Goal: Find contact information: Find contact information

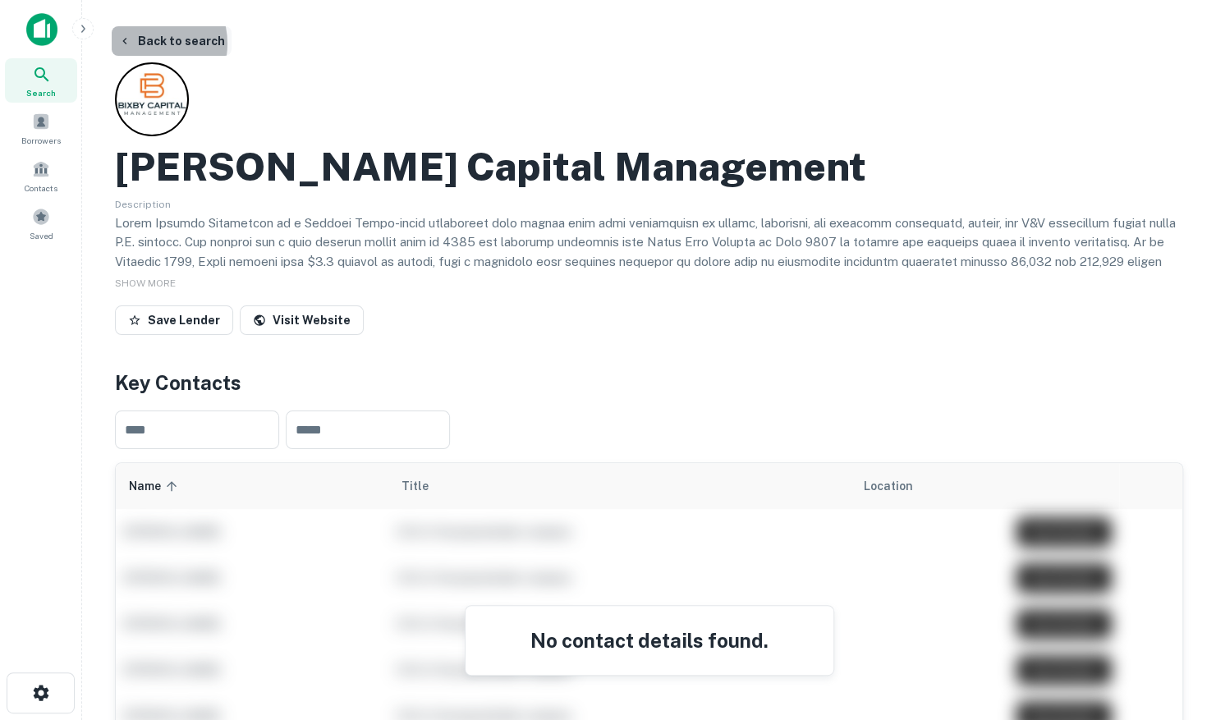
click at [145, 44] on button "Back to search" at bounding box center [172, 41] width 120 height 30
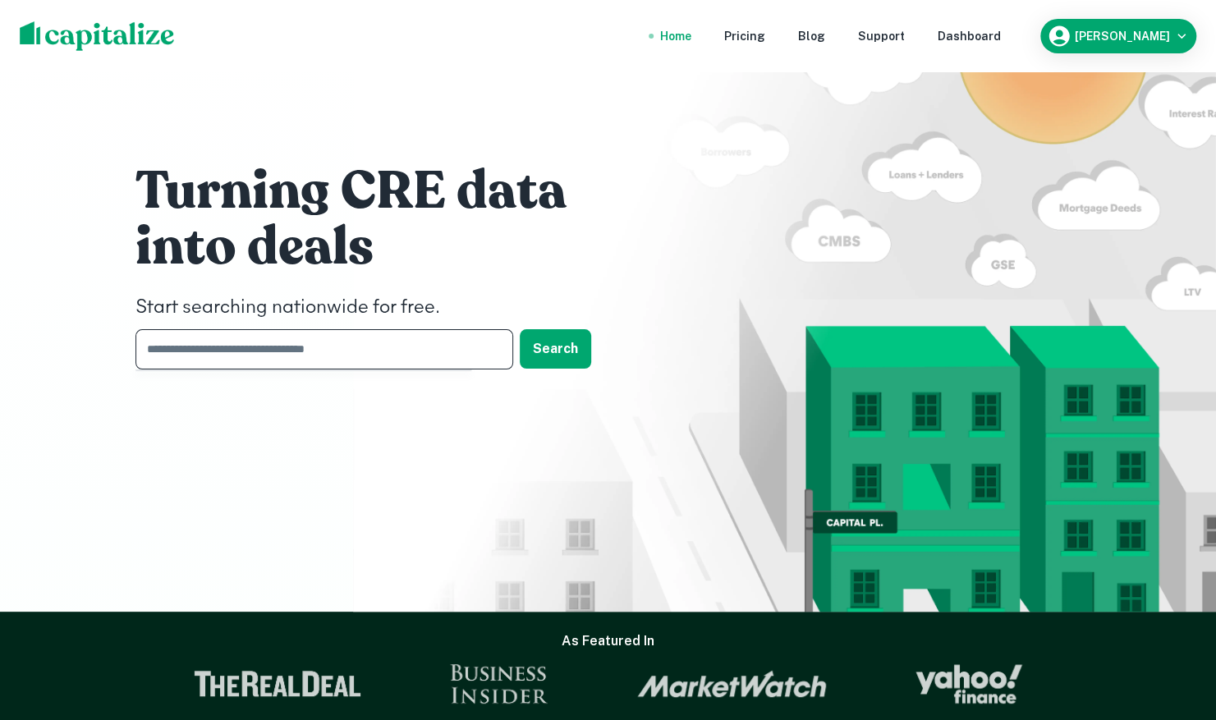
click at [266, 342] on input "text" at bounding box center [319, 349] width 366 height 40
type input "**********"
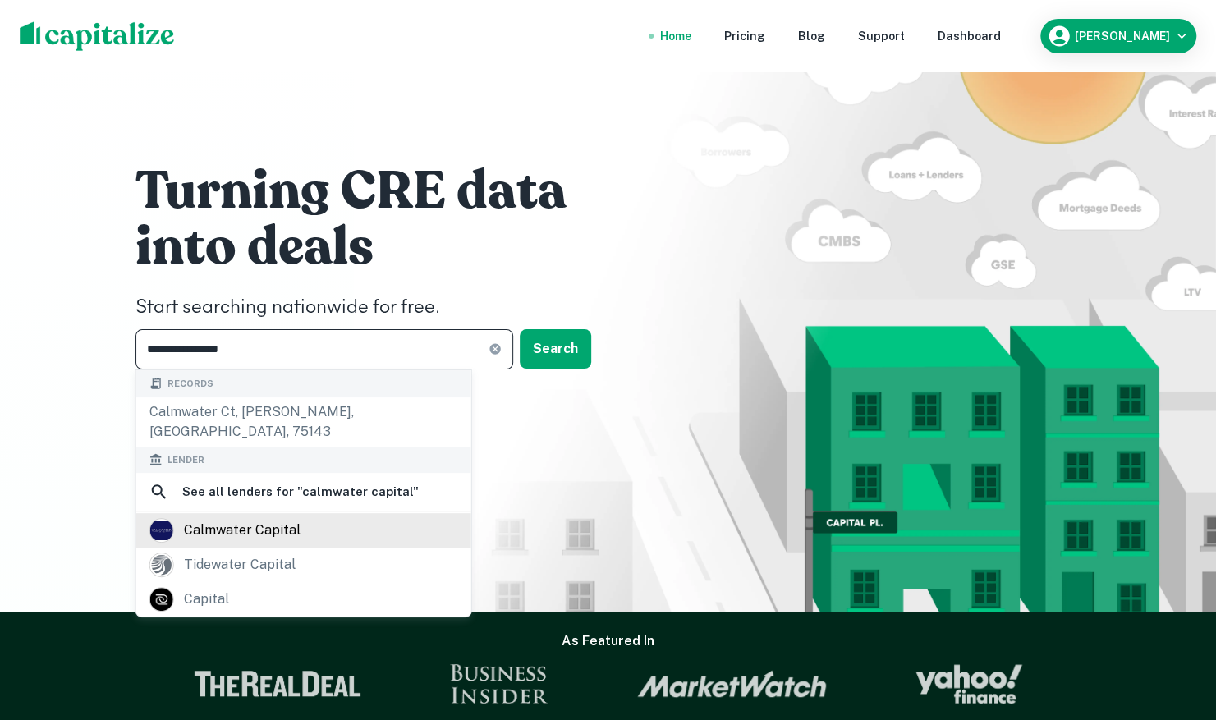
click at [253, 518] on div "calmwater capital" at bounding box center [242, 530] width 117 height 25
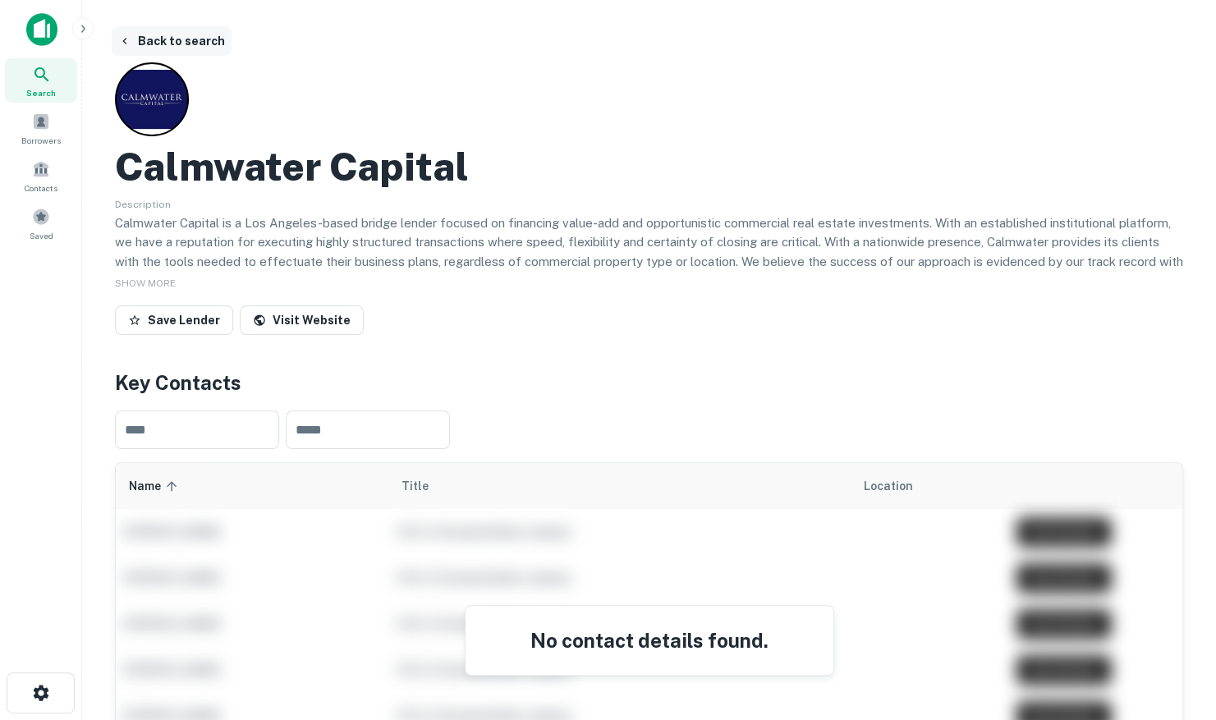
click at [166, 46] on button "Back to search" at bounding box center [172, 41] width 120 height 30
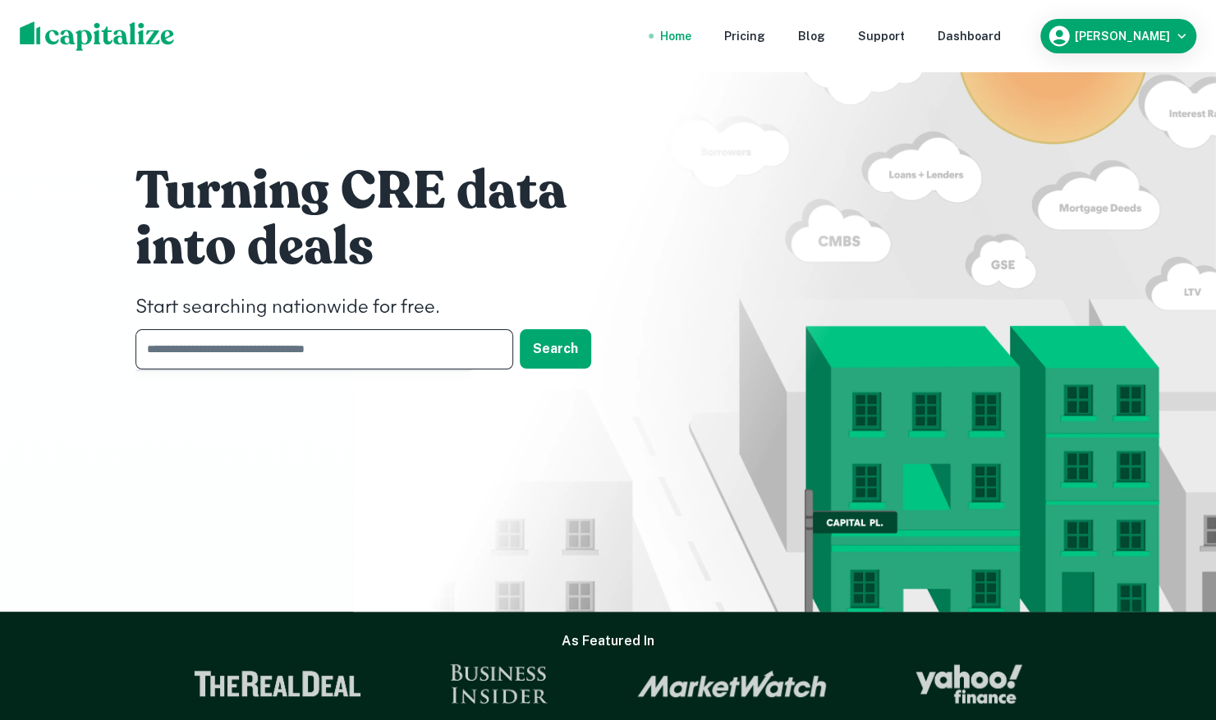
click at [266, 347] on input "text" at bounding box center [319, 349] width 366 height 40
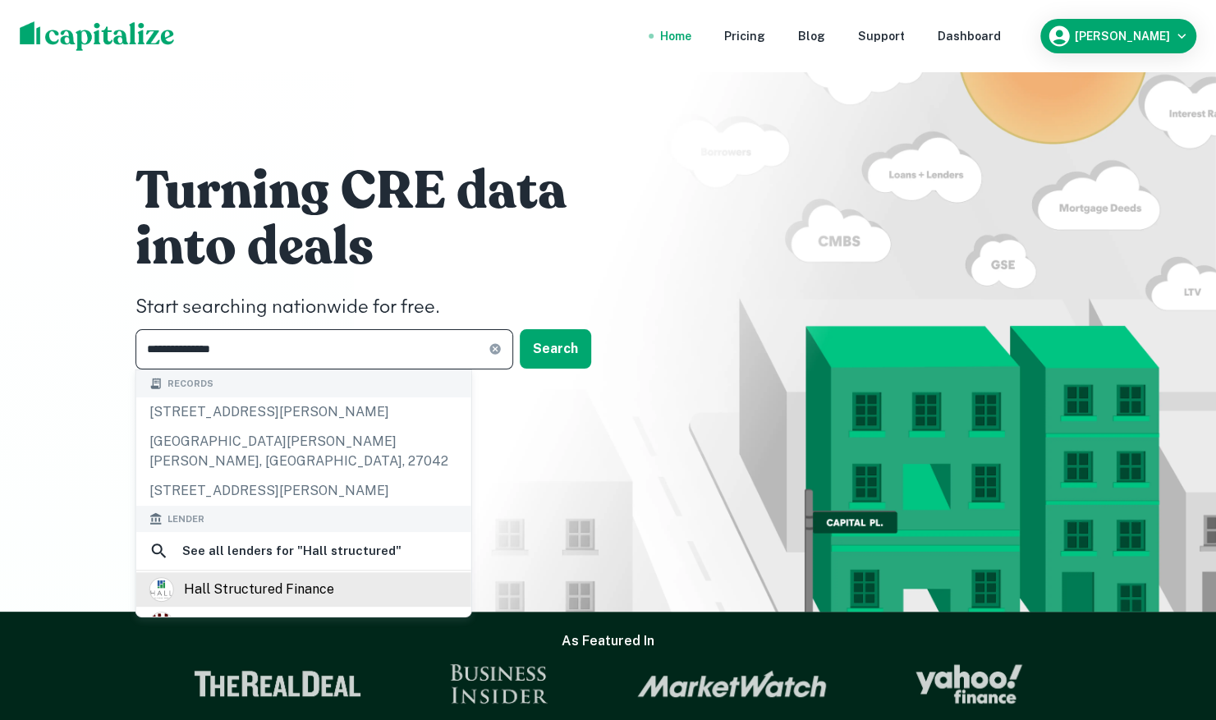
type input "**********"
click at [274, 577] on div "hall structured finance" at bounding box center [259, 589] width 150 height 25
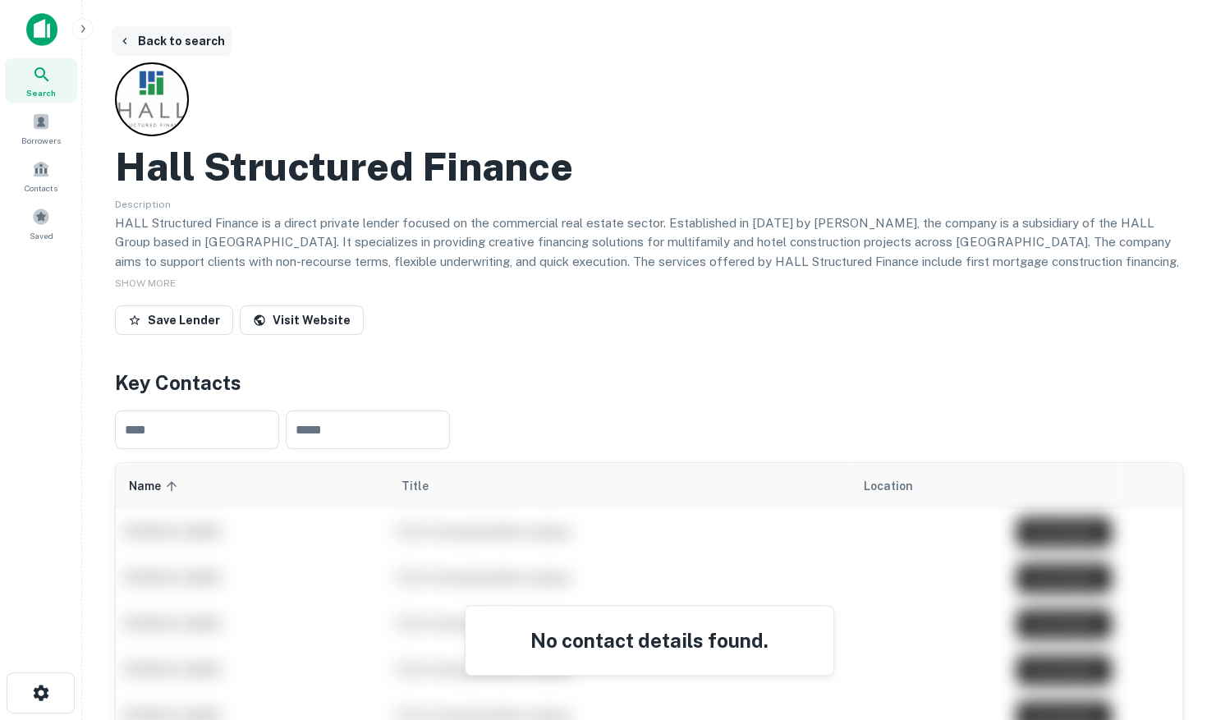
click at [195, 39] on button "Back to search" at bounding box center [172, 41] width 120 height 30
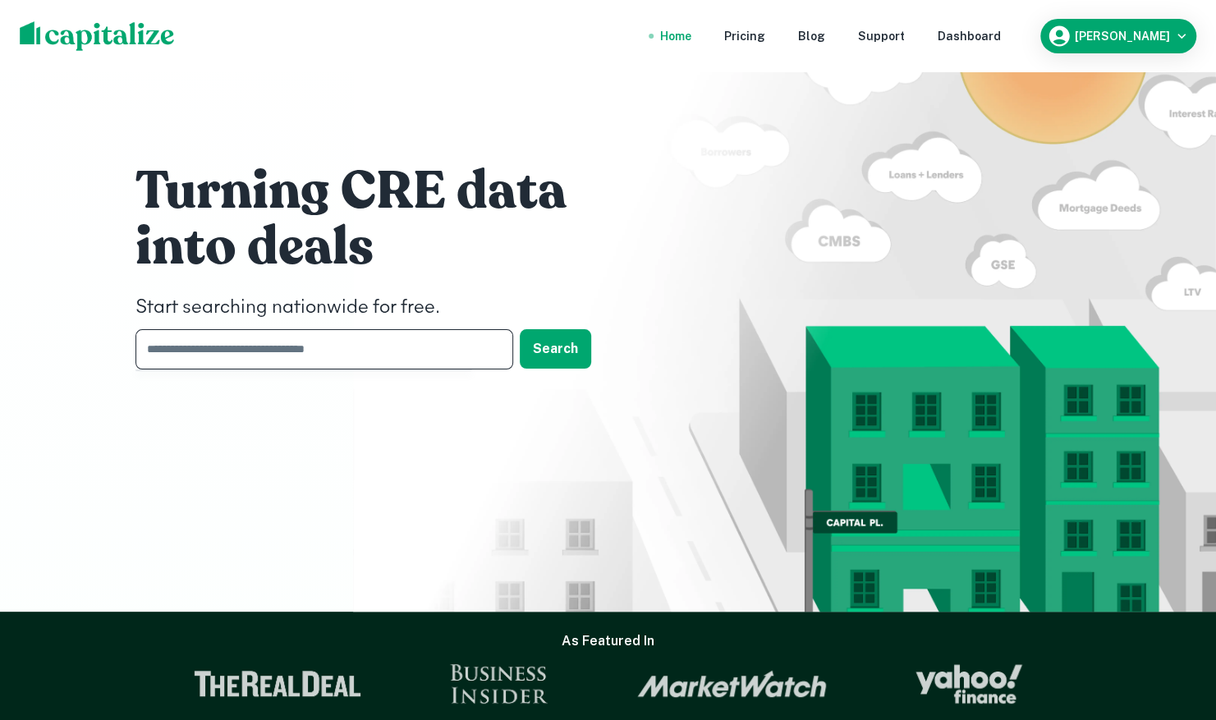
click at [263, 358] on input "text" at bounding box center [319, 349] width 366 height 40
type input "**********"
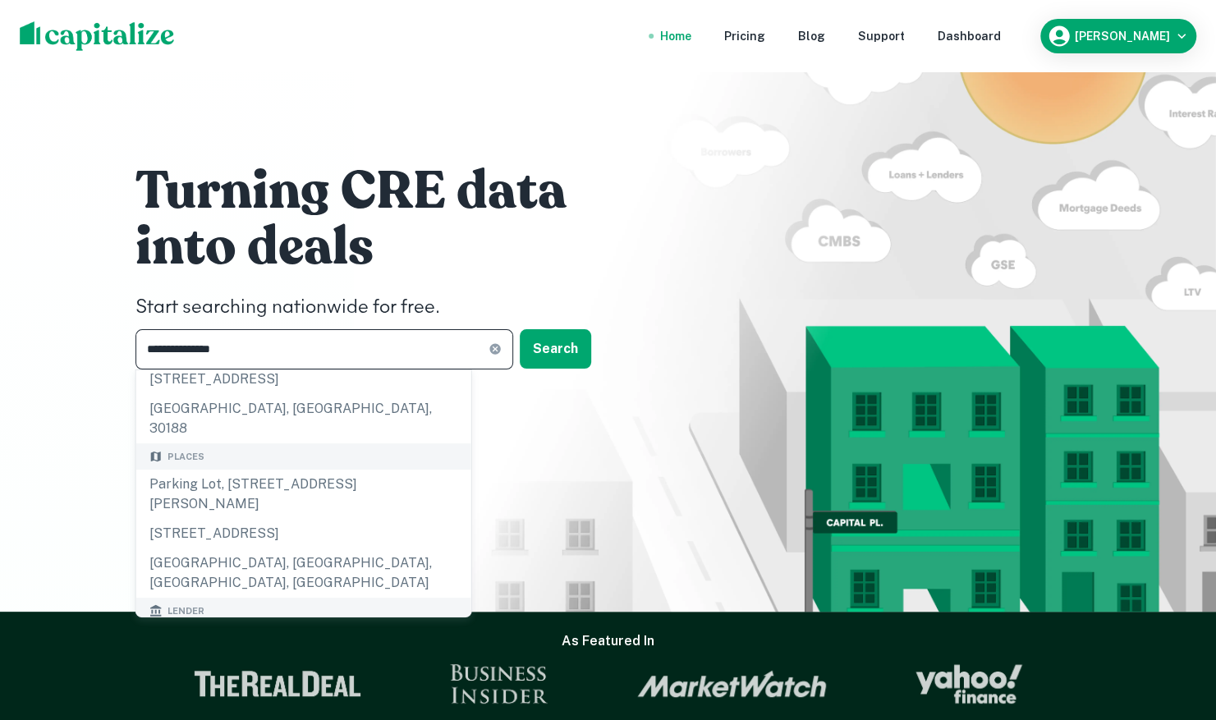
scroll to position [164, 0]
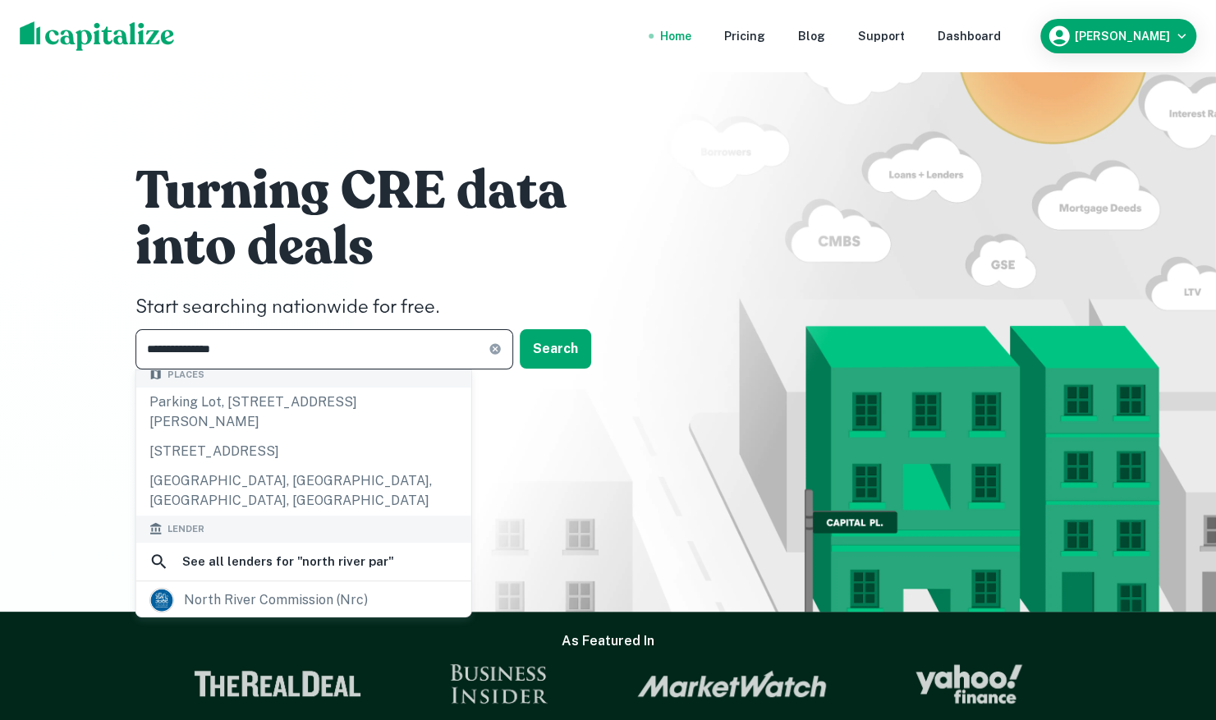
drag, startPoint x: 230, startPoint y: 353, endPoint x: 49, endPoint y: 309, distance: 186.1
click at [48, 307] on div "**********" at bounding box center [608, 306] width 1216 height 612
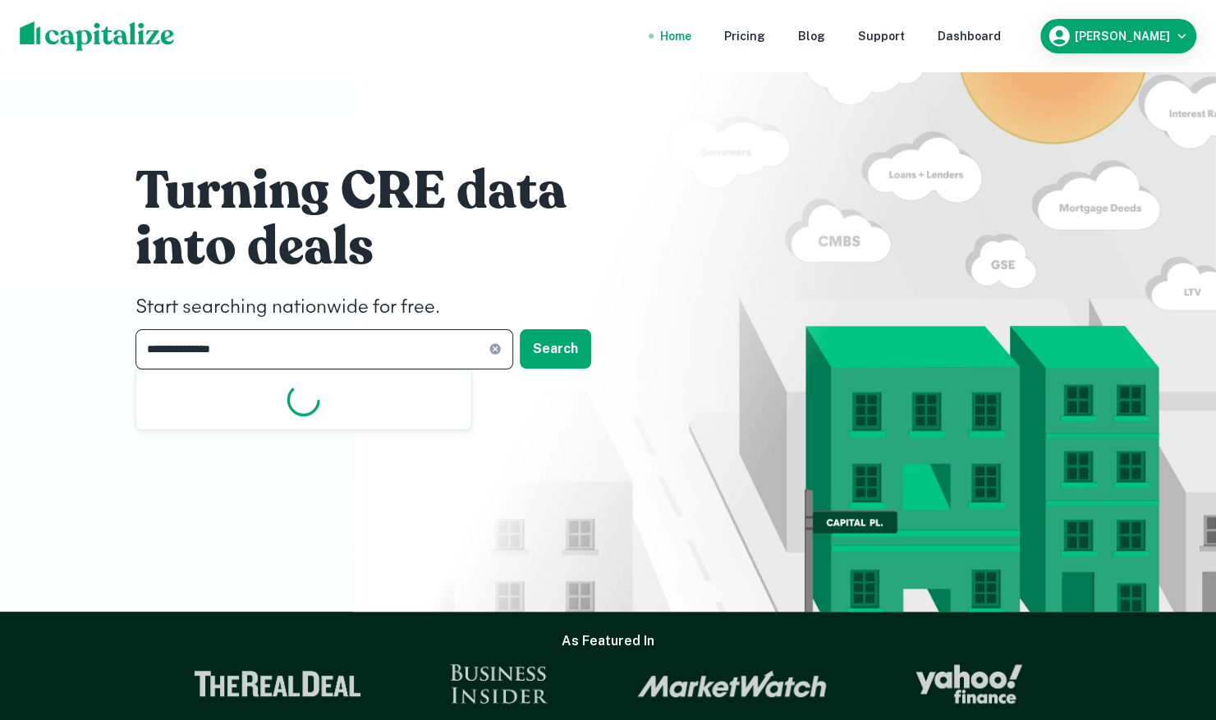
drag, startPoint x: 263, startPoint y: 360, endPoint x: 108, endPoint y: 347, distance: 155.7
click at [108, 347] on div "**********" at bounding box center [608, 306] width 1216 height 612
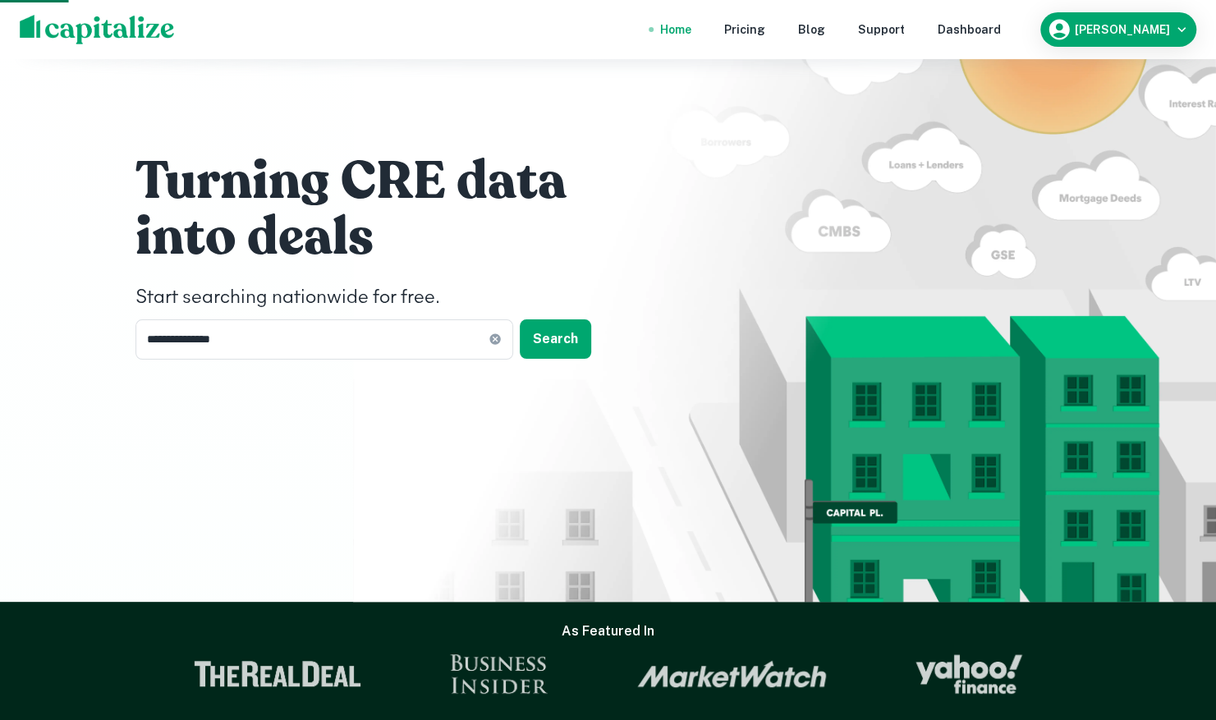
scroll to position [0, 0]
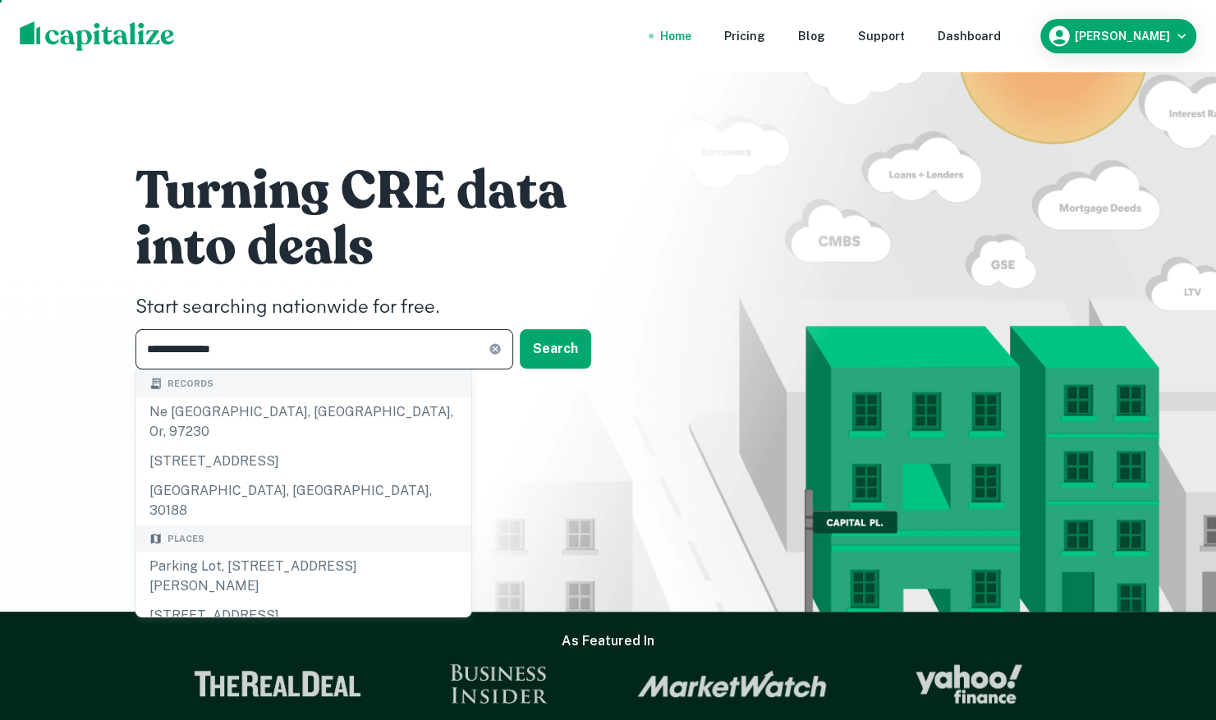
drag, startPoint x: 235, startPoint y: 350, endPoint x: 130, endPoint y: 344, distance: 105.3
click at [130, 344] on div "**********" at bounding box center [609, 270] width 986 height 540
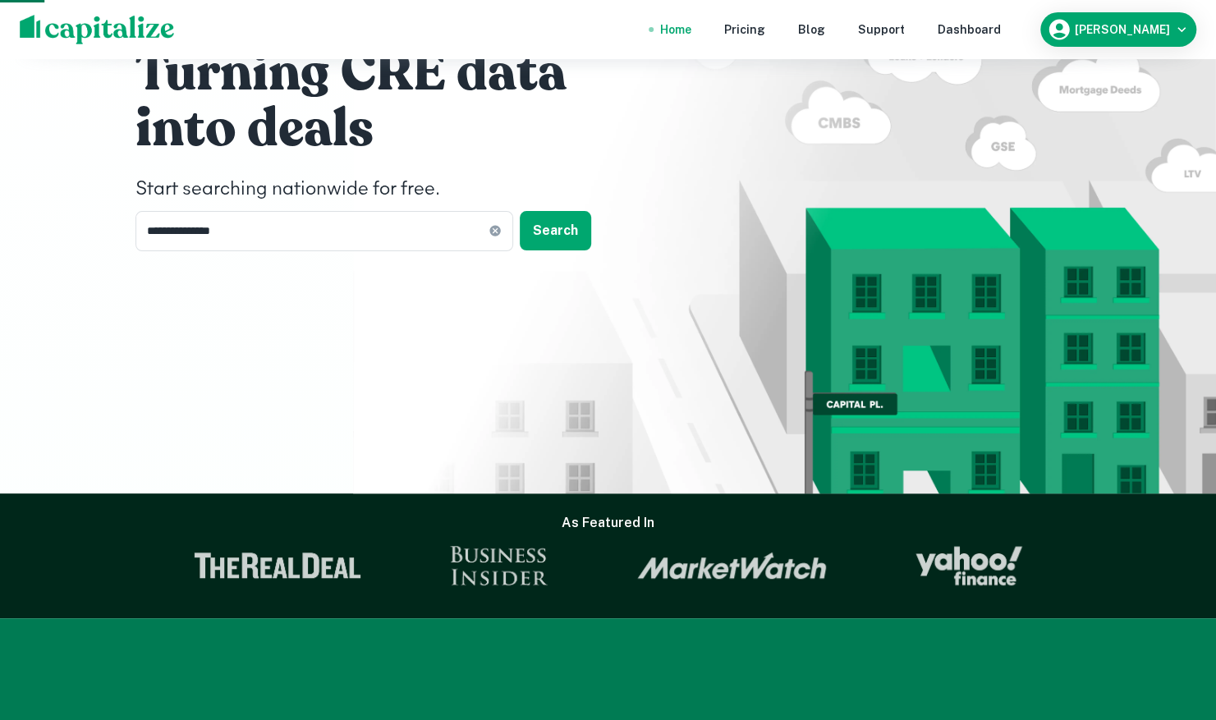
scroll to position [55, 0]
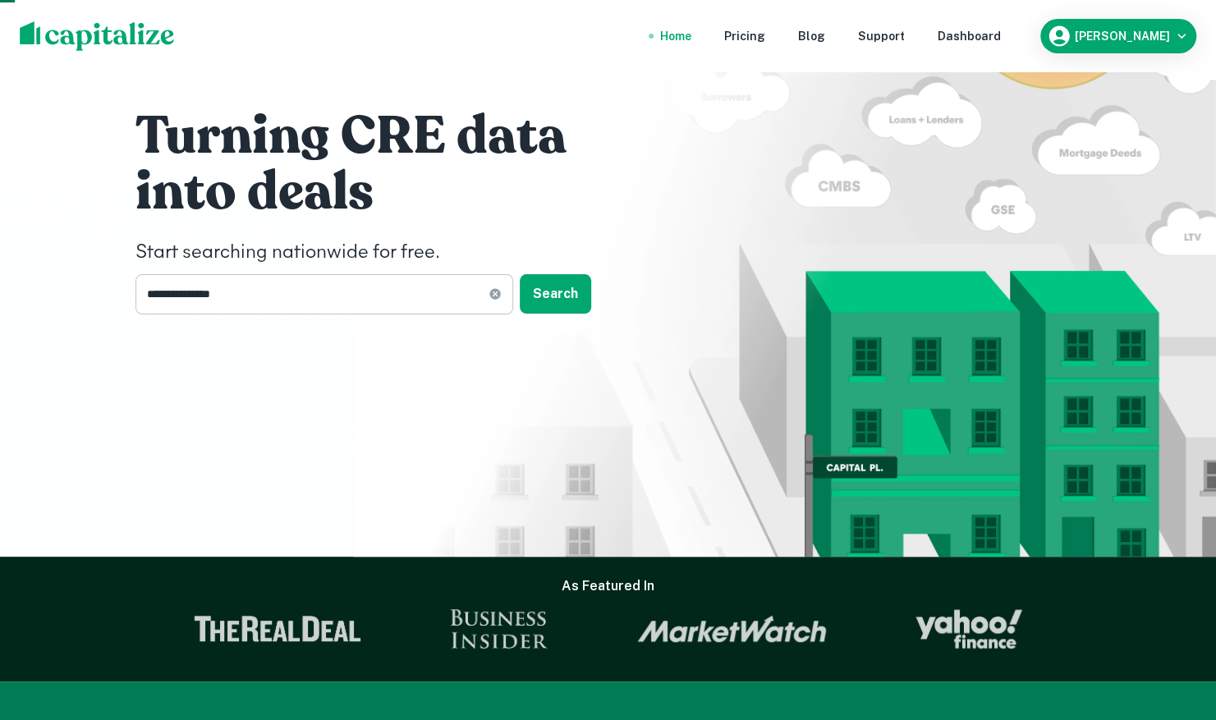
click at [230, 298] on input "**********" at bounding box center [312, 294] width 353 height 40
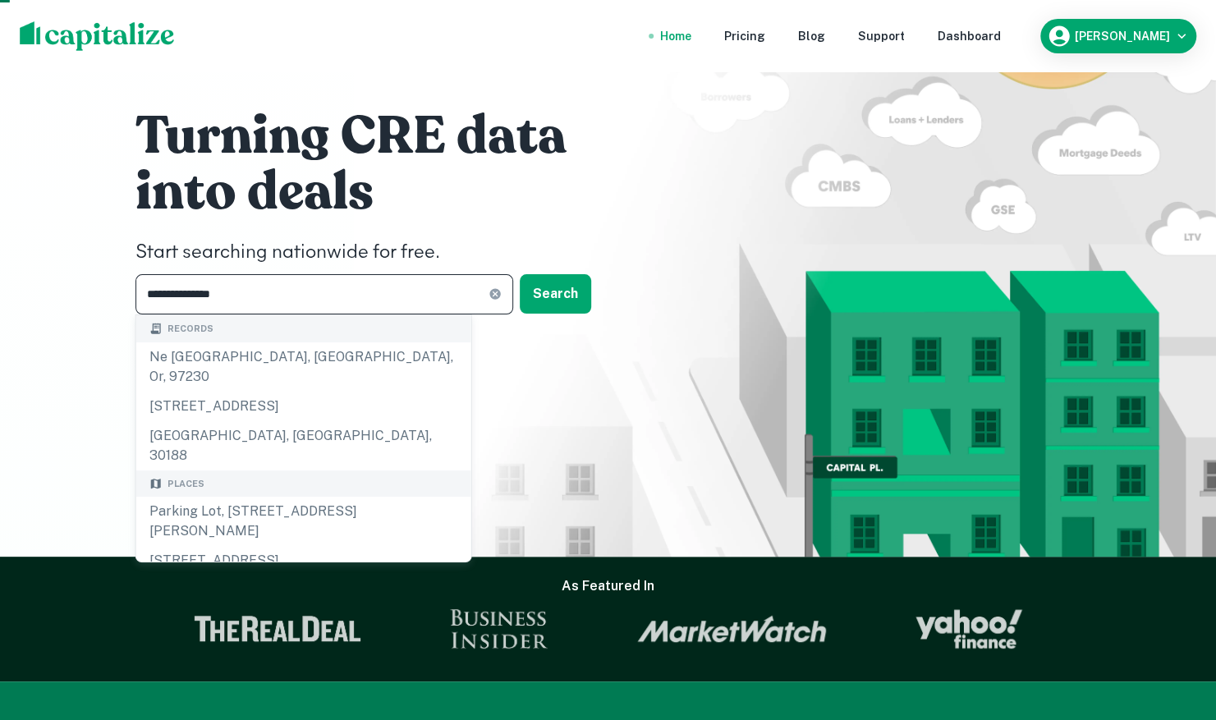
drag, startPoint x: 240, startPoint y: 295, endPoint x: 143, endPoint y: 278, distance: 98.4
click at [143, 278] on input "**********" at bounding box center [312, 294] width 353 height 40
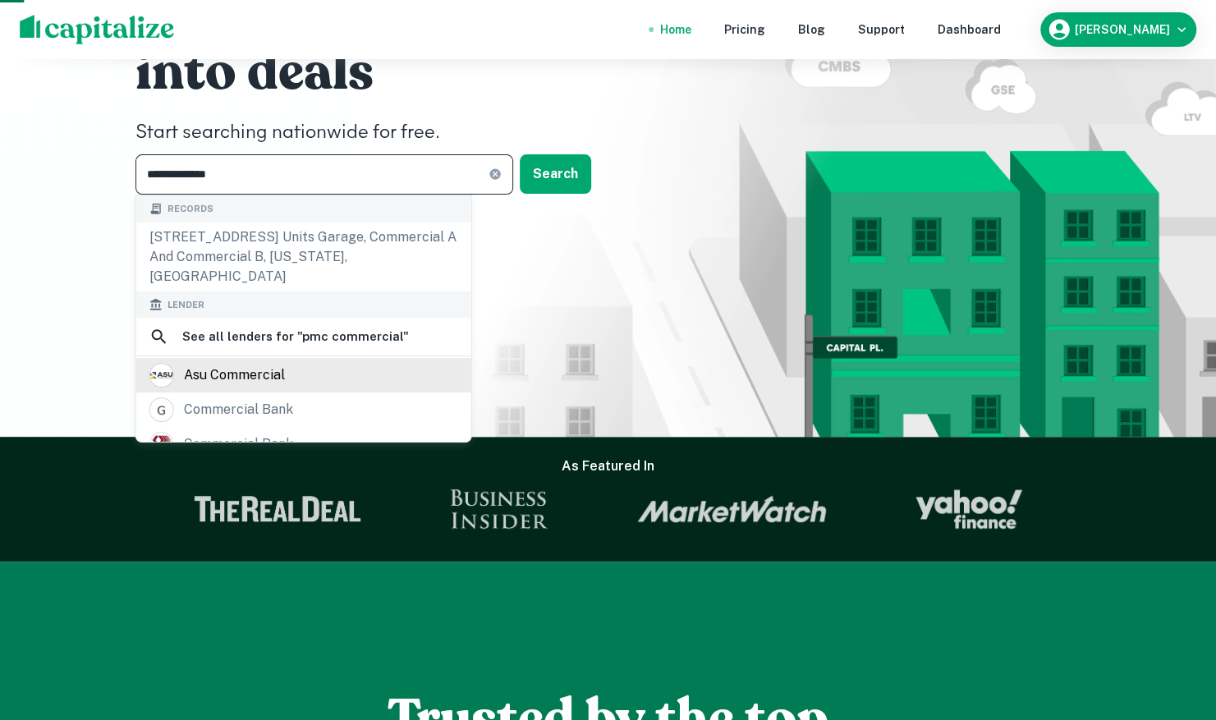
scroll to position [137, 0]
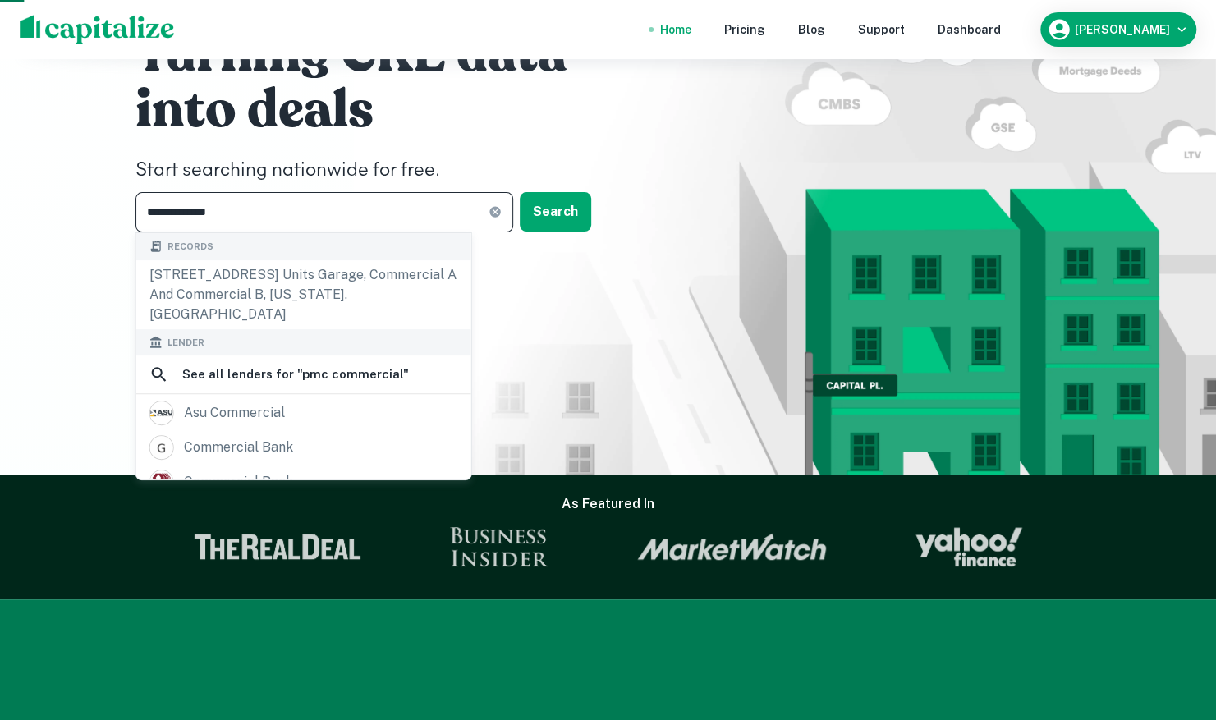
click at [293, 219] on input "**********" at bounding box center [312, 212] width 353 height 40
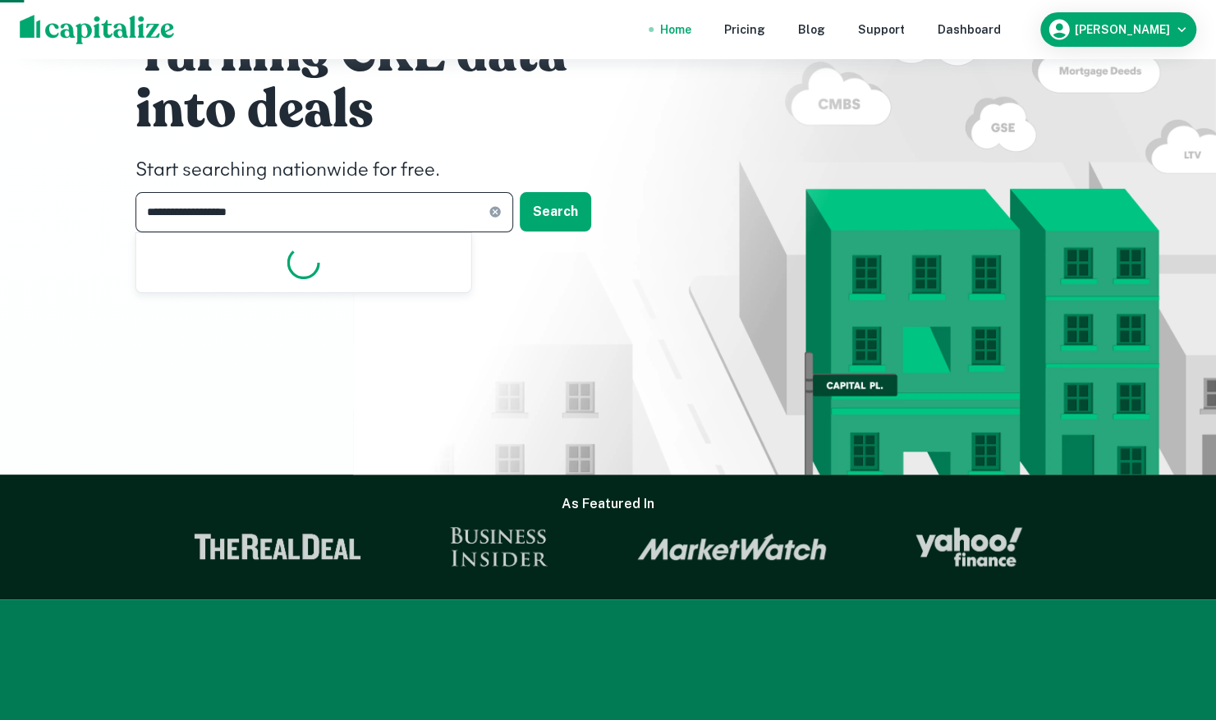
type input "**********"
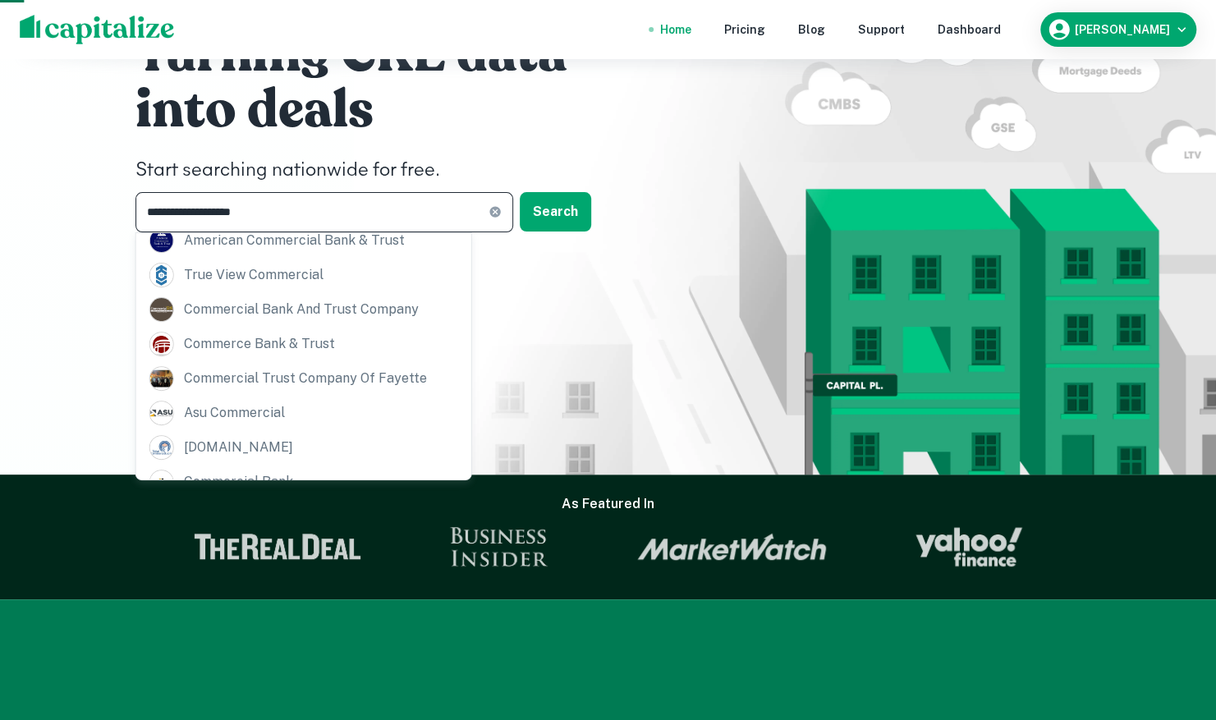
scroll to position [0, 0]
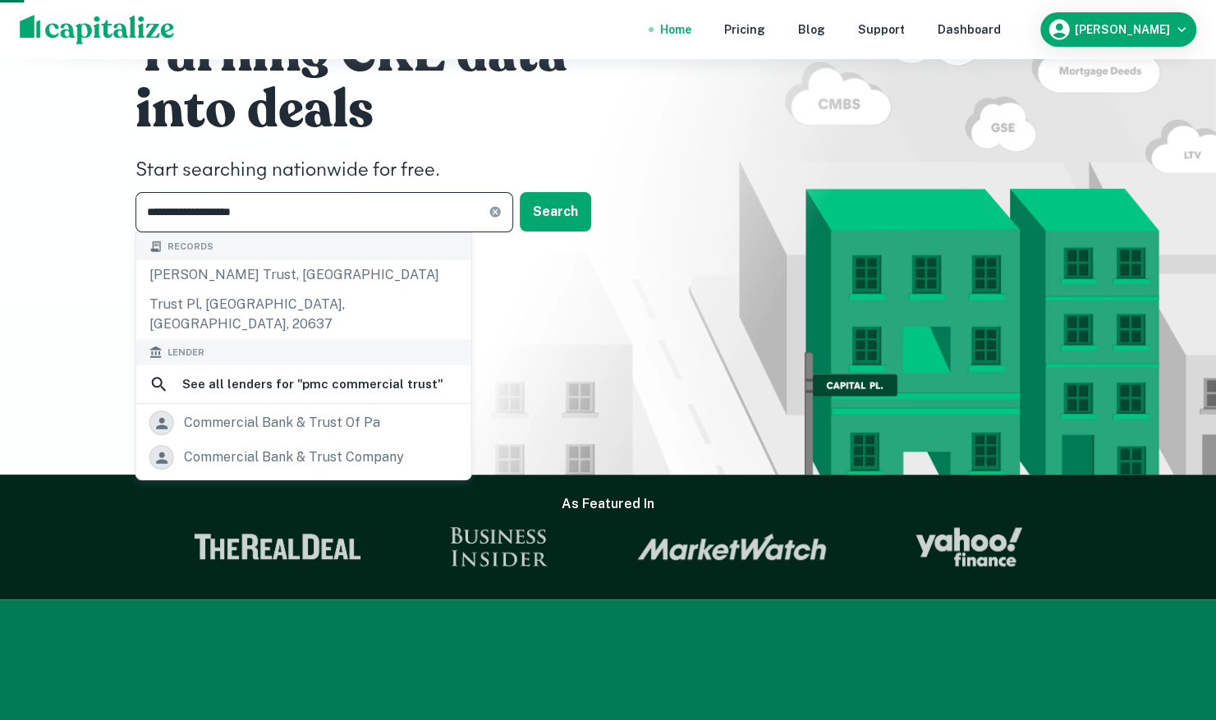
drag, startPoint x: 273, startPoint y: 210, endPoint x: 87, endPoint y: 186, distance: 187.2
click at [87, 186] on div "**********" at bounding box center [608, 169] width 1216 height 612
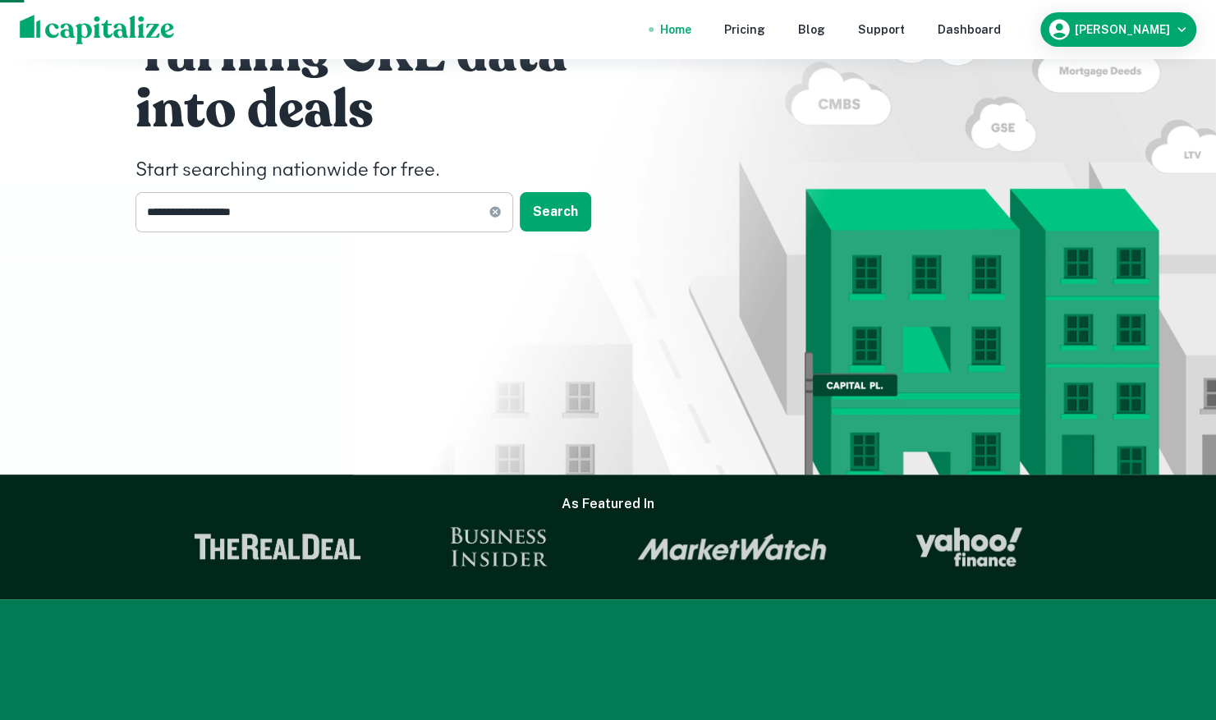
click at [200, 202] on input "**********" at bounding box center [312, 212] width 353 height 40
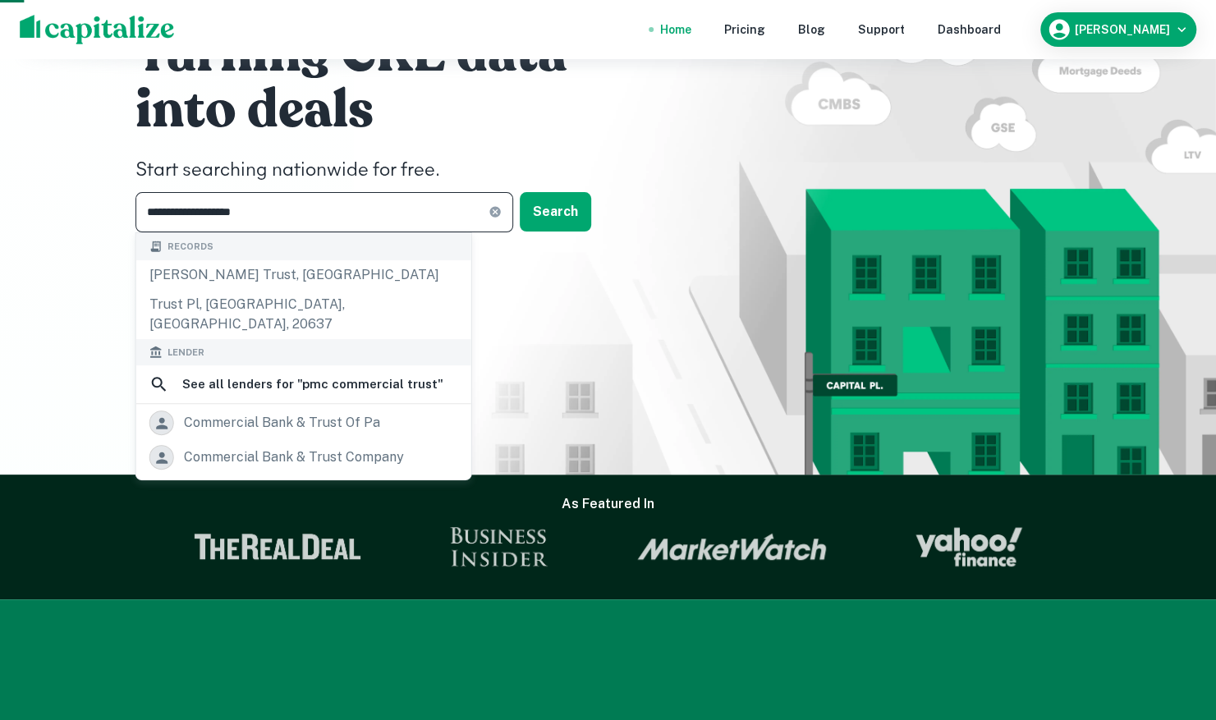
drag, startPoint x: 283, startPoint y: 214, endPoint x: 112, endPoint y: 204, distance: 171.1
click at [112, 204] on div "**********" at bounding box center [608, 169] width 1216 height 612
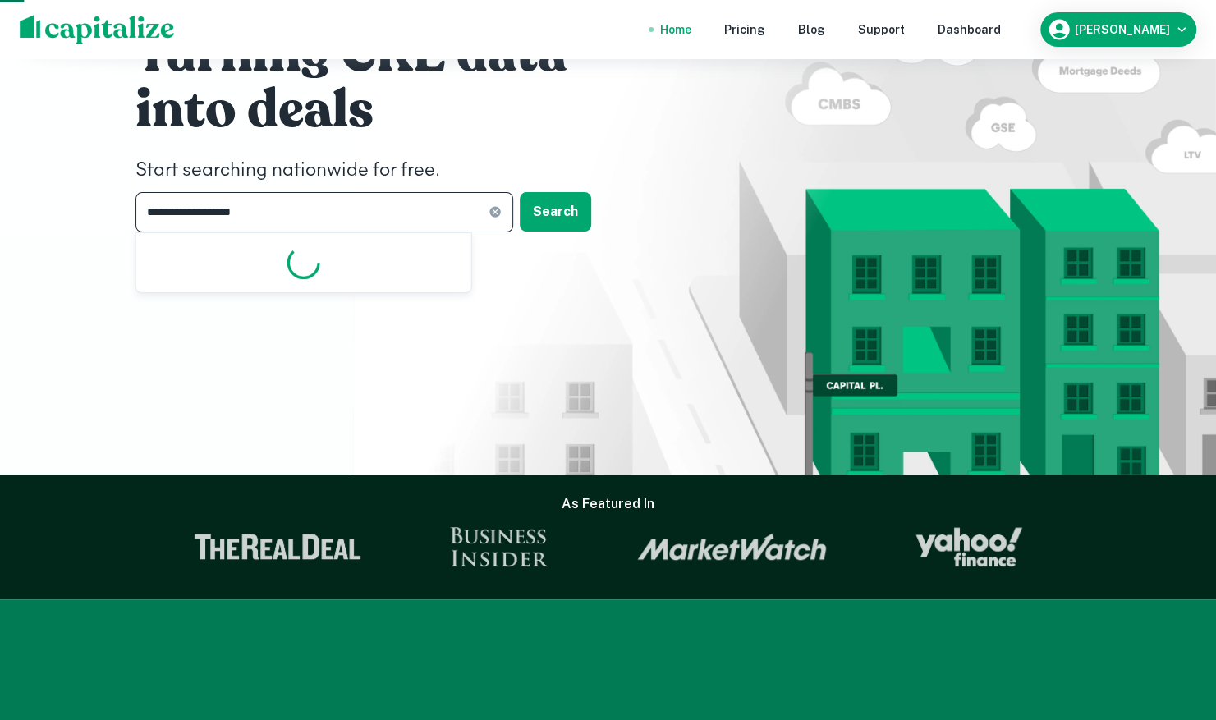
click at [251, 198] on input "**********" at bounding box center [312, 212] width 353 height 40
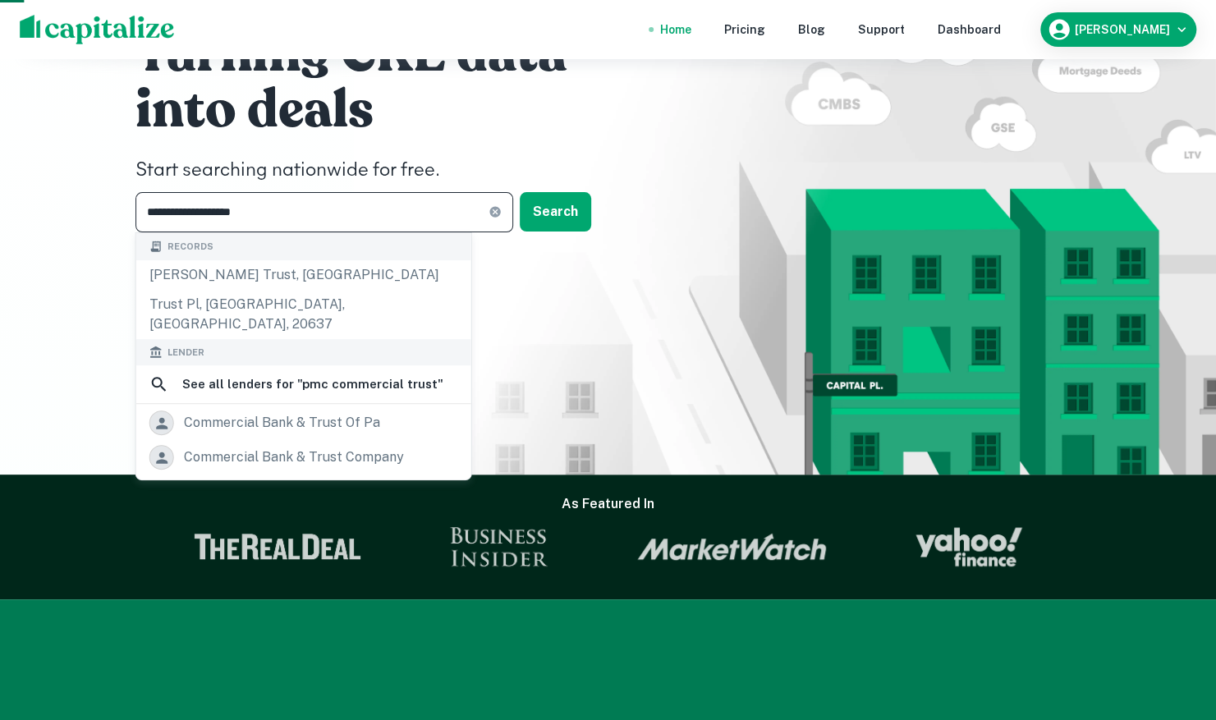
drag, startPoint x: 274, startPoint y: 214, endPoint x: 121, endPoint y: 209, distance: 153.7
click at [121, 209] on div "**********" at bounding box center [609, 133] width 986 height 540
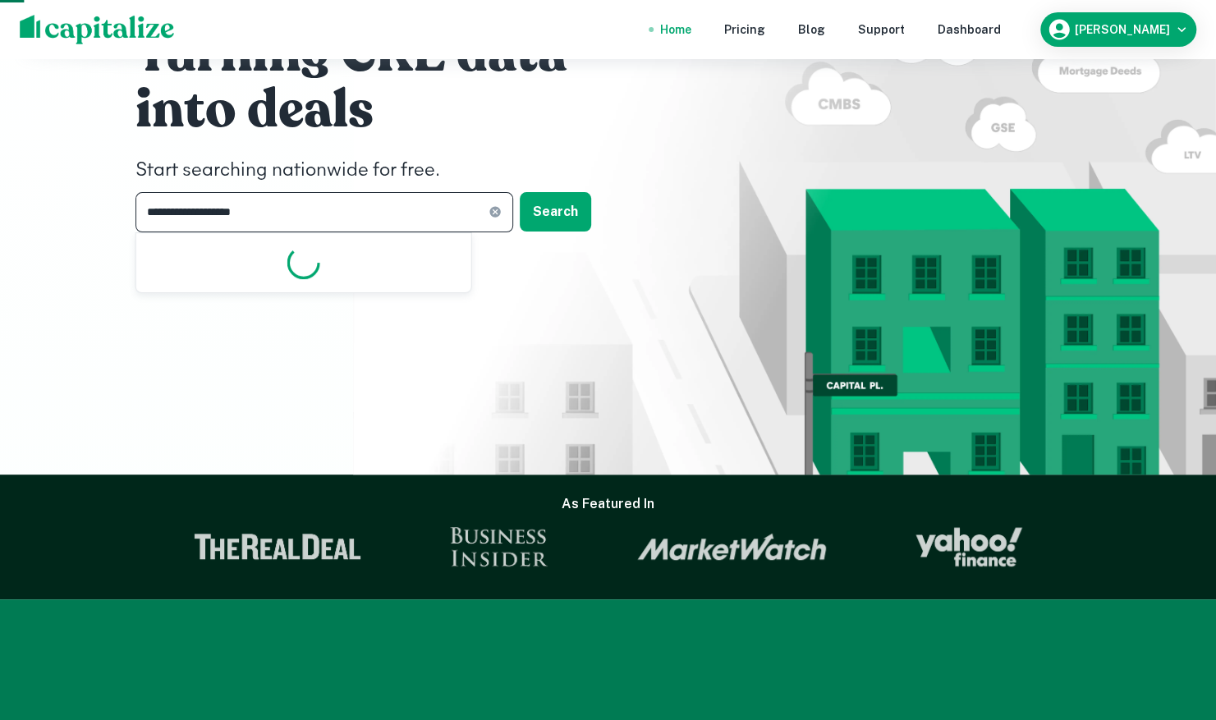
click at [272, 220] on input "**********" at bounding box center [312, 212] width 353 height 40
type input "*"
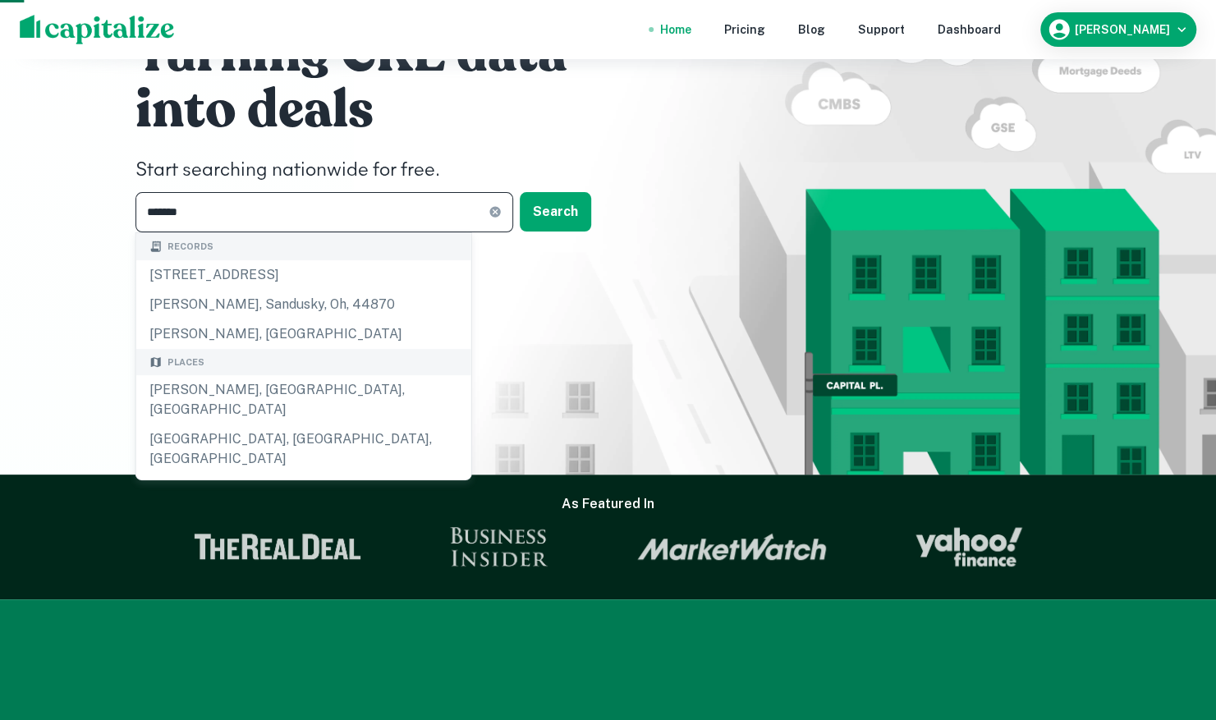
drag, startPoint x: 161, startPoint y: 210, endPoint x: 136, endPoint y: 209, distance: 24.7
click at [136, 209] on input "*******" at bounding box center [312, 212] width 353 height 40
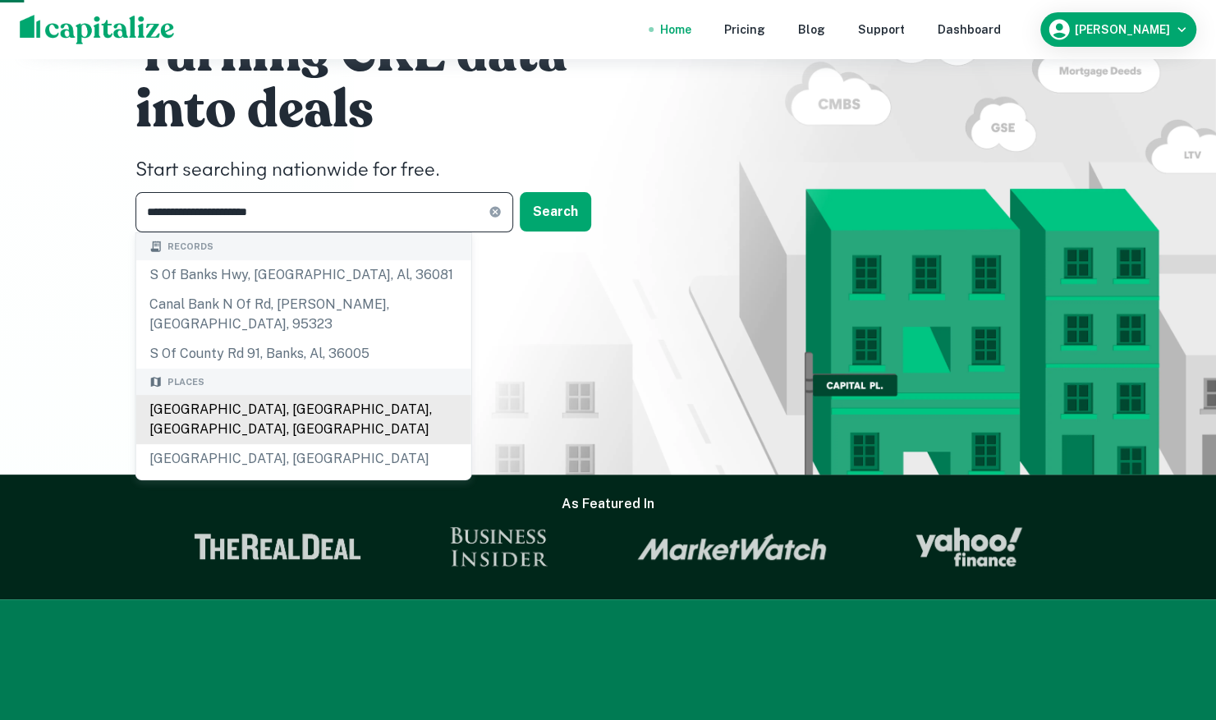
scroll to position [164, 0]
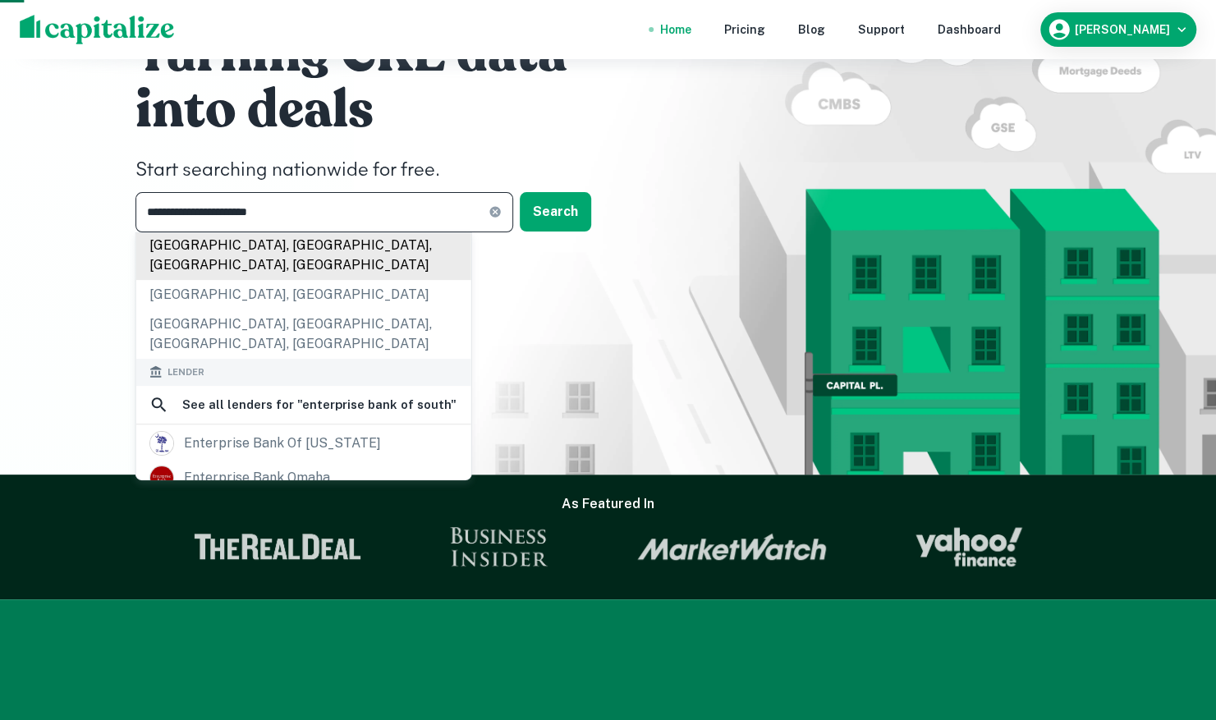
type input "**********"
click at [253, 431] on div "enterprise bank of south carolina" at bounding box center [282, 443] width 197 height 25
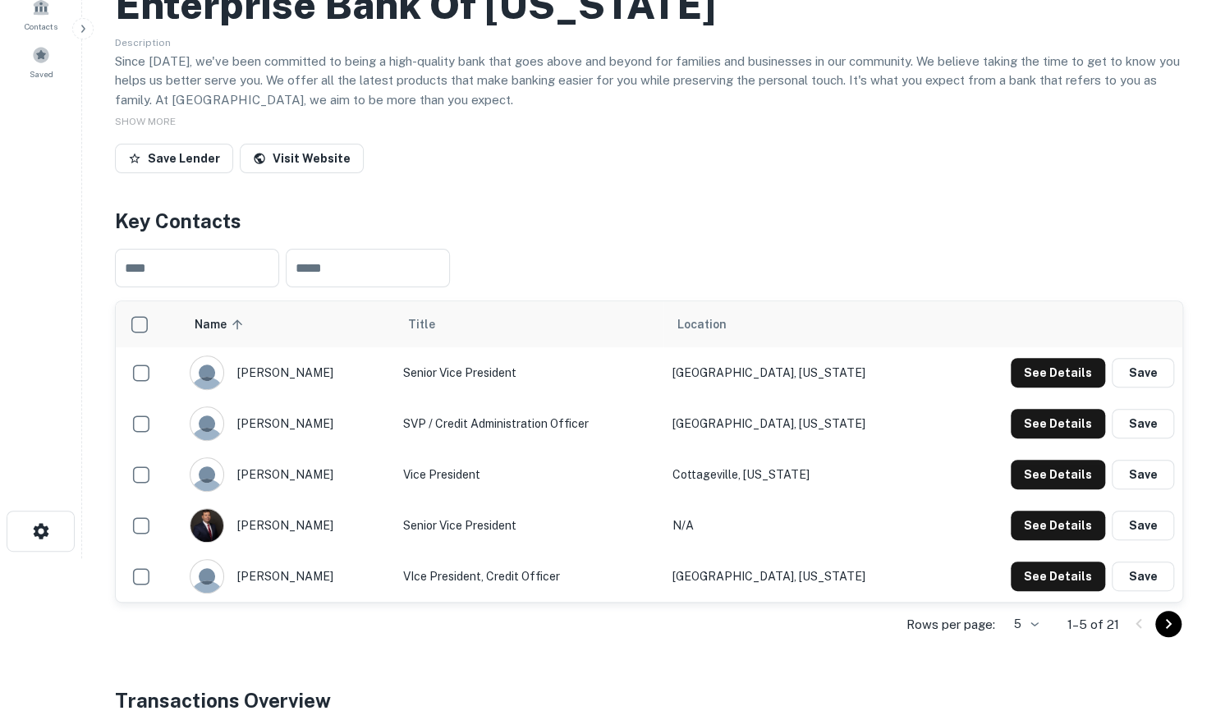
scroll to position [164, 0]
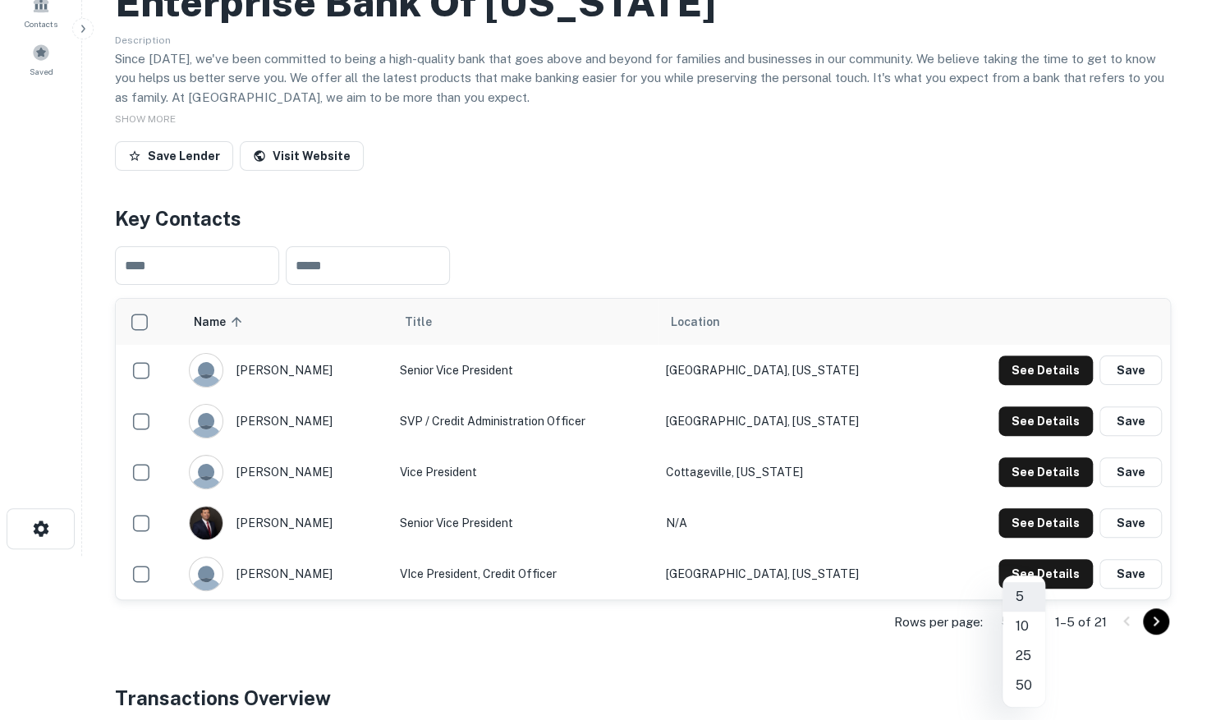
click at [1028, 556] on body "Search Borrowers Contacts Saved Back to search Enterprise Bank Of South Carolin…" at bounding box center [608, 196] width 1216 height 720
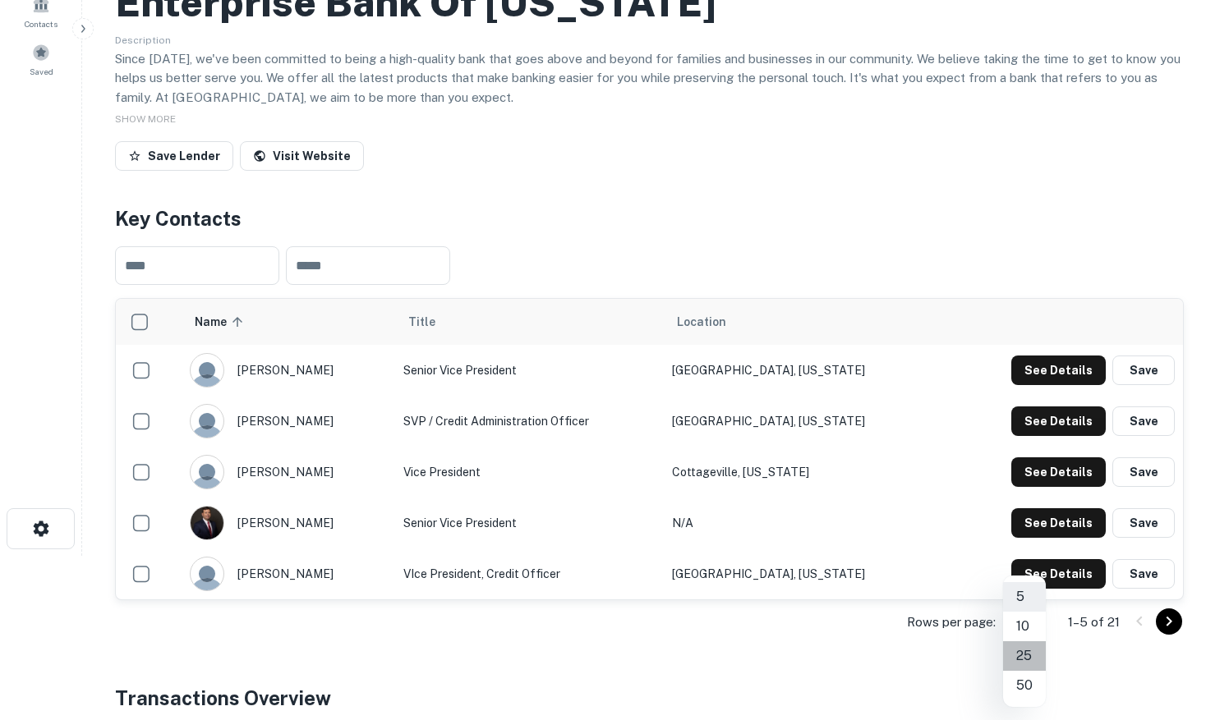
click at [1021, 661] on li "25" at bounding box center [1024, 656] width 43 height 30
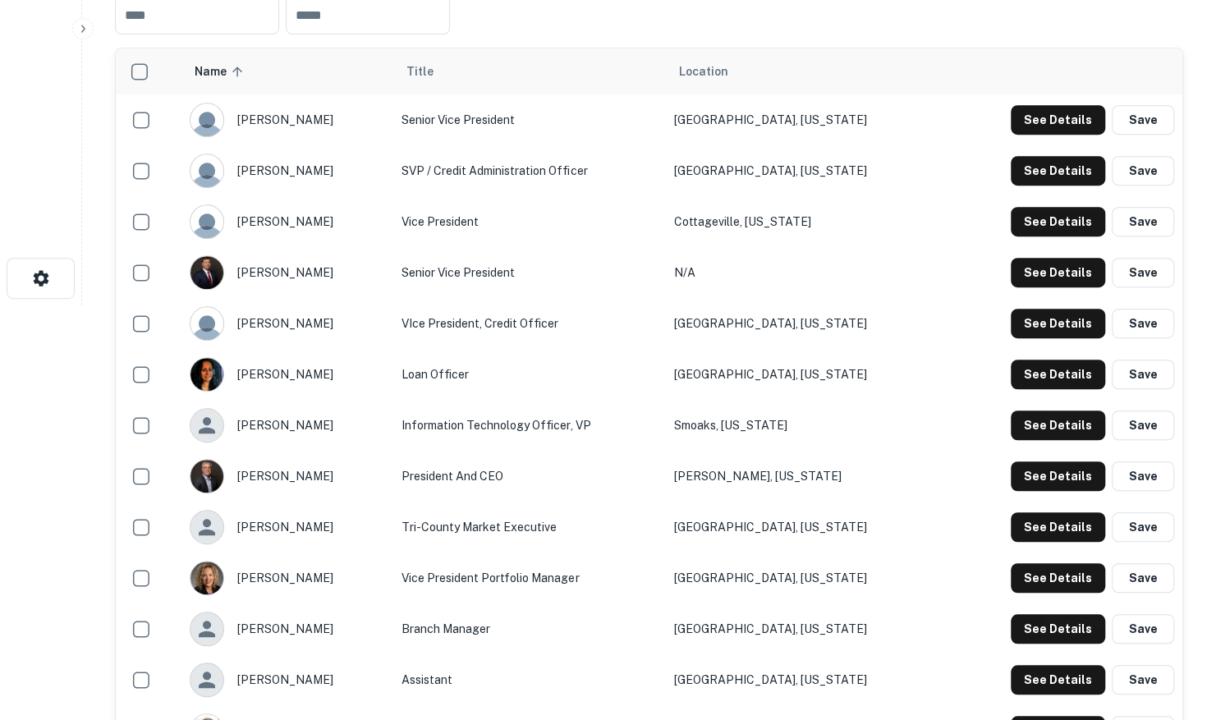
scroll to position [411, 0]
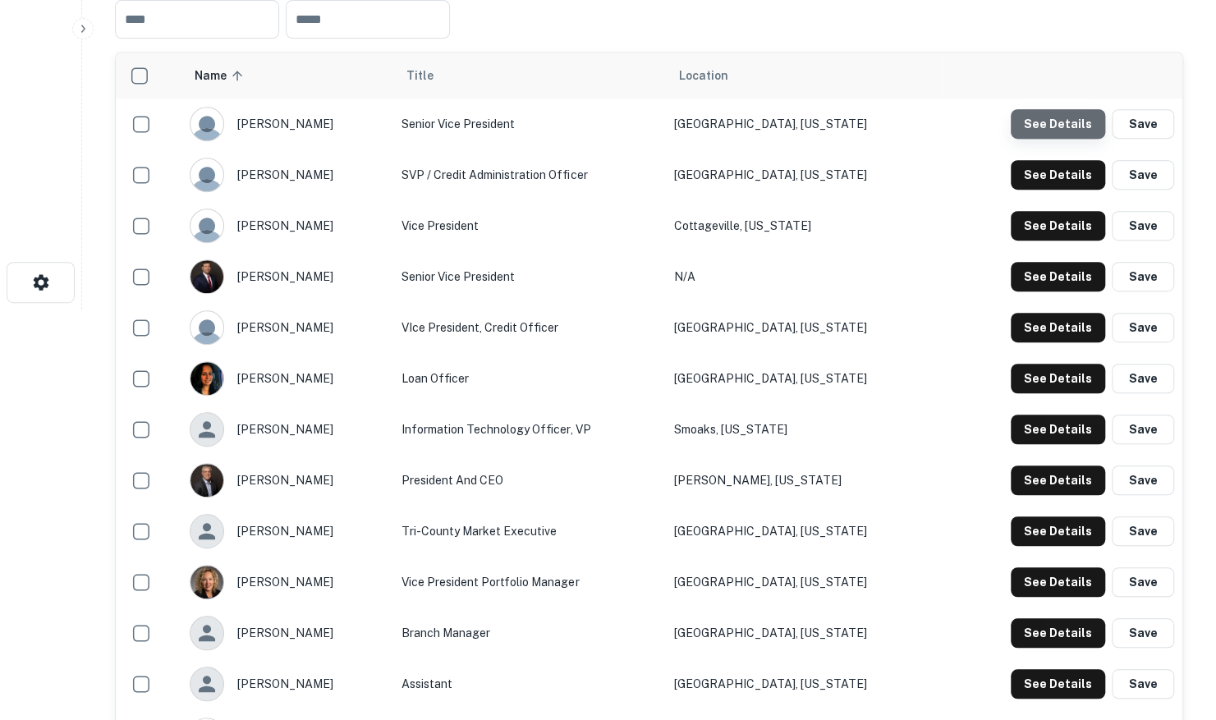
click at [1077, 122] on button "See Details" at bounding box center [1058, 124] width 94 height 30
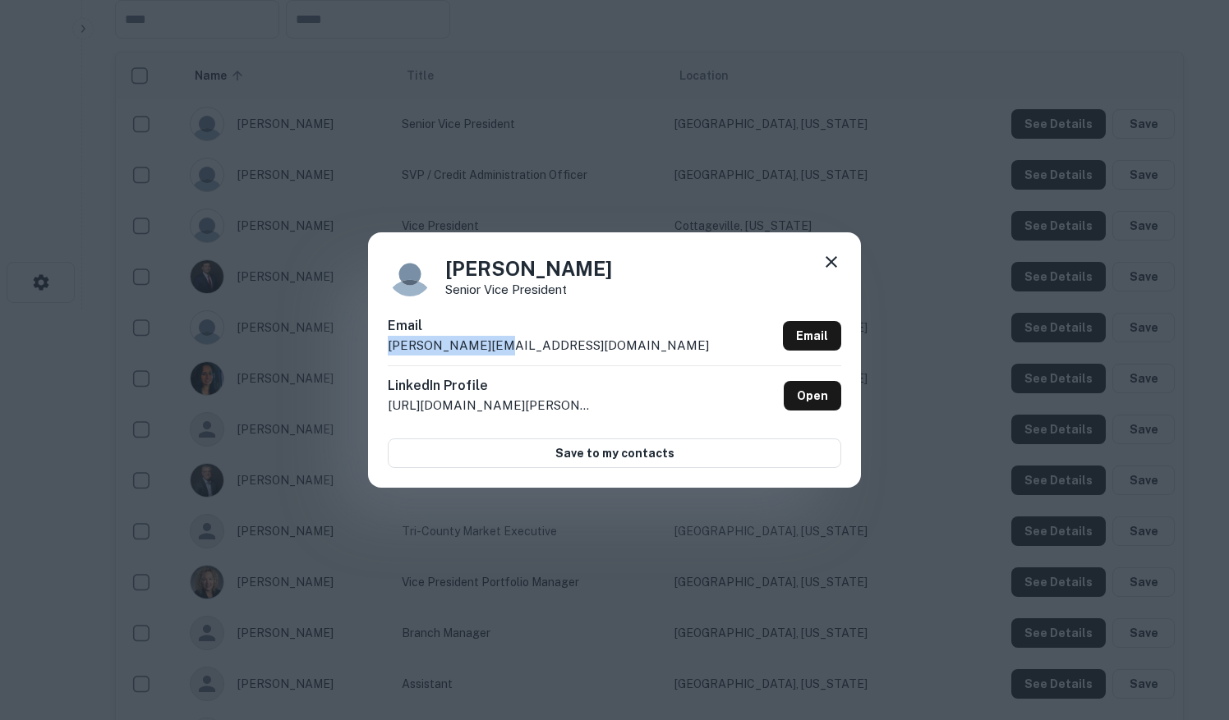
drag, startPoint x: 455, startPoint y: 348, endPoint x: 385, endPoint y: 349, distance: 69.8
click at [385, 349] on div "Denise Mitchell Senior Vice President Email denise@ebsc.bank Email LinkedIn Pro…" at bounding box center [614, 359] width 493 height 255
drag, startPoint x: 385, startPoint y: 349, endPoint x: 395, endPoint y: 343, distance: 11.4
copy p "denise@ebsc.bank"
click at [830, 255] on icon at bounding box center [831, 262] width 20 height 20
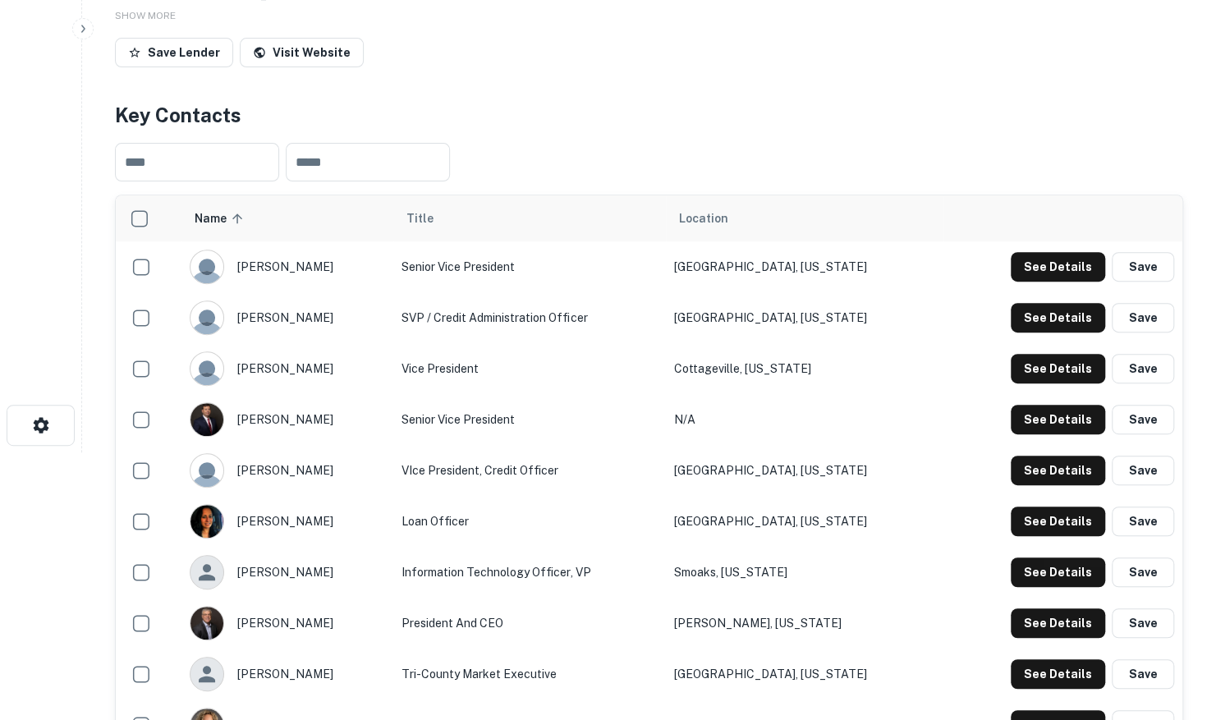
scroll to position [164, 0]
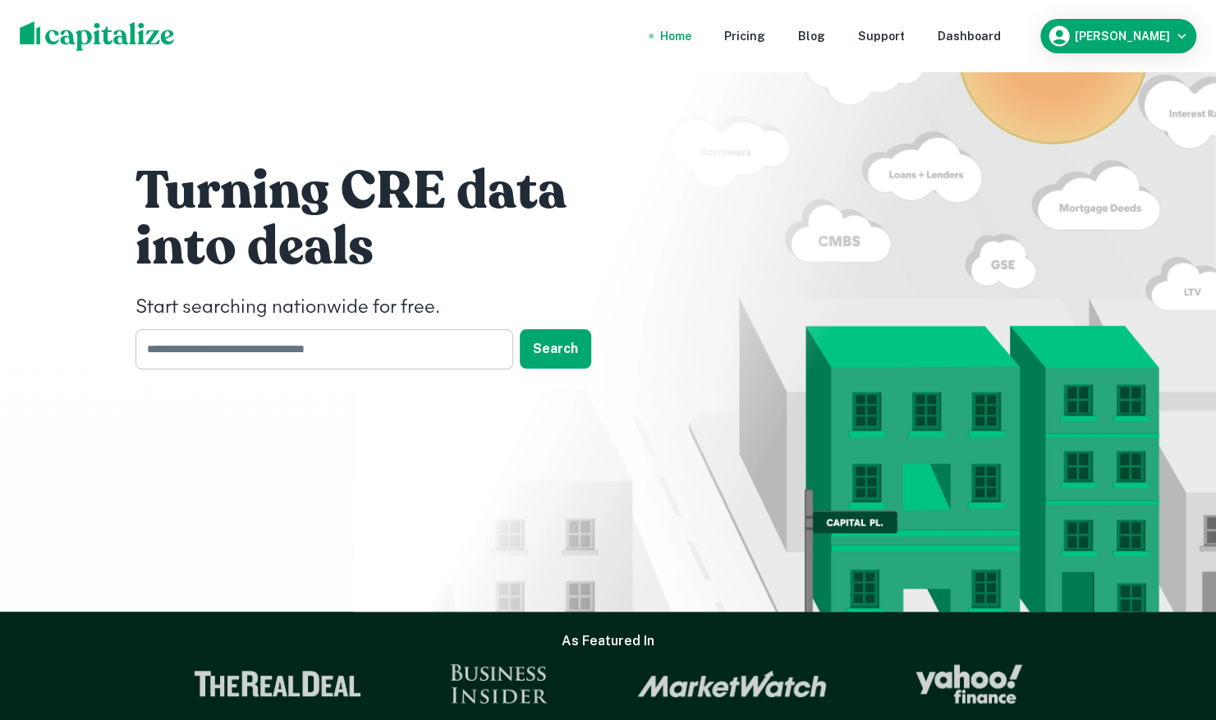
click at [244, 349] on input "text" at bounding box center [319, 349] width 366 height 40
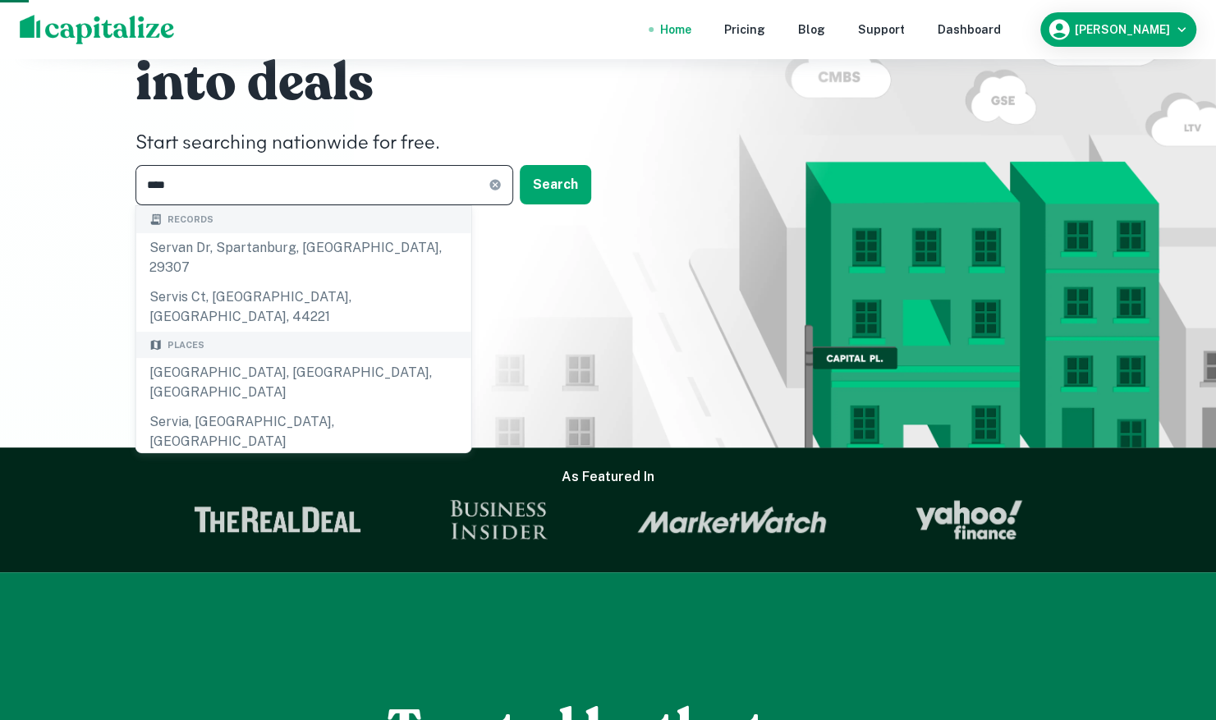
scroll to position [164, 0]
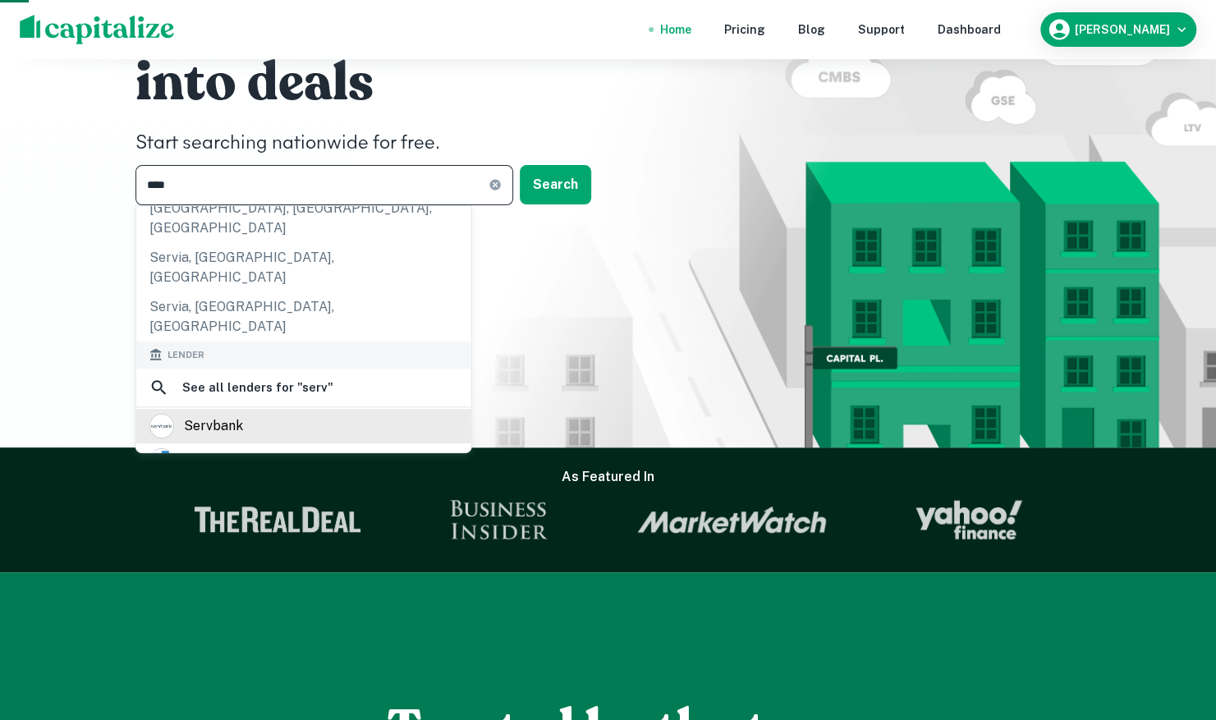
type input "****"
click at [234, 414] on div "servbank" at bounding box center [213, 426] width 59 height 25
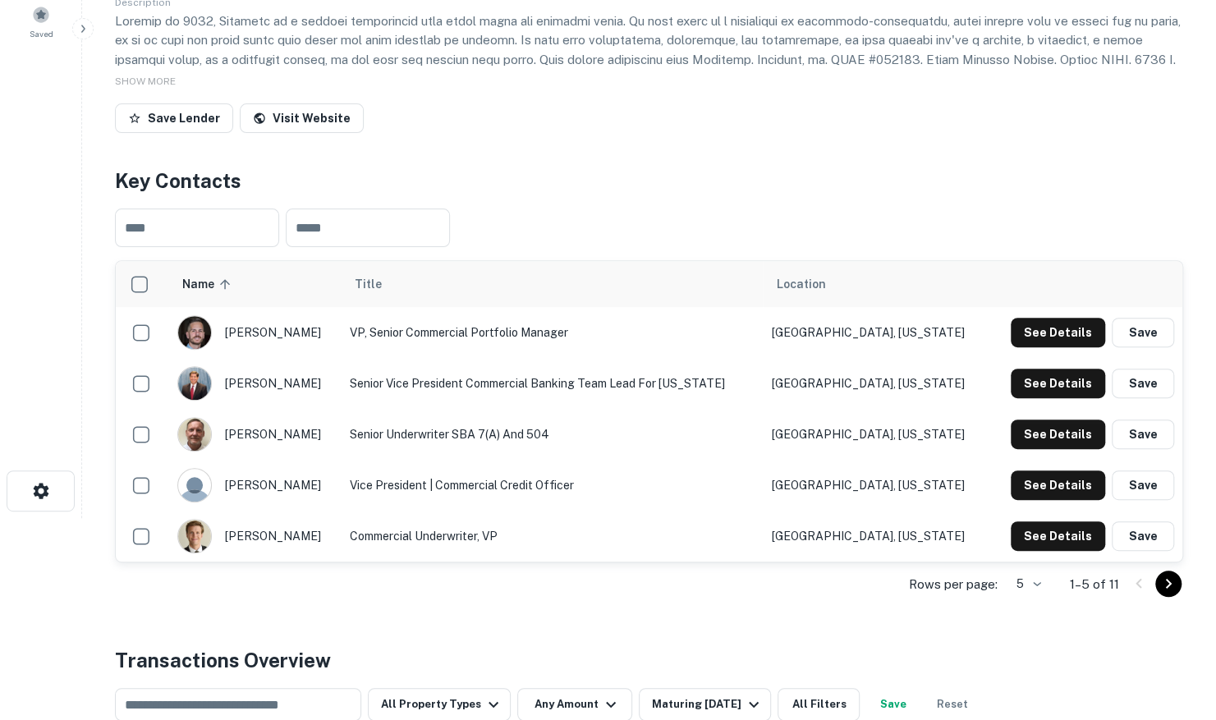
scroll to position [246, 0]
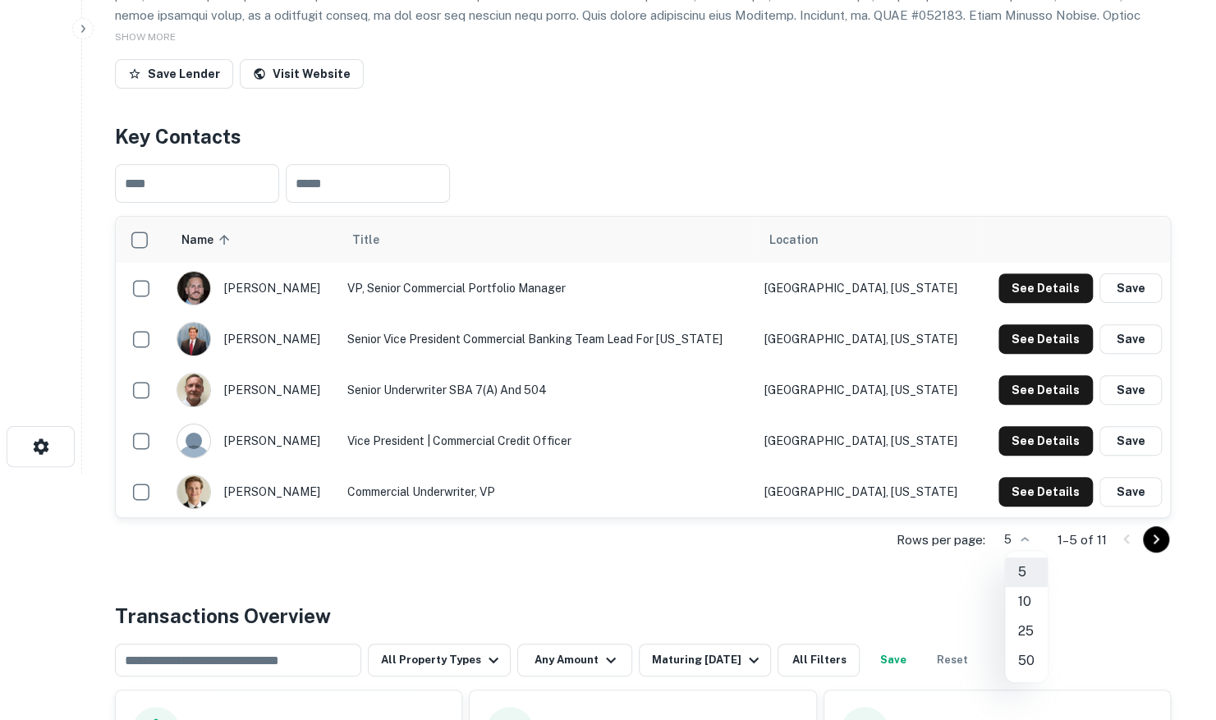
click at [1030, 474] on body "Search Borrowers Contacts Saved Back to search Servbank Description SHOW MORE S…" at bounding box center [608, 114] width 1216 height 720
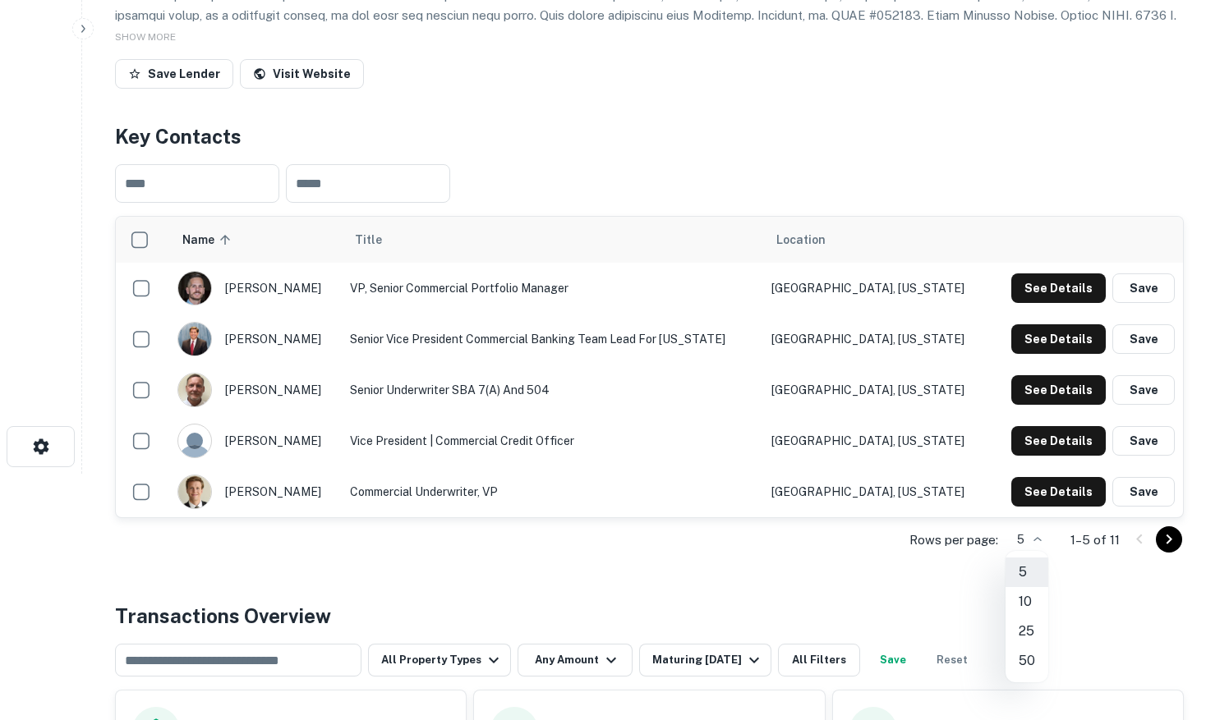
click at [1023, 621] on li "25" at bounding box center [1026, 632] width 43 height 30
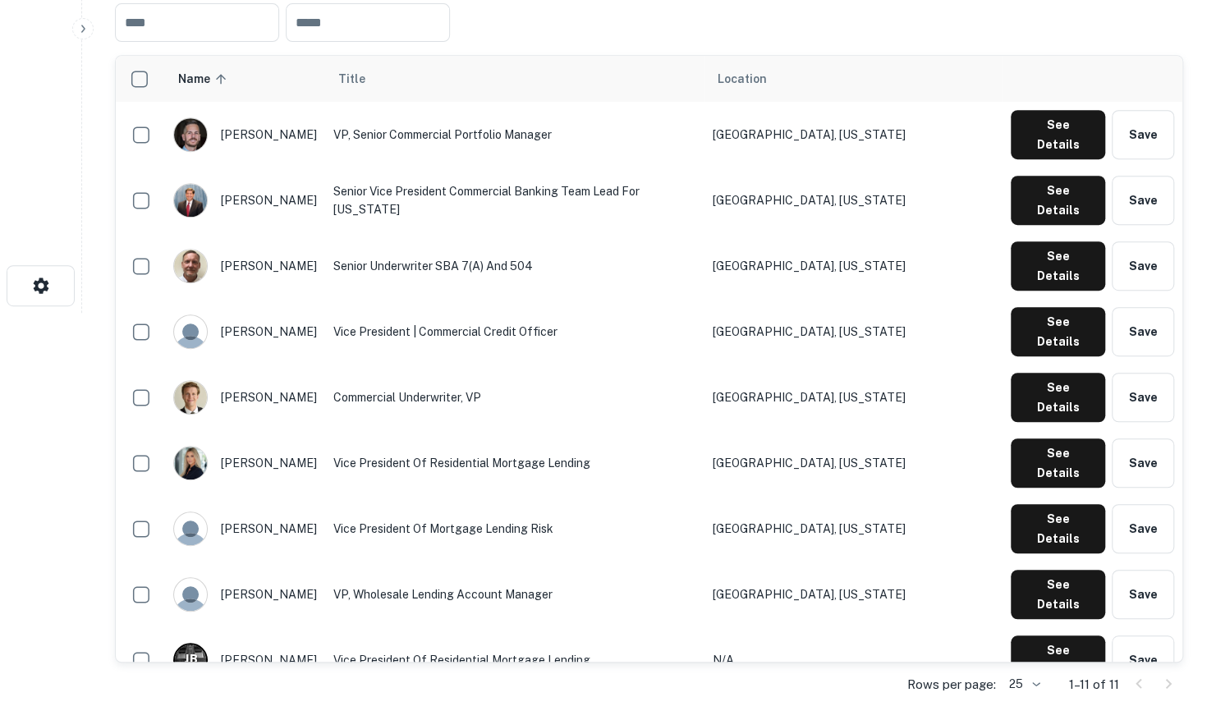
scroll to position [493, 0]
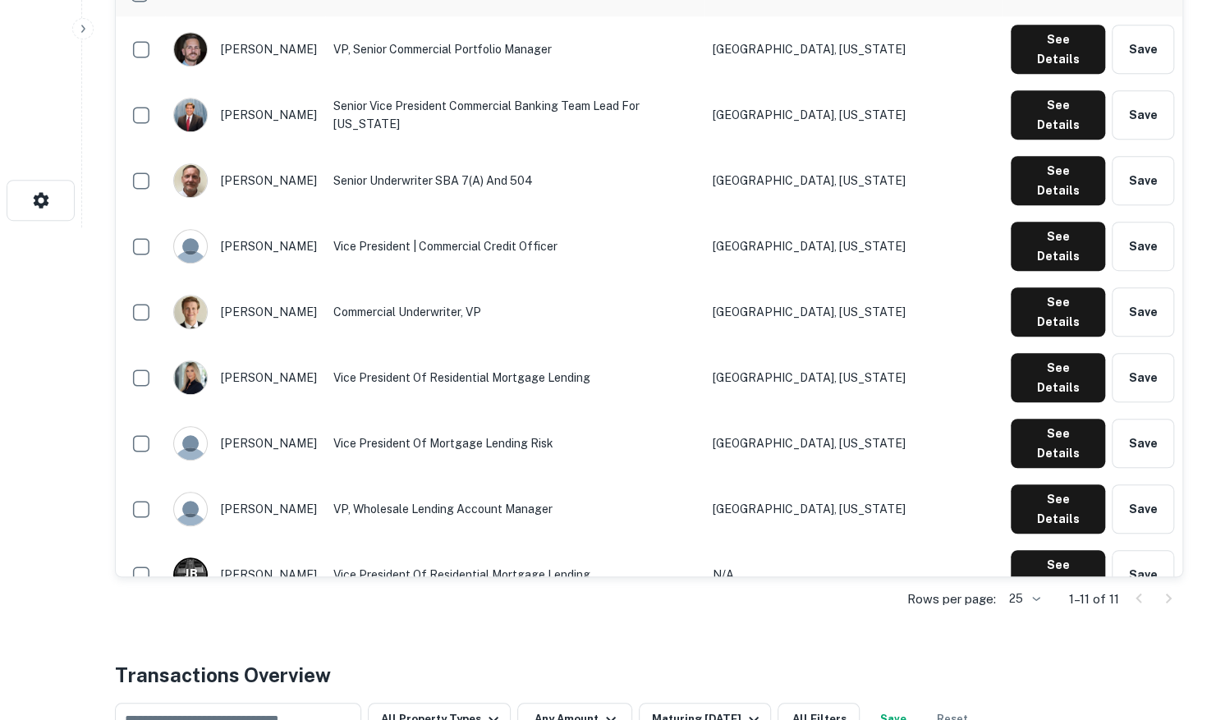
click at [1068, 616] on button "See Details" at bounding box center [1058, 640] width 94 height 49
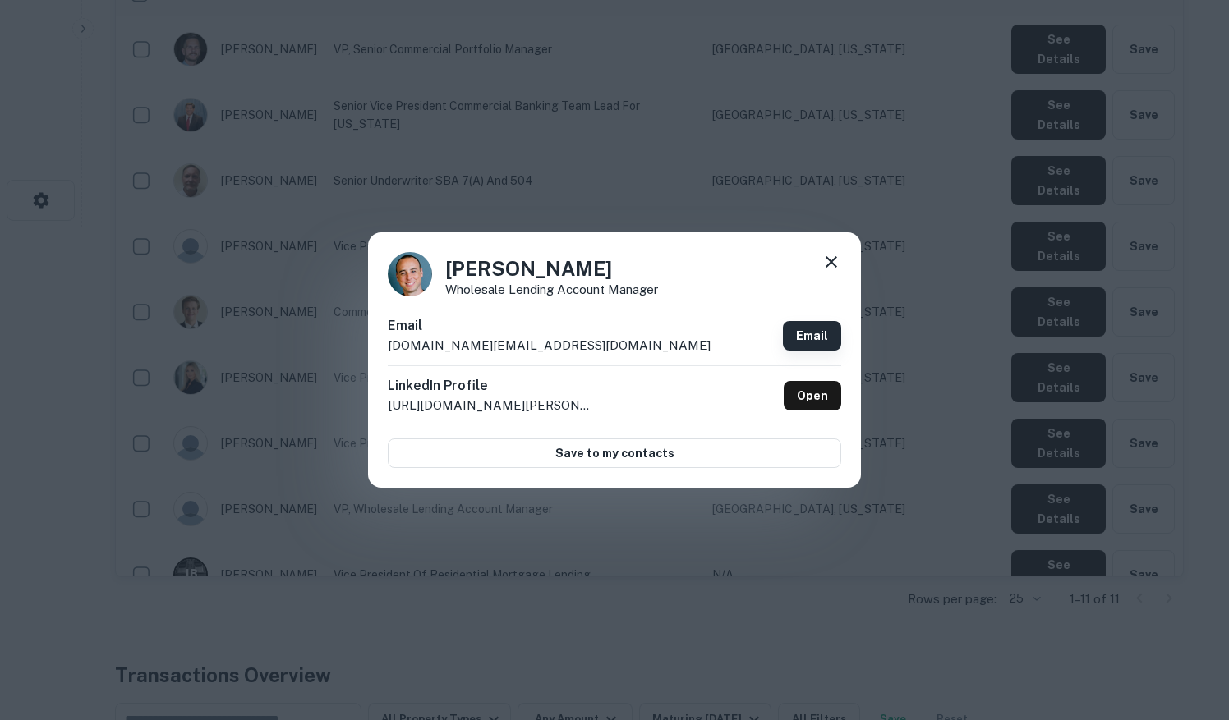
click at [810, 329] on link "Email" at bounding box center [812, 336] width 58 height 30
click at [824, 261] on icon at bounding box center [831, 262] width 20 height 20
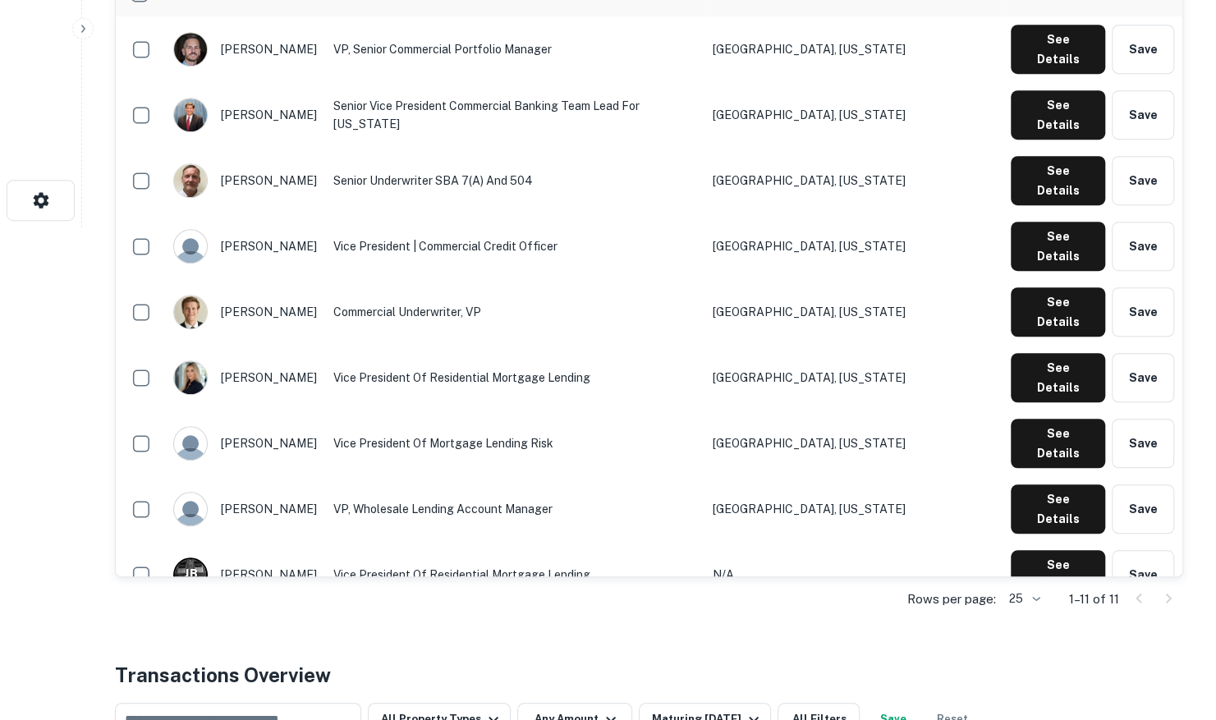
scroll to position [0, 0]
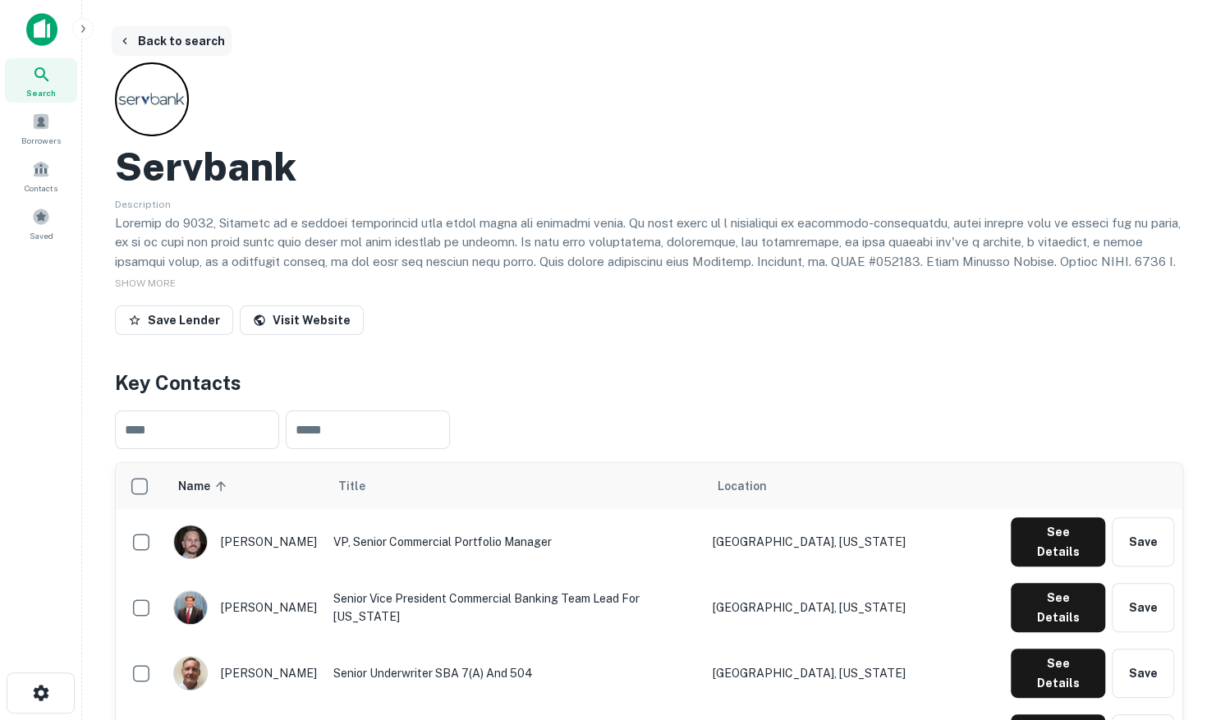
click at [149, 44] on button "Back to search" at bounding box center [172, 41] width 120 height 30
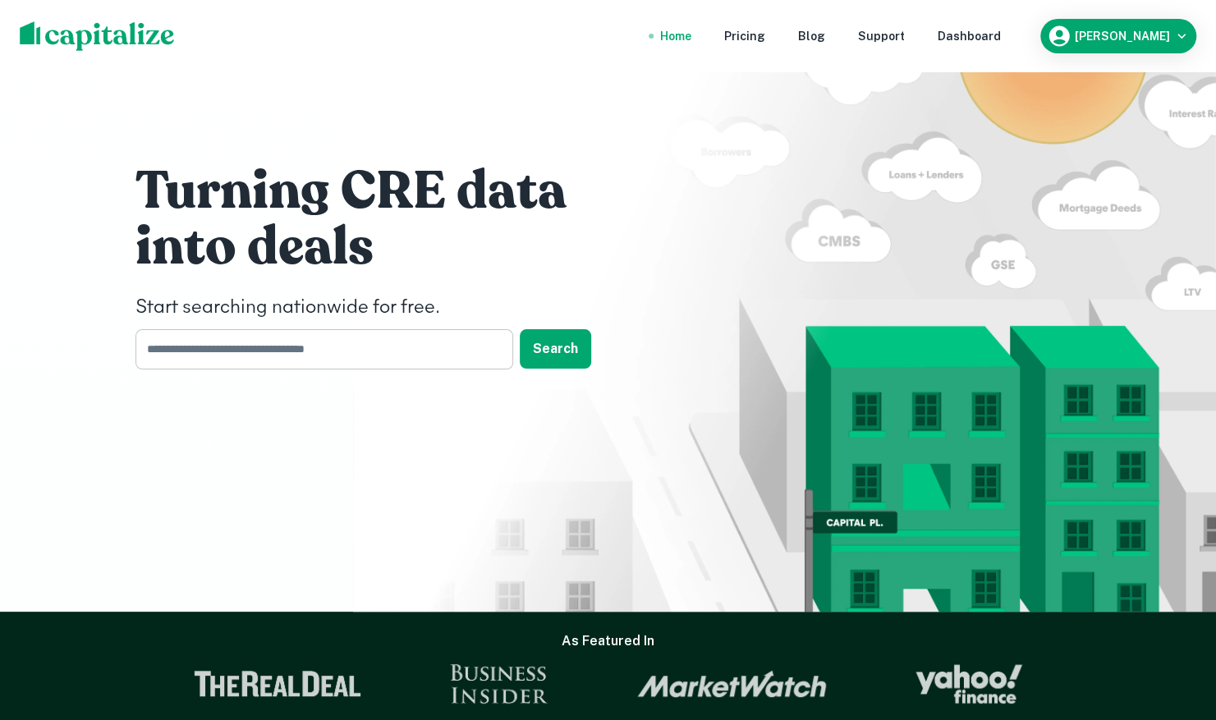
click at [232, 350] on input "text" at bounding box center [319, 349] width 366 height 40
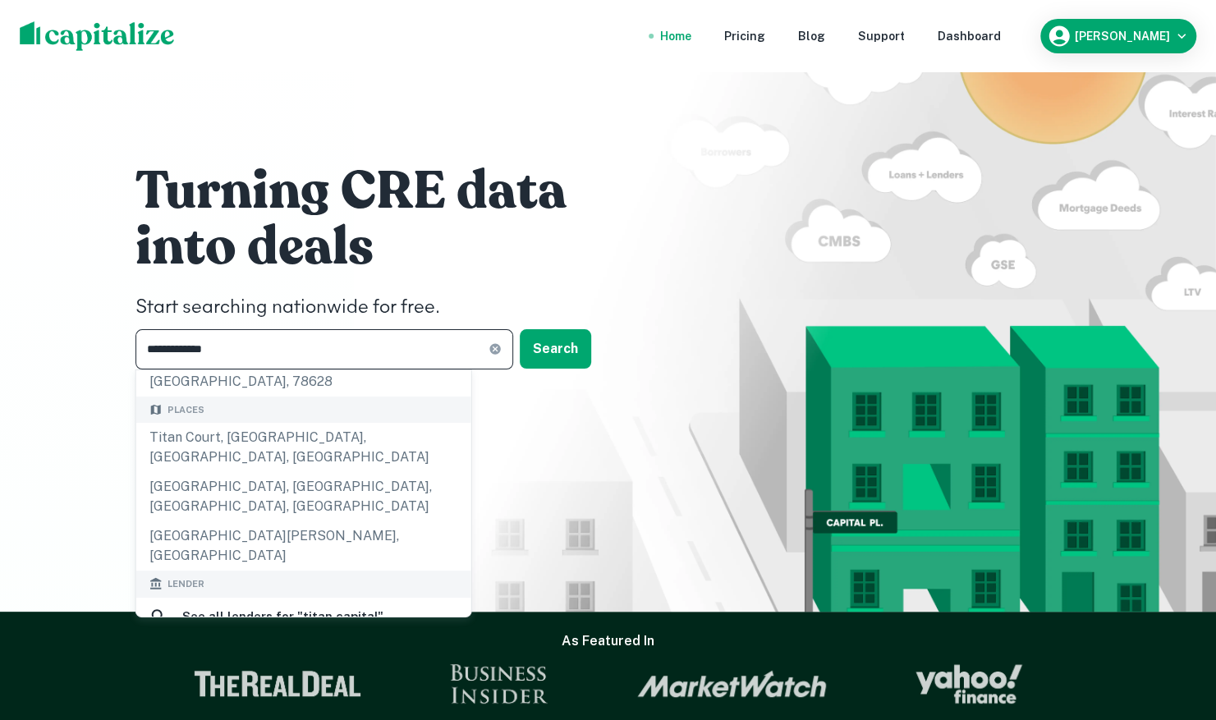
scroll to position [164, 0]
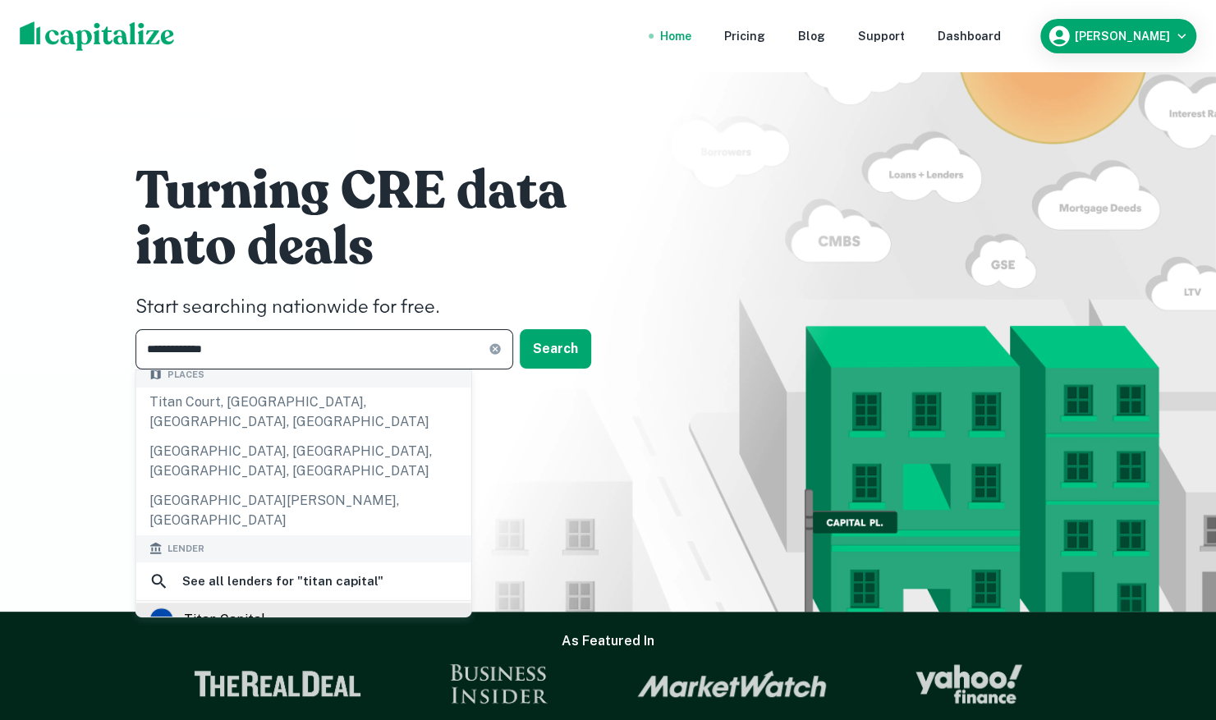
type input "**********"
click at [299, 608] on div "titan capital" at bounding box center [303, 620] width 309 height 25
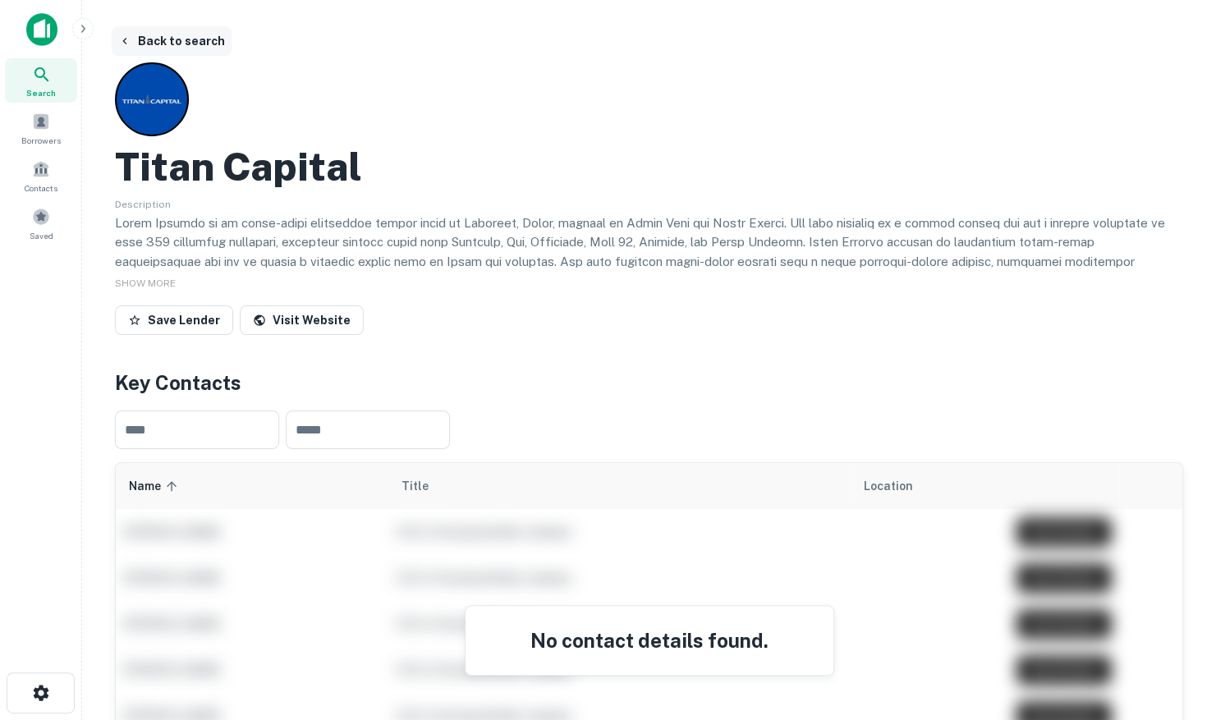
click at [156, 49] on button "Back to search" at bounding box center [172, 41] width 120 height 30
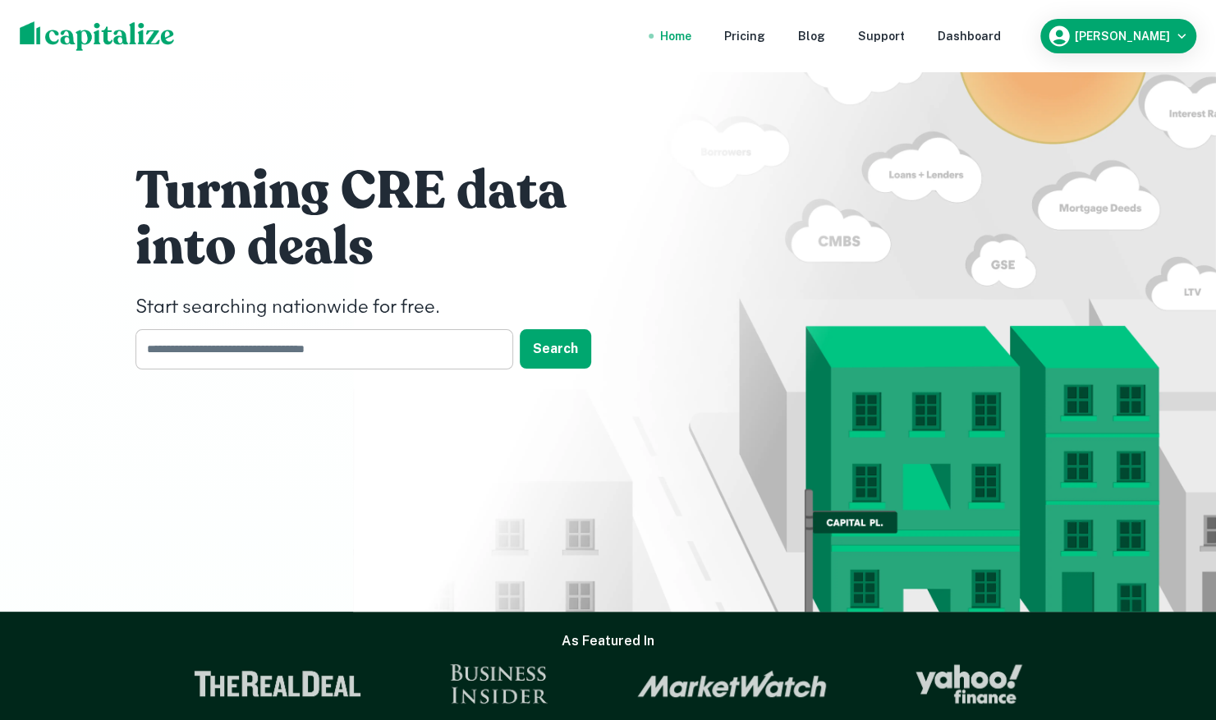
click at [385, 365] on input "text" at bounding box center [319, 349] width 366 height 40
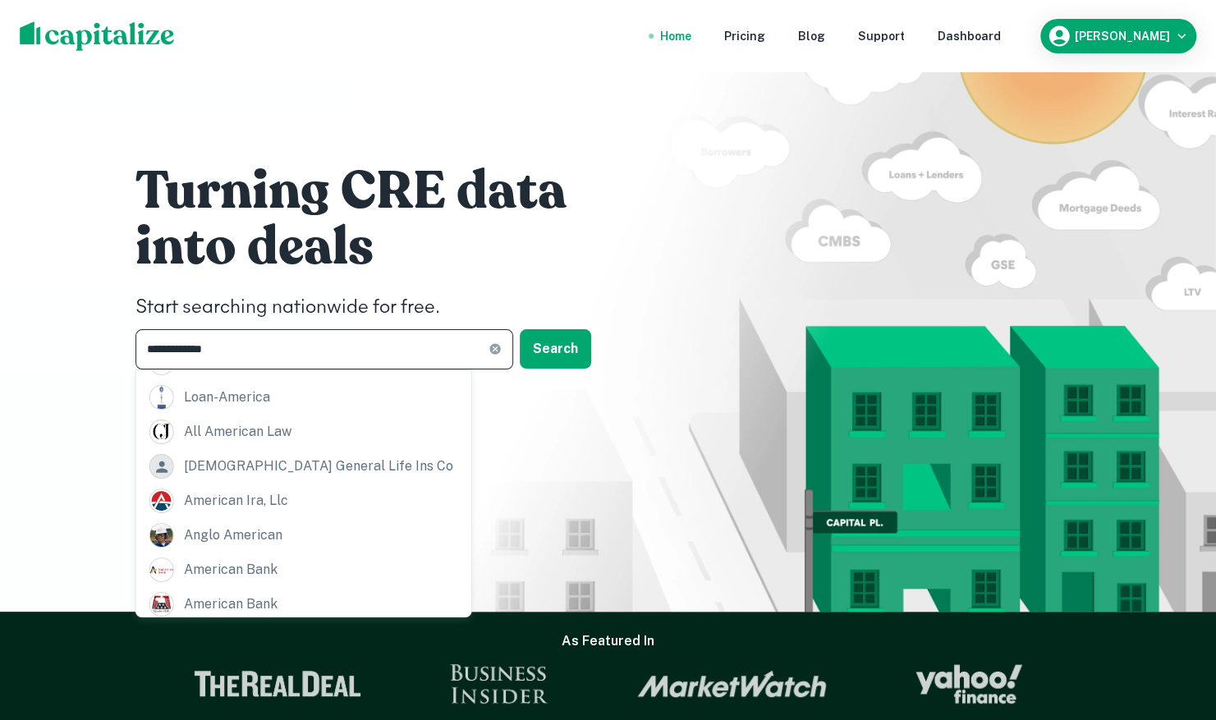
scroll to position [164, 0]
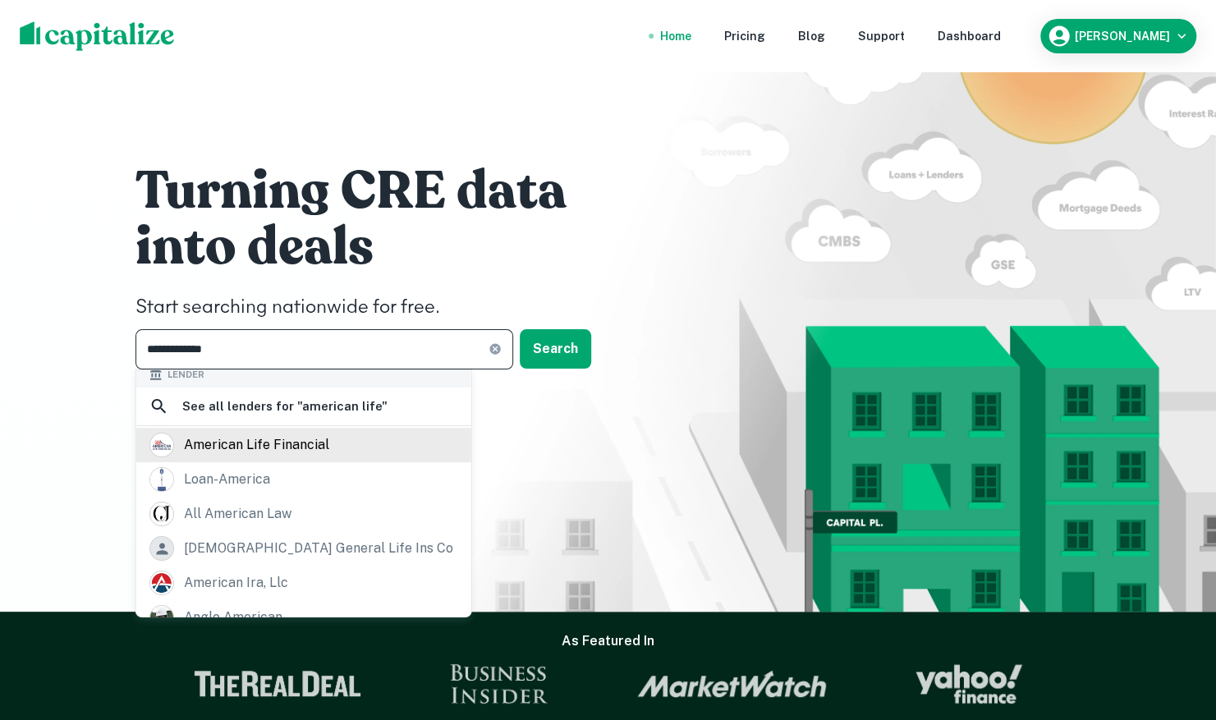
type input "**********"
click at [355, 433] on div "american life financial" at bounding box center [303, 445] width 309 height 25
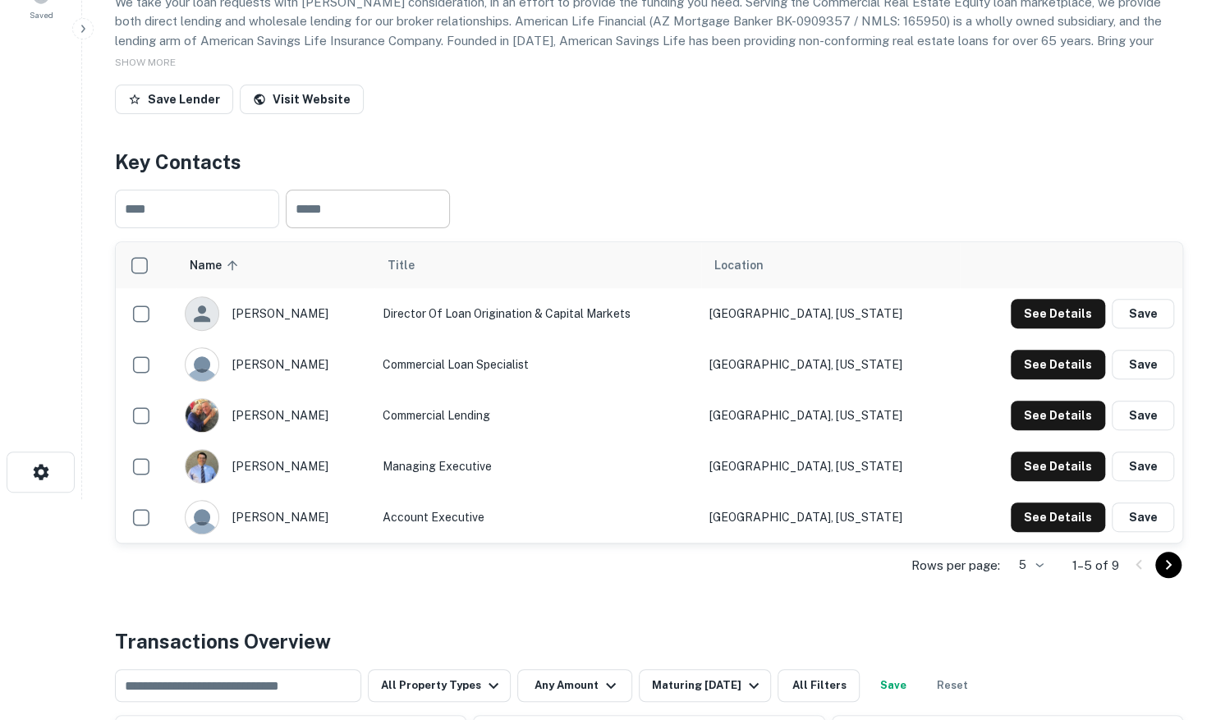
scroll to position [246, 0]
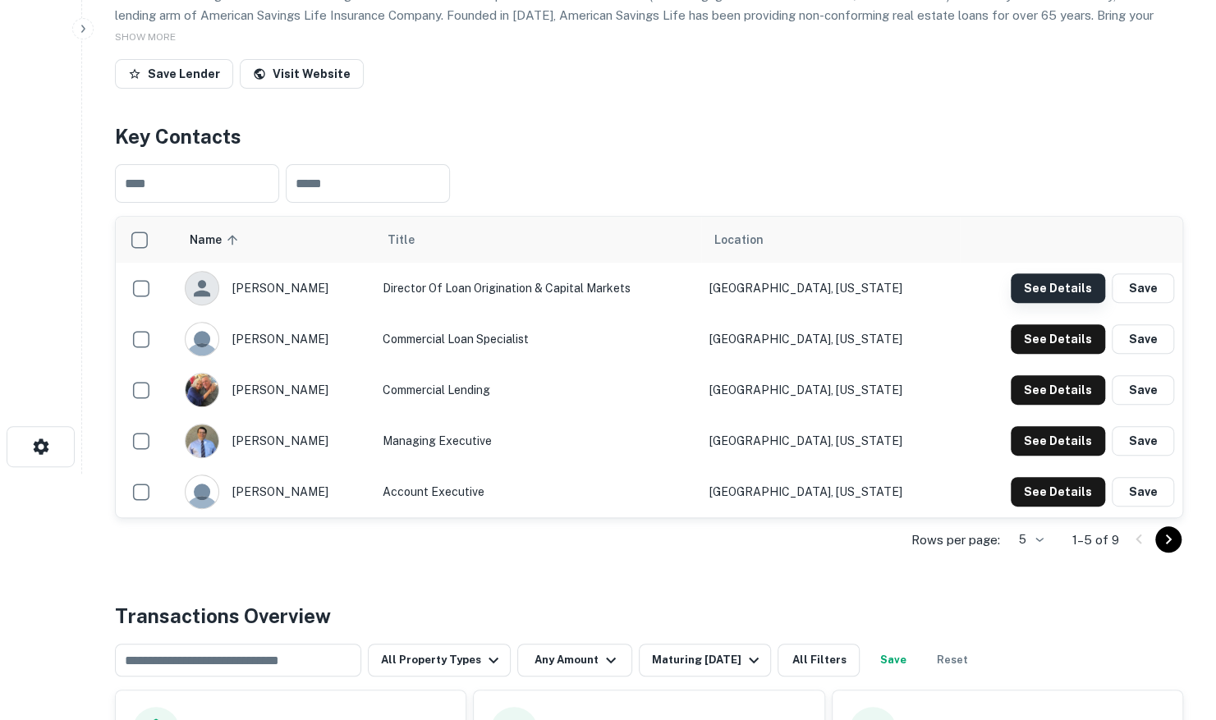
click at [1058, 286] on button "See Details" at bounding box center [1058, 289] width 94 height 30
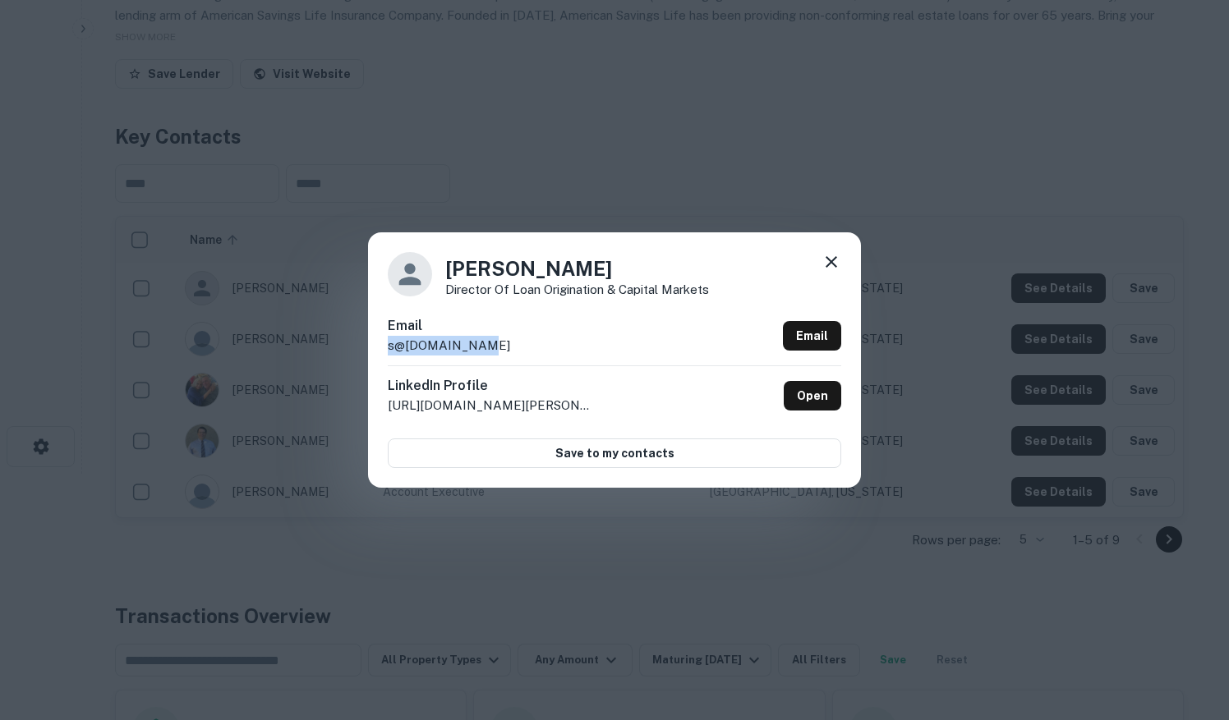
drag, startPoint x: 490, startPoint y: 347, endPoint x: 386, endPoint y: 350, distance: 103.5
click at [386, 350] on div "Scott Emrich Director of Loan Origination & Capital Markets Email s@epl-cap.com…" at bounding box center [614, 359] width 493 height 255
drag, startPoint x: 386, startPoint y: 350, endPoint x: 393, endPoint y: 346, distance: 8.5
copy p "s@epl-cap.com"
click at [831, 264] on icon at bounding box center [830, 261] width 11 height 11
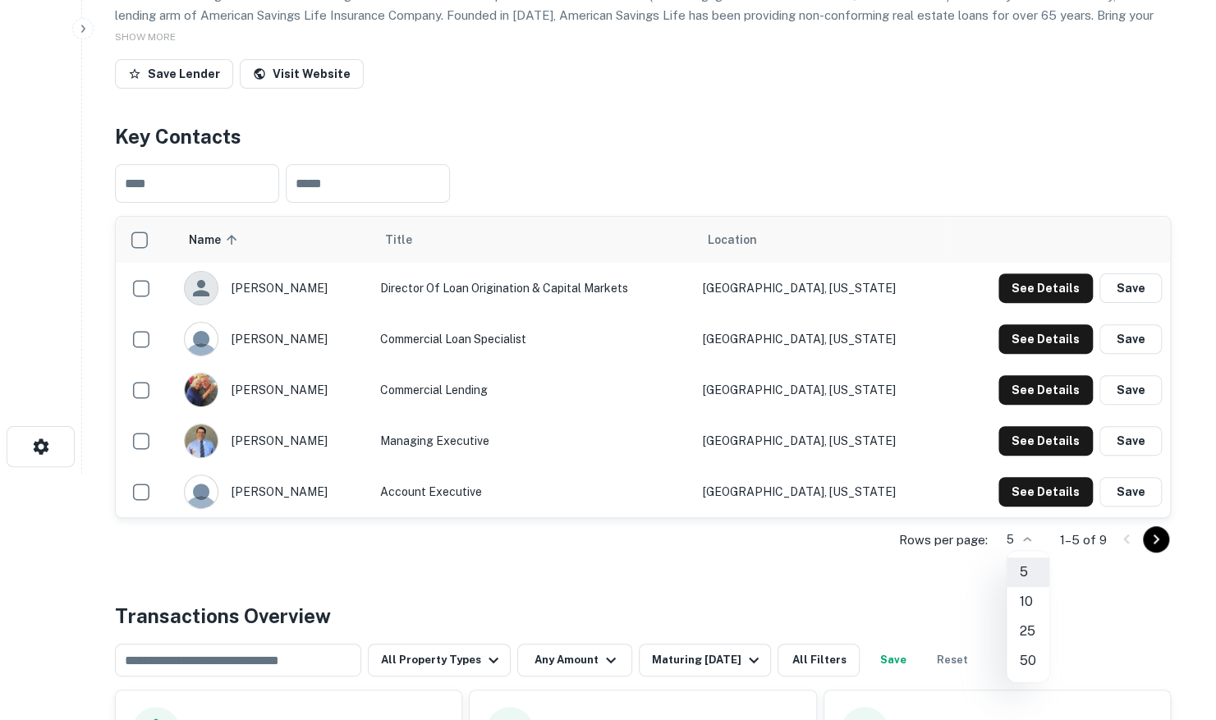
click at [1037, 474] on body "Search Borrowers Contacts Saved Back to search American Life Financial Descript…" at bounding box center [608, 114] width 1216 height 720
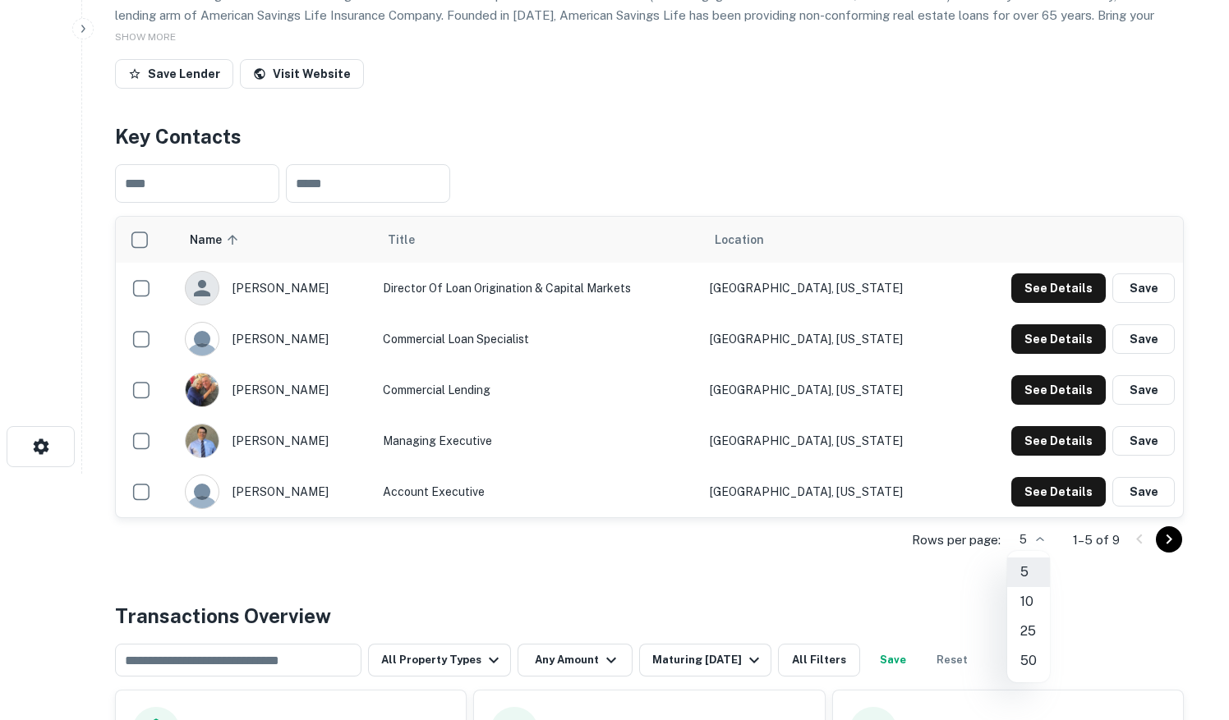
click at [1033, 605] on li "10" at bounding box center [1028, 602] width 43 height 30
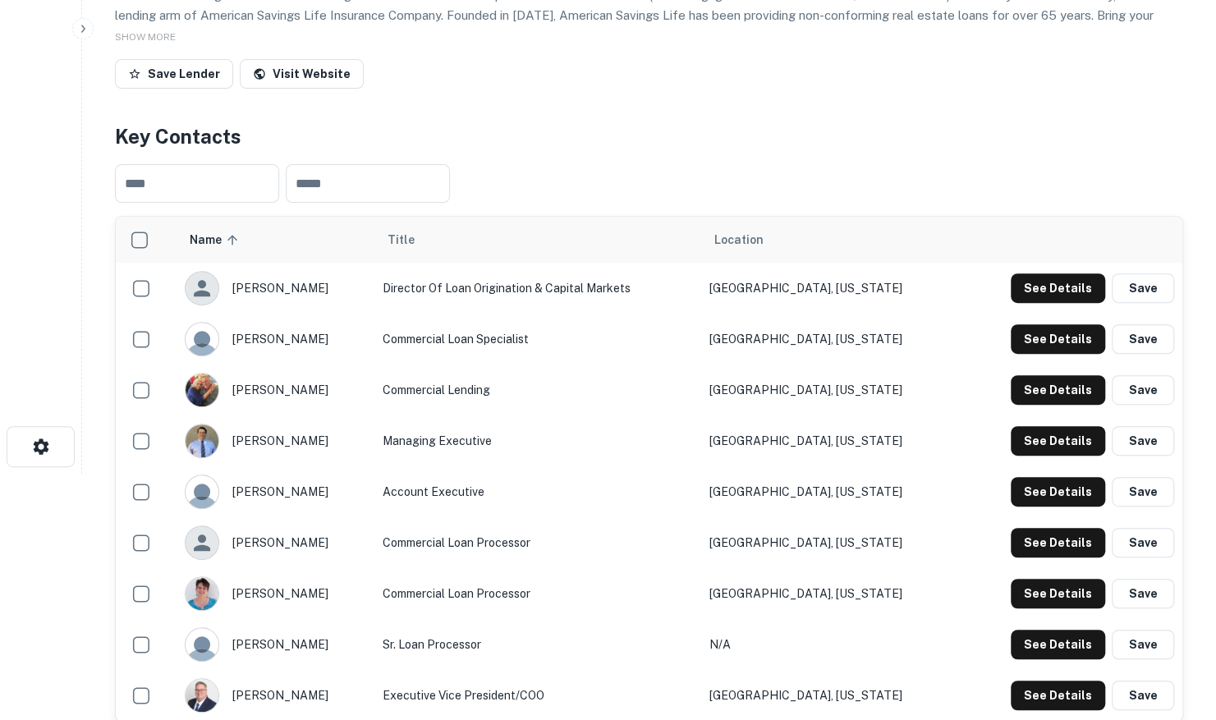
scroll to position [329, 0]
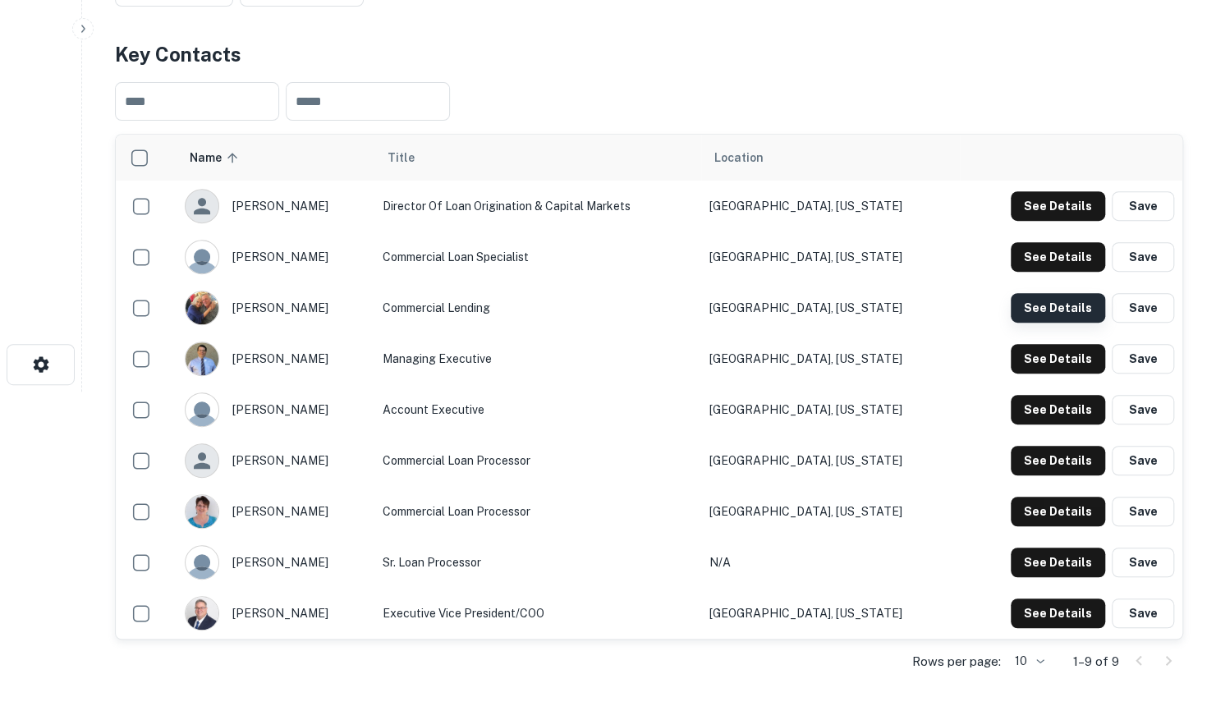
click at [1064, 306] on button "See Details" at bounding box center [1058, 308] width 94 height 30
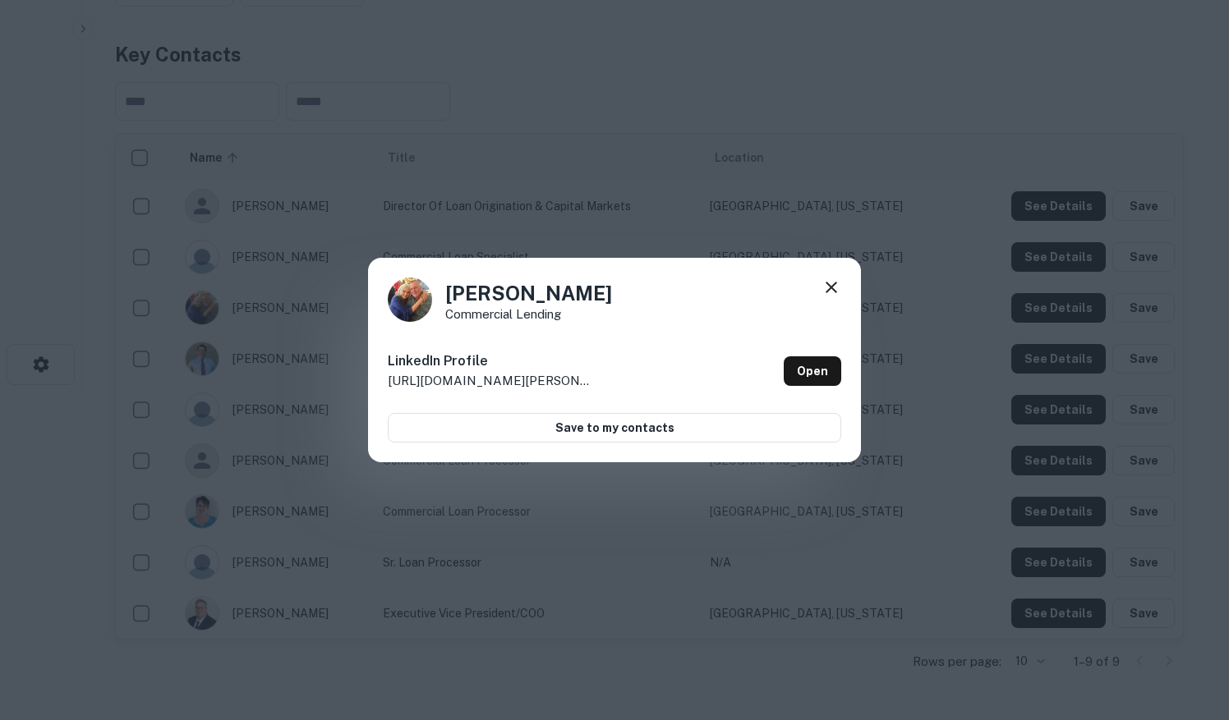
click at [841, 289] on div "Tina Thomas Commercial Lending LinkedIn Profile http://www.linkedin.com/in/tina…" at bounding box center [614, 360] width 493 height 205
click at [834, 291] on icon at bounding box center [830, 287] width 11 height 11
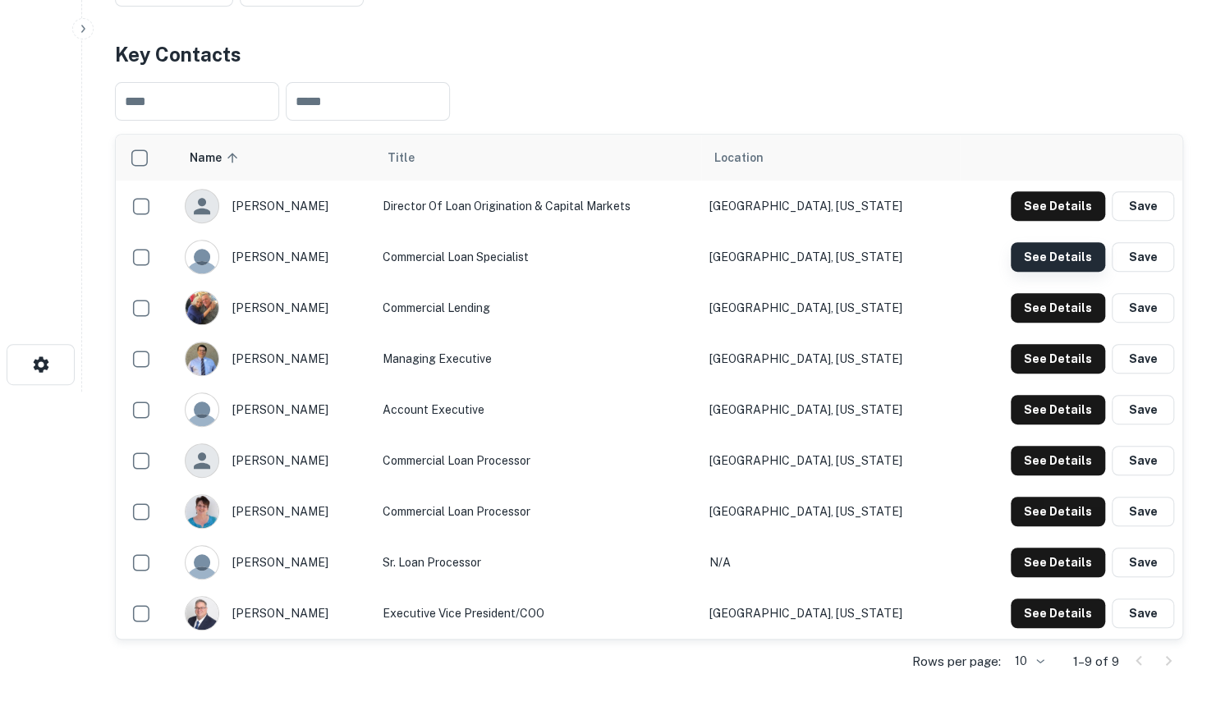
click at [1034, 264] on button "See Details" at bounding box center [1058, 257] width 94 height 30
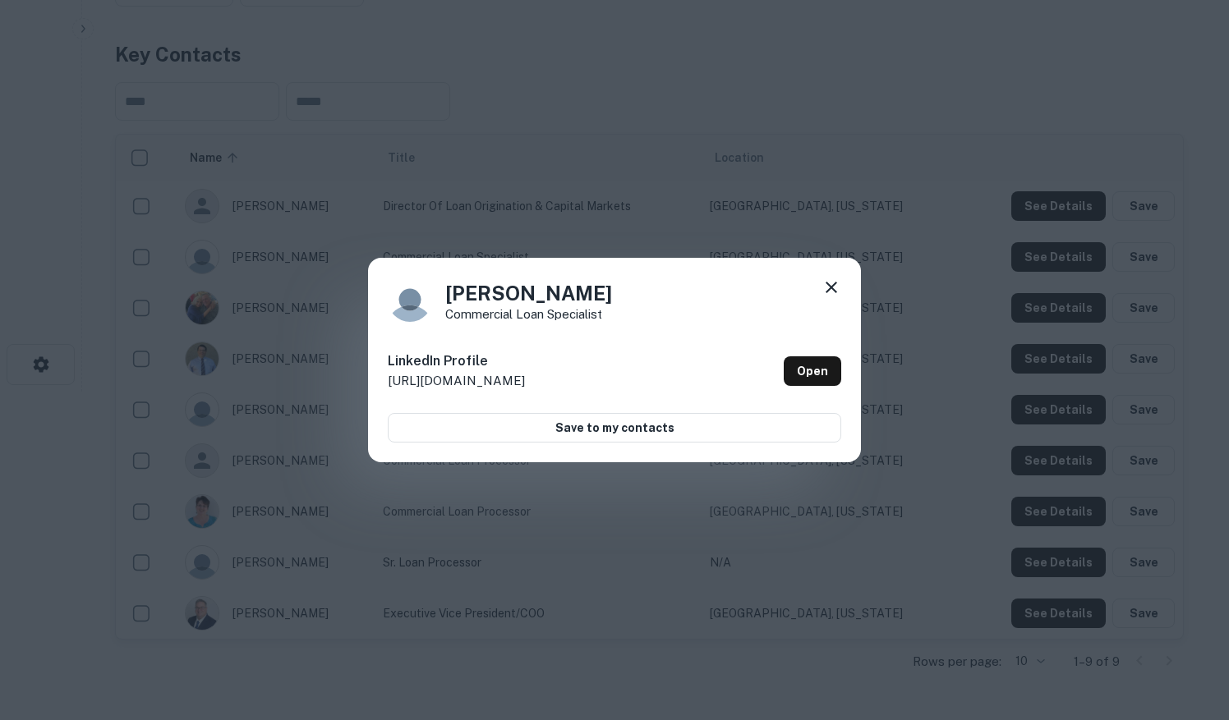
click at [833, 289] on icon at bounding box center [830, 287] width 11 height 11
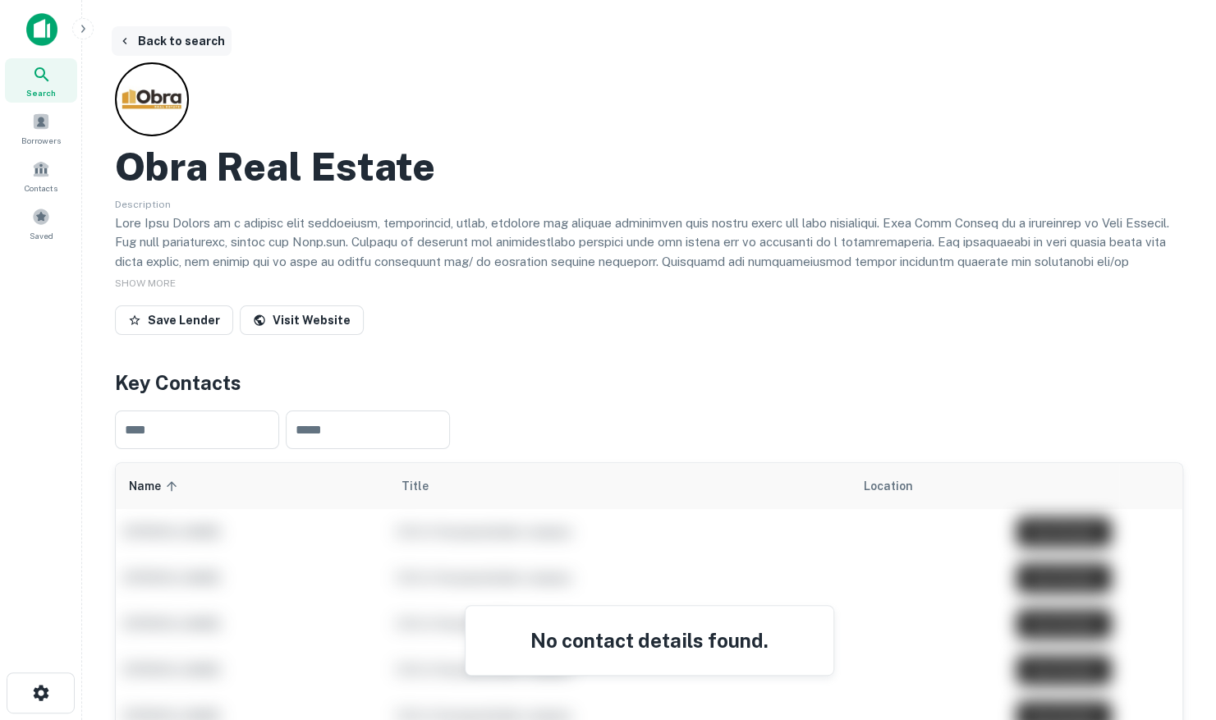
click at [182, 39] on button "Back to search" at bounding box center [172, 41] width 120 height 30
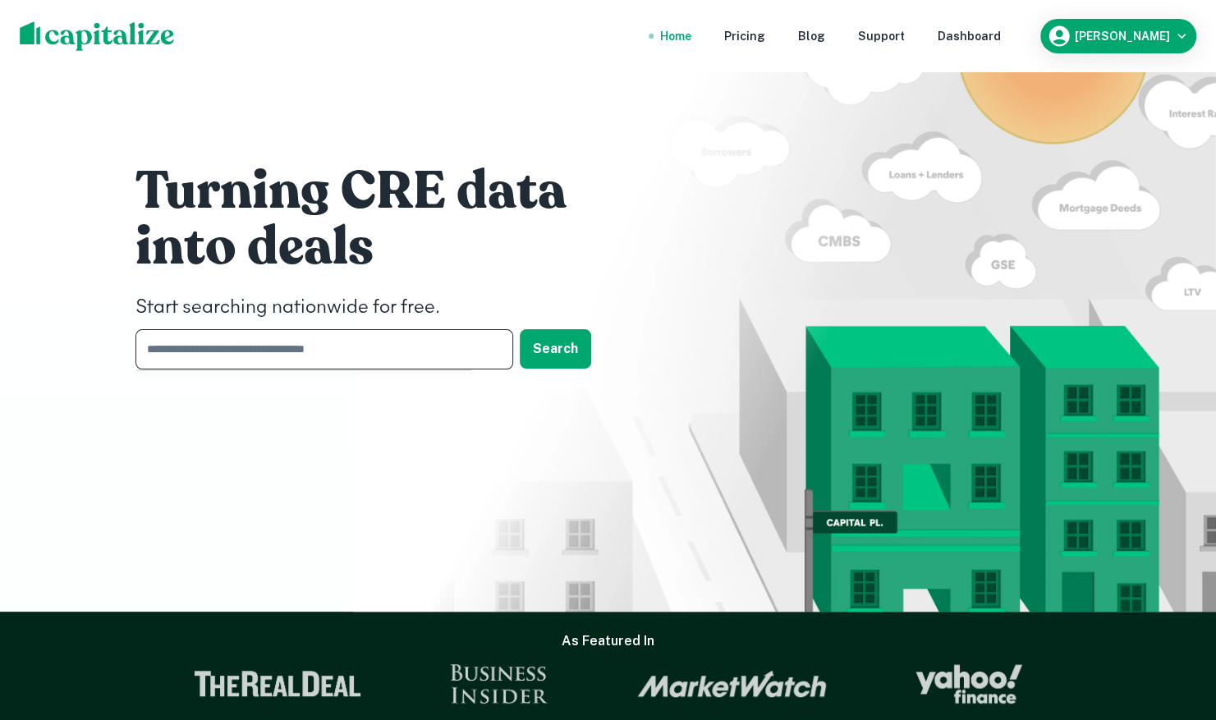
click at [189, 354] on input "text" at bounding box center [319, 349] width 366 height 40
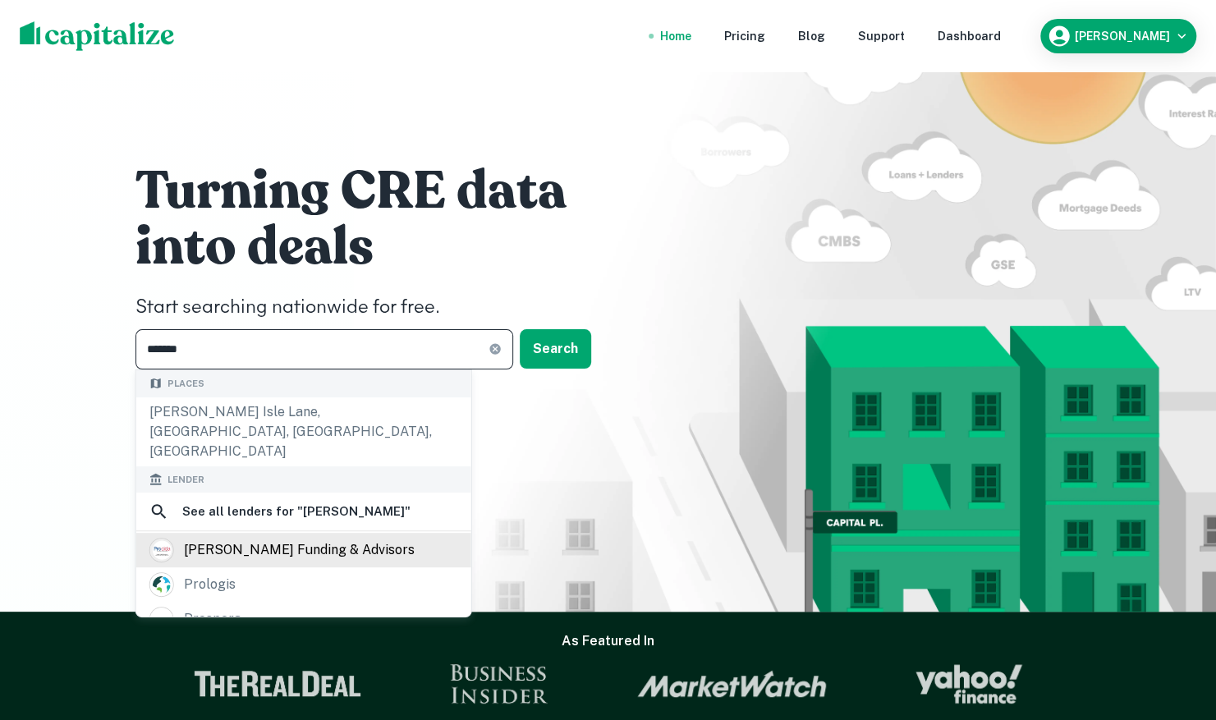
type input "*******"
click at [227, 538] on div "[PERSON_NAME] funding & advisors" at bounding box center [299, 550] width 231 height 25
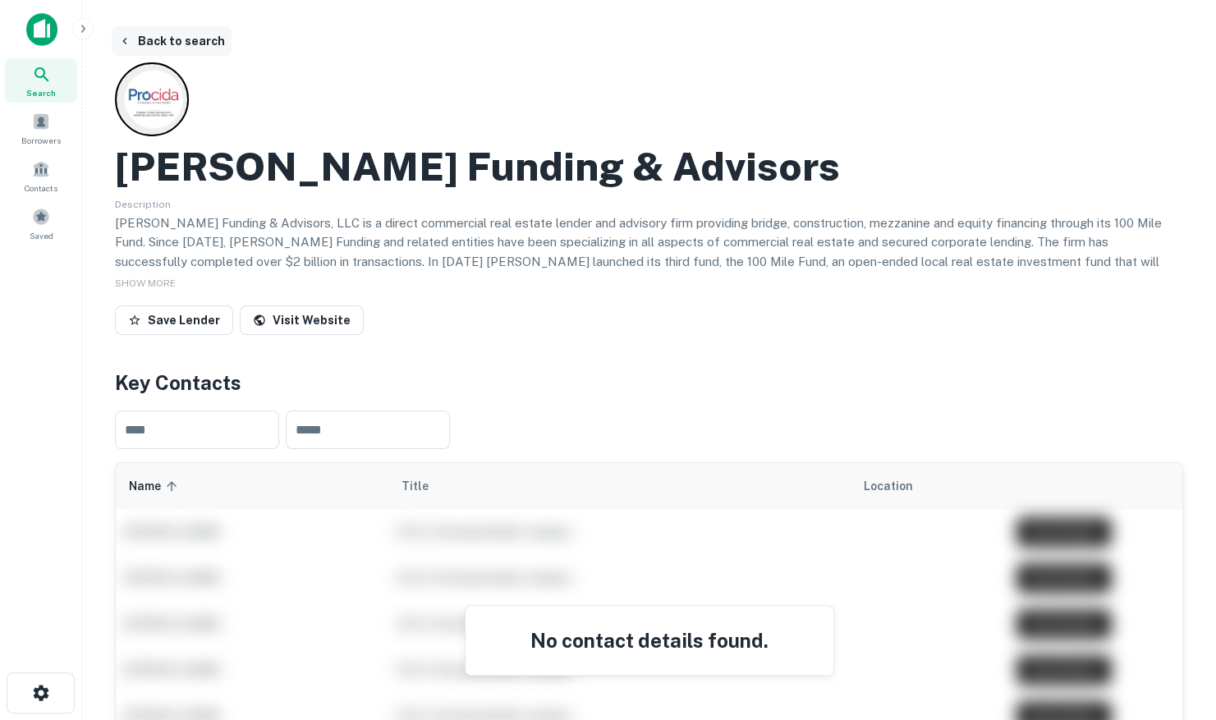
click at [185, 44] on button "Back to search" at bounding box center [172, 41] width 120 height 30
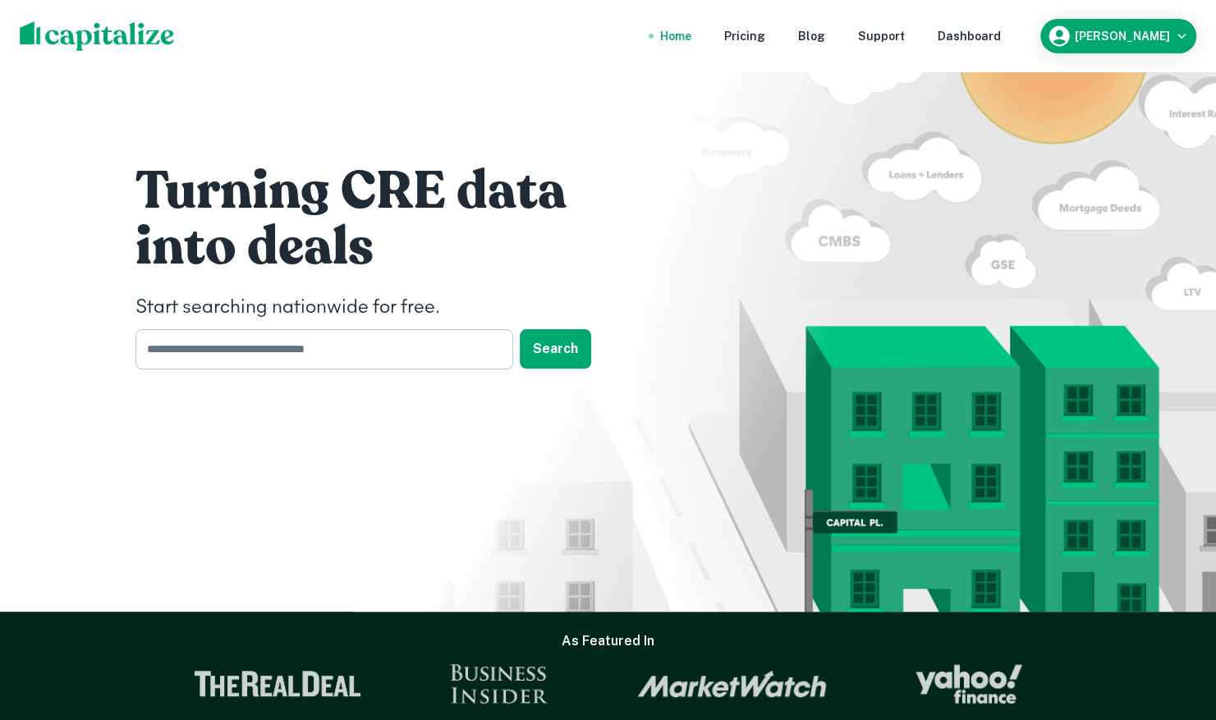
click at [312, 349] on input "text" at bounding box center [319, 349] width 366 height 40
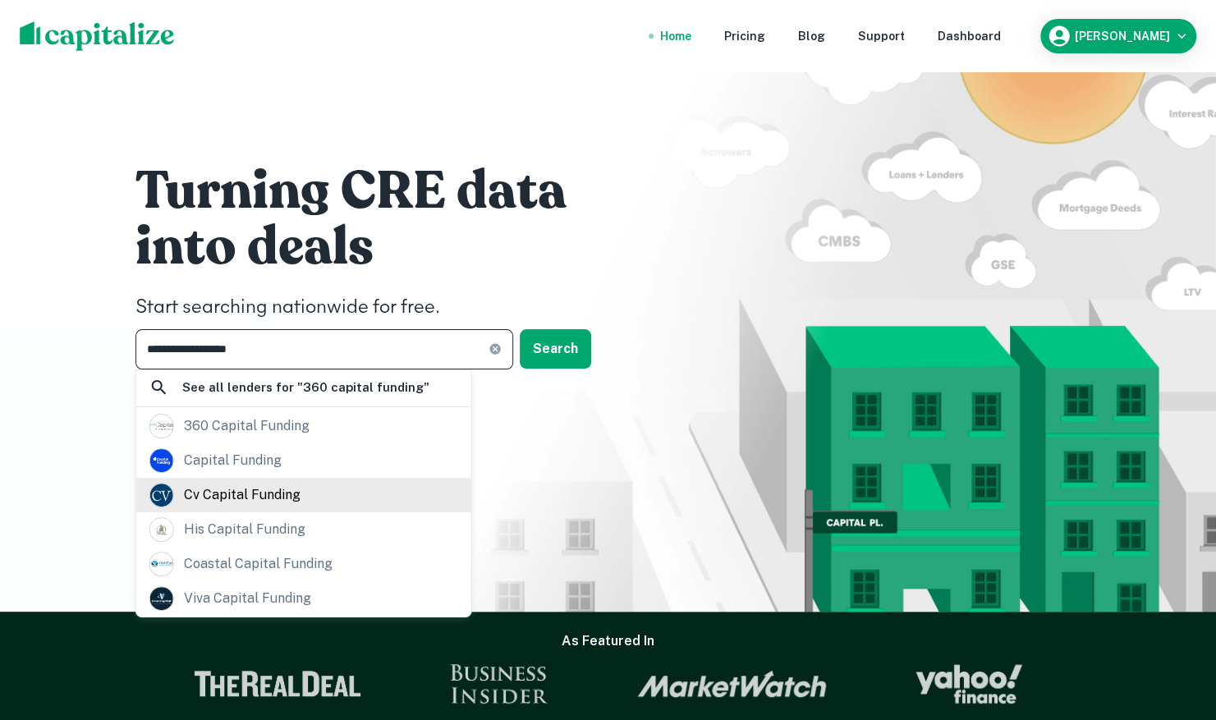
scroll to position [164, 0]
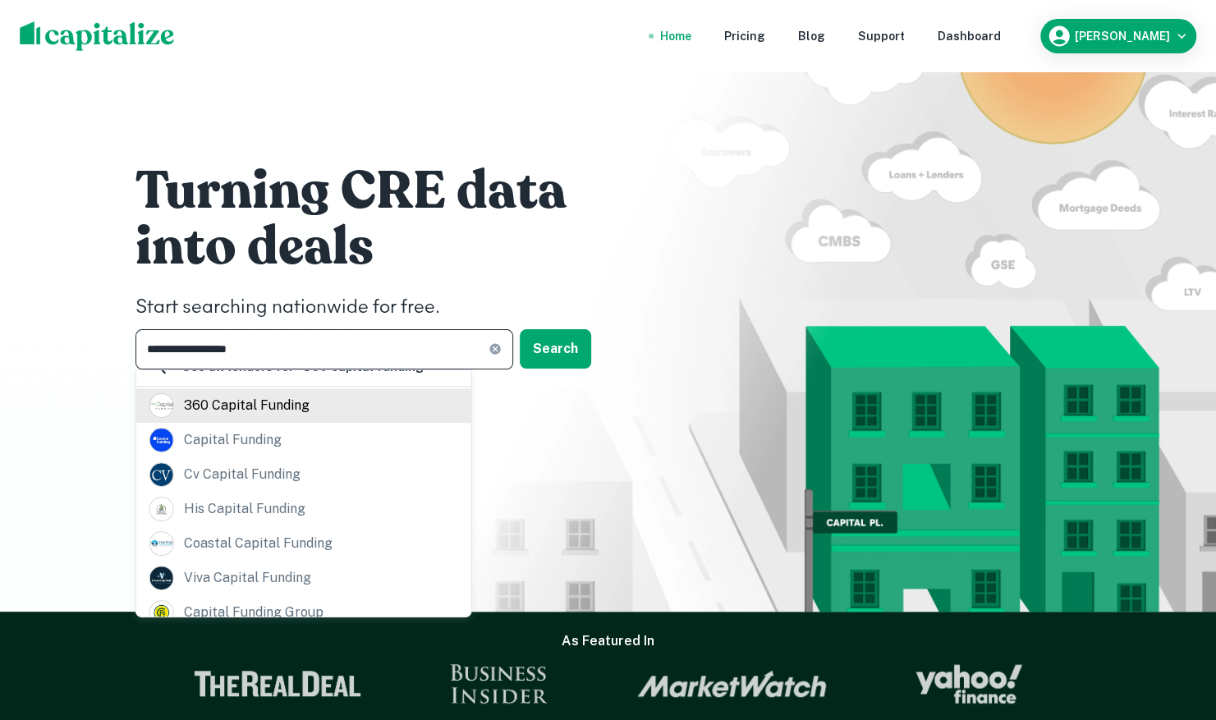
type input "**********"
click at [289, 418] on div "360 capital funding" at bounding box center [247, 405] width 126 height 25
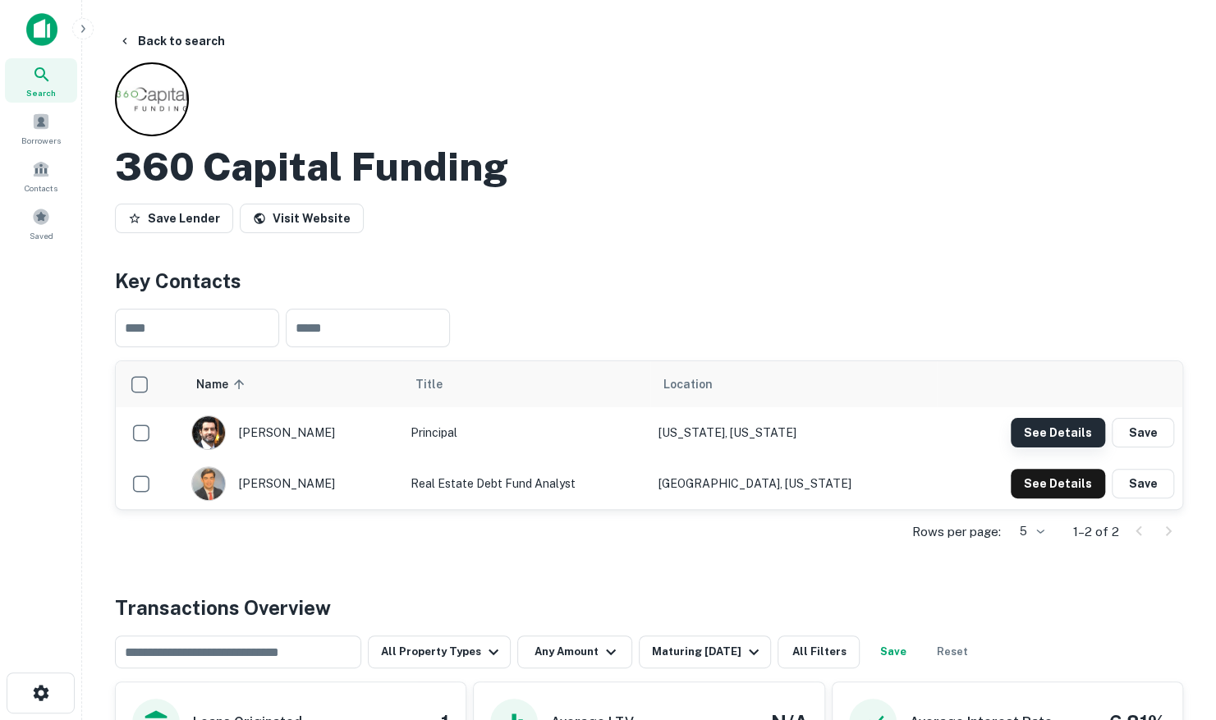
click at [1044, 439] on button "See Details" at bounding box center [1058, 433] width 94 height 30
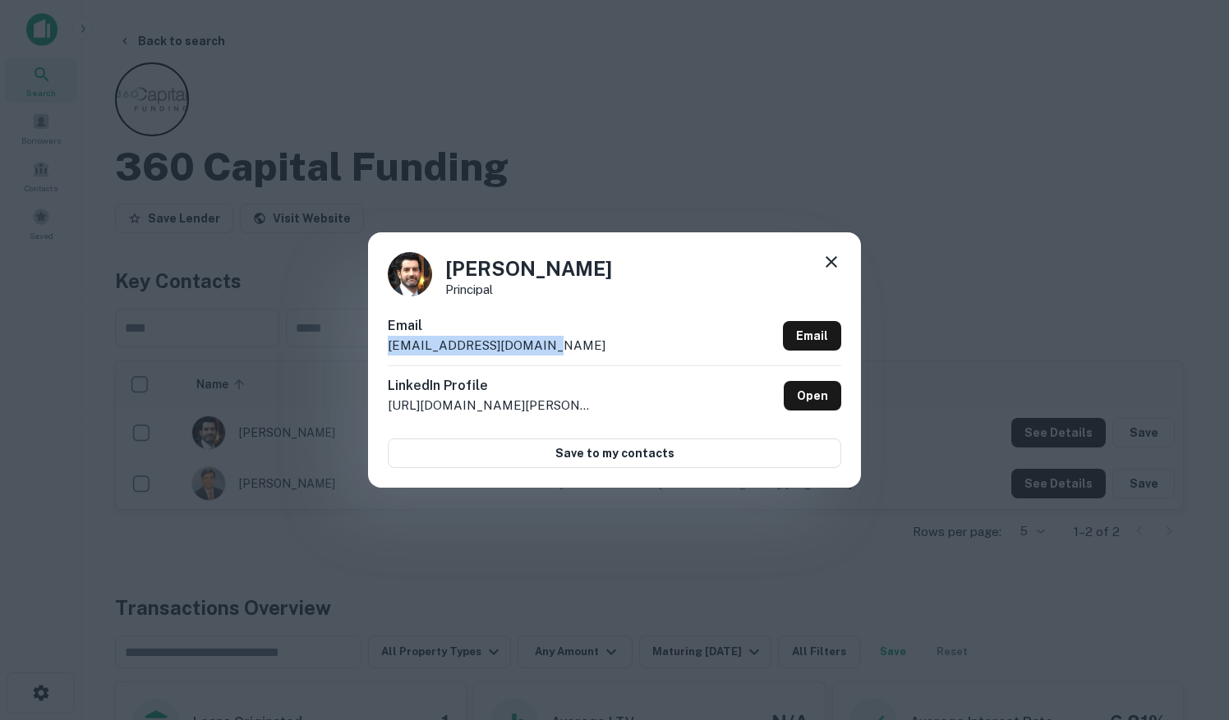
drag, startPoint x: 551, startPoint y: 350, endPoint x: 360, endPoint y: 350, distance: 191.4
click at [360, 350] on div "[PERSON_NAME] Principal Email [EMAIL_ADDRESS][DOMAIN_NAME] Email LinkedIn Profi…" at bounding box center [614, 360] width 1229 height 720
drag, startPoint x: 360, startPoint y: 350, endPoint x: 407, endPoint y: 352, distance: 47.7
copy p "[EMAIL_ADDRESS][DOMAIN_NAME]"
click at [824, 255] on icon at bounding box center [831, 262] width 20 height 20
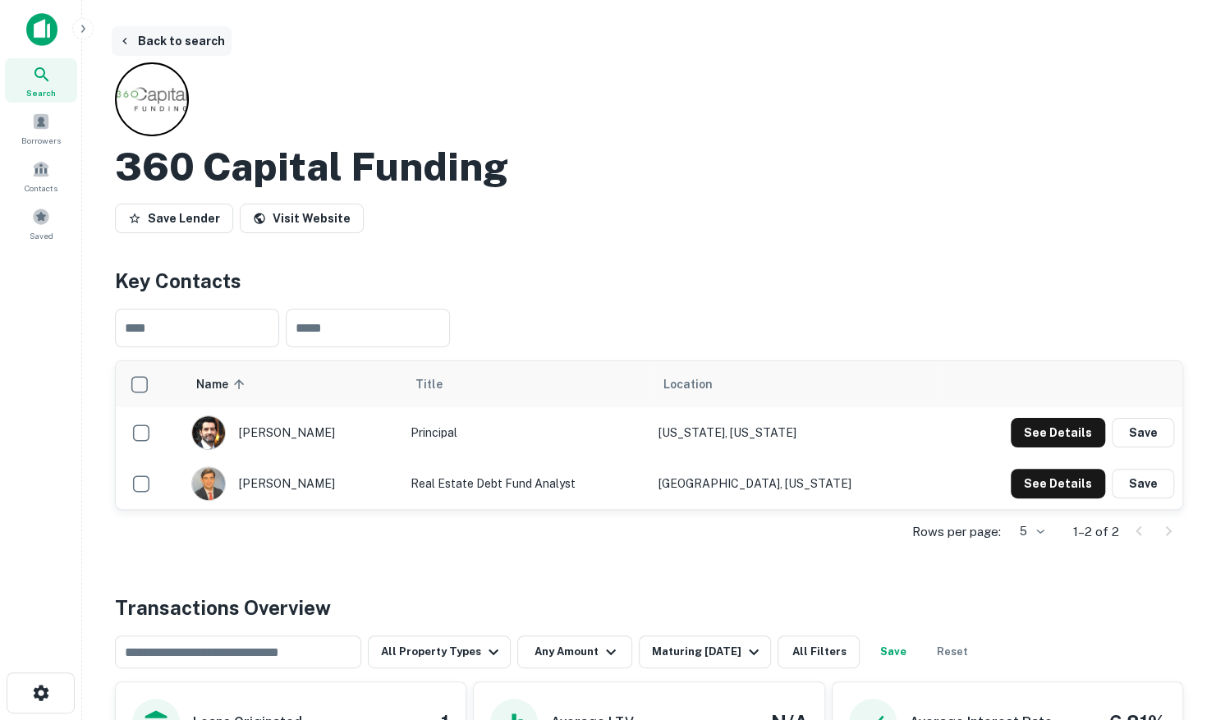
click at [176, 41] on button "Back to search" at bounding box center [172, 41] width 120 height 30
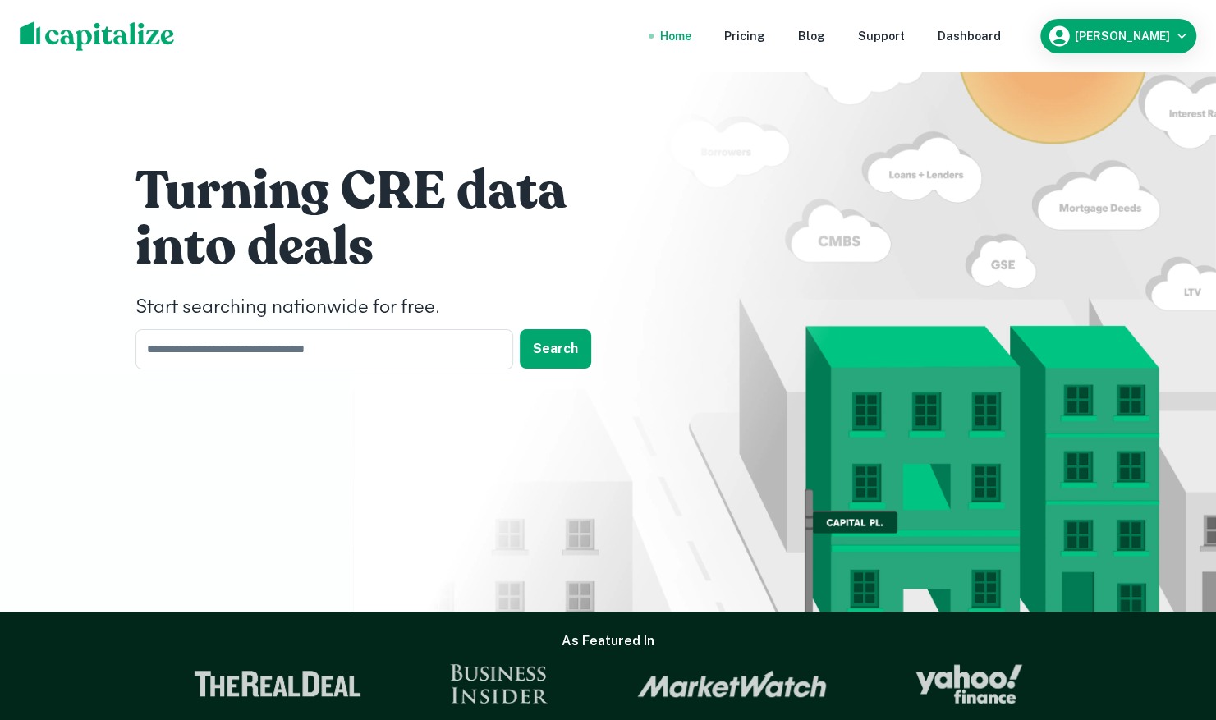
click at [100, 105] on div "Turning CRE data into deals Start searching nationwide for free. ​ Search" at bounding box center [608, 306] width 1216 height 612
click at [338, 348] on input "text" at bounding box center [319, 349] width 366 height 40
type input "**********"
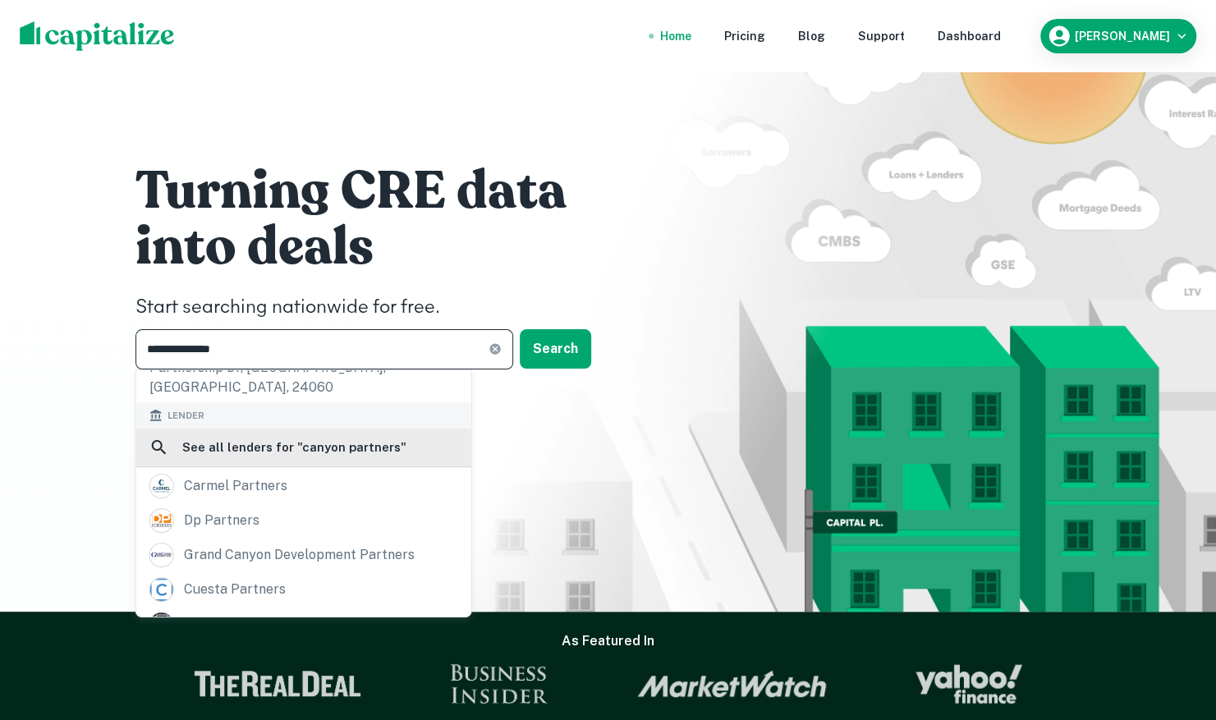
scroll to position [164, 0]
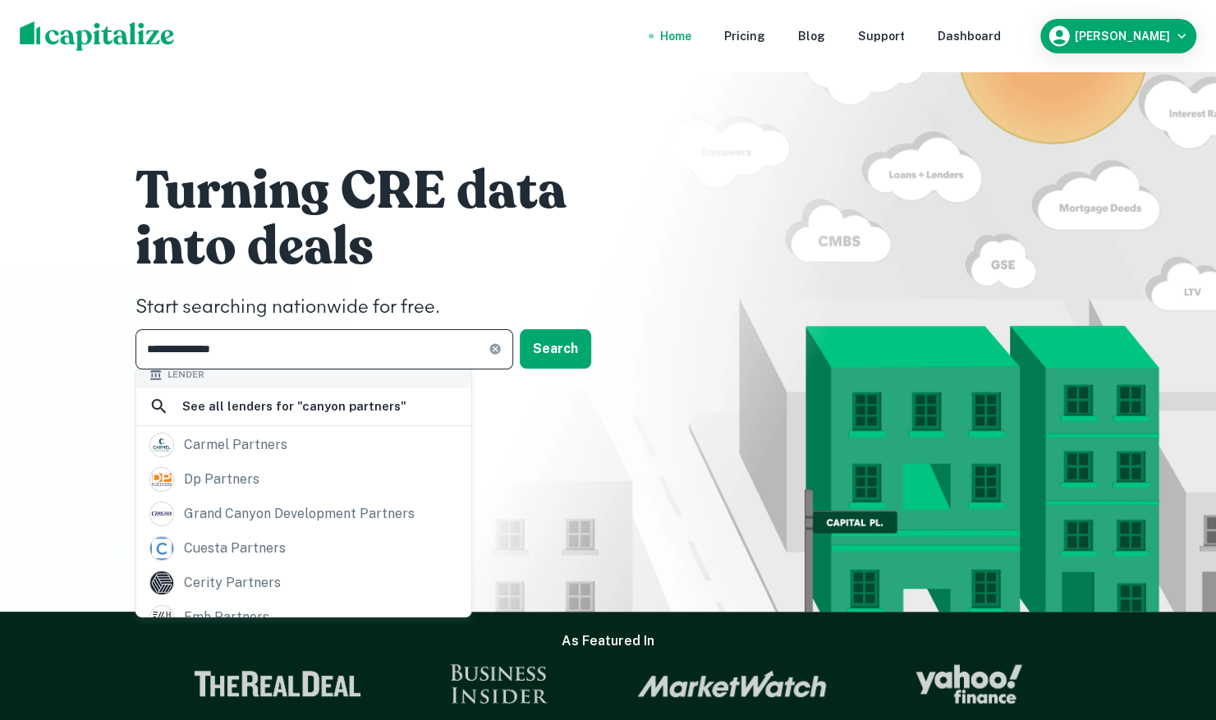
drag, startPoint x: 245, startPoint y: 353, endPoint x: 131, endPoint y: 333, distance: 115.2
click at [131, 333] on div "**********" at bounding box center [609, 270] width 986 height 540
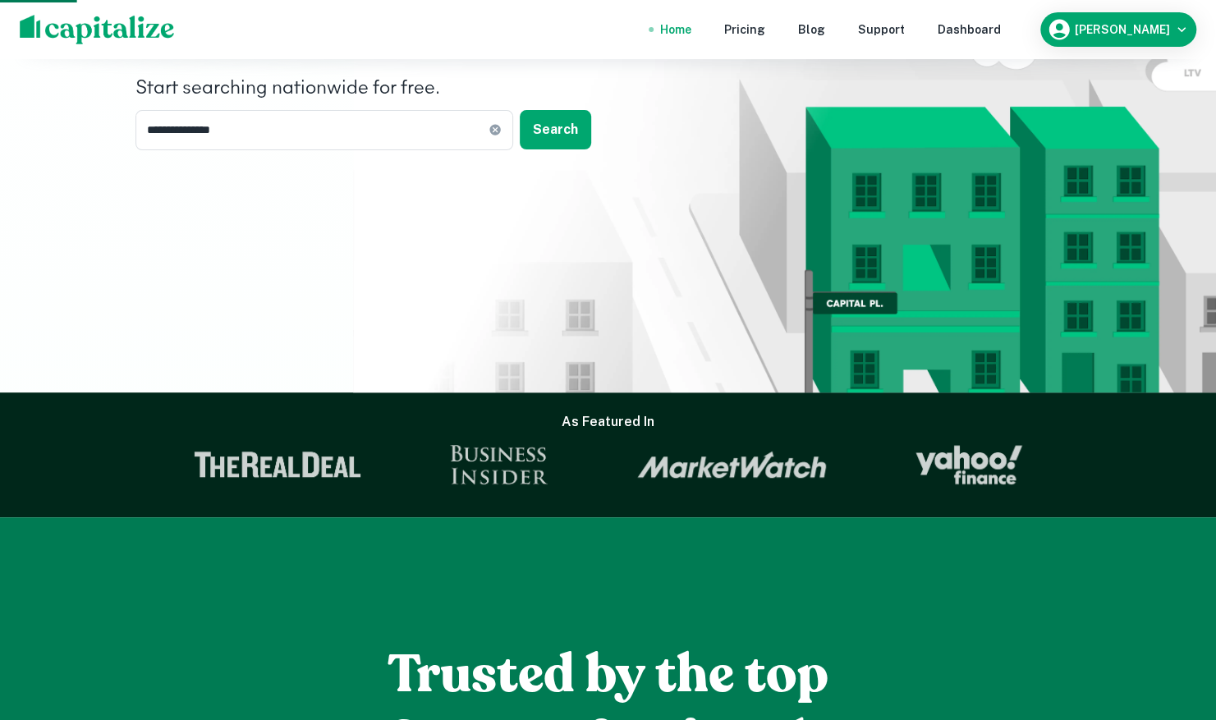
scroll to position [0, 0]
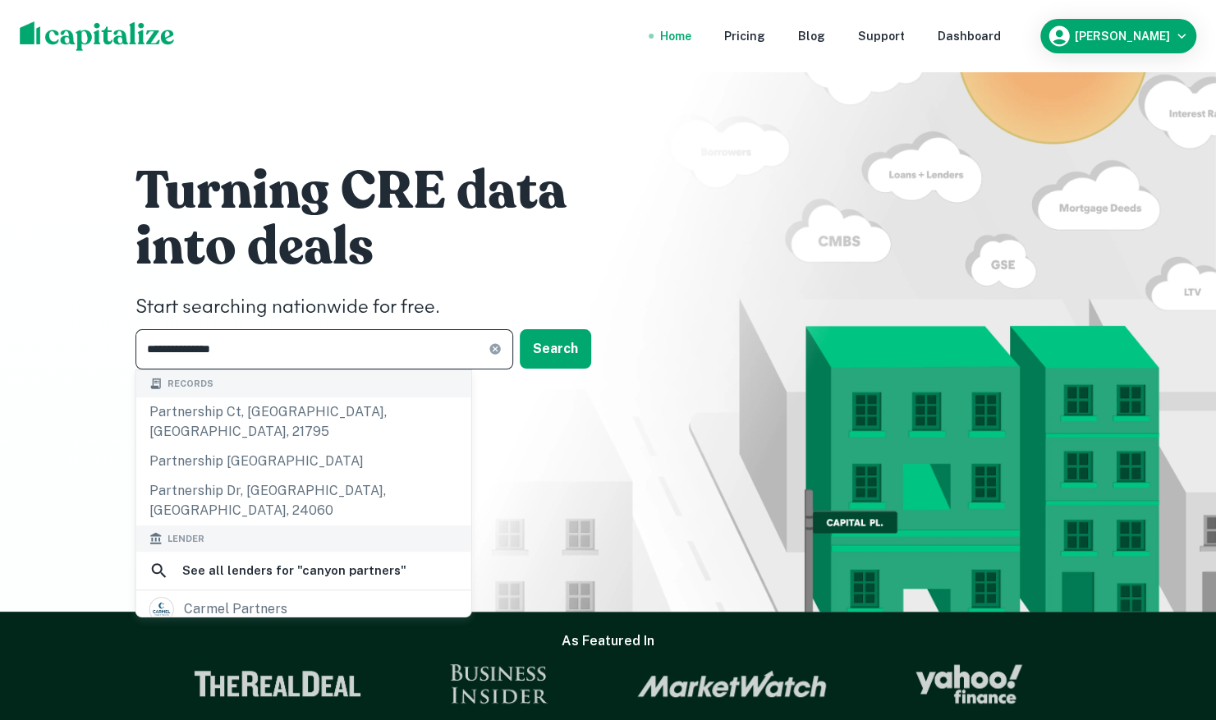
drag, startPoint x: 255, startPoint y: 356, endPoint x: 103, endPoint y: 342, distance: 152.6
click at [103, 342] on div "**********" at bounding box center [608, 306] width 1216 height 612
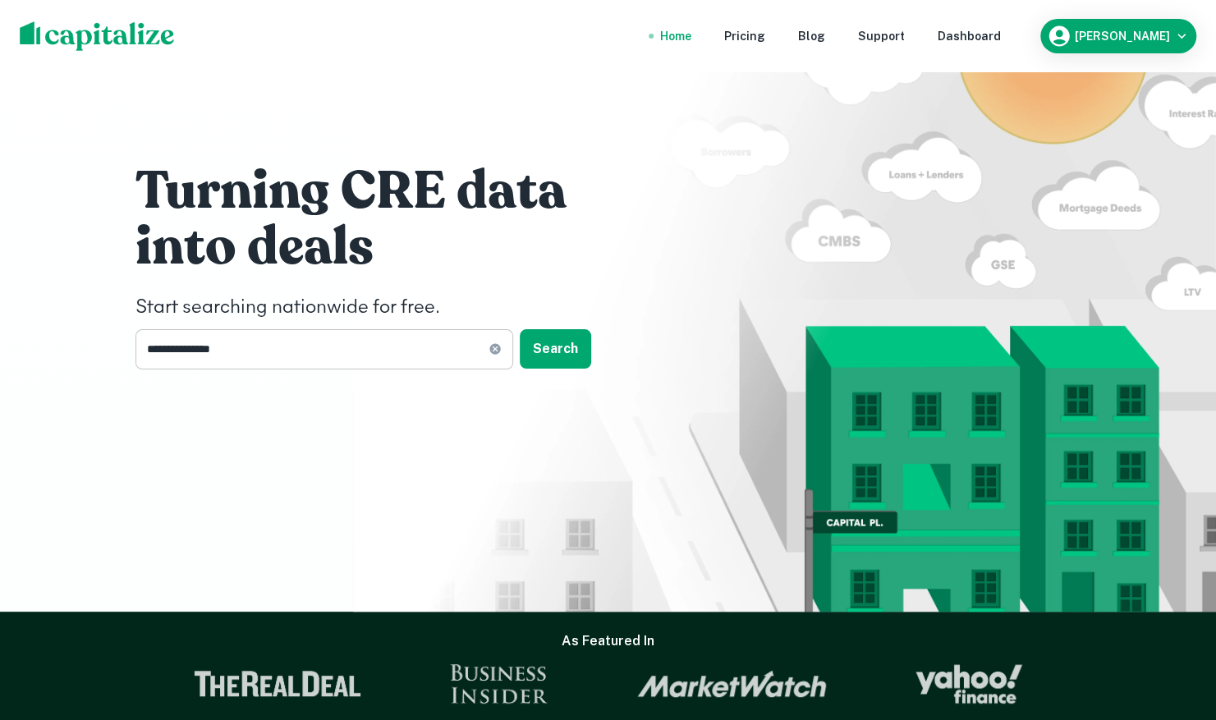
click at [495, 350] on icon at bounding box center [495, 348] width 13 height 13
click at [354, 352] on input "text" at bounding box center [319, 349] width 366 height 40
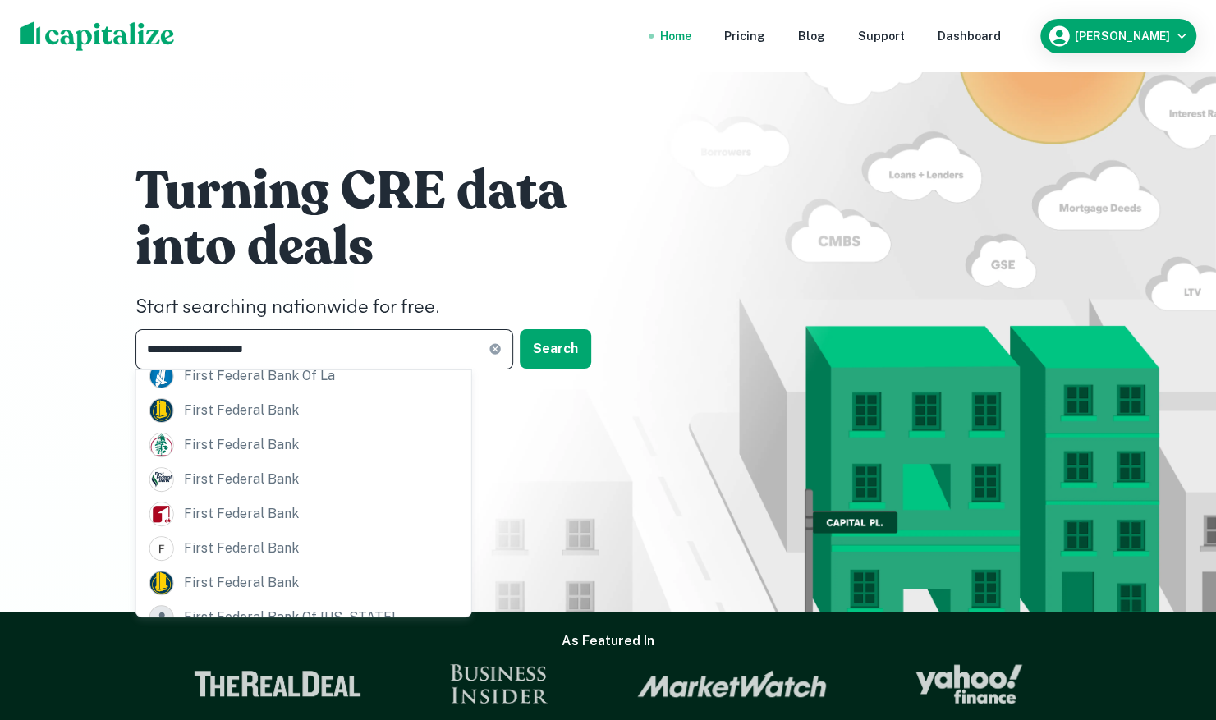
scroll to position [251, 0]
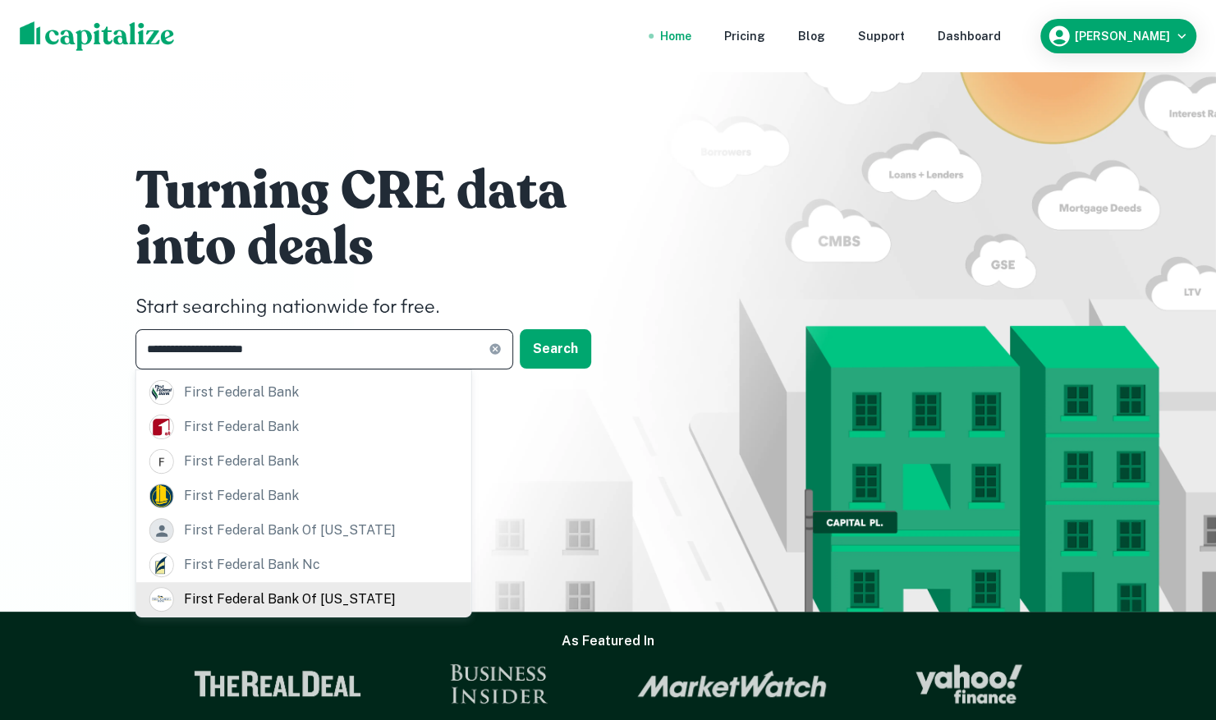
type input "**********"
click at [310, 602] on div "first federal bank of [US_STATE]" at bounding box center [290, 599] width 212 height 25
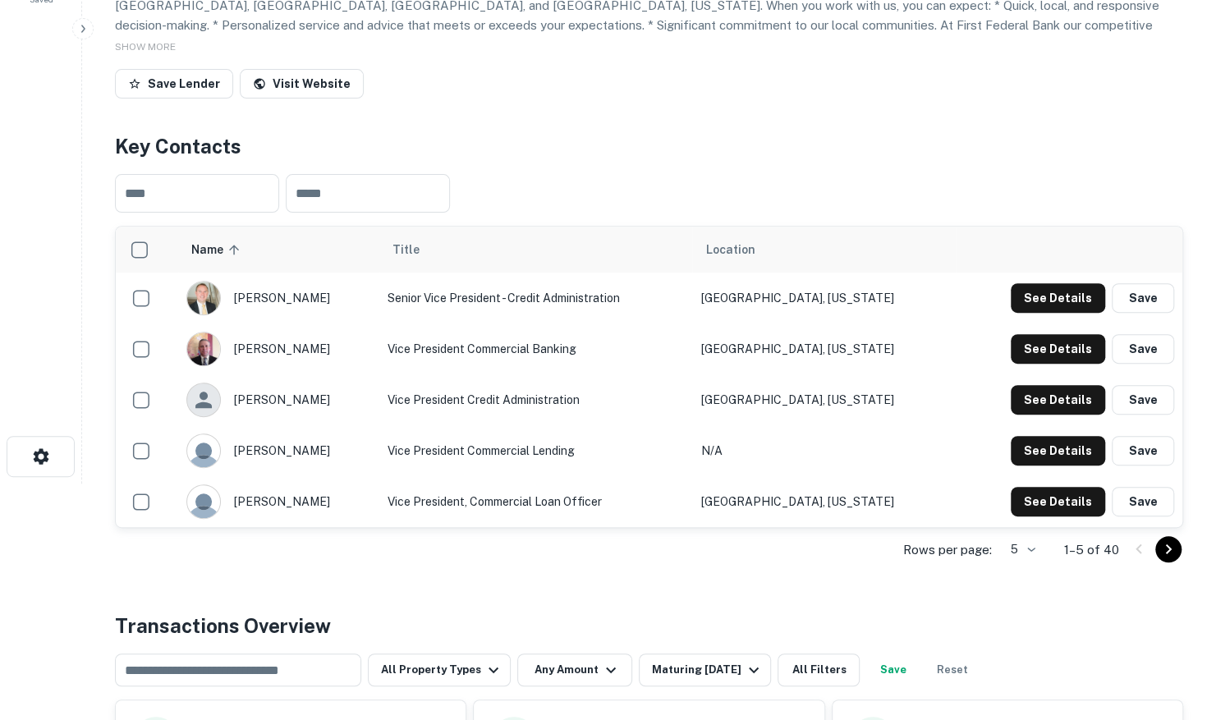
scroll to position [246, 0]
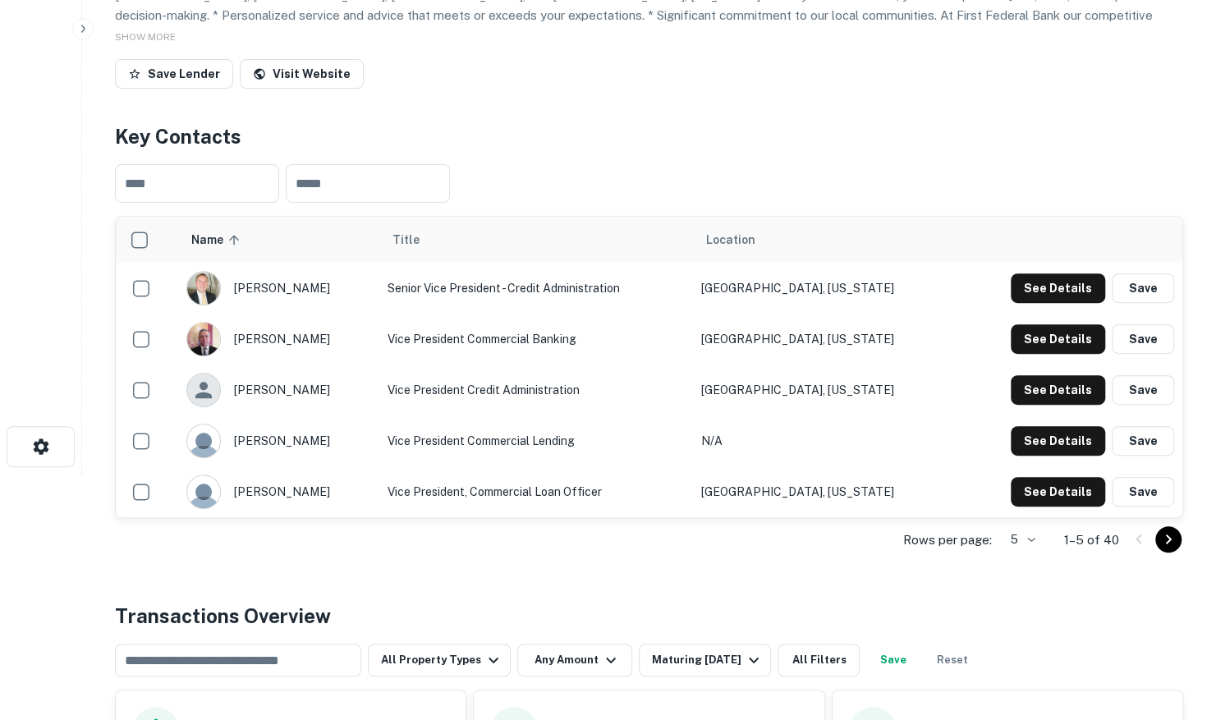
click at [1024, 474] on body "Search Borrowers Contacts Saved Back to search First Federal Bank Of [US_STATE]…" at bounding box center [608, 114] width 1216 height 720
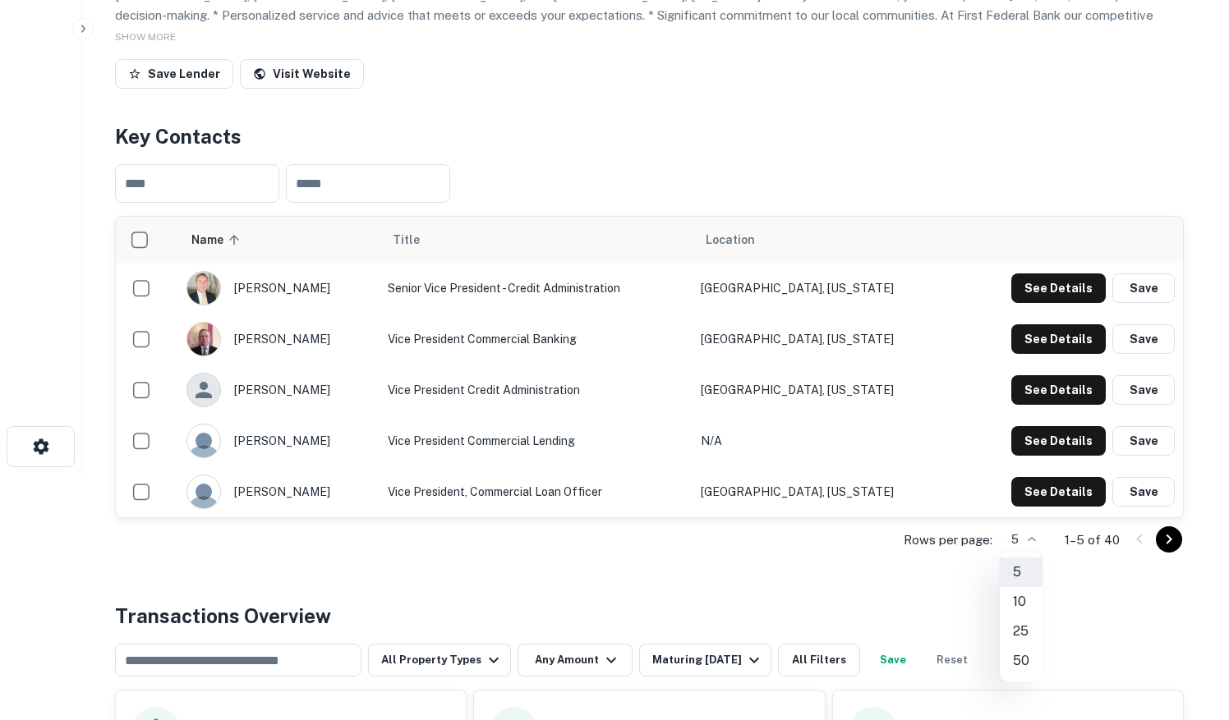
click at [1019, 654] on li "50" at bounding box center [1021, 661] width 43 height 30
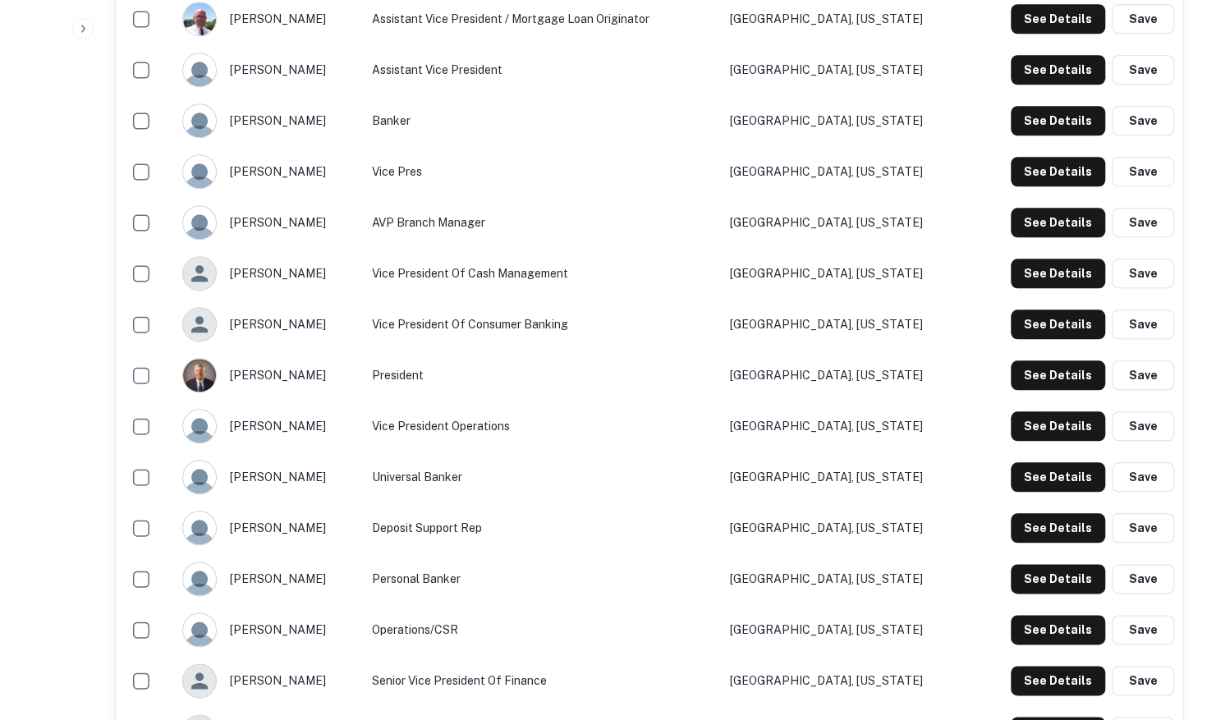
scroll to position [411, 0]
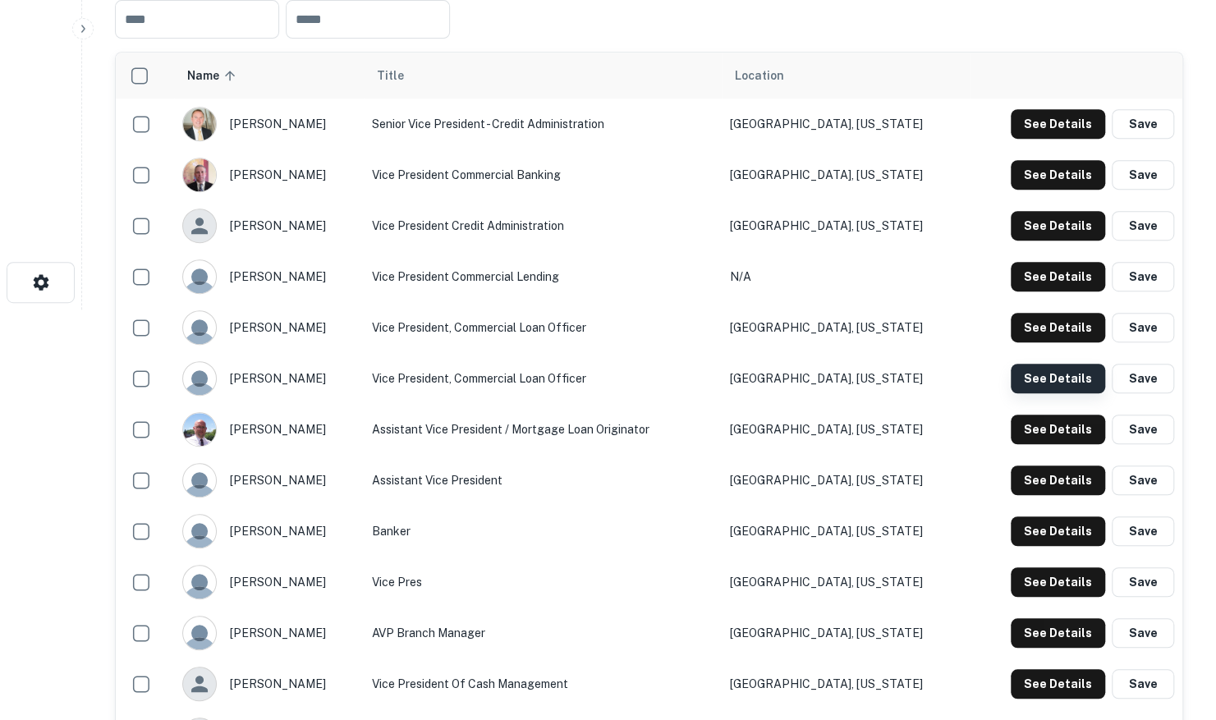
click at [1043, 370] on button "See Details" at bounding box center [1058, 379] width 94 height 30
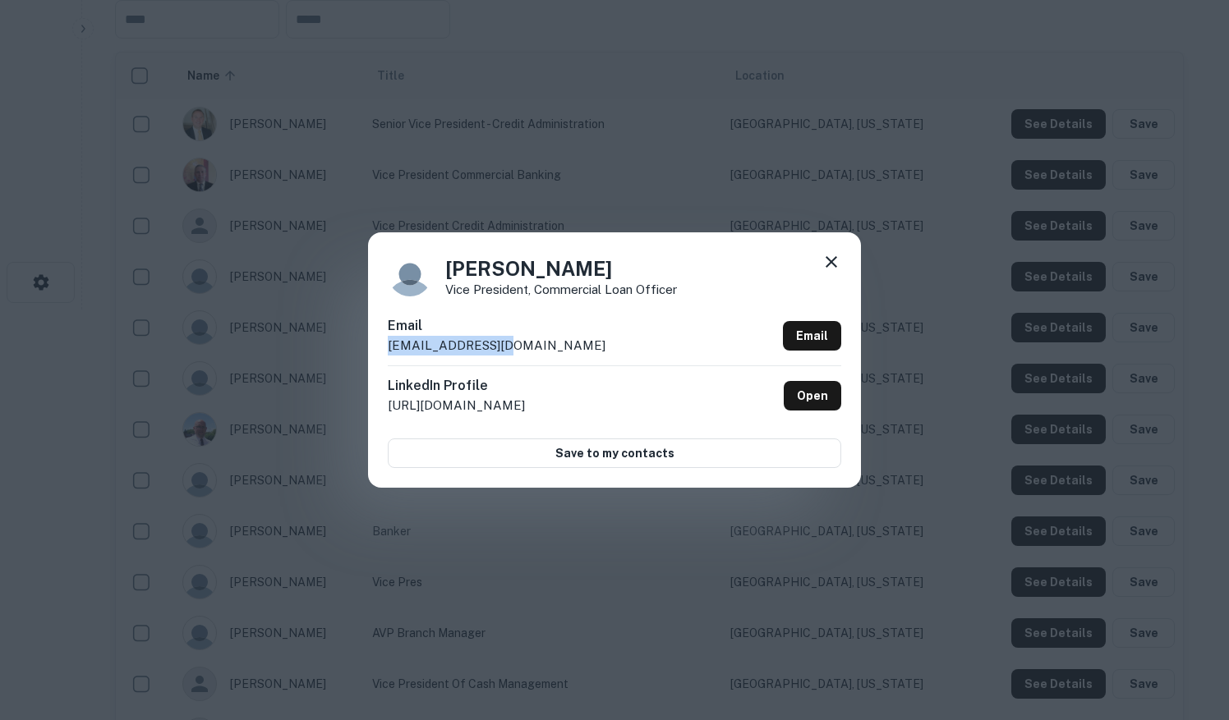
drag, startPoint x: 456, startPoint y: 343, endPoint x: 358, endPoint y: 344, distance: 97.7
click at [358, 344] on div "[PERSON_NAME] Vice President, Commercial Loan Officer Email [EMAIL_ADDRESS][DOM…" at bounding box center [614, 360] width 1229 height 720
drag, startPoint x: 358, startPoint y: 344, endPoint x: 399, endPoint y: 342, distance: 41.1
copy p "[EMAIL_ADDRESS][DOMAIN_NAME]"
click at [832, 261] on icon at bounding box center [830, 261] width 11 height 11
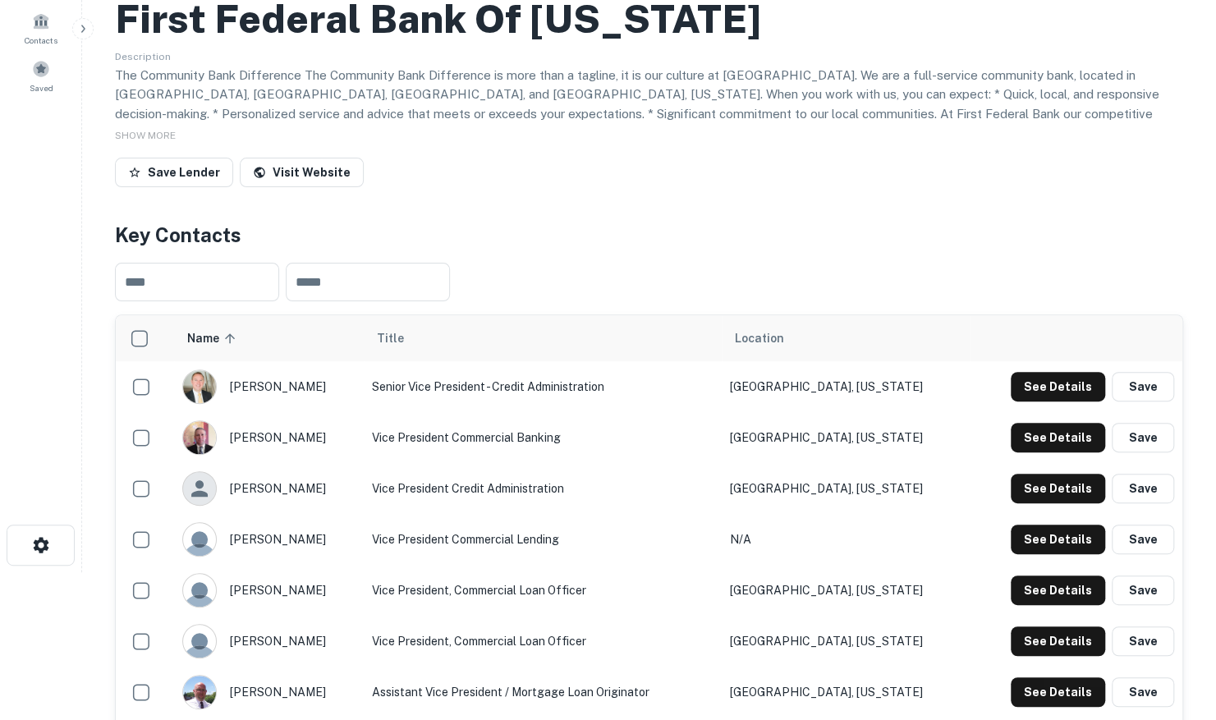
scroll to position [0, 0]
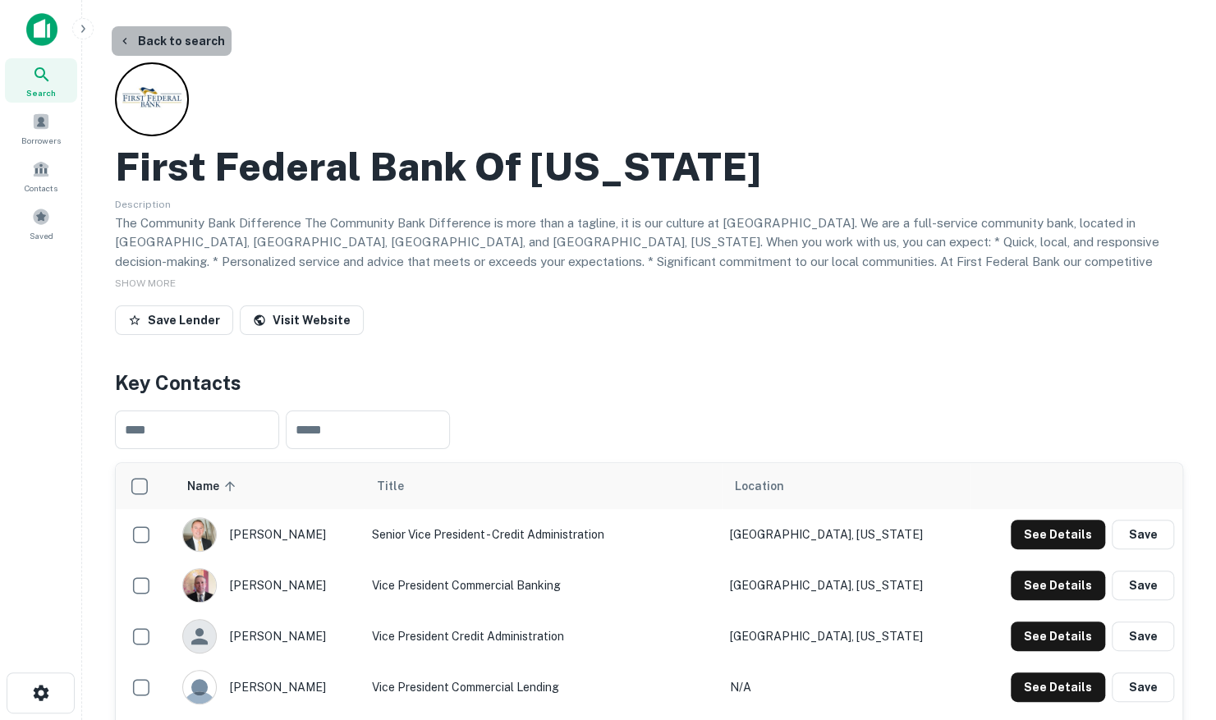
click at [182, 45] on button "Back to search" at bounding box center [172, 41] width 120 height 30
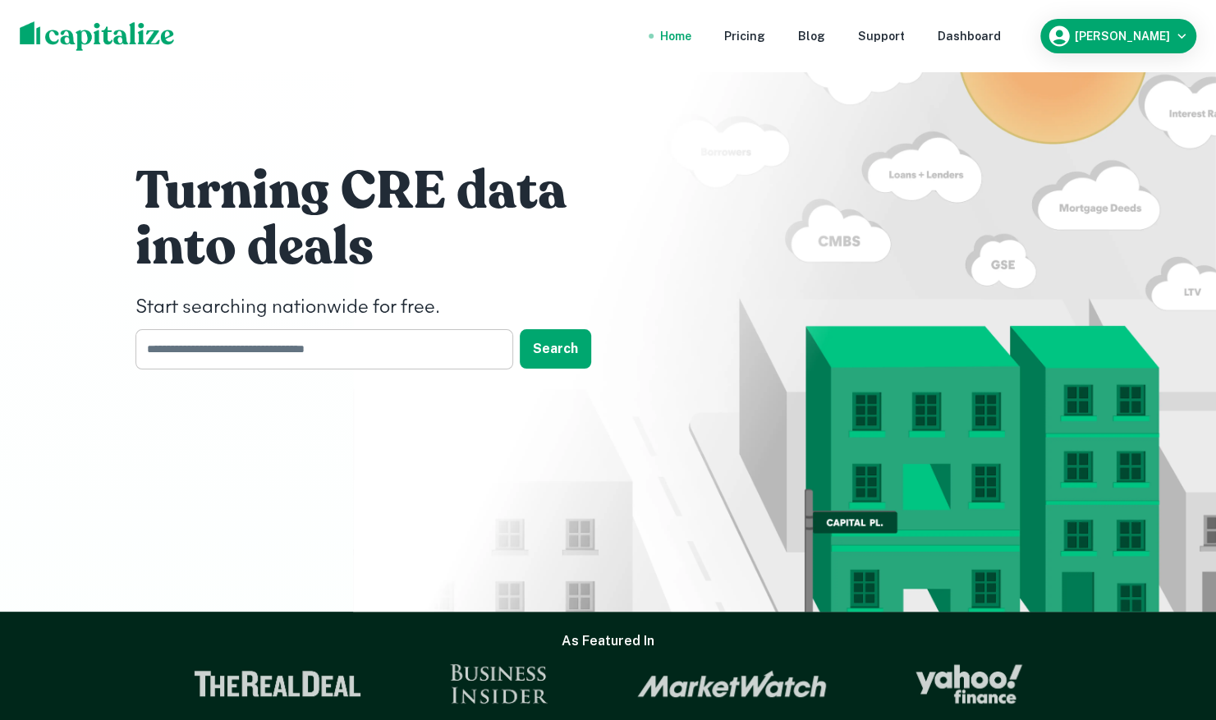
click at [450, 347] on input "text" at bounding box center [319, 349] width 366 height 40
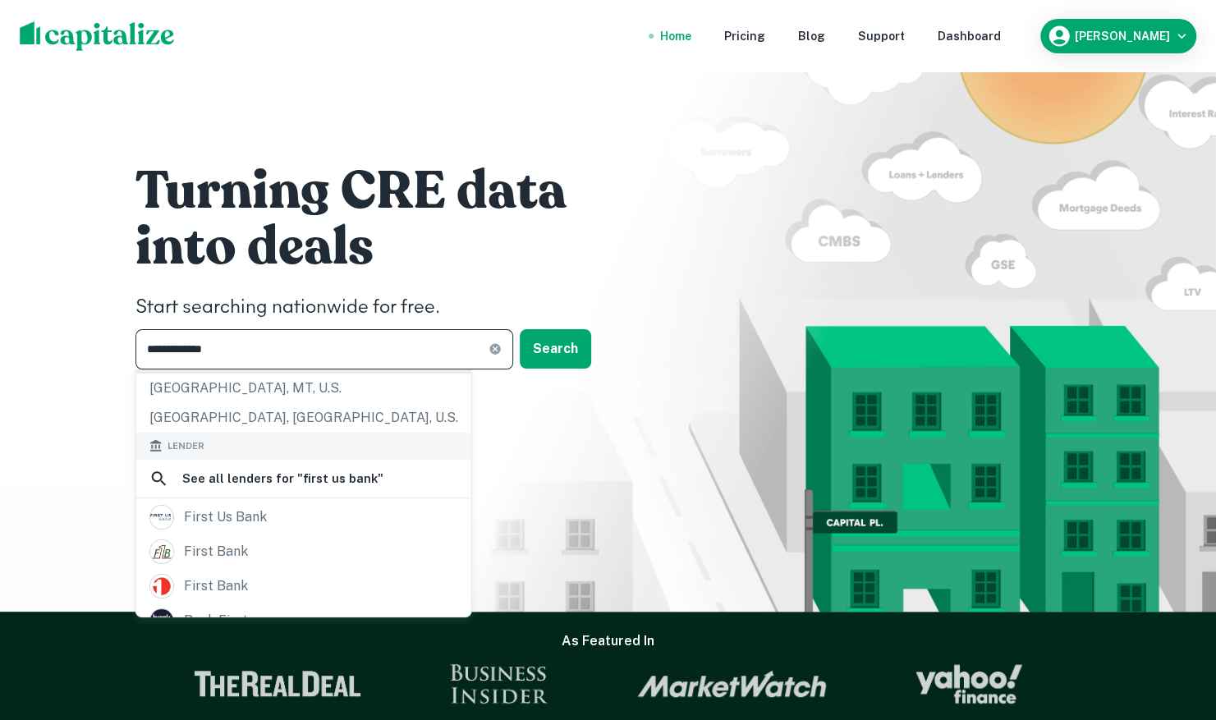
scroll to position [164, 0]
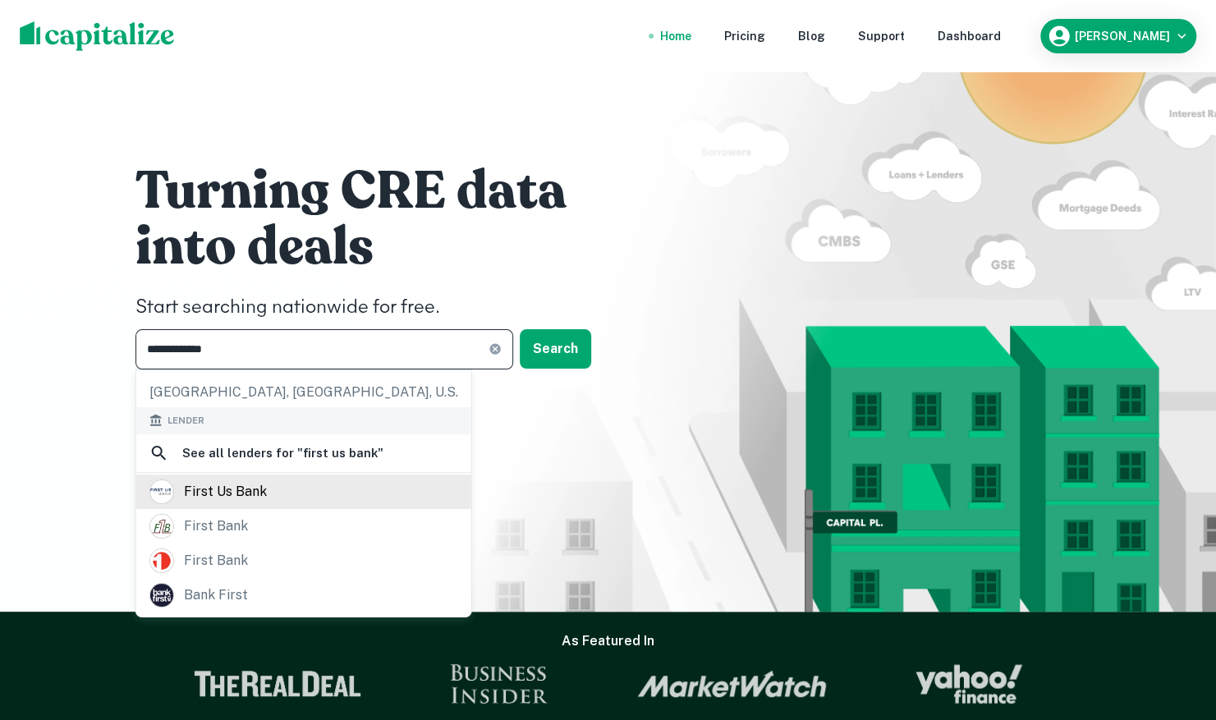
type input "**********"
click at [274, 486] on div "first us bank" at bounding box center [303, 492] width 309 height 25
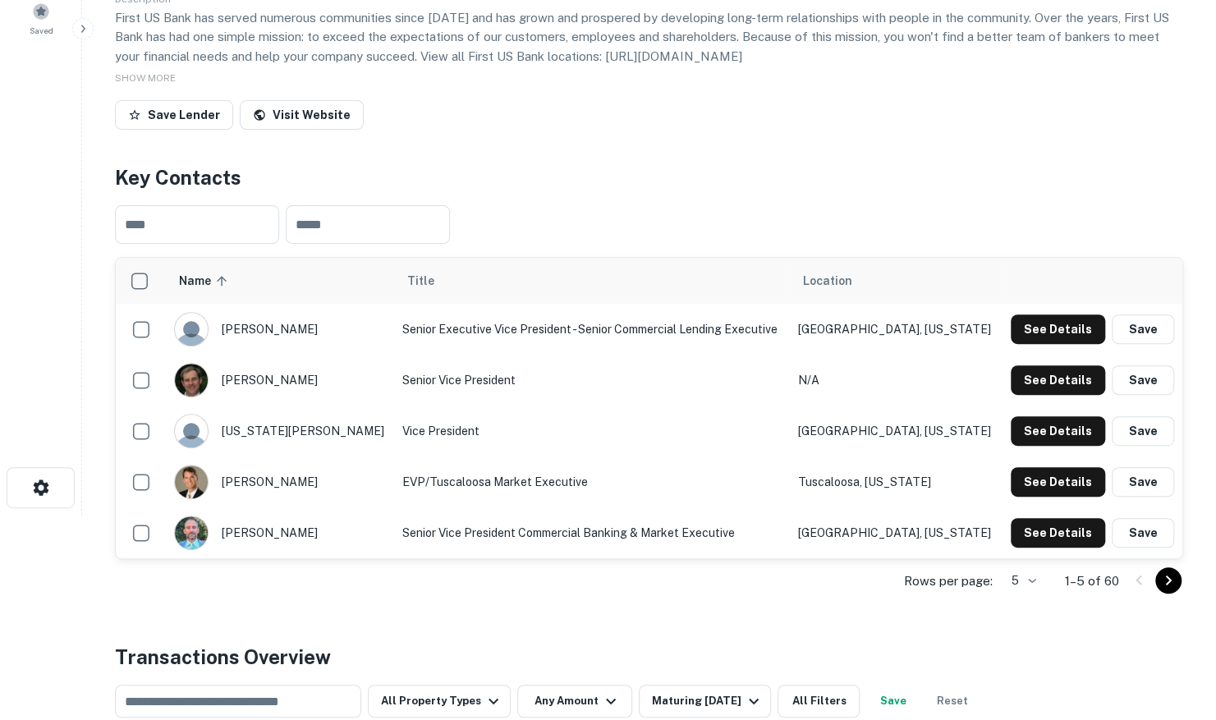
scroll to position [246, 0]
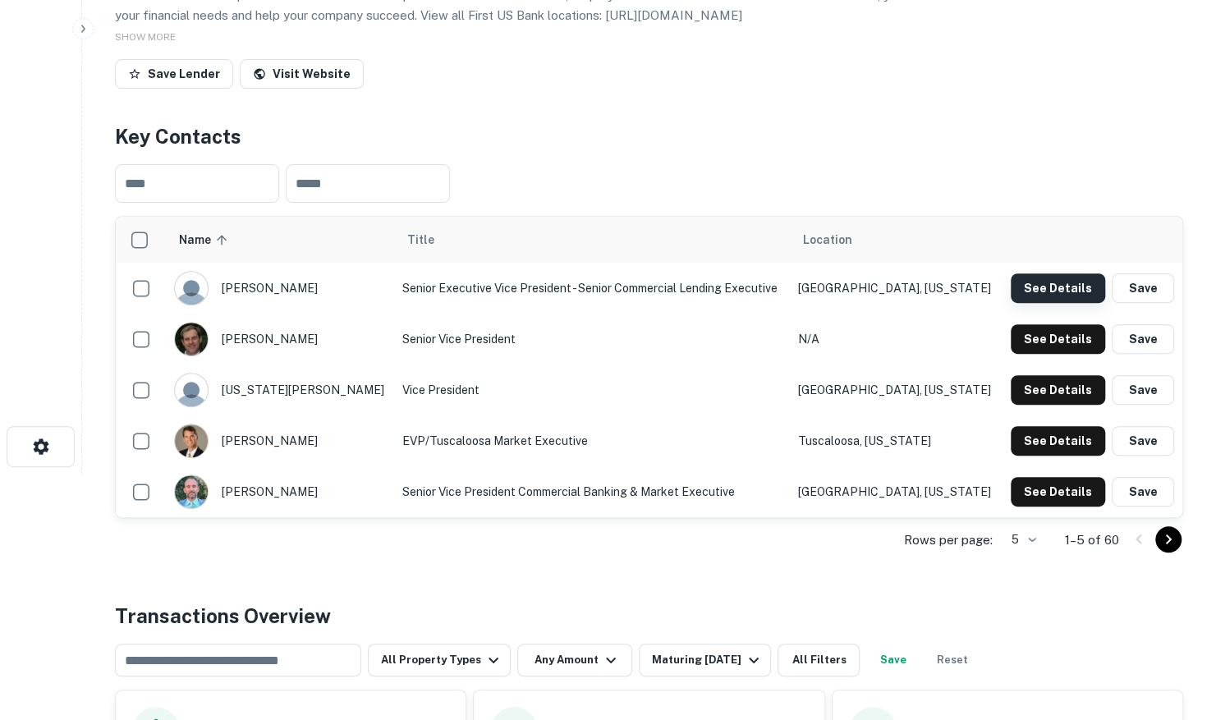
click at [1060, 286] on button "See Details" at bounding box center [1058, 289] width 94 height 30
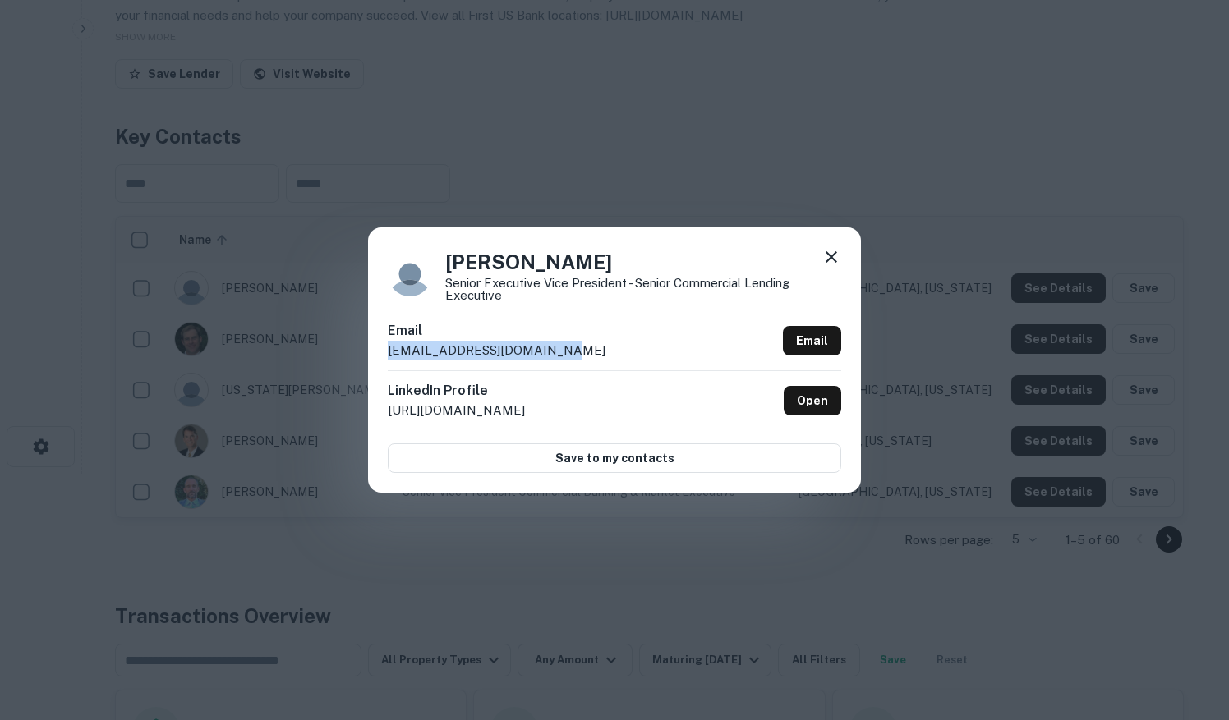
drag, startPoint x: 558, startPoint y: 349, endPoint x: 384, endPoint y: 353, distance: 173.3
click at [384, 353] on div "[PERSON_NAME] Senior Executive Vice President - Senior Commercial Lending Execu…" at bounding box center [614, 360] width 493 height 264
drag, startPoint x: 384, startPoint y: 353, endPoint x: 394, endPoint y: 353, distance: 9.9
copy p "[EMAIL_ADDRESS][DOMAIN_NAME]"
click at [830, 266] on icon at bounding box center [831, 257] width 20 height 20
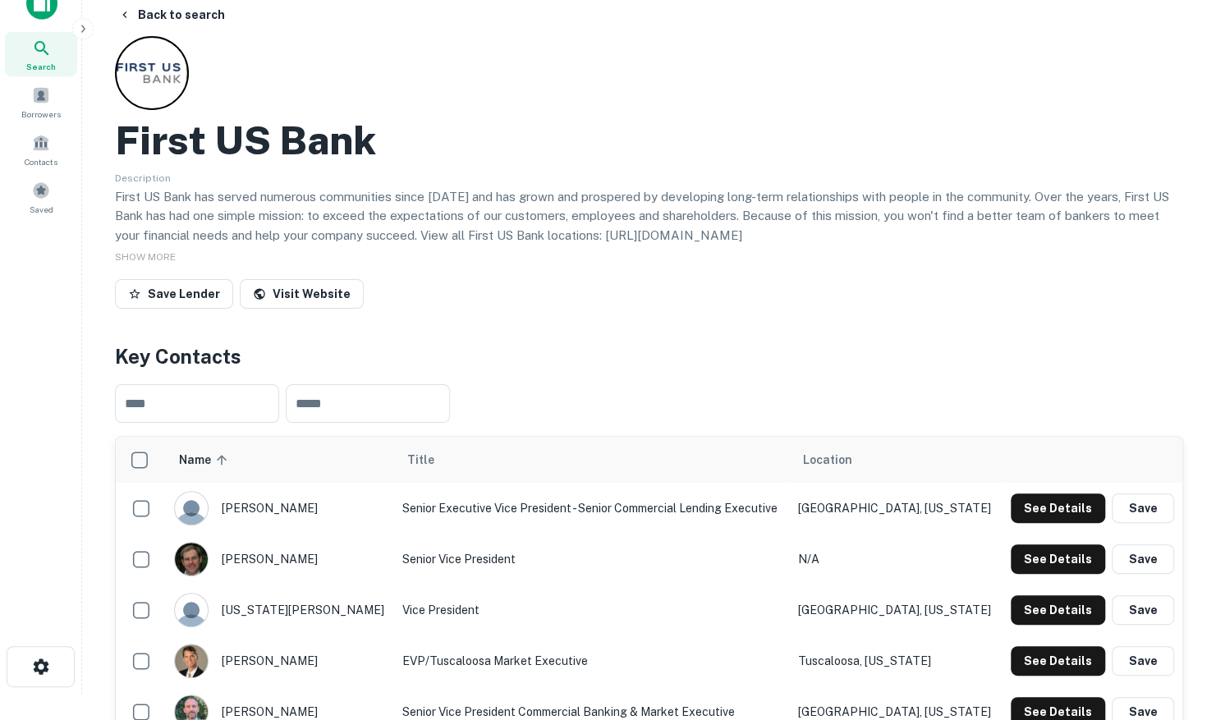
scroll to position [0, 0]
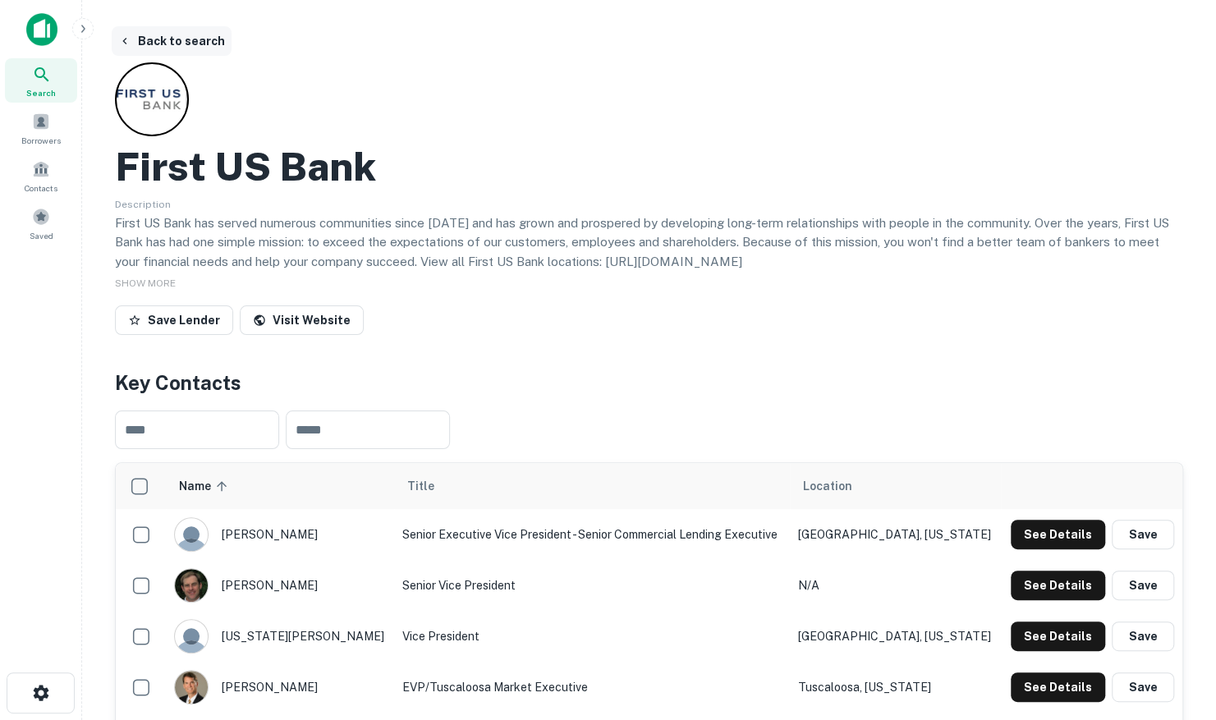
click at [149, 40] on button "Back to search" at bounding box center [172, 41] width 120 height 30
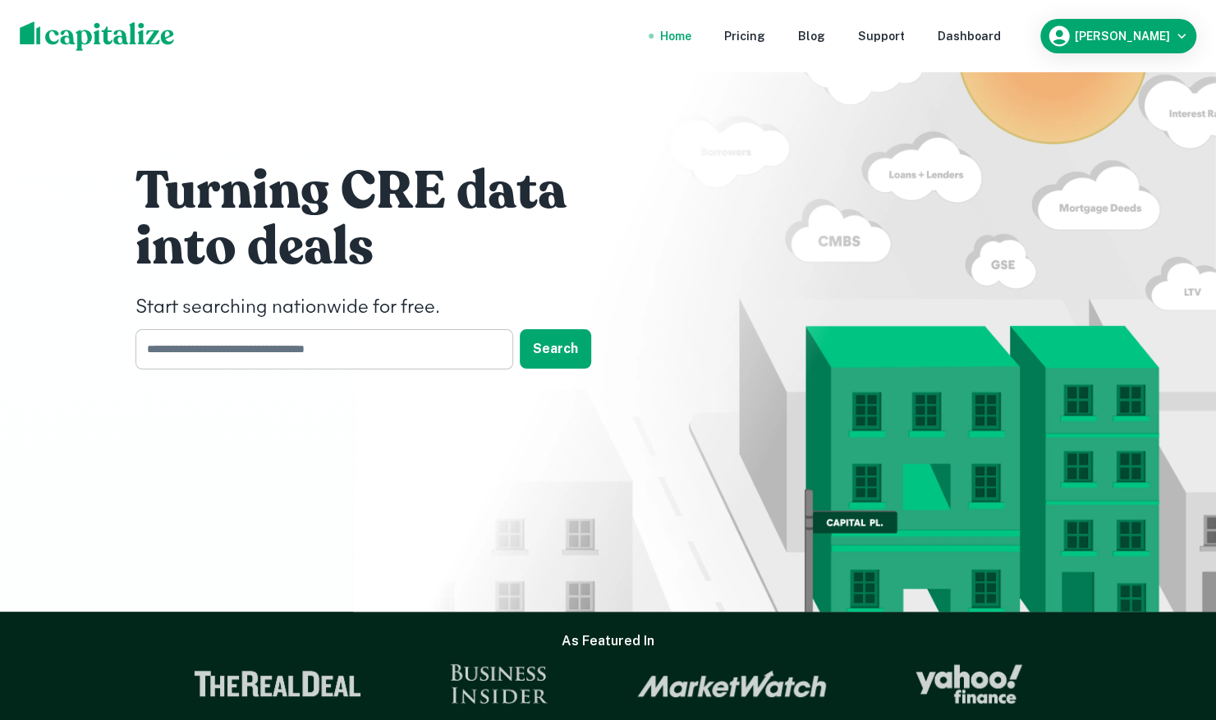
click at [306, 354] on input "text" at bounding box center [319, 349] width 366 height 40
type input "********"
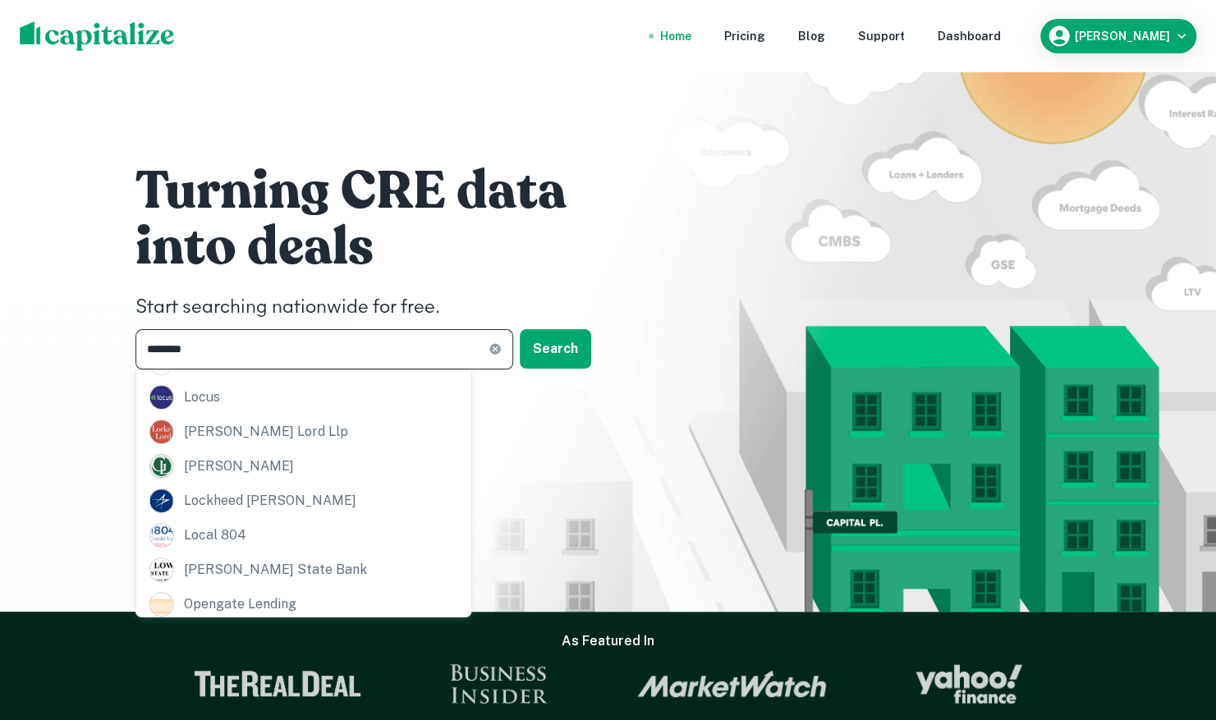
scroll to position [281, 0]
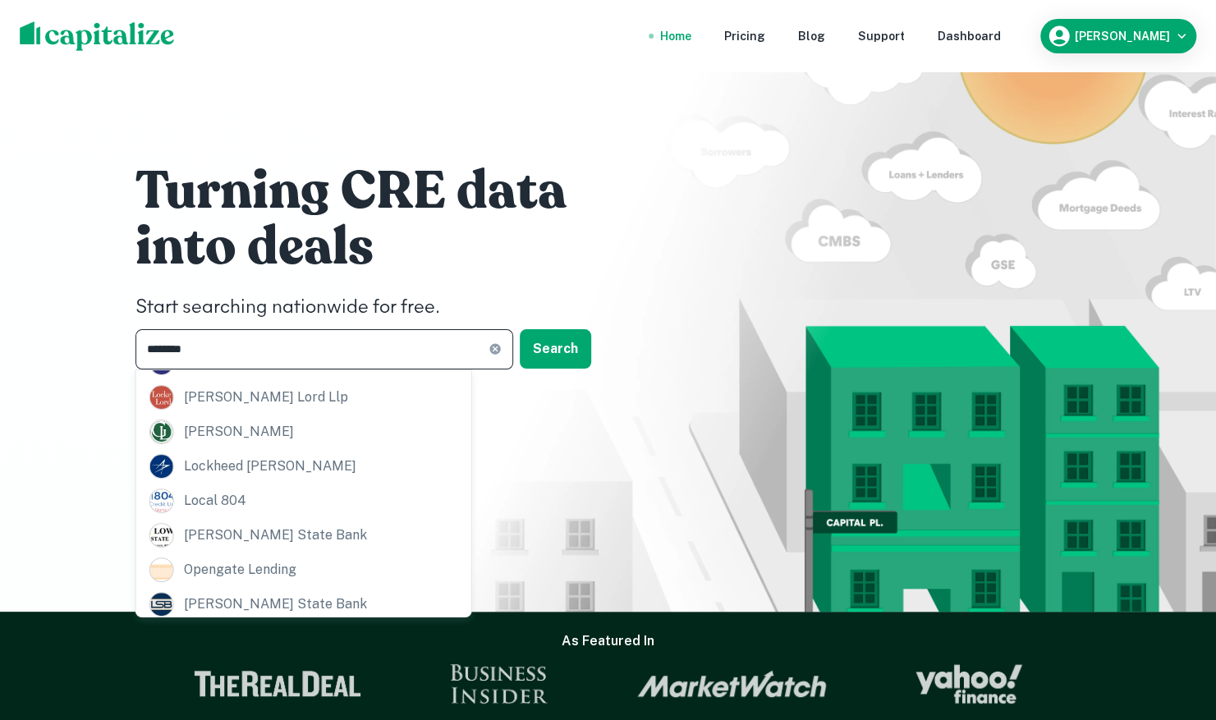
drag, startPoint x: 224, startPoint y: 353, endPoint x: 107, endPoint y: 337, distance: 118.6
click at [107, 337] on div "Turning CRE data into deals Start searching nationwide for free. ******** ​ Sea…" at bounding box center [608, 306] width 1216 height 612
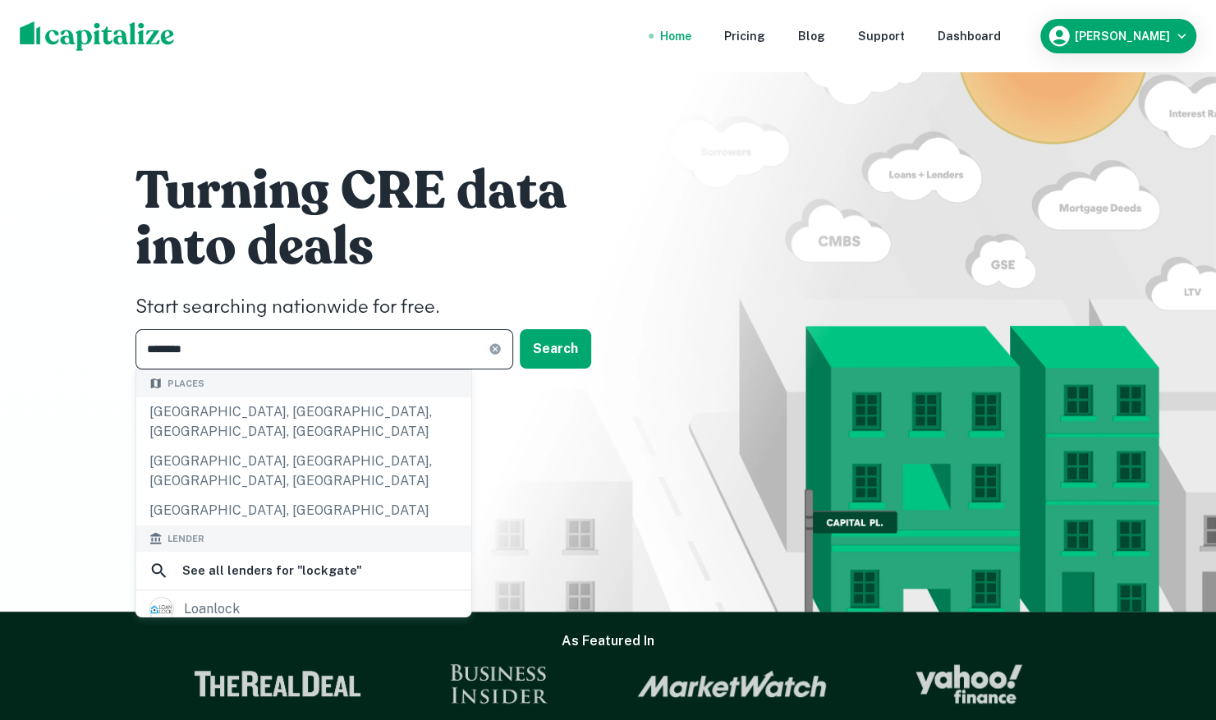
drag, startPoint x: 283, startPoint y: 350, endPoint x: 74, endPoint y: 303, distance: 213.8
click at [74, 303] on div "Turning CRE data into deals Start searching nationwide for free. ******** ​ Sea…" at bounding box center [608, 306] width 1216 height 612
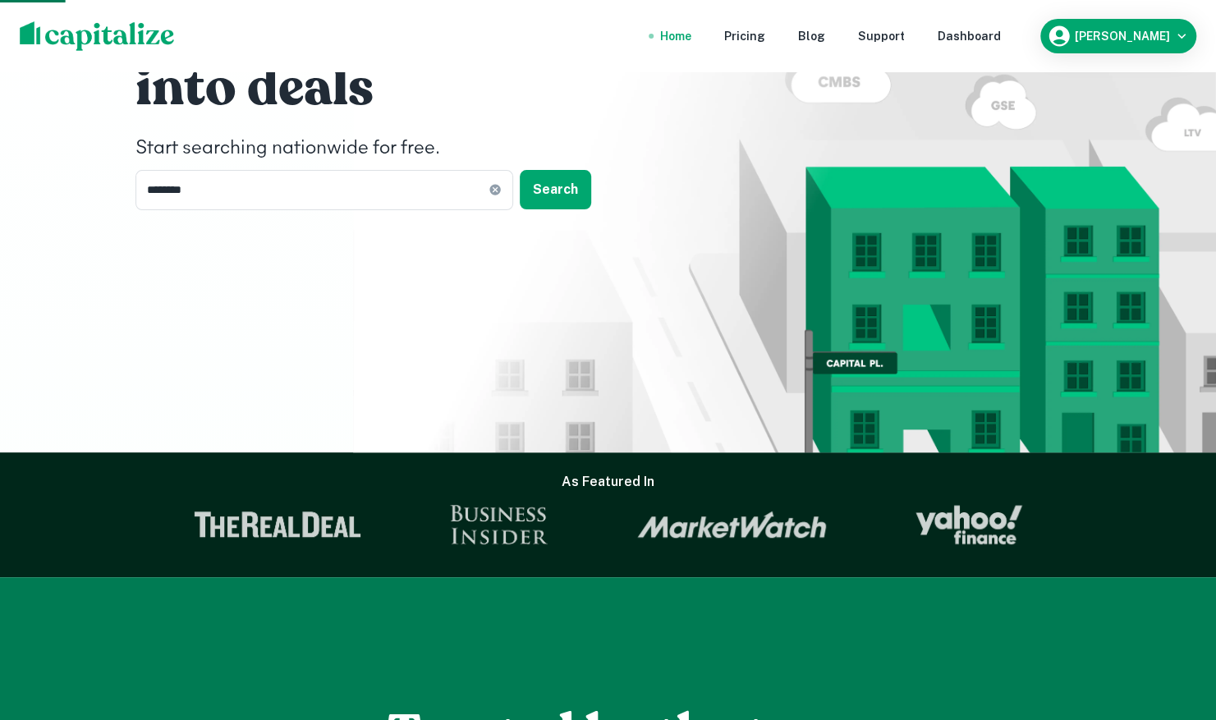
scroll to position [0, 0]
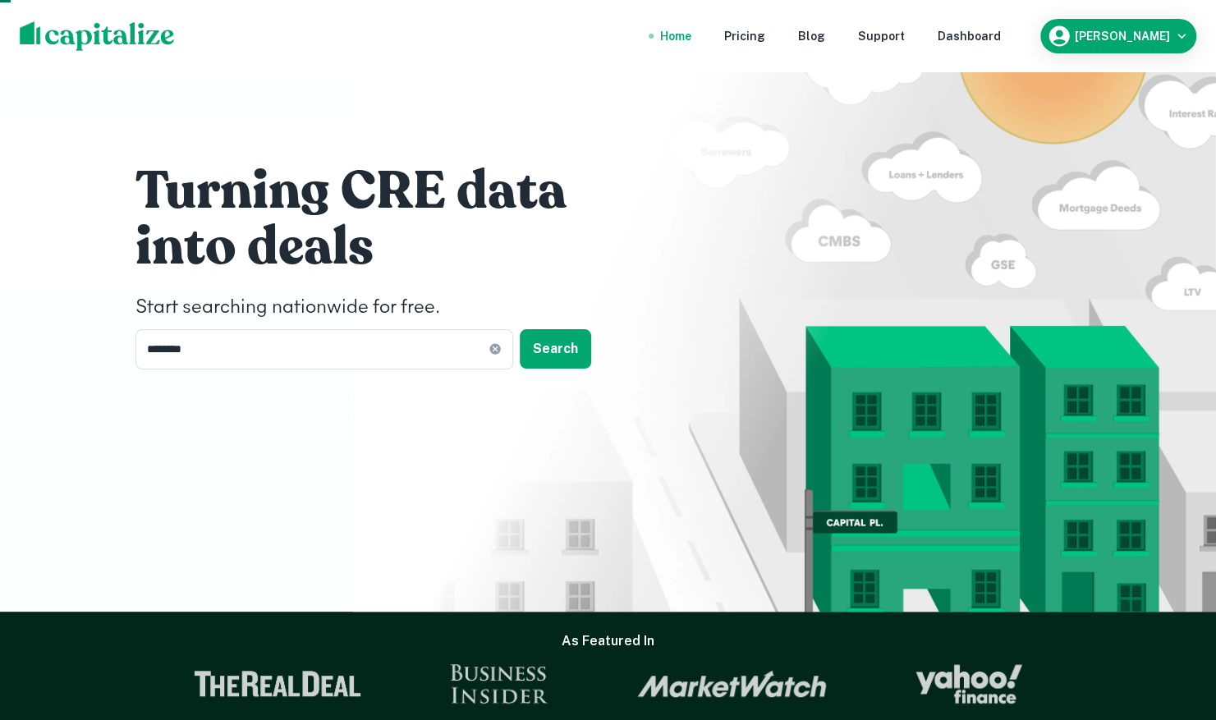
click at [238, 326] on div "Turning CRE data into deals Start searching nationwide for free. ******** ​ Sea…" at bounding box center [382, 264] width 493 height 210
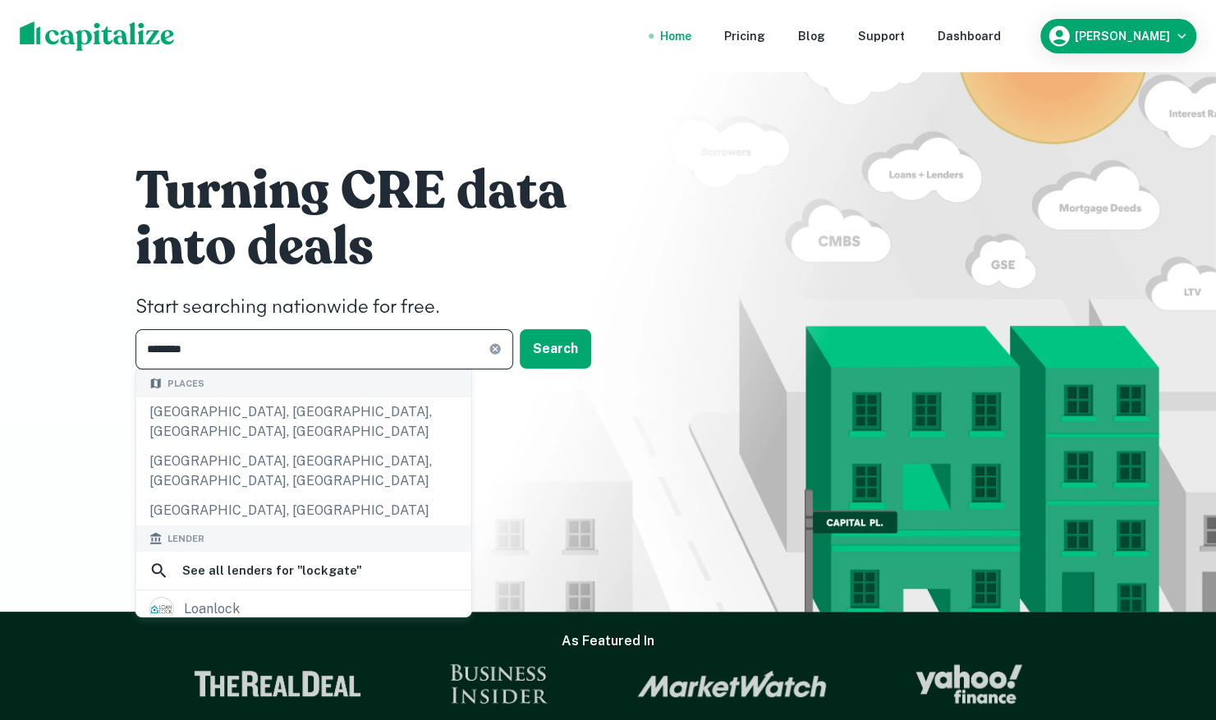
drag, startPoint x: 228, startPoint y: 349, endPoint x: 133, endPoint y: 338, distance: 95.1
click at [133, 338] on div "Turning CRE data into deals Start searching nationwide for free. ******** ​ Sea…" at bounding box center [609, 270] width 986 height 540
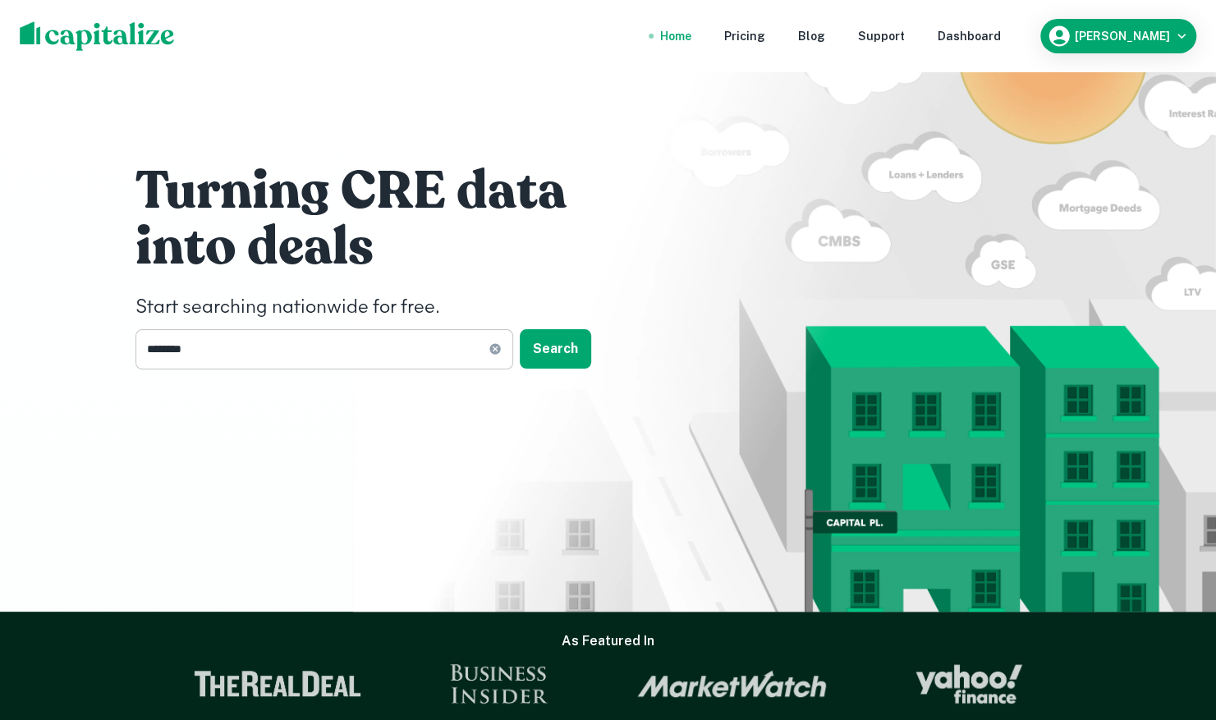
click at [494, 353] on icon at bounding box center [495, 349] width 11 height 11
click at [383, 347] on input "text" at bounding box center [319, 349] width 366 height 40
type input "**********"
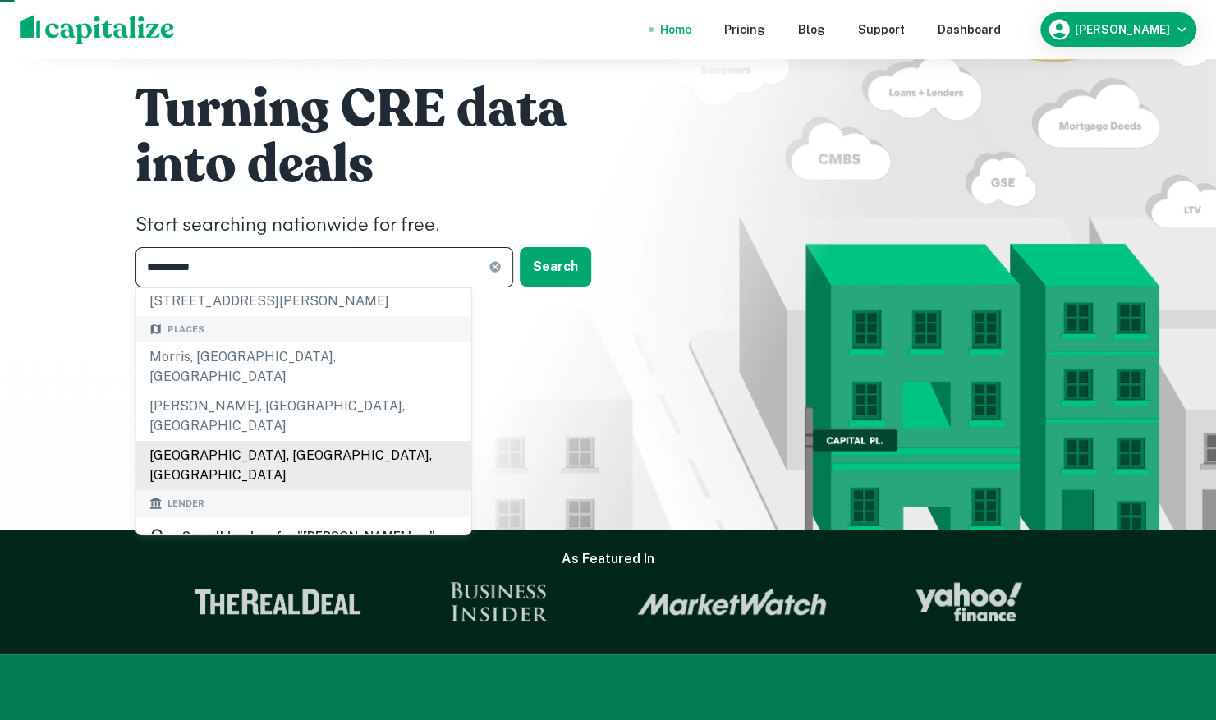
scroll to position [67, 0]
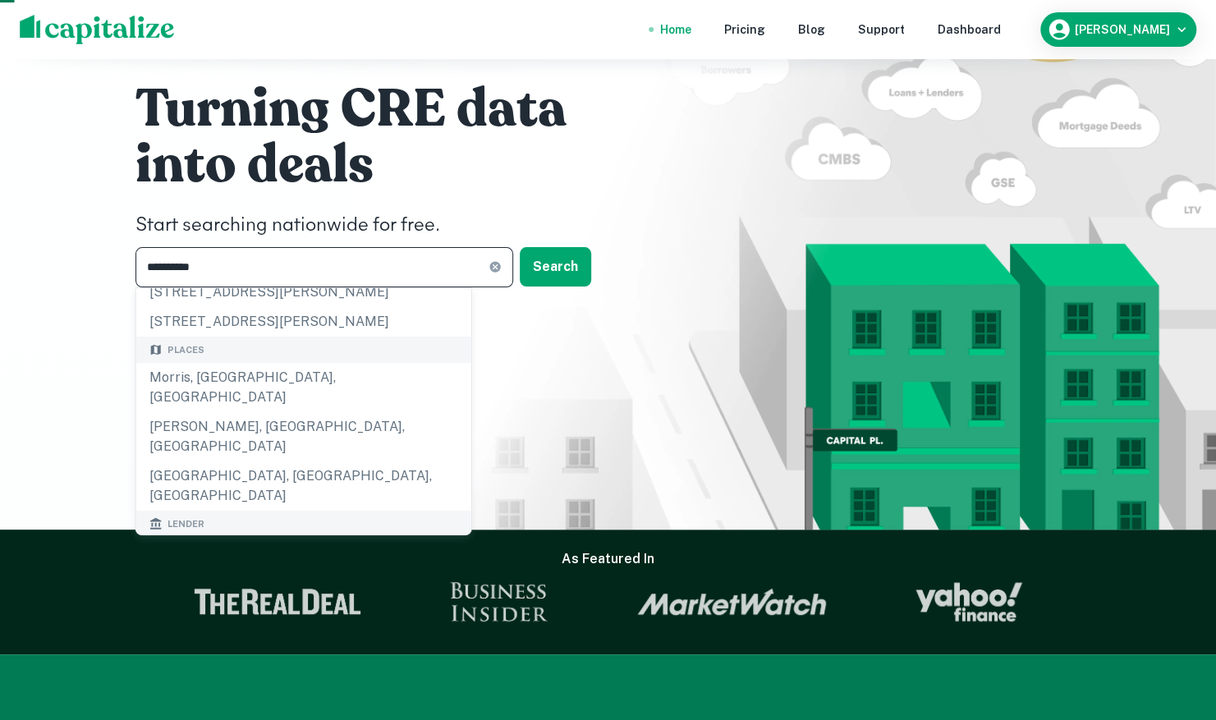
drag, startPoint x: 228, startPoint y: 264, endPoint x: 38, endPoint y: 227, distance: 194.1
click at [38, 227] on div "**********" at bounding box center [608, 224] width 1216 height 612
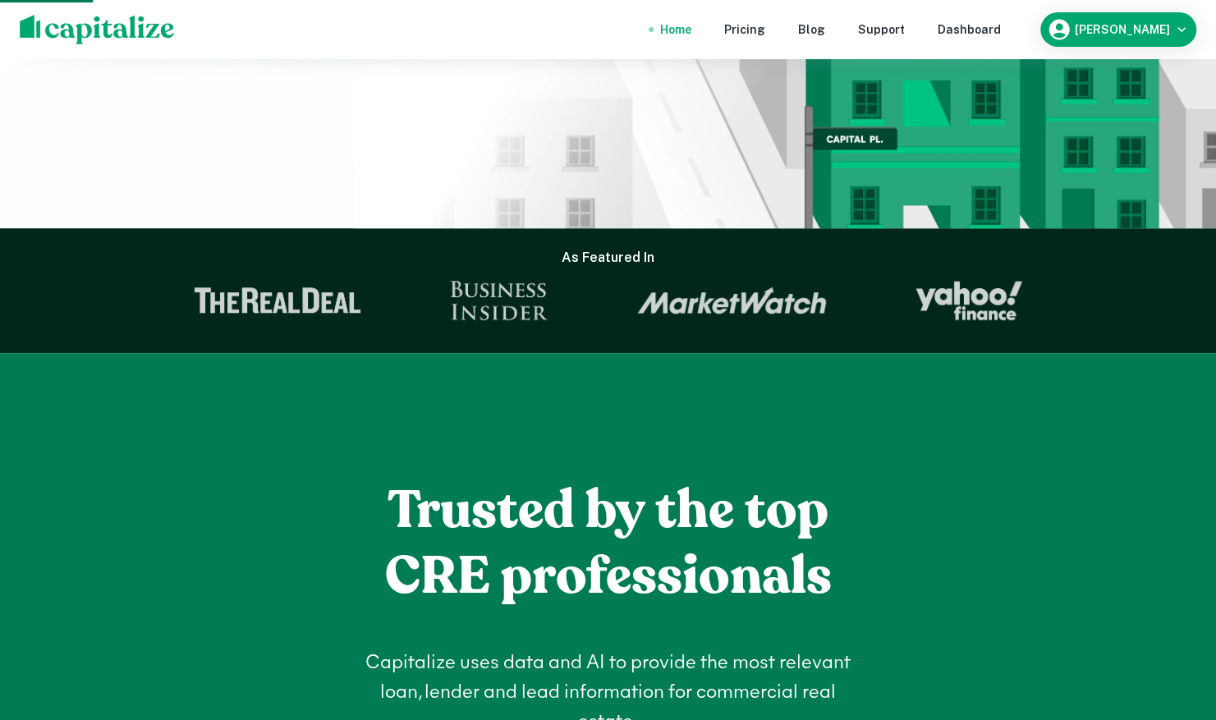
scroll to position [137, 0]
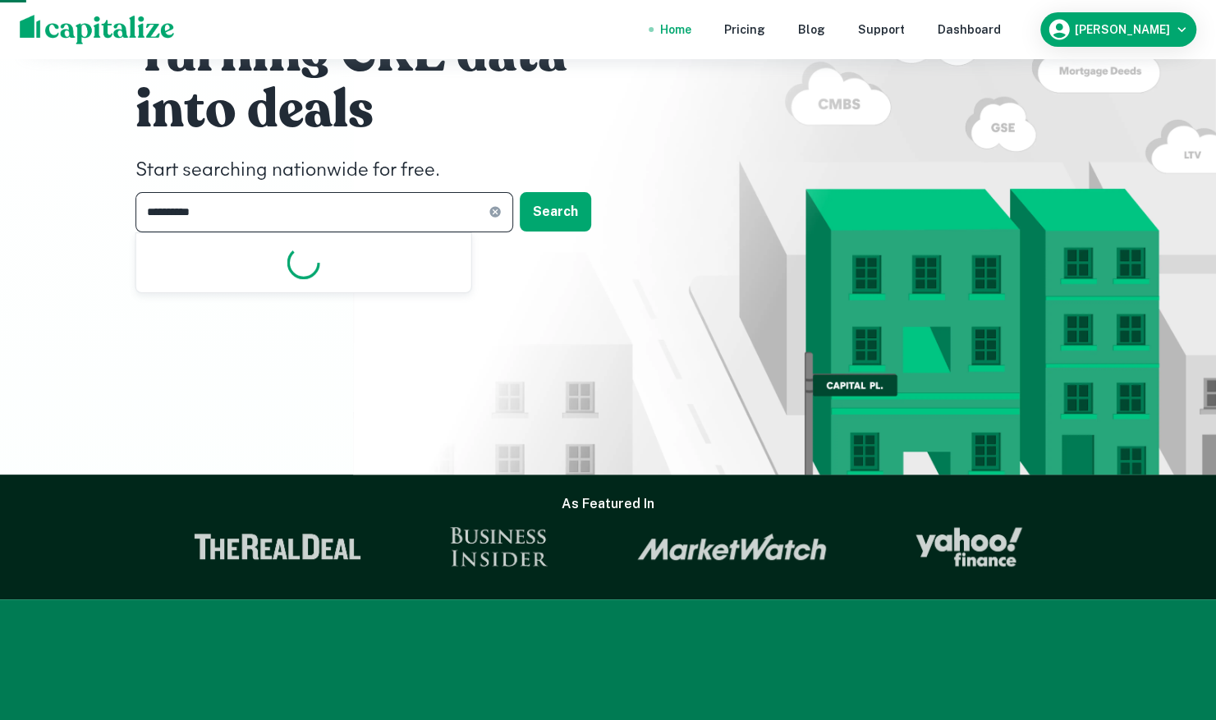
drag, startPoint x: 222, startPoint y: 207, endPoint x: 87, endPoint y: 197, distance: 135.1
click at [87, 197] on div "**********" at bounding box center [608, 169] width 1216 height 612
click at [493, 212] on icon at bounding box center [495, 212] width 11 height 11
click at [298, 218] on input "text" at bounding box center [319, 212] width 366 height 40
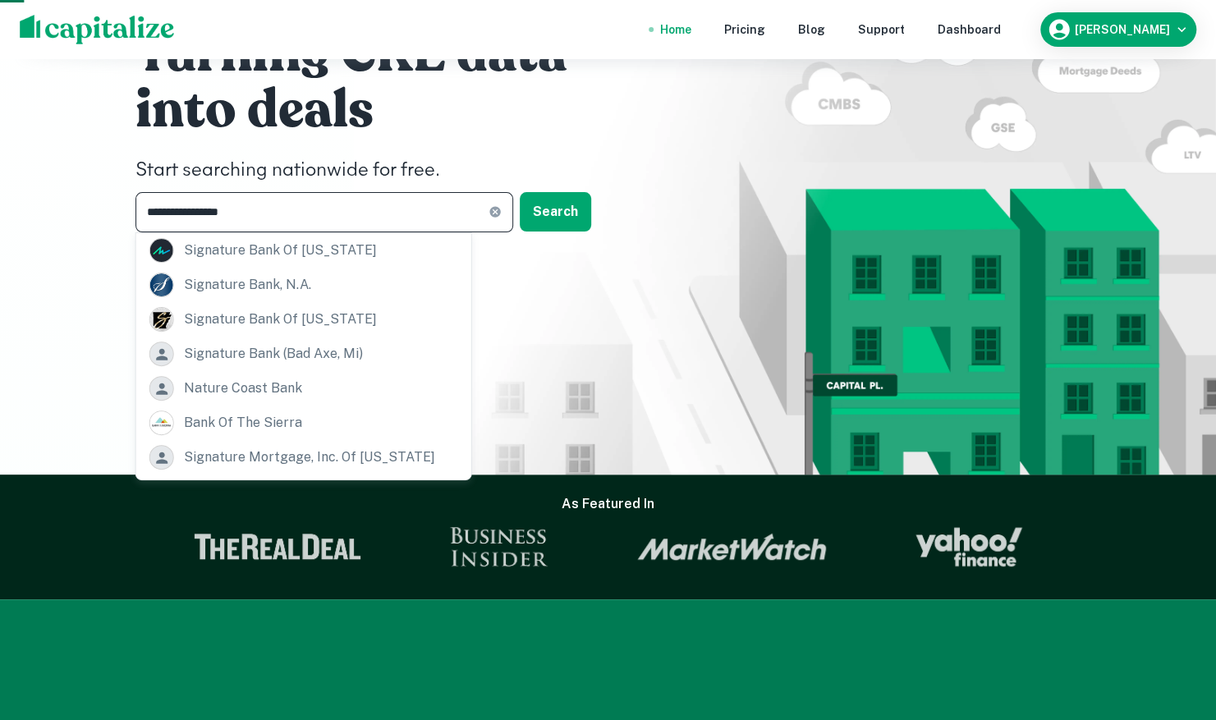
scroll to position [281, 0]
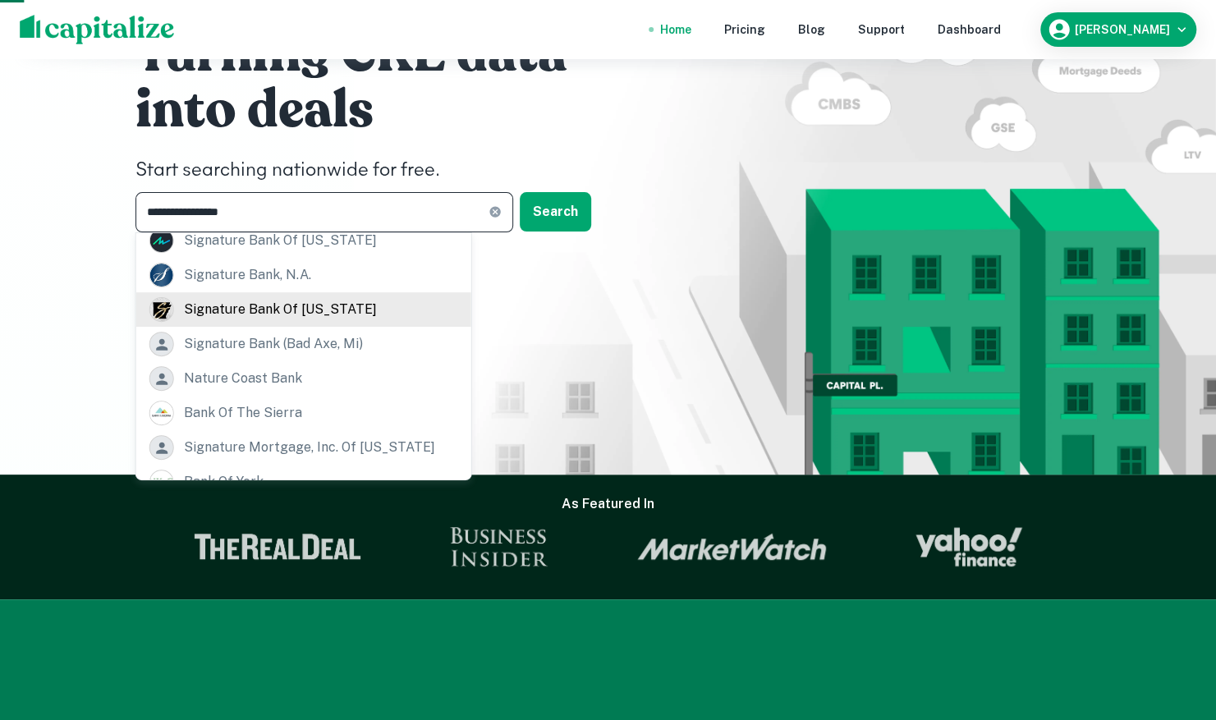
type input "**********"
click at [294, 297] on div "signature bank of [US_STATE]" at bounding box center [280, 309] width 193 height 25
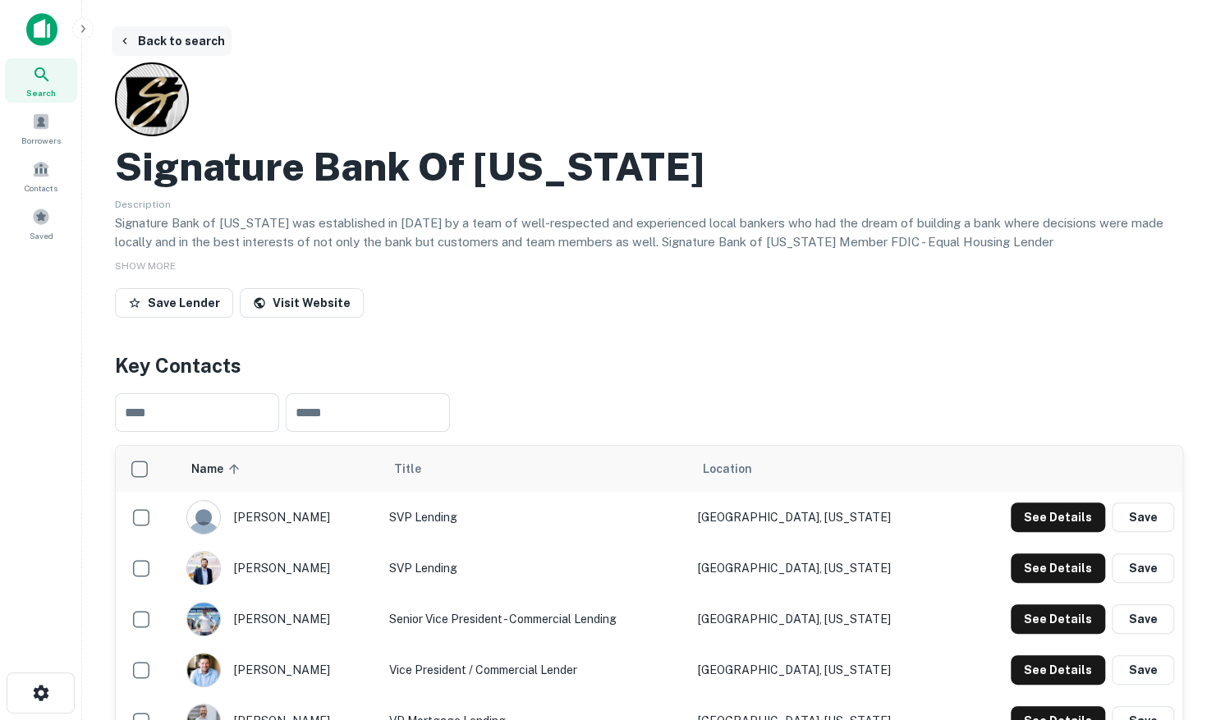
click at [133, 39] on button "Back to search" at bounding box center [172, 41] width 120 height 30
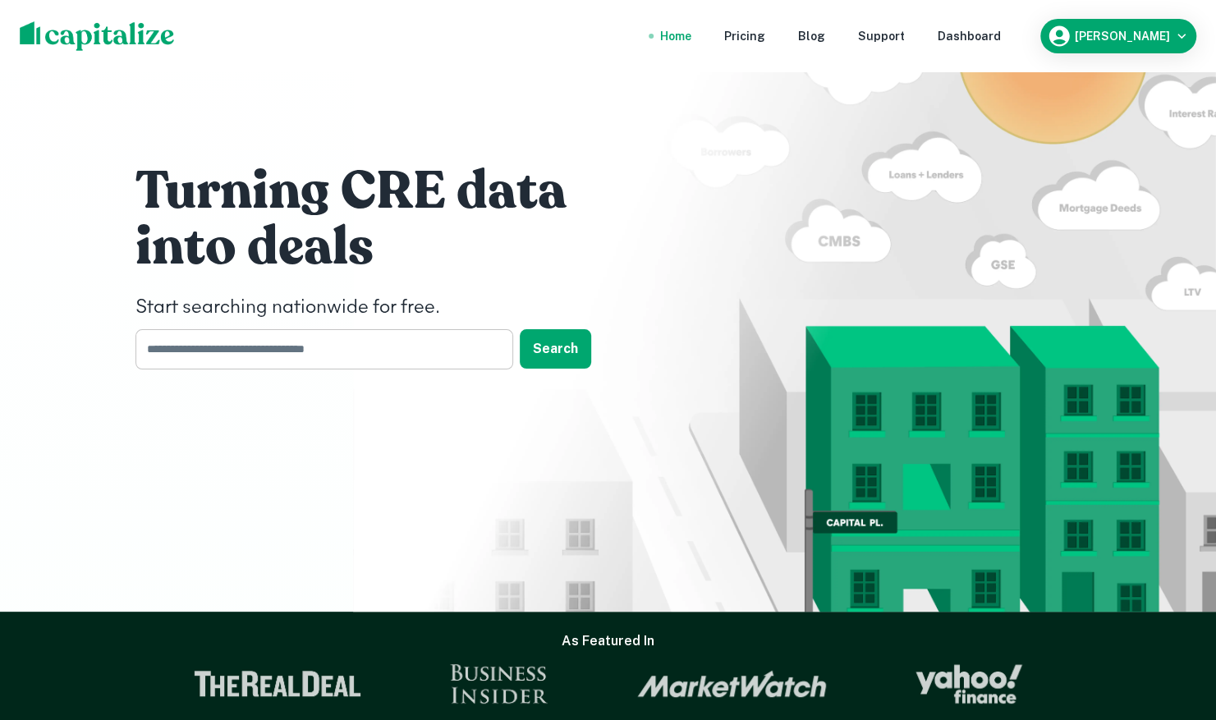
click at [425, 335] on input "text" at bounding box center [319, 349] width 366 height 40
type input "**********"
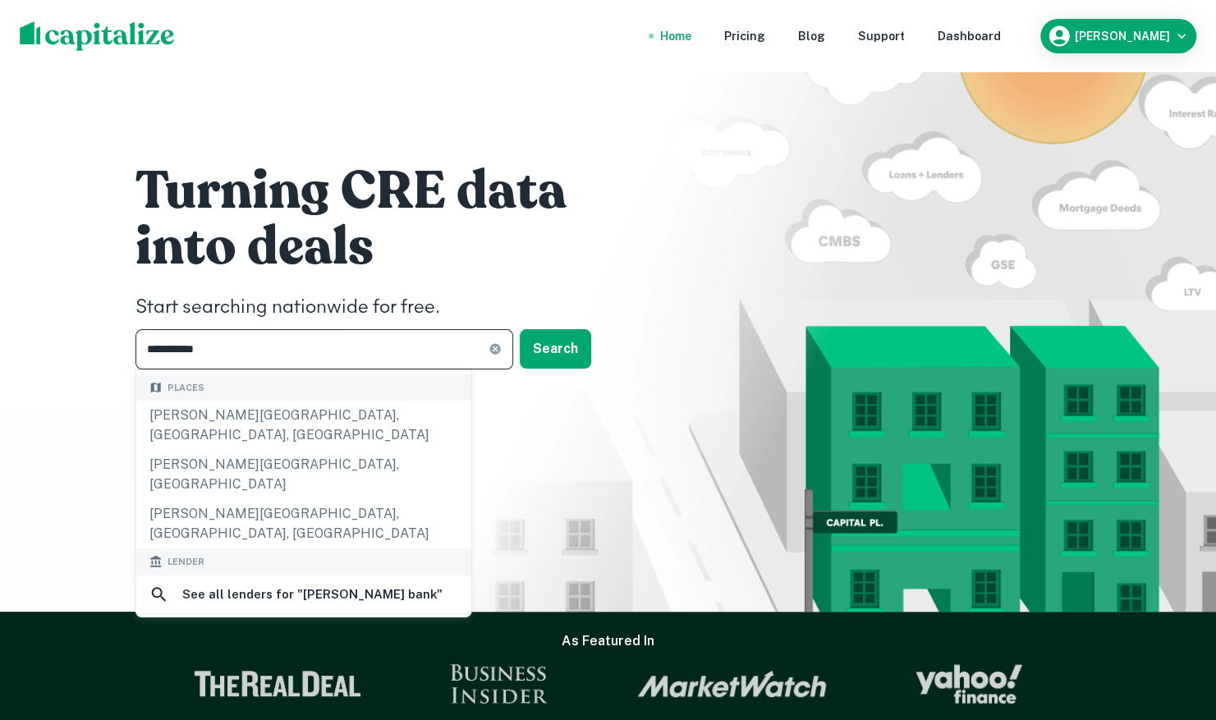
scroll to position [246, 0]
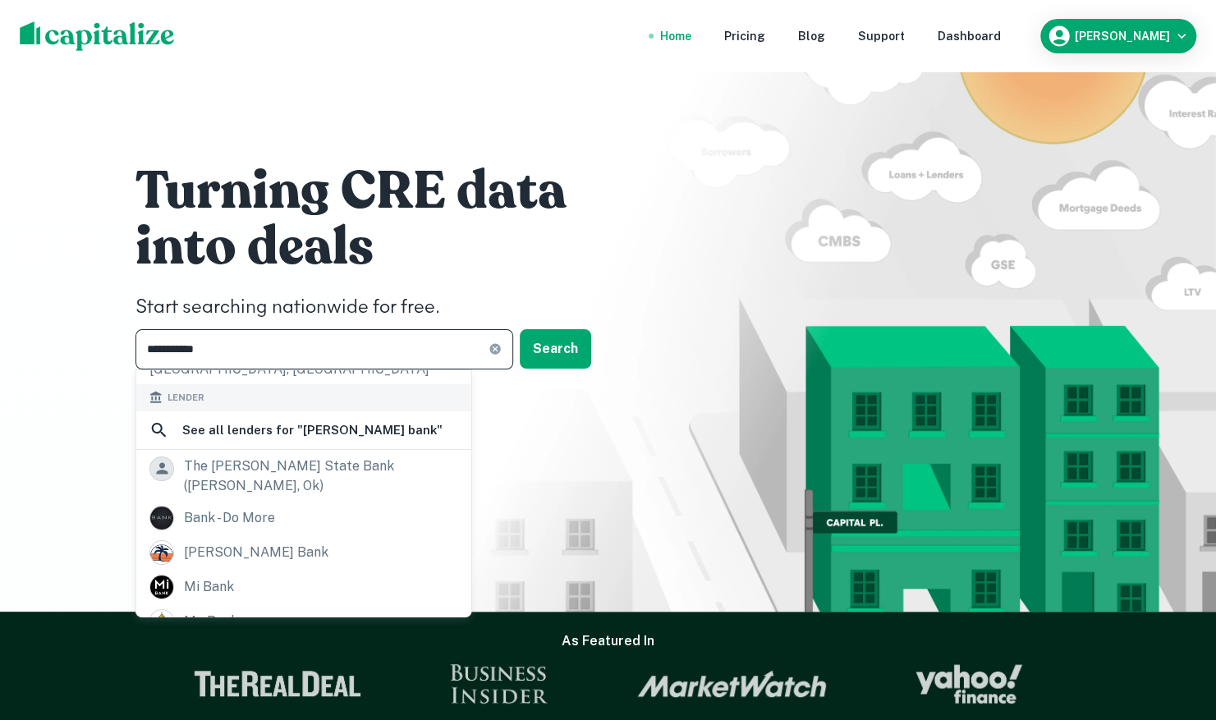
drag, startPoint x: 246, startPoint y: 350, endPoint x: 95, endPoint y: 323, distance: 152.7
click at [95, 323] on div "**********" at bounding box center [608, 306] width 1216 height 612
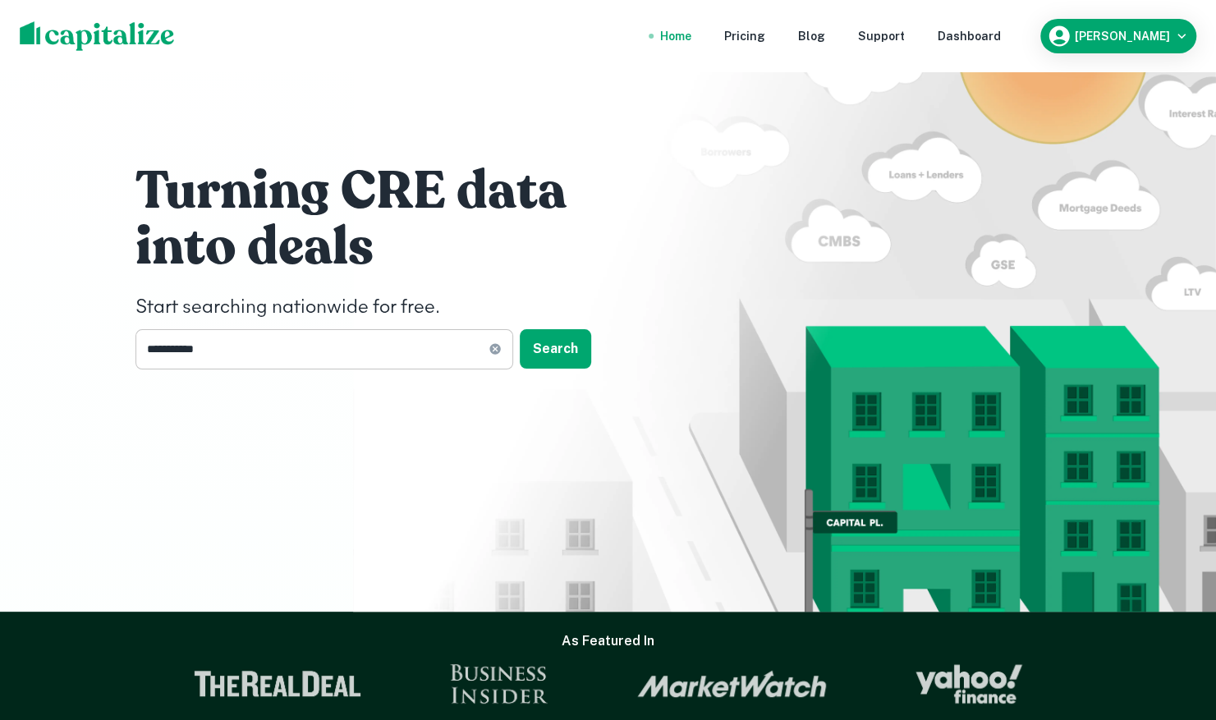
click at [492, 353] on icon at bounding box center [495, 348] width 13 height 13
click at [458, 340] on input "text" at bounding box center [319, 349] width 366 height 40
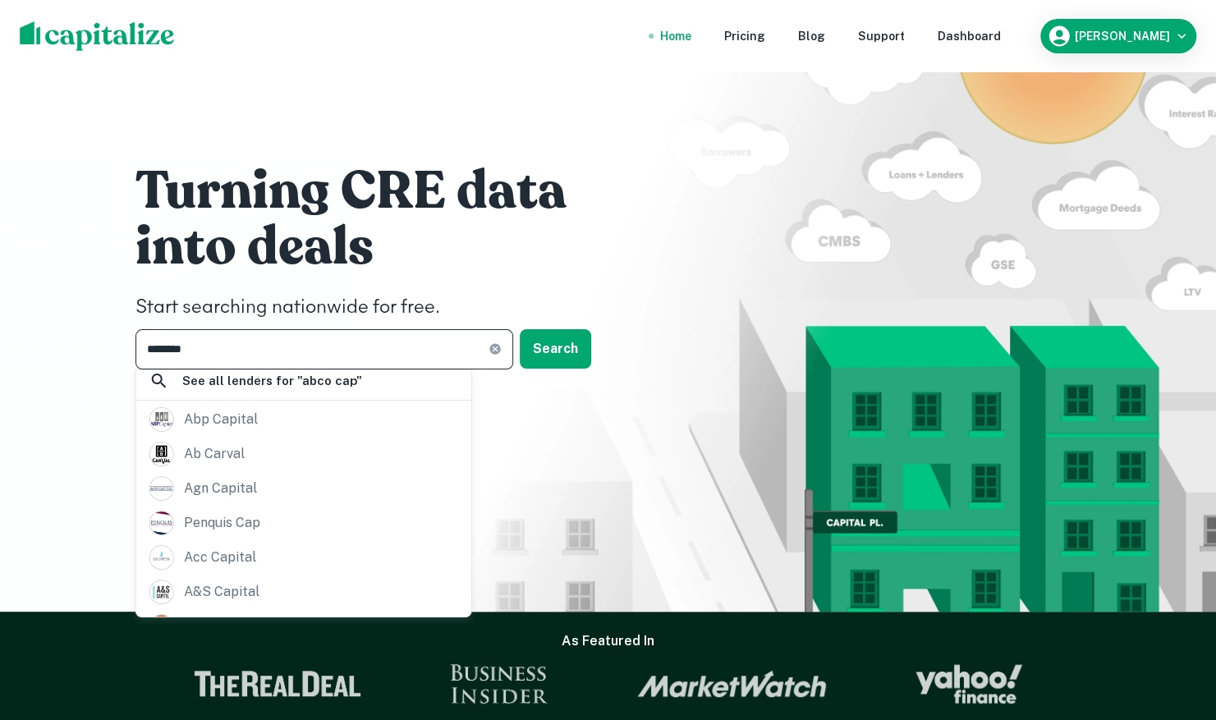
type input "********"
click at [497, 352] on icon at bounding box center [495, 349] width 11 height 11
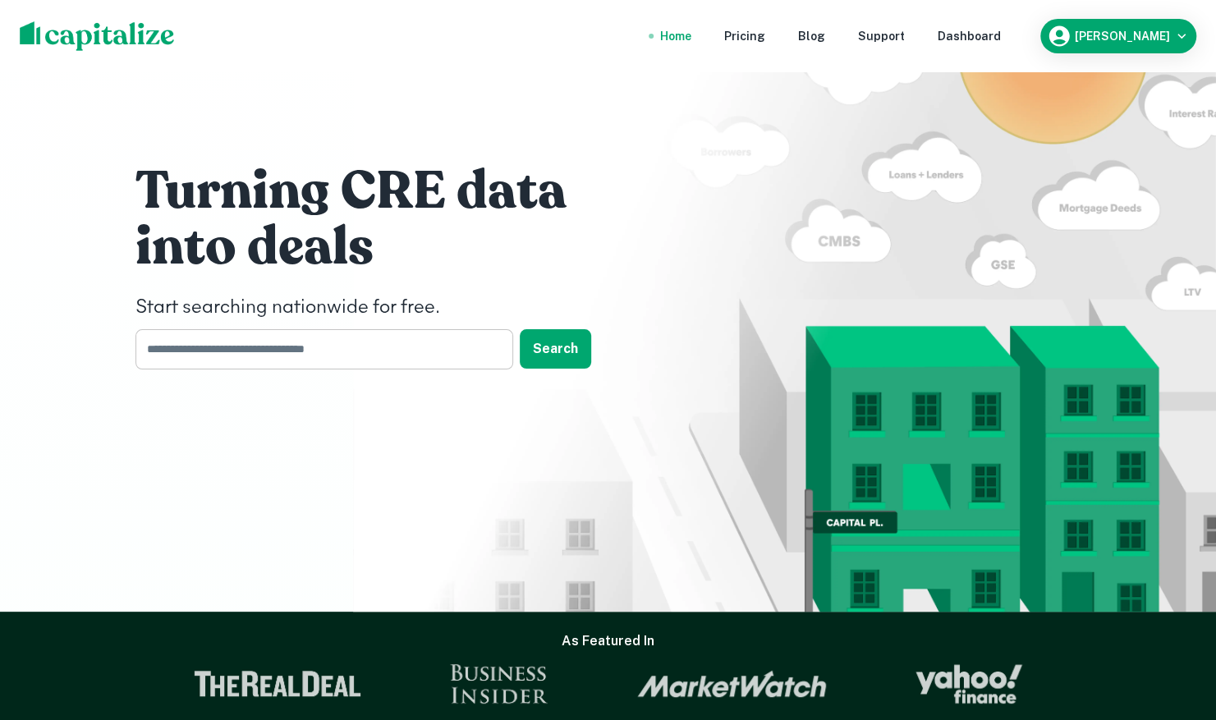
click at [388, 347] on input "text" at bounding box center [319, 349] width 366 height 40
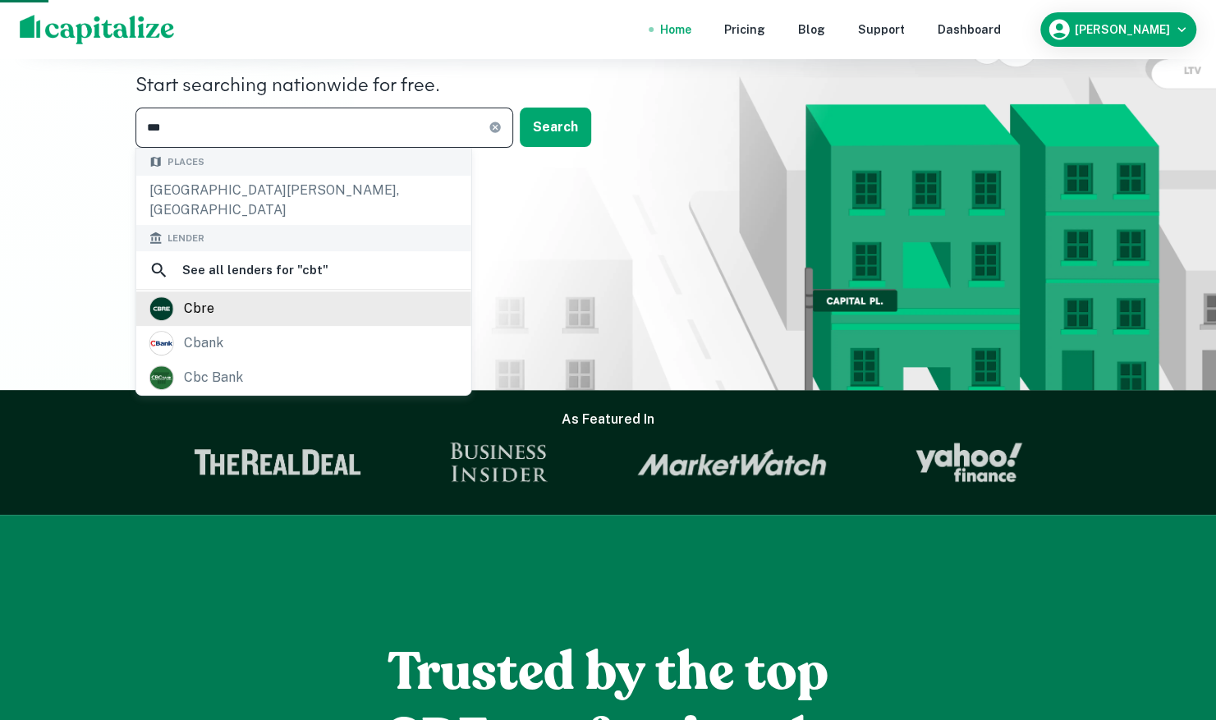
scroll to position [164, 0]
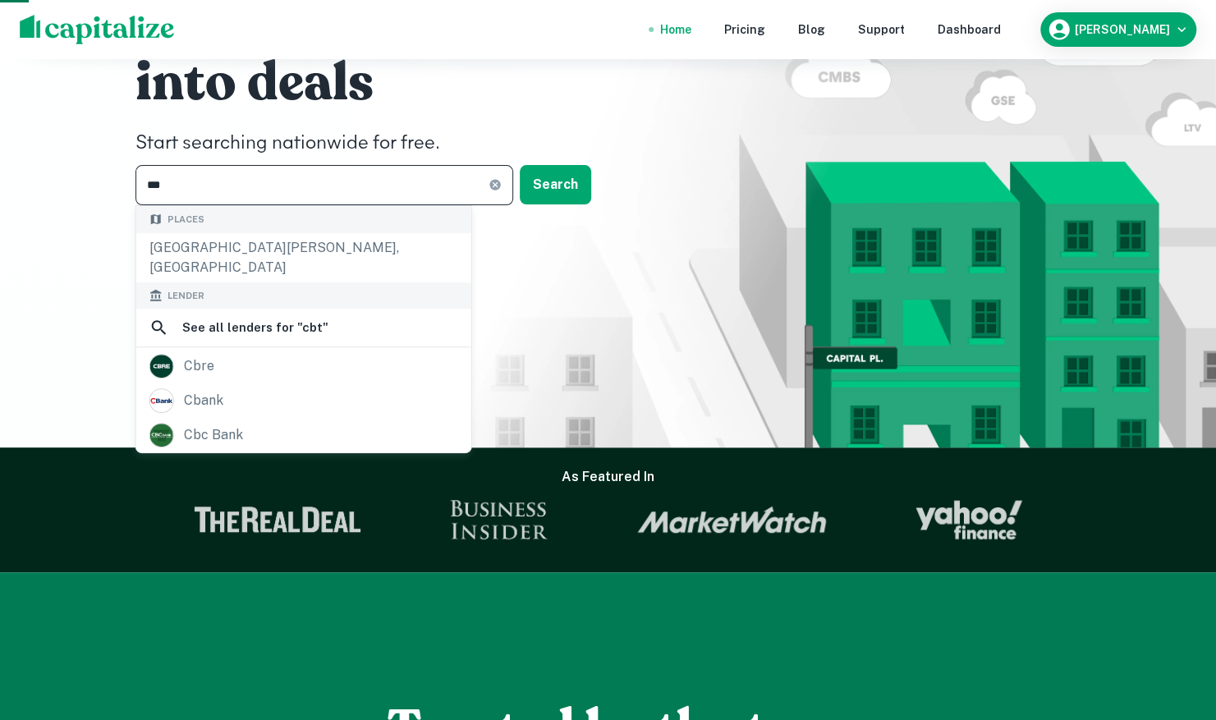
drag, startPoint x: 203, startPoint y: 185, endPoint x: 140, endPoint y: 174, distance: 63.3
click at [140, 174] on input "***" at bounding box center [312, 185] width 353 height 40
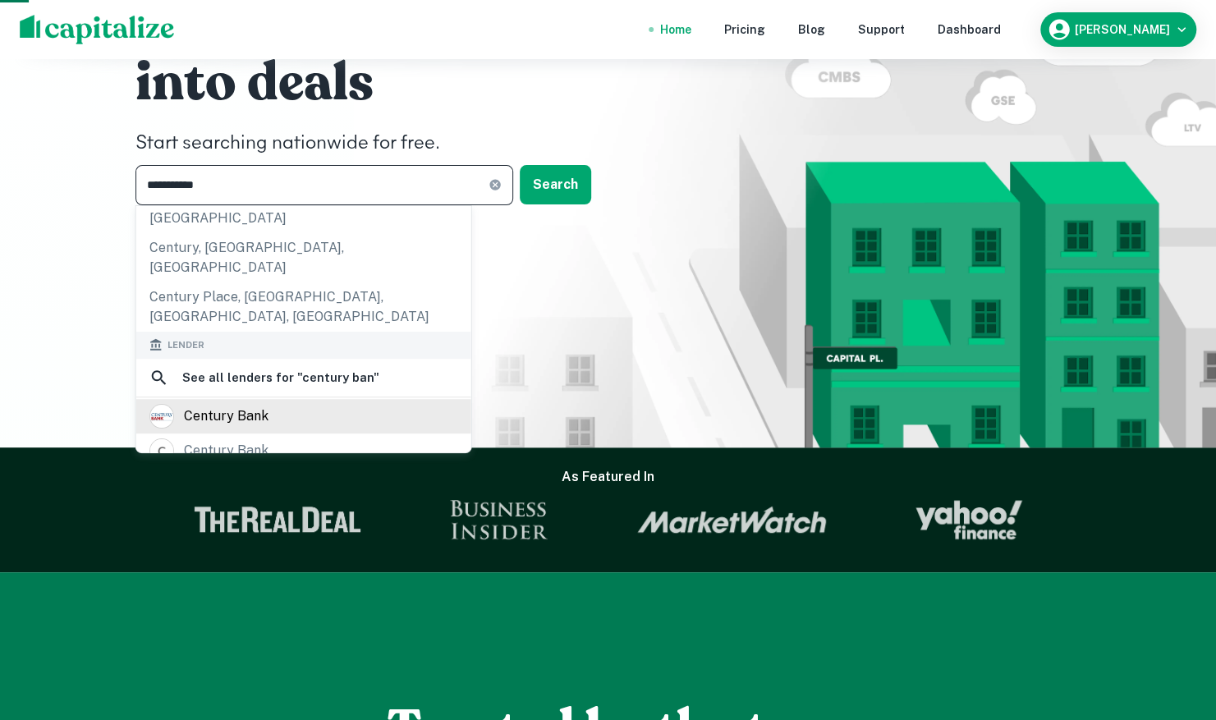
type input "**********"
click at [291, 404] on div "century bank" at bounding box center [303, 416] width 309 height 25
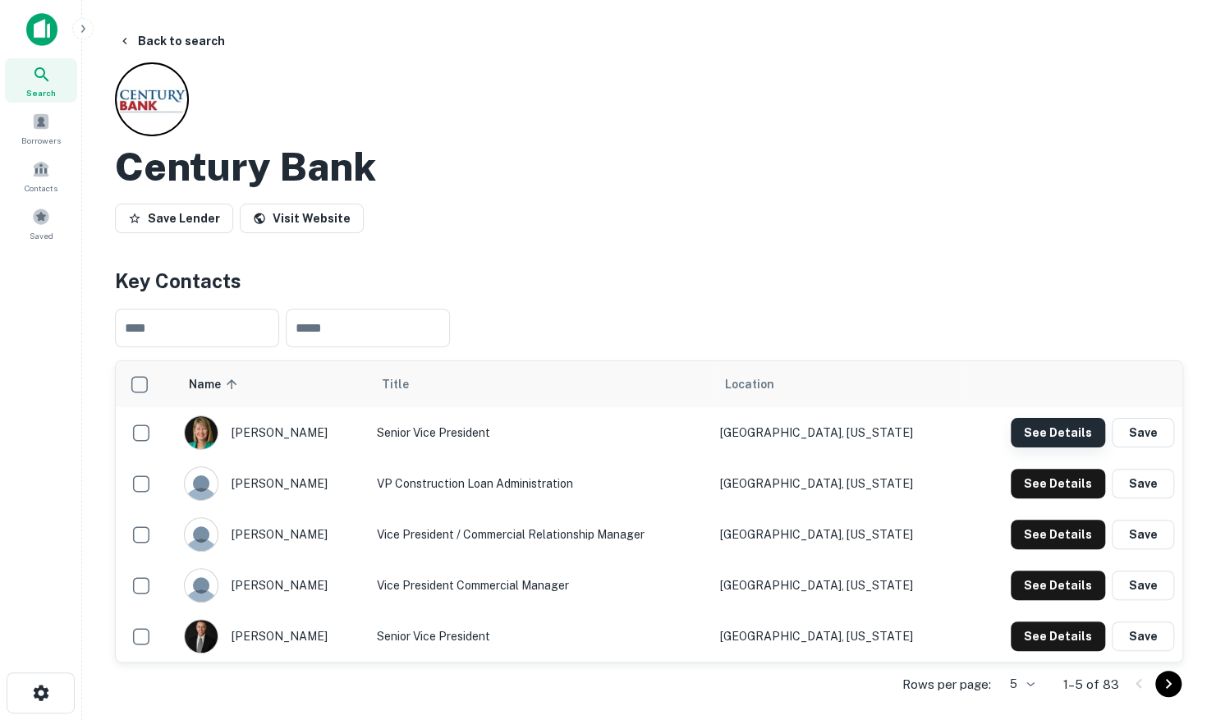
click at [1050, 429] on button "See Details" at bounding box center [1058, 433] width 94 height 30
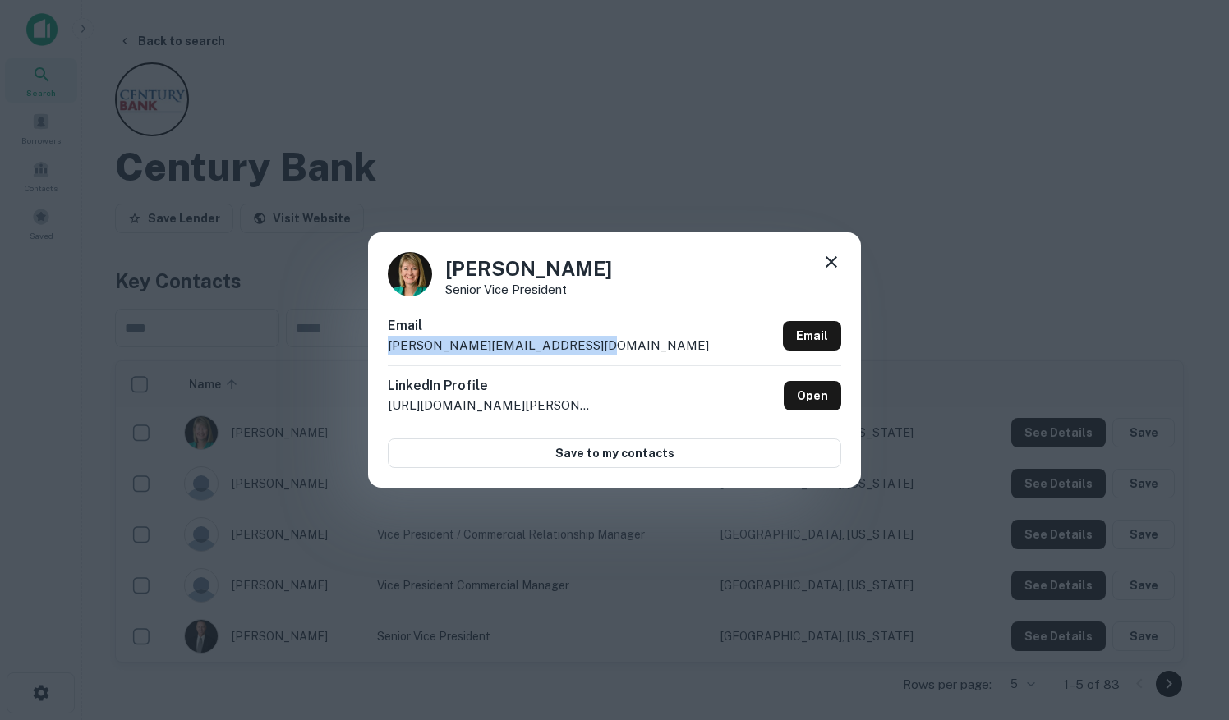
drag, startPoint x: 603, startPoint y: 345, endPoint x: 379, endPoint y: 352, distance: 224.3
click at [379, 352] on div "[PERSON_NAME] Senior Vice President Email [PERSON_NAME][EMAIL_ADDRESS][DOMAIN_N…" at bounding box center [614, 359] width 493 height 255
drag, startPoint x: 379, startPoint y: 352, endPoint x: 403, endPoint y: 347, distance: 25.1
copy p "[PERSON_NAME][EMAIL_ADDRESS][DOMAIN_NAME]"
click at [833, 266] on icon at bounding box center [831, 262] width 20 height 20
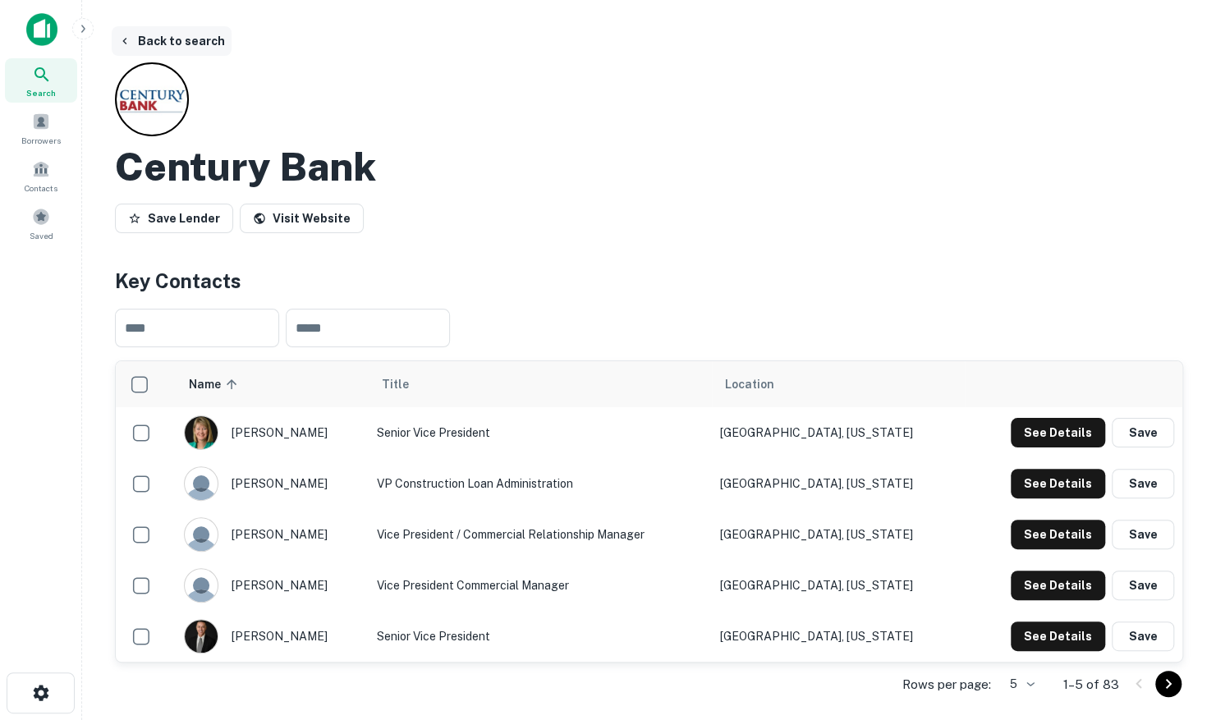
click at [168, 45] on button "Back to search" at bounding box center [172, 41] width 120 height 30
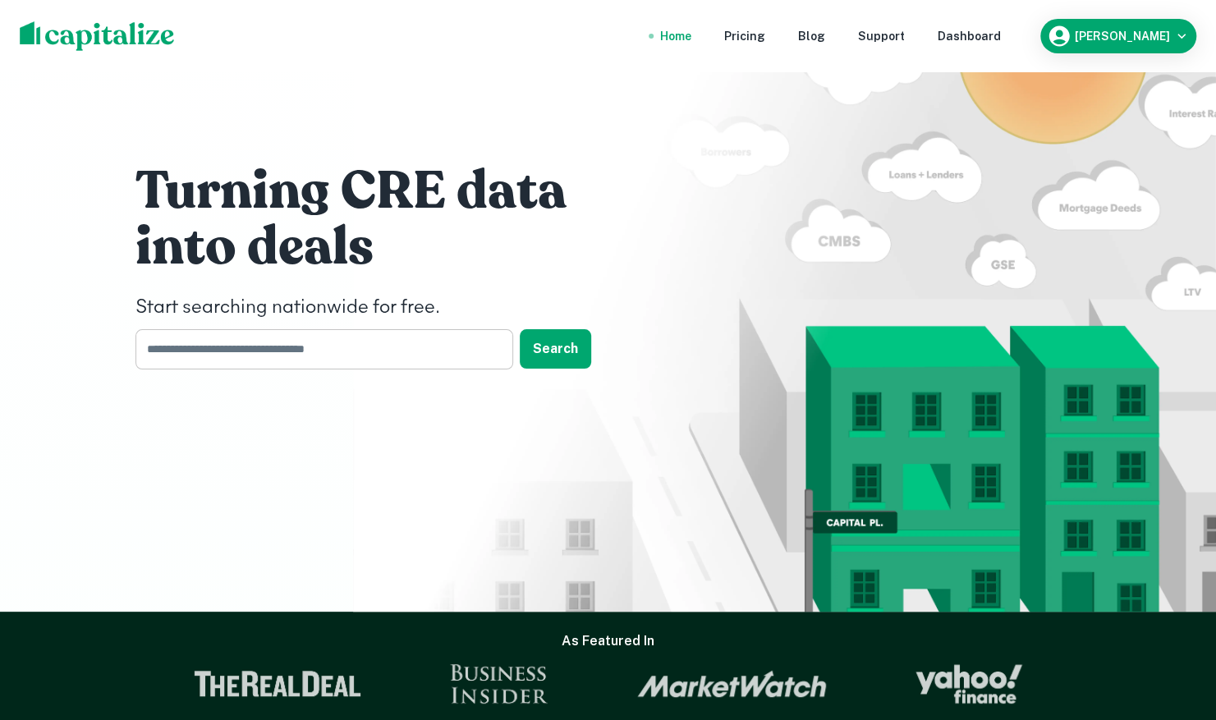
click at [302, 353] on input "text" at bounding box center [319, 349] width 366 height 40
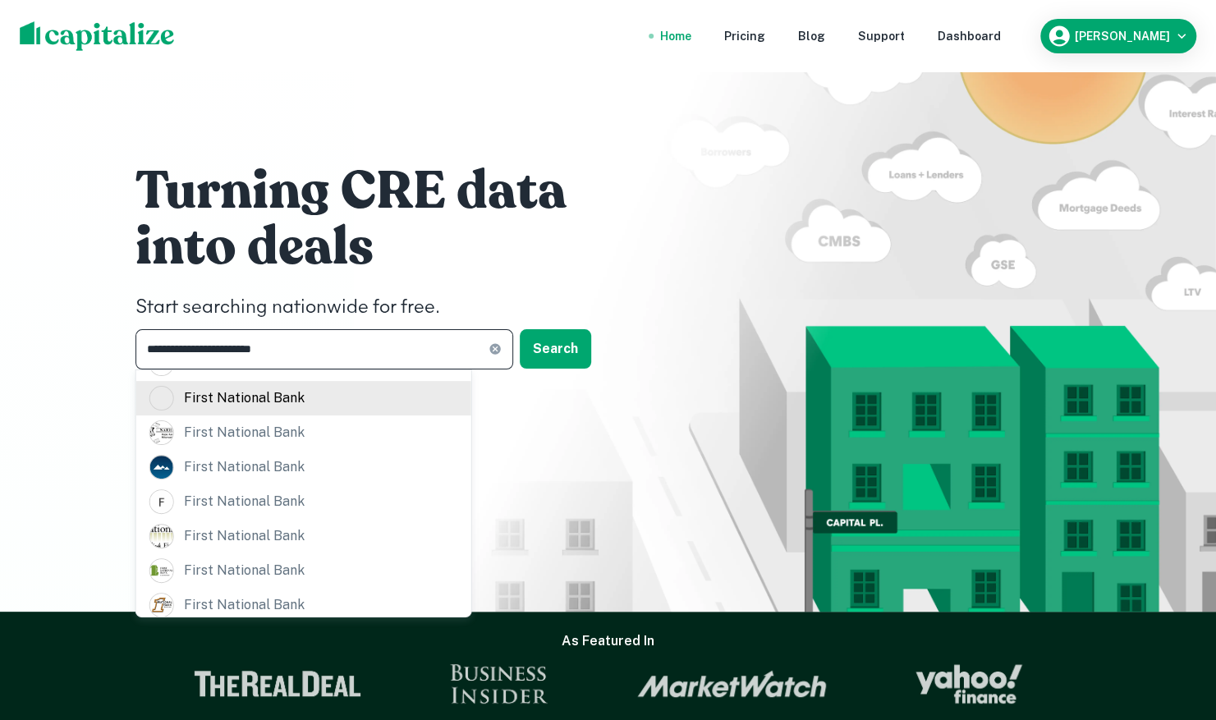
scroll to position [337, 0]
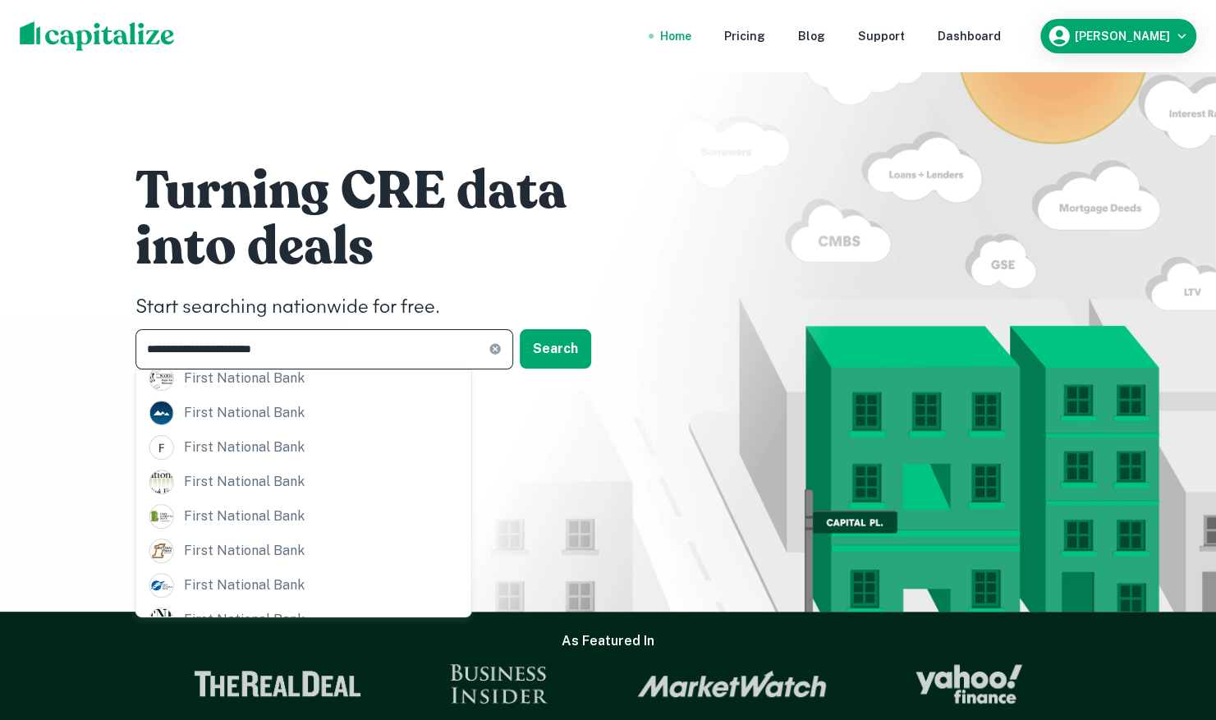
click at [307, 352] on input "**********" at bounding box center [312, 349] width 353 height 40
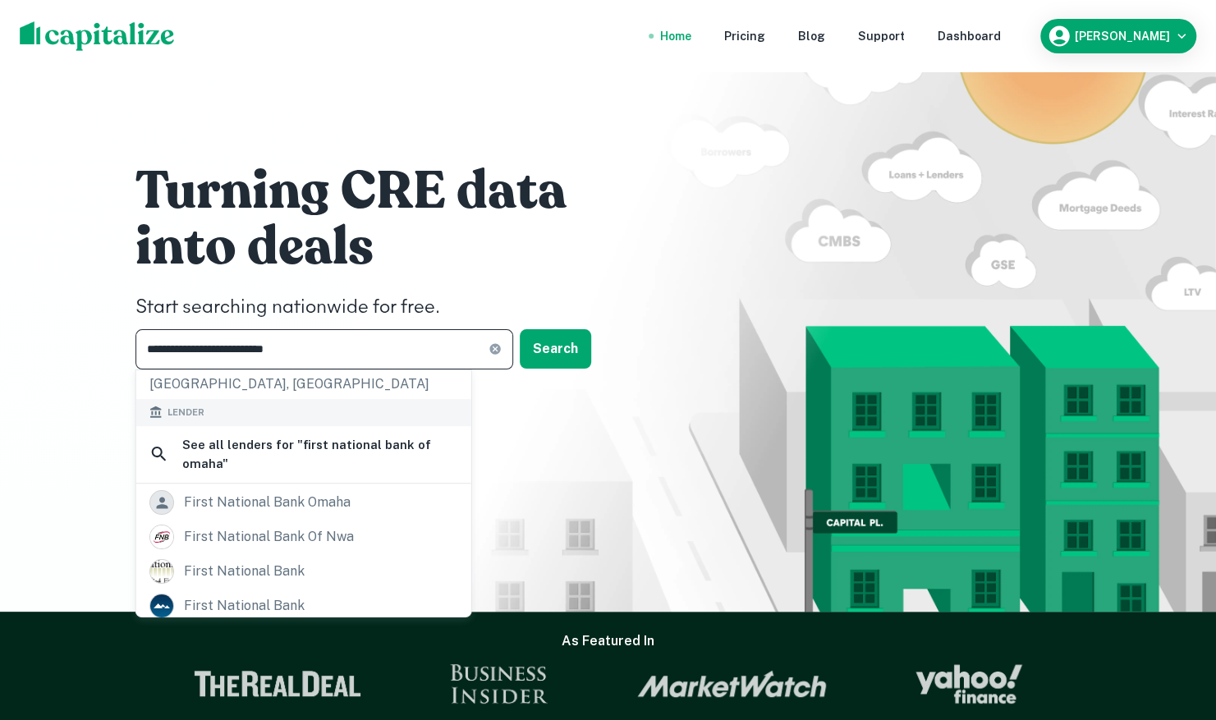
scroll to position [164, 0]
type input "**********"
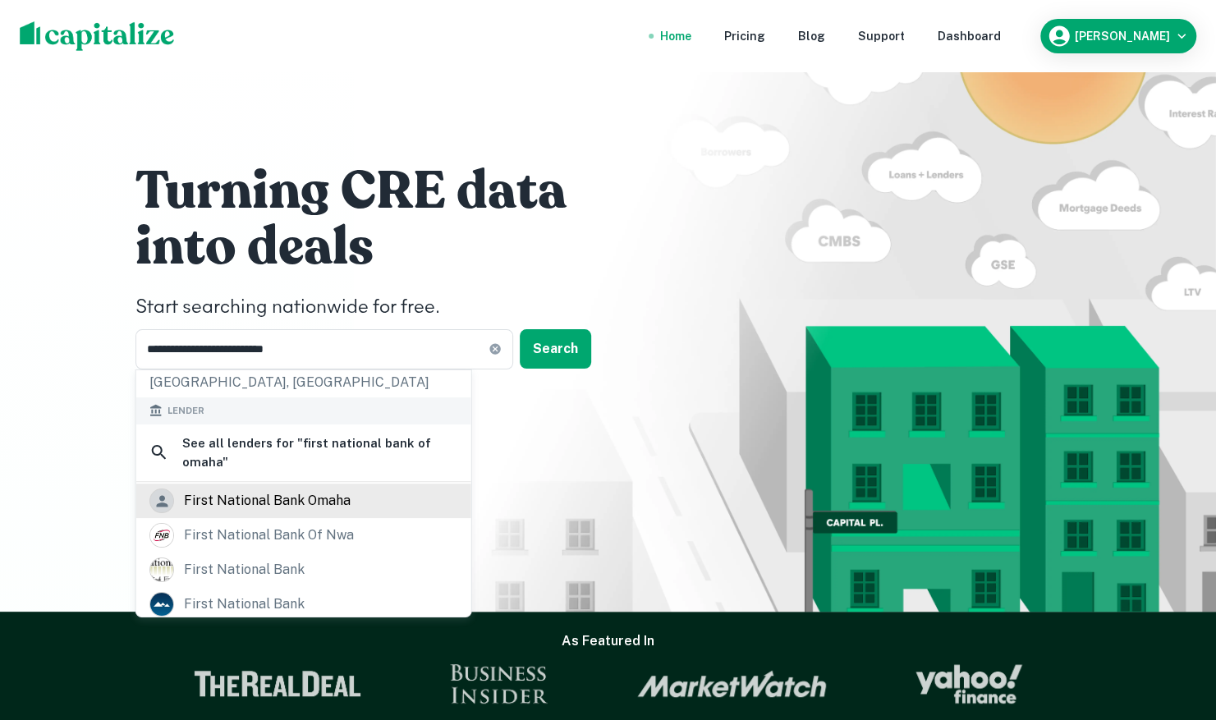
click at [316, 489] on div "first national bank omaha" at bounding box center [267, 501] width 167 height 25
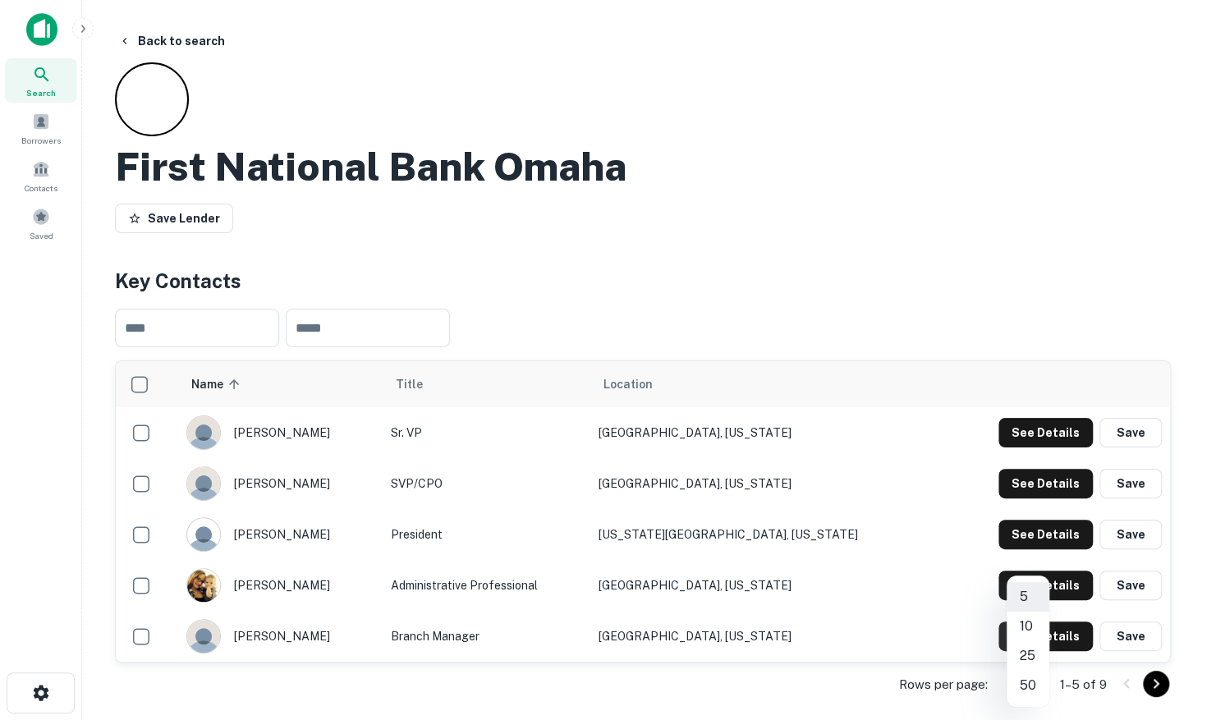
click at [1027, 680] on body "Search Borrowers Contacts Saved Back to search First National Bank Omaha Save L…" at bounding box center [608, 360] width 1216 height 720
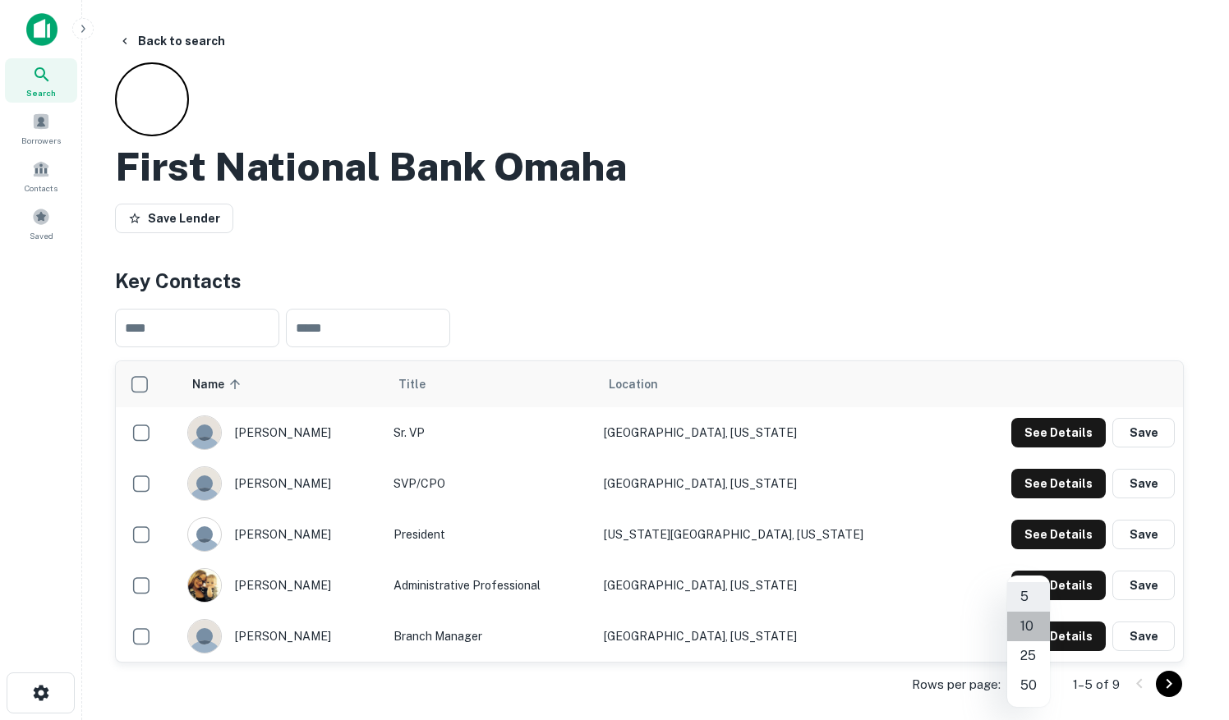
click at [1030, 634] on li "10" at bounding box center [1028, 627] width 43 height 30
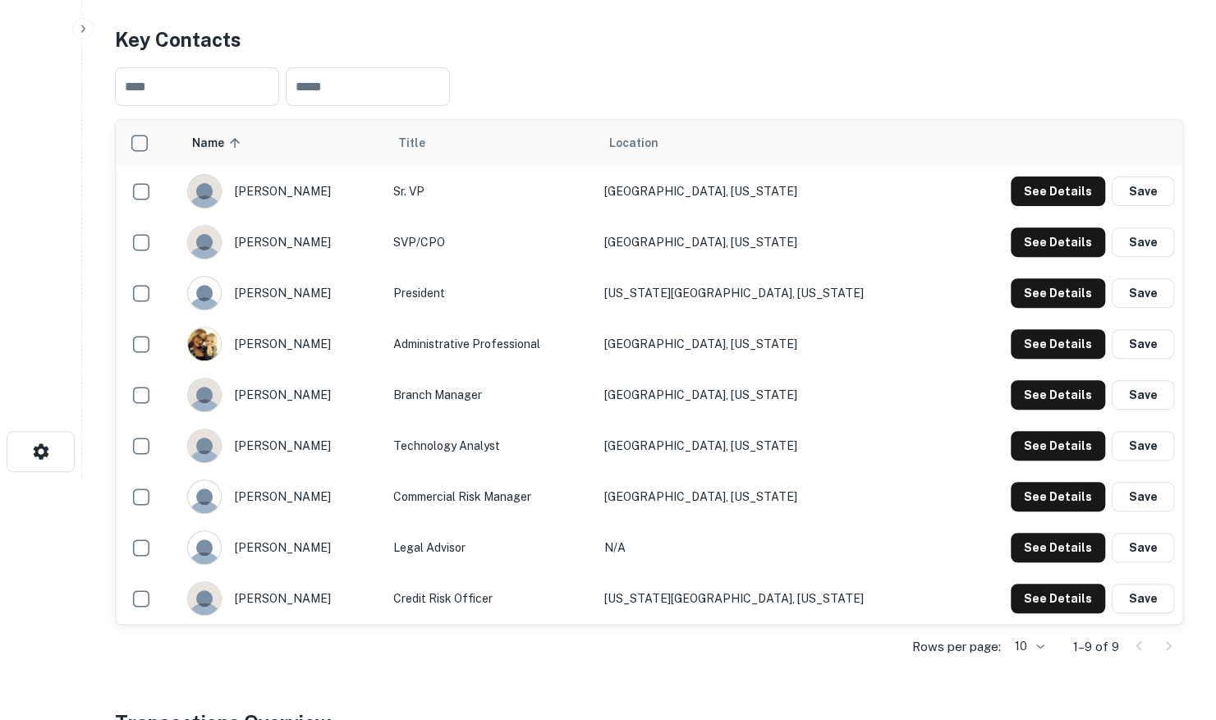
scroll to position [82, 0]
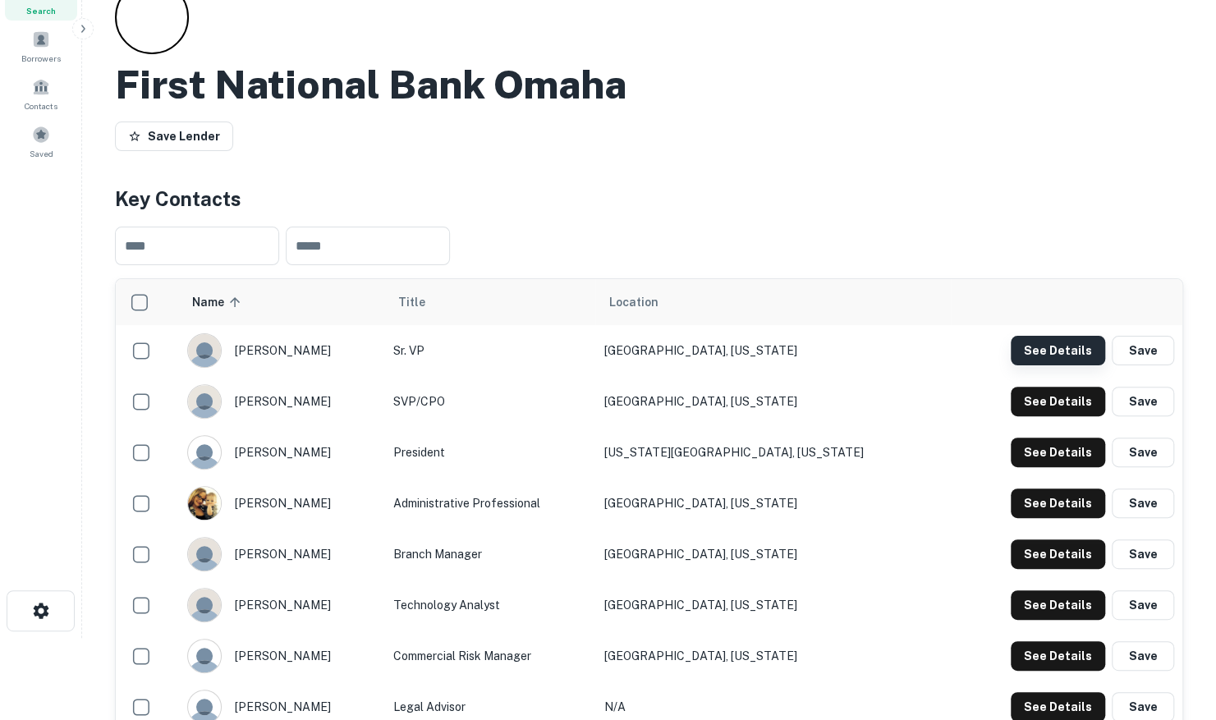
click at [1050, 353] on button "See Details" at bounding box center [1058, 351] width 94 height 30
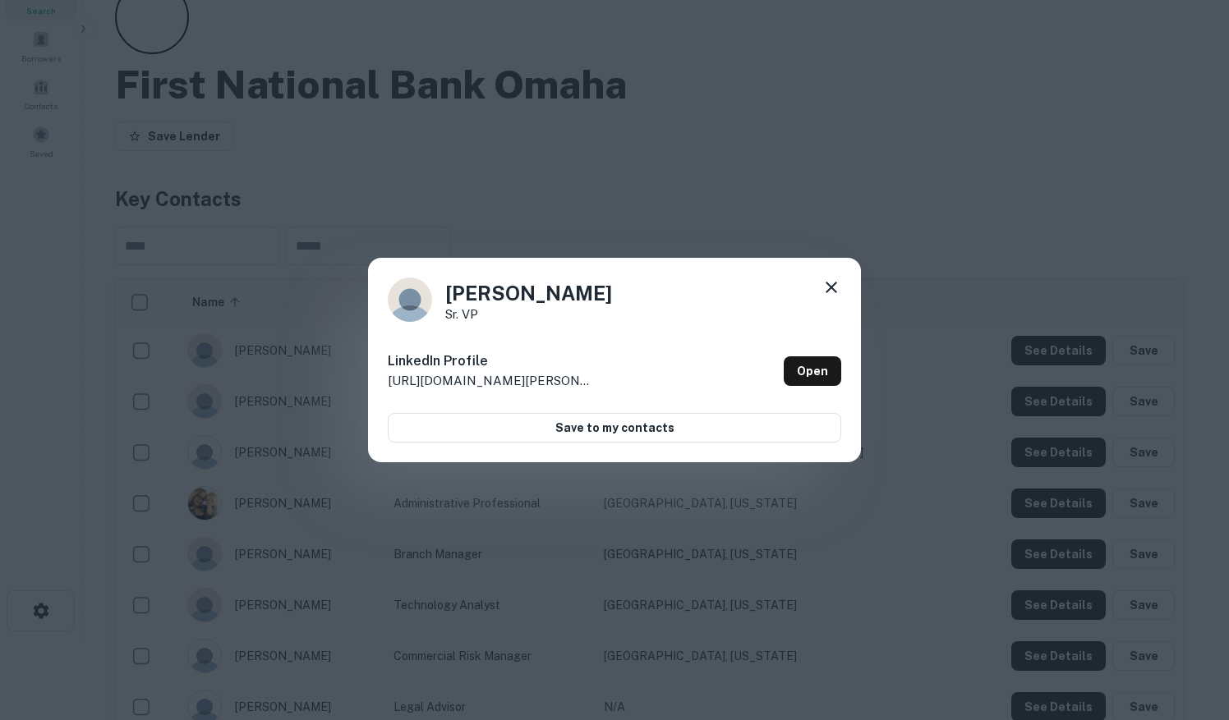
click at [841, 292] on div "[PERSON_NAME] VP LinkedIn Profile [URL][DOMAIN_NAME][PERSON_NAME] Open Save to …" at bounding box center [614, 360] width 493 height 205
click at [841, 294] on div "[PERSON_NAME] VP LinkedIn Profile [URL][DOMAIN_NAME][PERSON_NAME] Open Save to …" at bounding box center [614, 360] width 493 height 205
click at [835, 289] on icon at bounding box center [831, 288] width 20 height 20
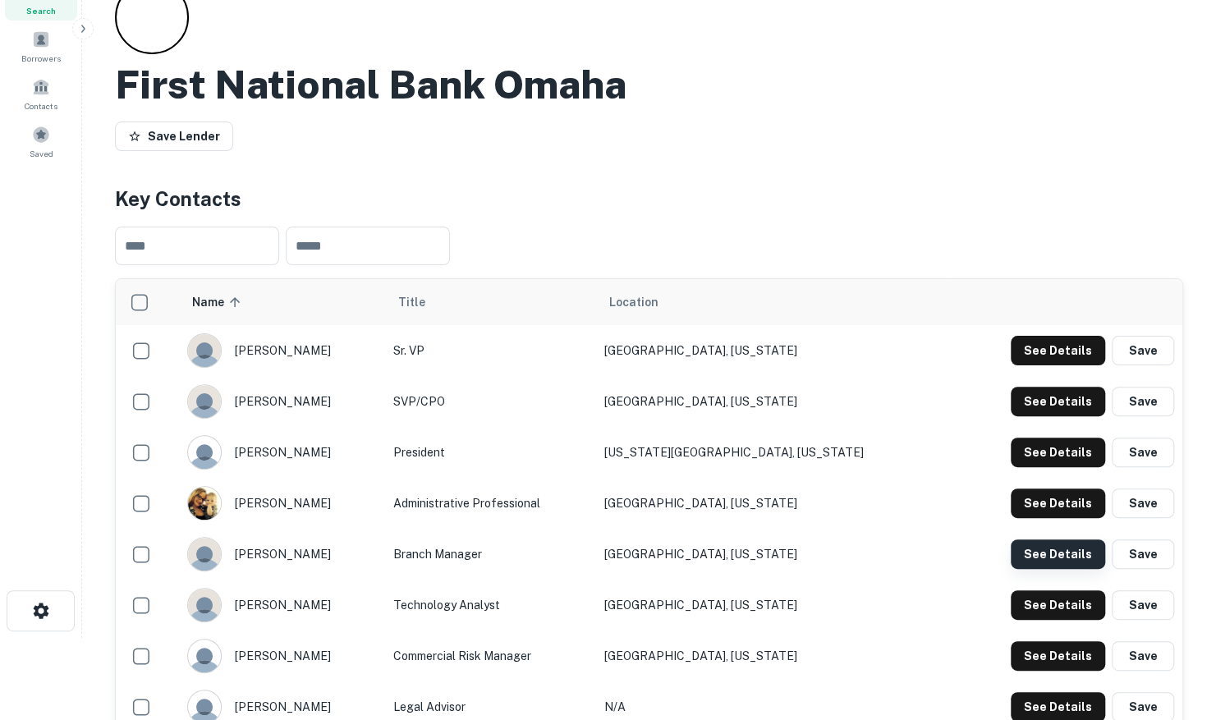
click at [1045, 554] on button "See Details" at bounding box center [1058, 555] width 94 height 30
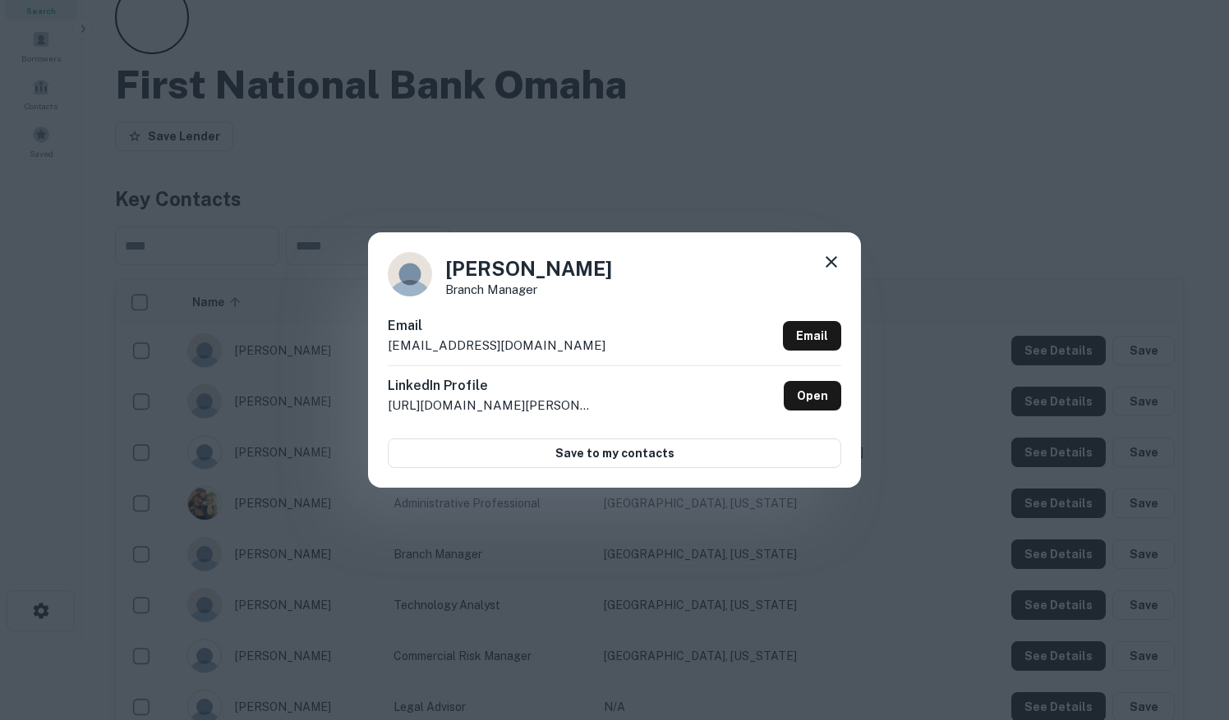
click at [825, 266] on icon at bounding box center [831, 262] width 20 height 20
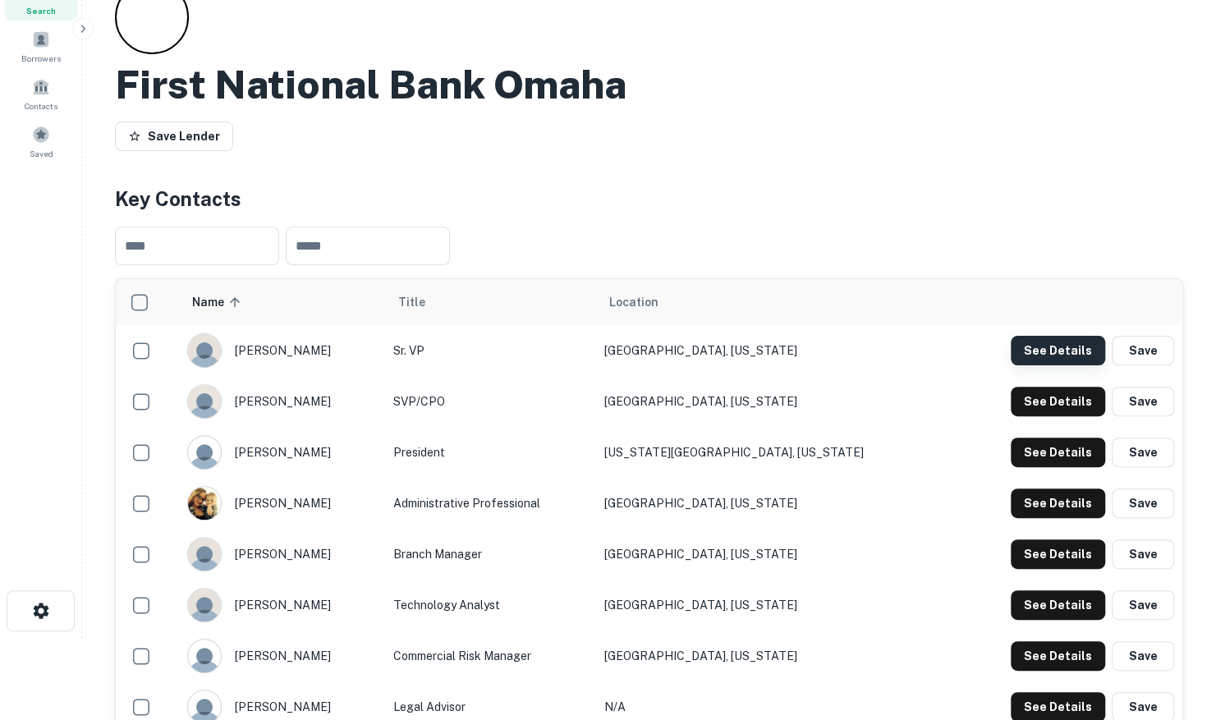
click at [1068, 358] on button "See Details" at bounding box center [1058, 351] width 94 height 30
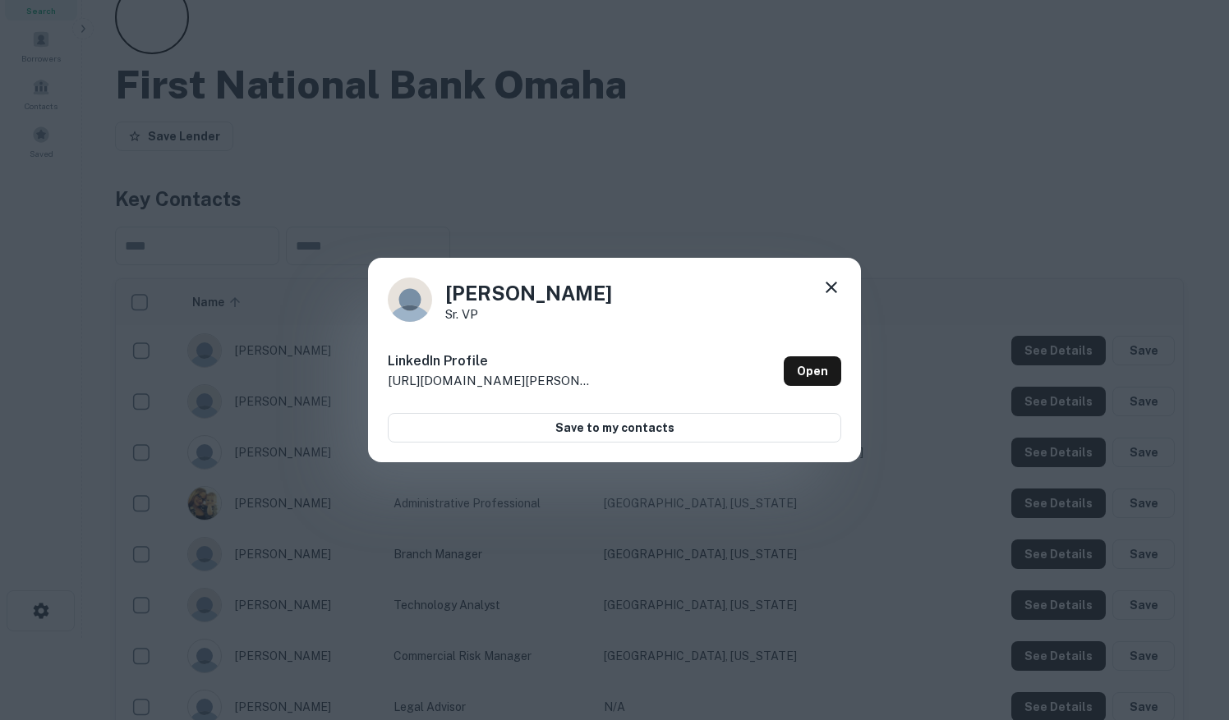
click at [835, 284] on icon at bounding box center [830, 287] width 11 height 11
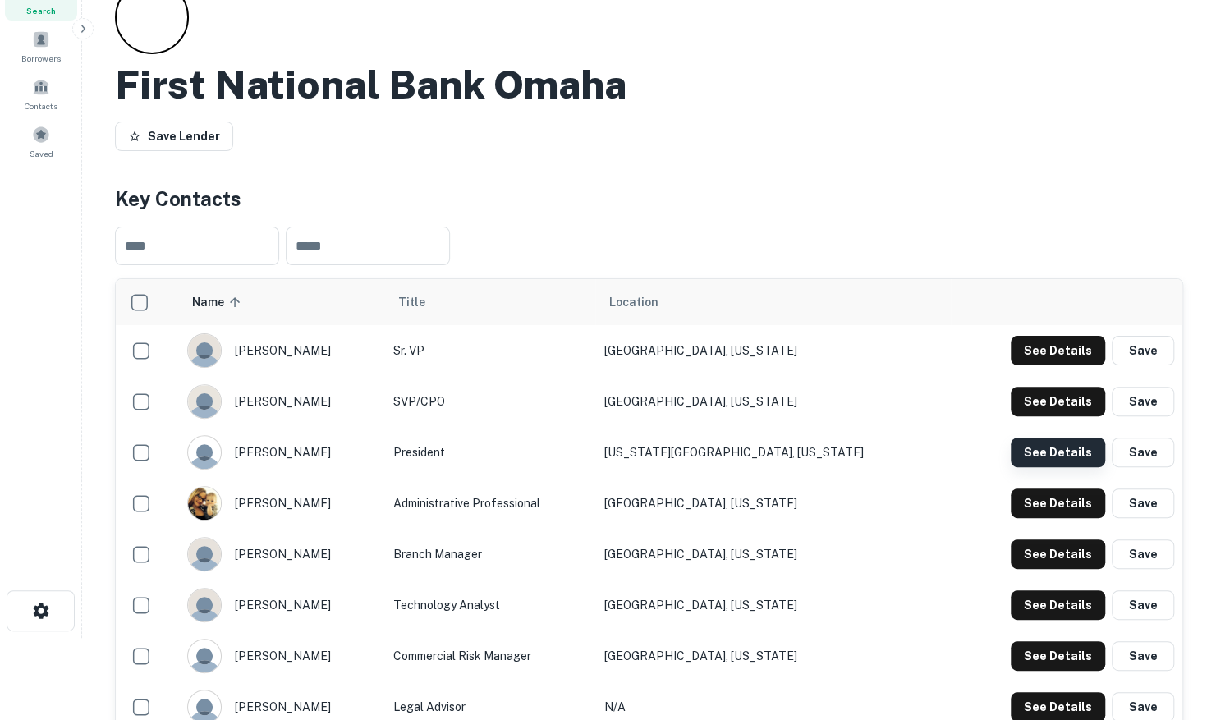
click at [1051, 456] on button "See Details" at bounding box center [1058, 453] width 94 height 30
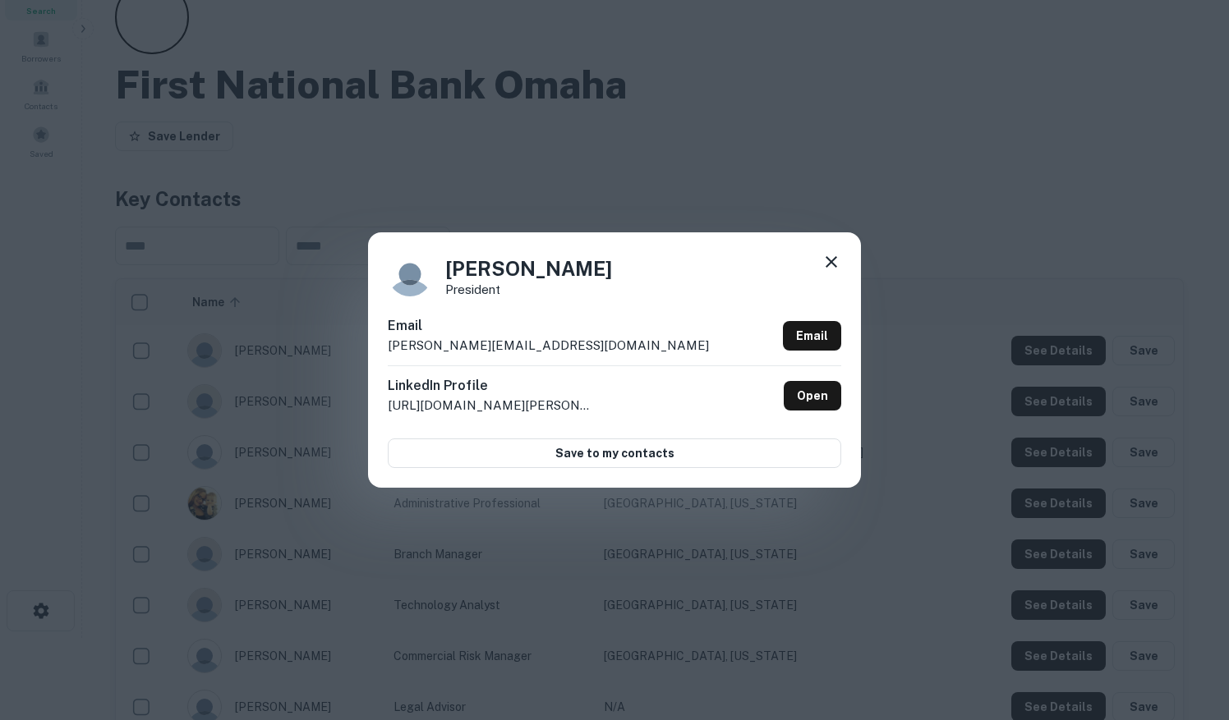
click at [827, 264] on icon at bounding box center [831, 262] width 20 height 20
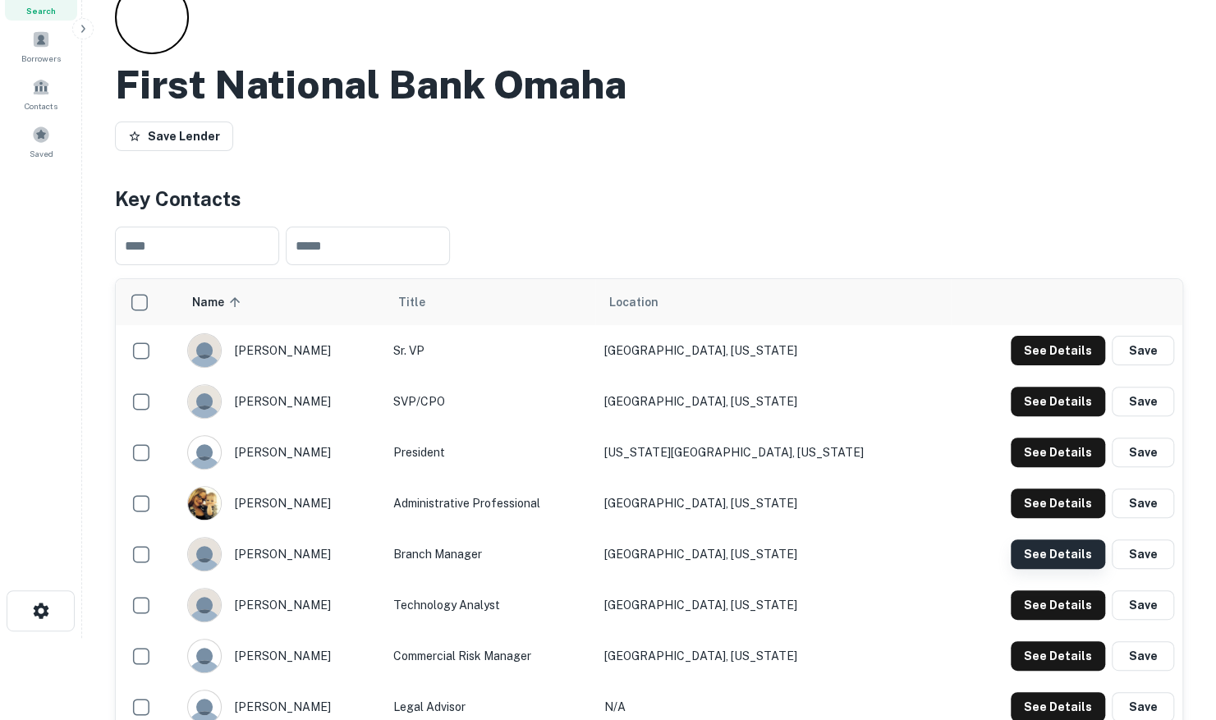
click at [1074, 554] on button "See Details" at bounding box center [1058, 555] width 94 height 30
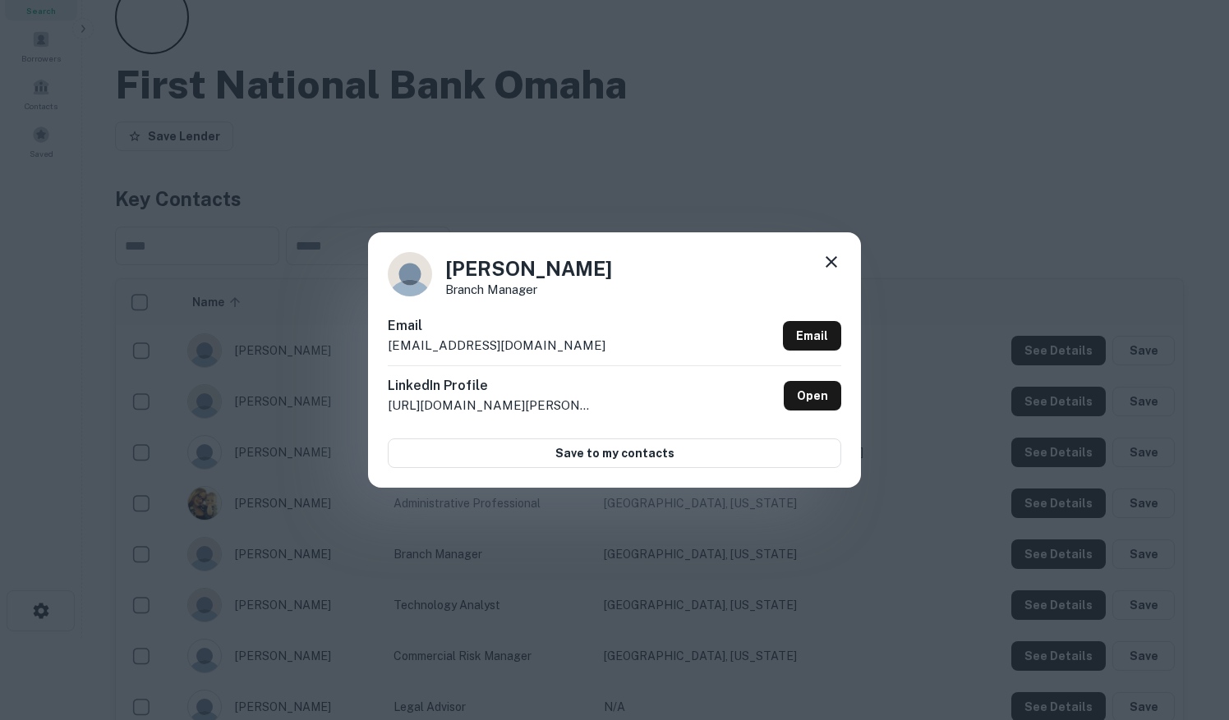
click at [831, 259] on icon at bounding box center [831, 262] width 20 height 20
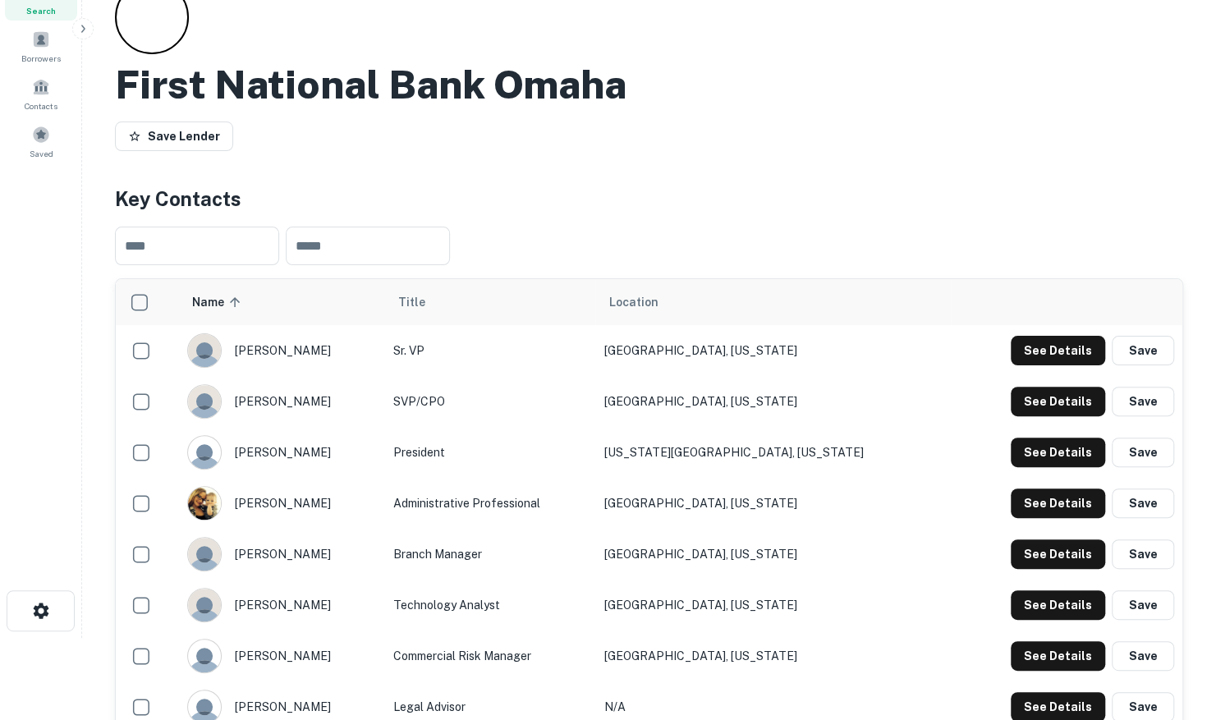
scroll to position [0, 0]
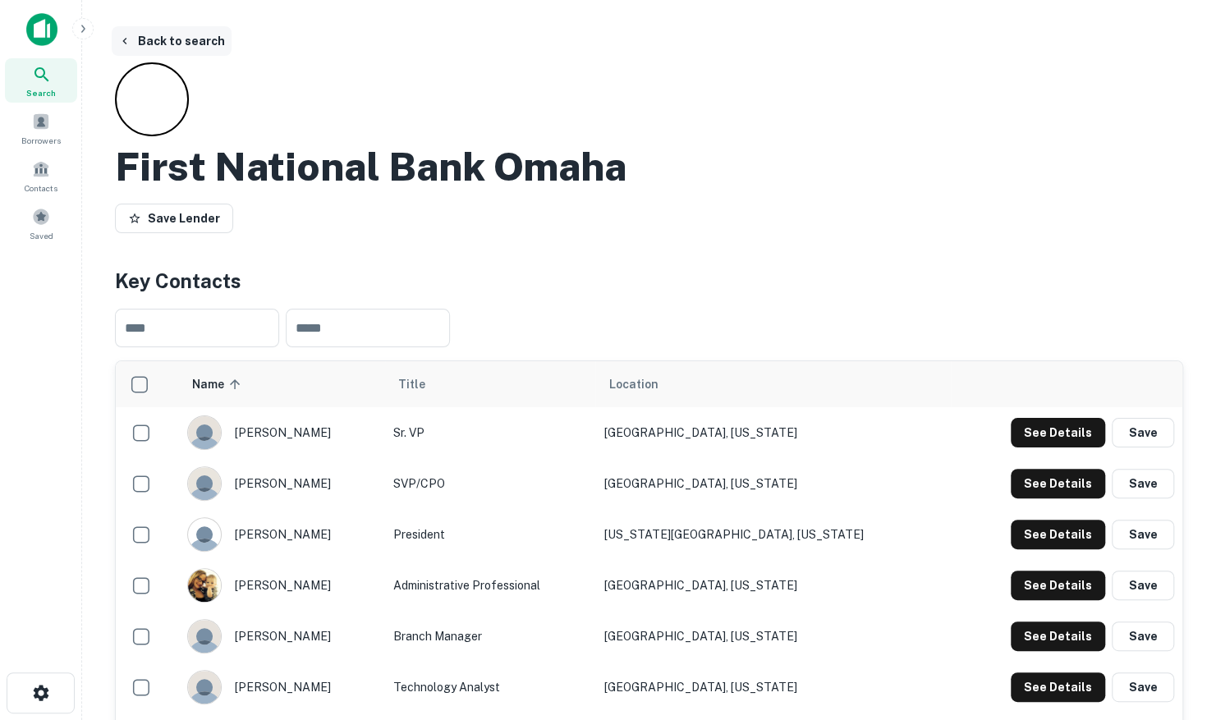
click at [160, 38] on button "Back to search" at bounding box center [172, 41] width 120 height 30
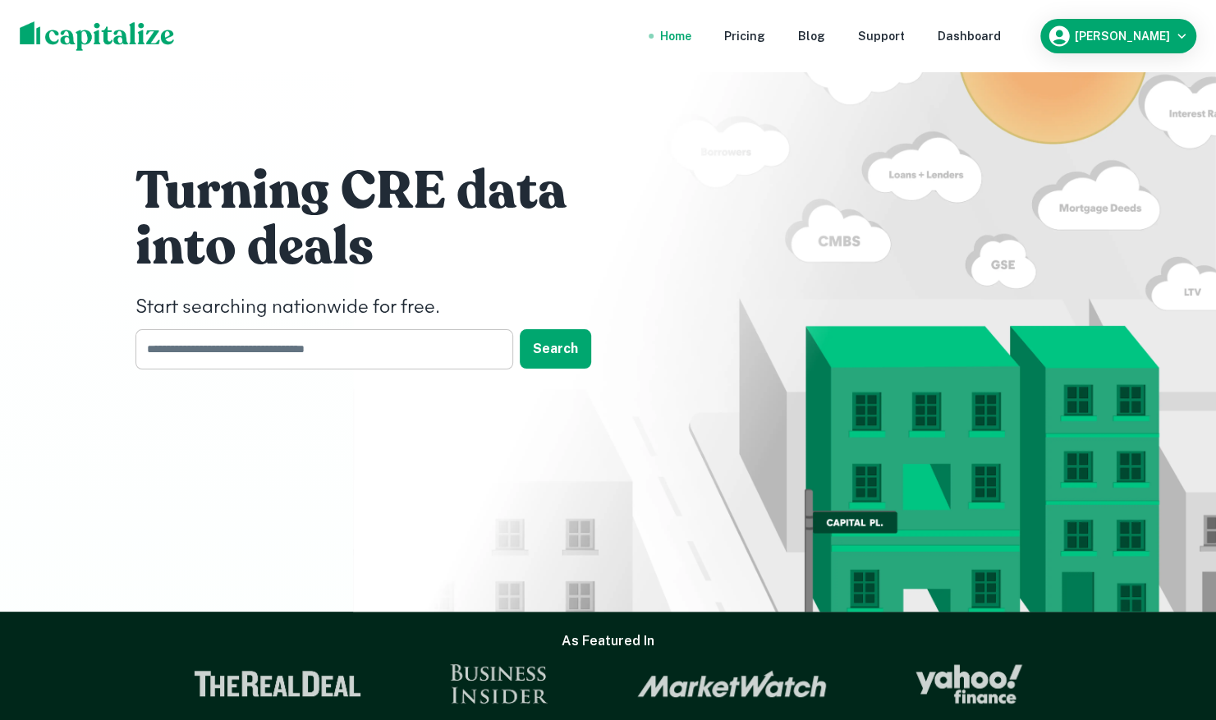
click at [356, 352] on input "text" at bounding box center [319, 349] width 366 height 40
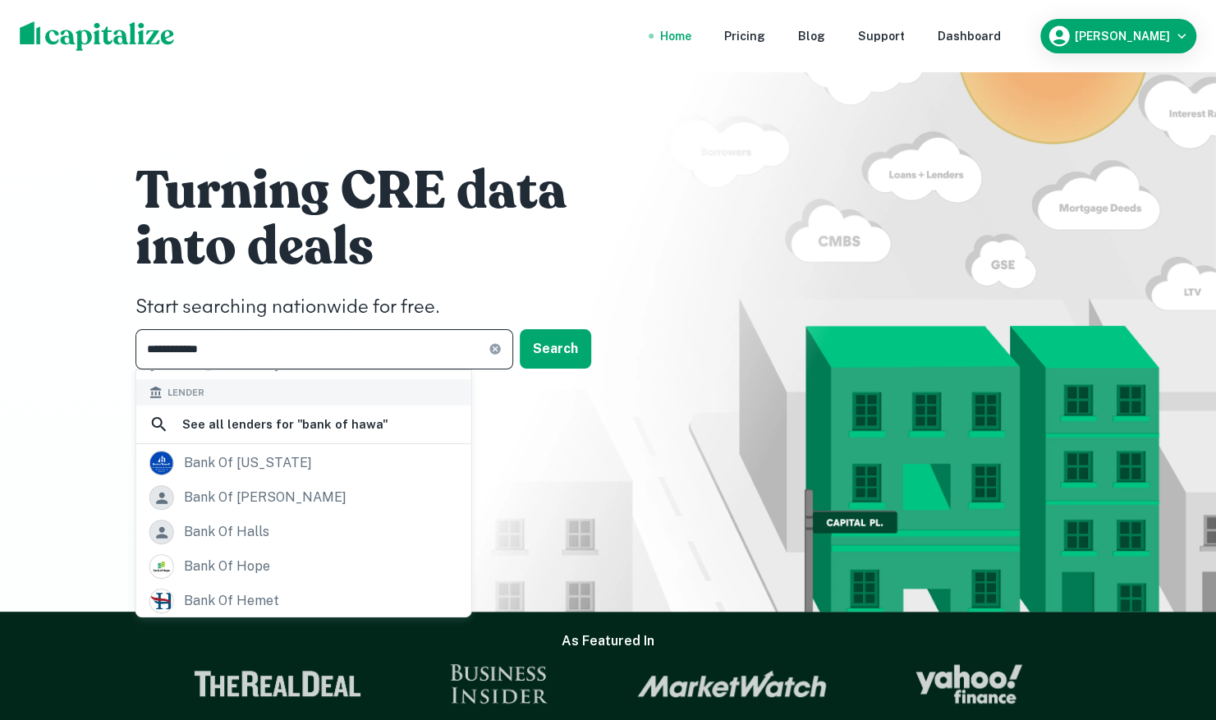
scroll to position [164, 0]
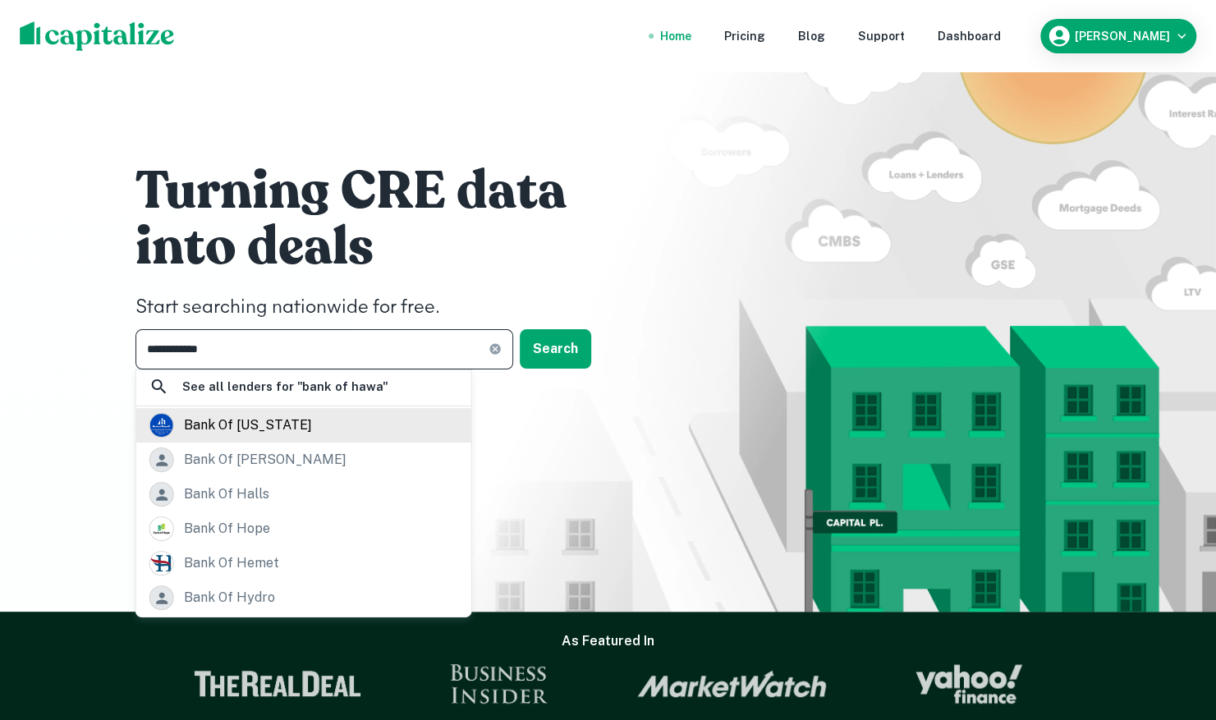
type input "**********"
click at [274, 439] on div "bank of [US_STATE]" at bounding box center [303, 425] width 335 height 34
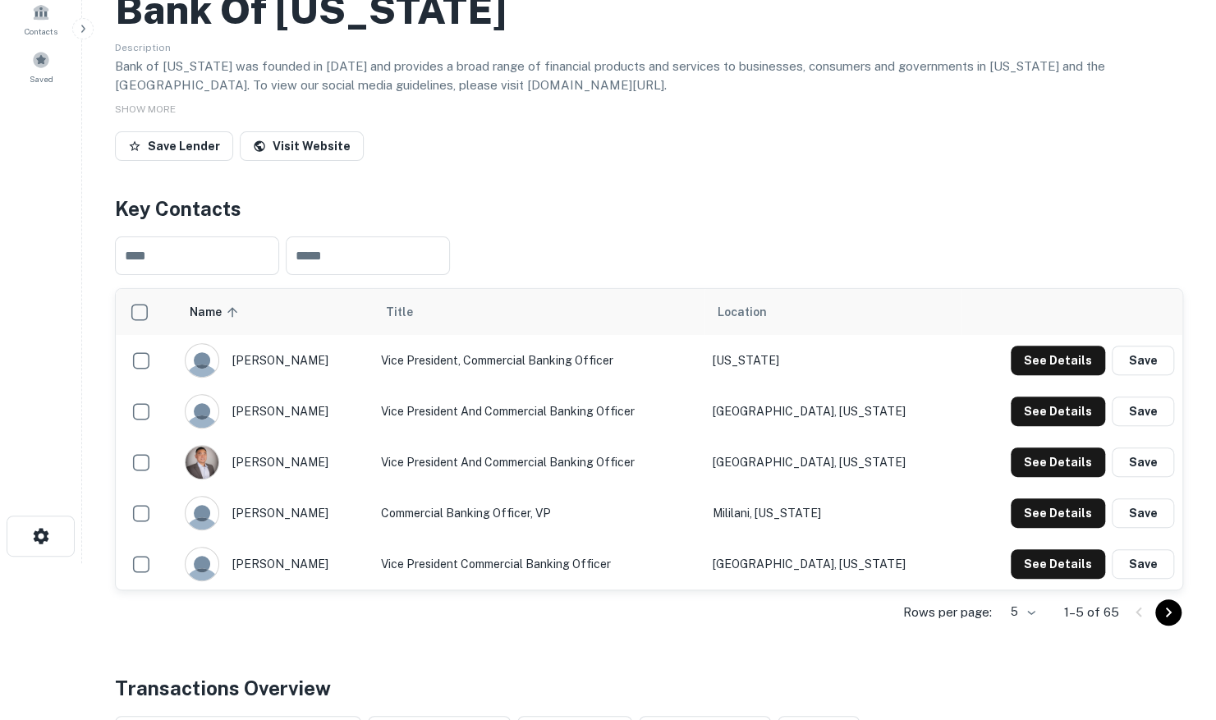
scroll to position [164, 0]
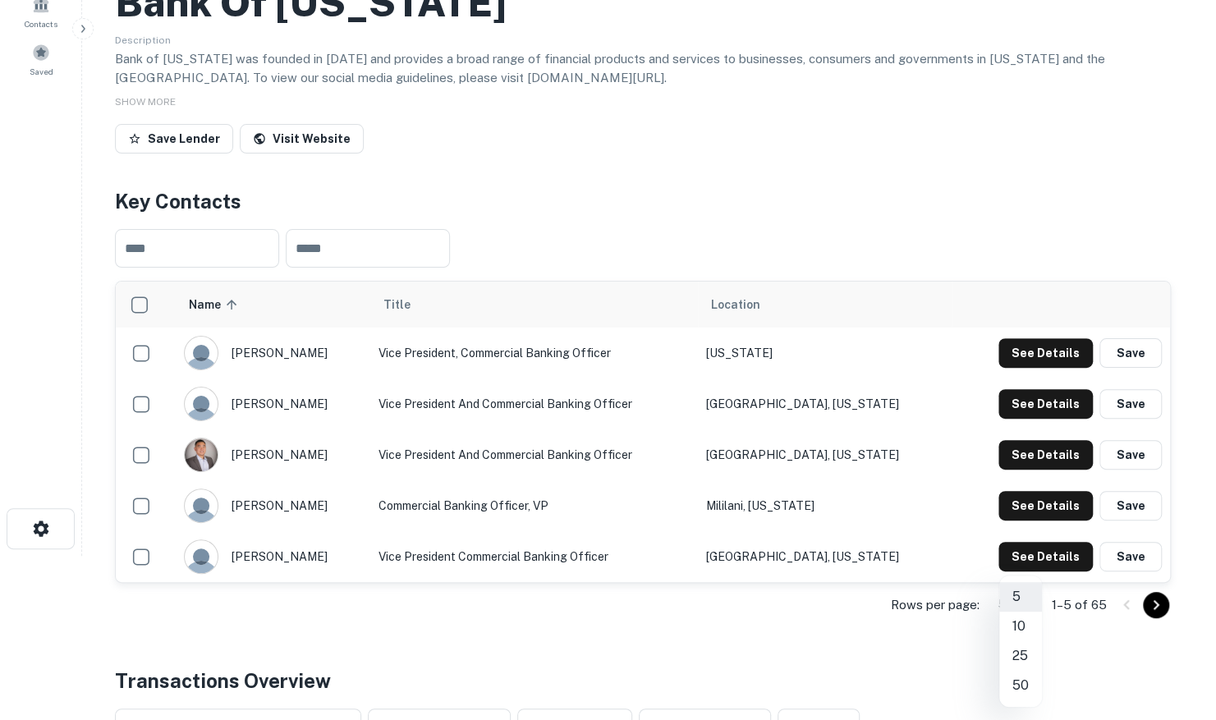
click at [1032, 556] on body "Search Borrowers Contacts Saved Back to search Bank Of [US_STATE] Description B…" at bounding box center [608, 196] width 1216 height 720
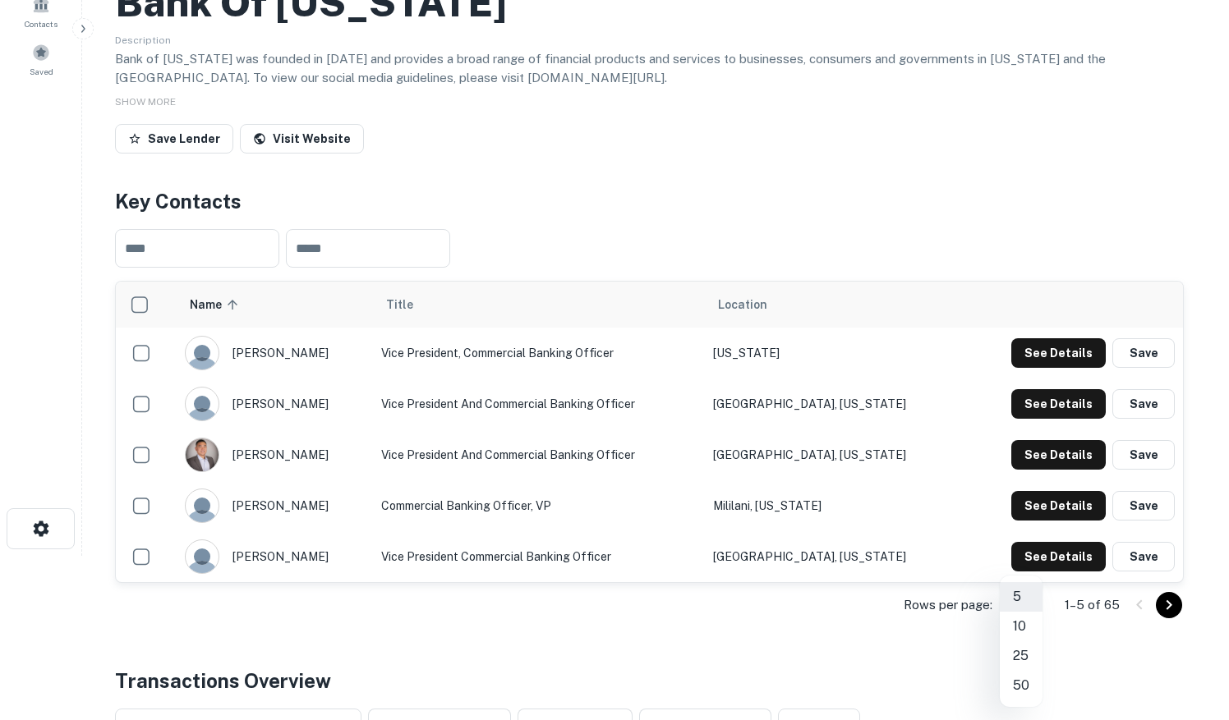
click at [1022, 683] on li "50" at bounding box center [1021, 686] width 43 height 30
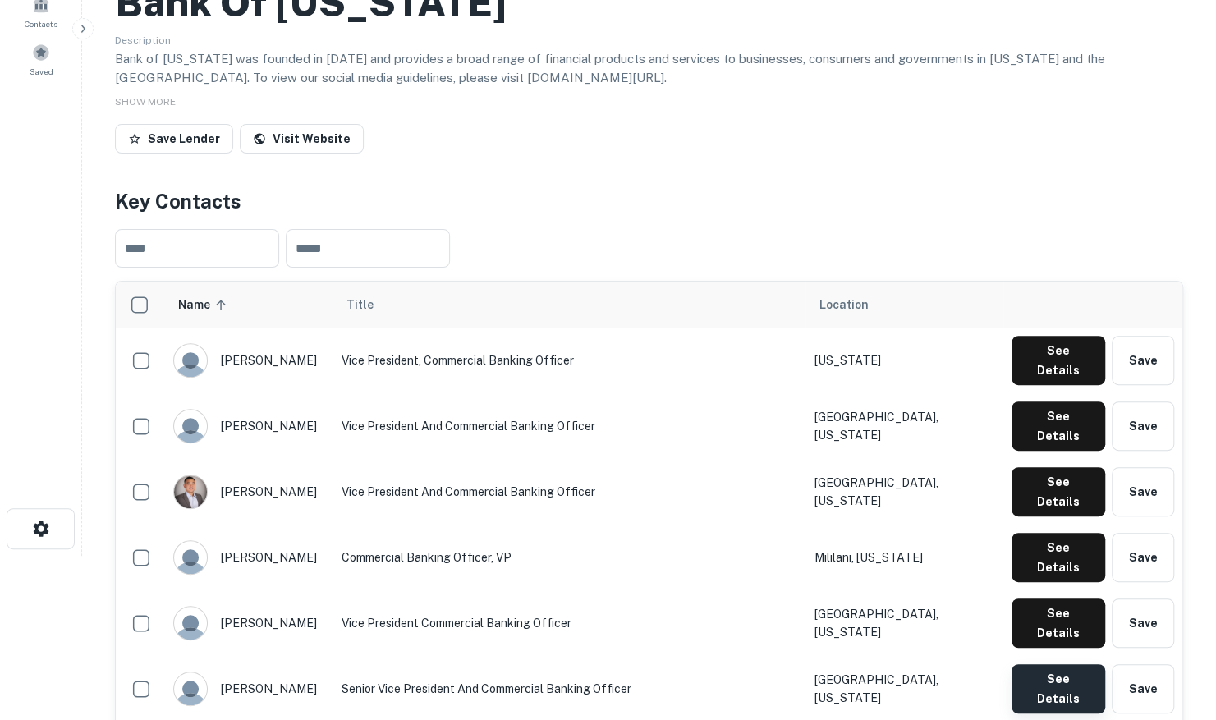
click at [1061, 664] on button "See Details" at bounding box center [1059, 688] width 94 height 49
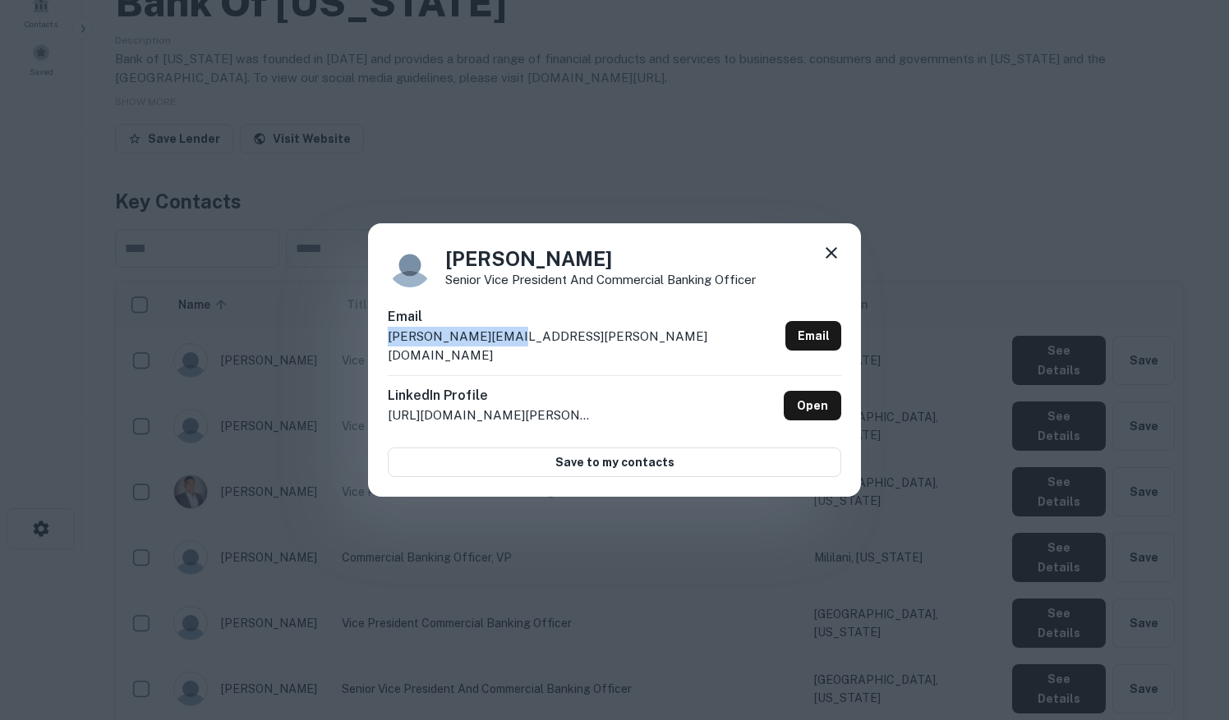
drag, startPoint x: 505, startPoint y: 343, endPoint x: 365, endPoint y: 344, distance: 139.6
click at [365, 344] on div "[PERSON_NAME] Senior Vice President and Commercial Banking Officer Email [PERSO…" at bounding box center [614, 360] width 1229 height 720
drag, startPoint x: 365, startPoint y: 344, endPoint x: 398, endPoint y: 342, distance: 32.1
copy p "[PERSON_NAME][EMAIL_ADDRESS][PERSON_NAME][DOMAIN_NAME]"
click at [844, 264] on div "[PERSON_NAME] Senior Vice President and Commercial Banking Officer Email [PERSO…" at bounding box center [614, 360] width 493 height 274
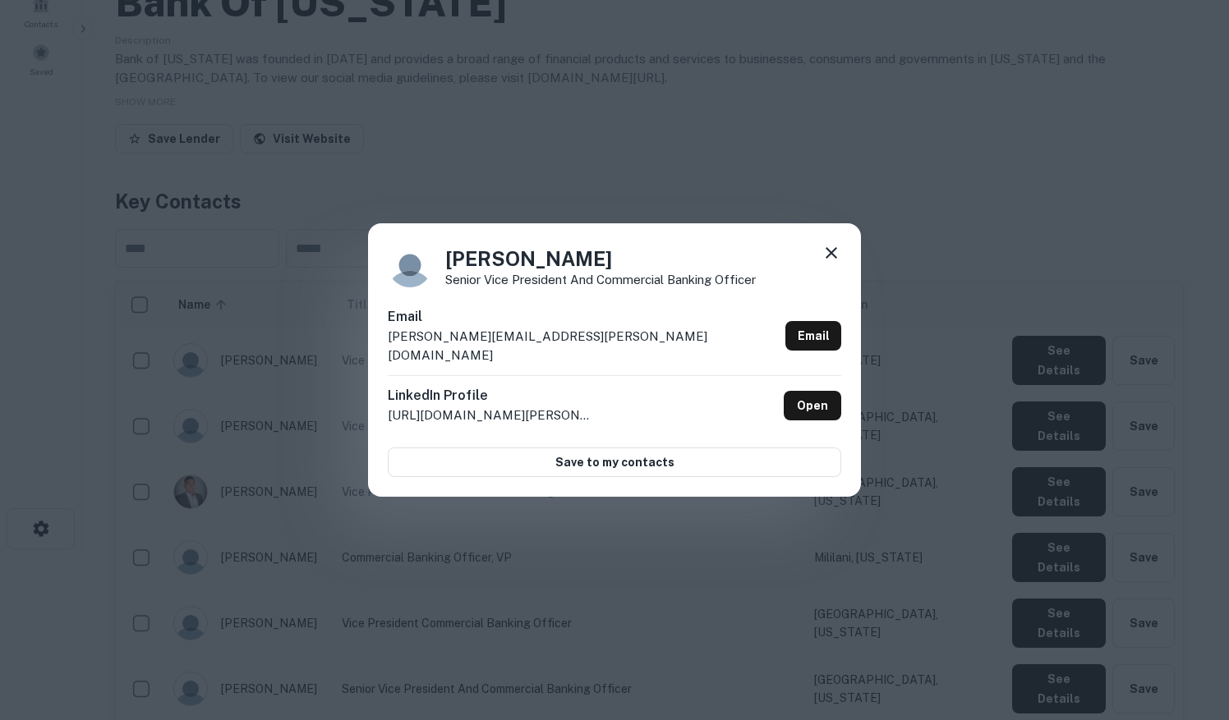
click at [832, 259] on icon at bounding box center [830, 252] width 11 height 11
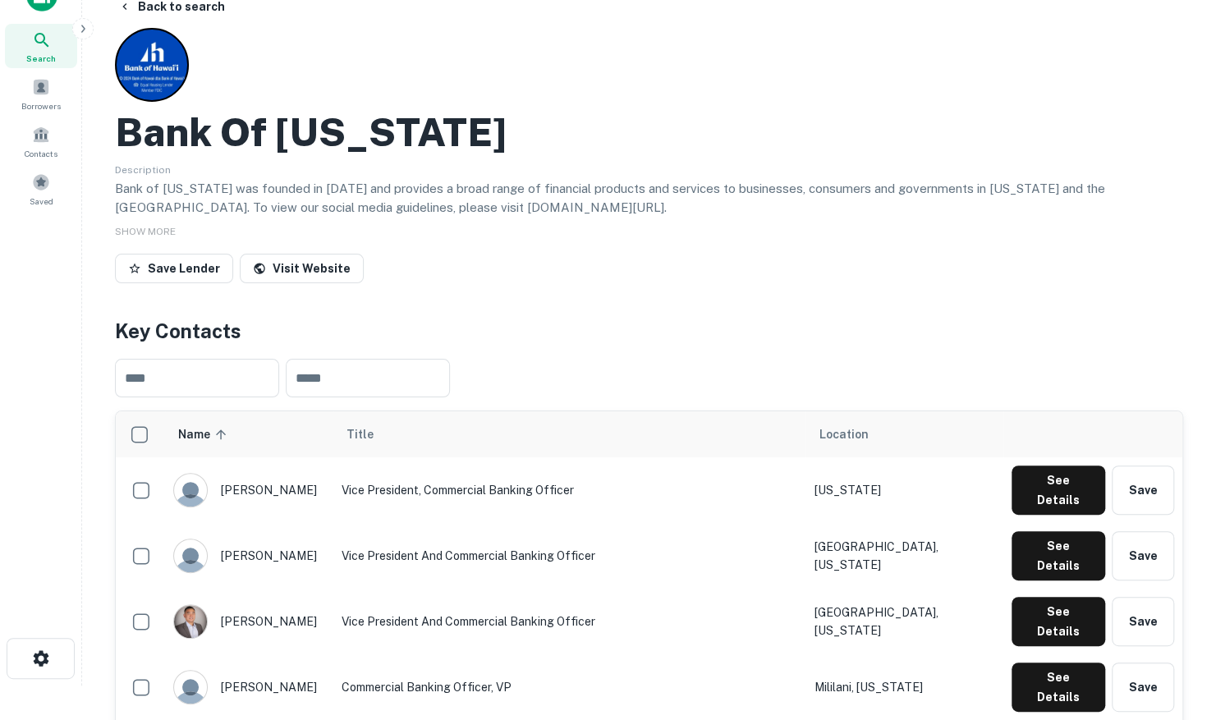
scroll to position [0, 0]
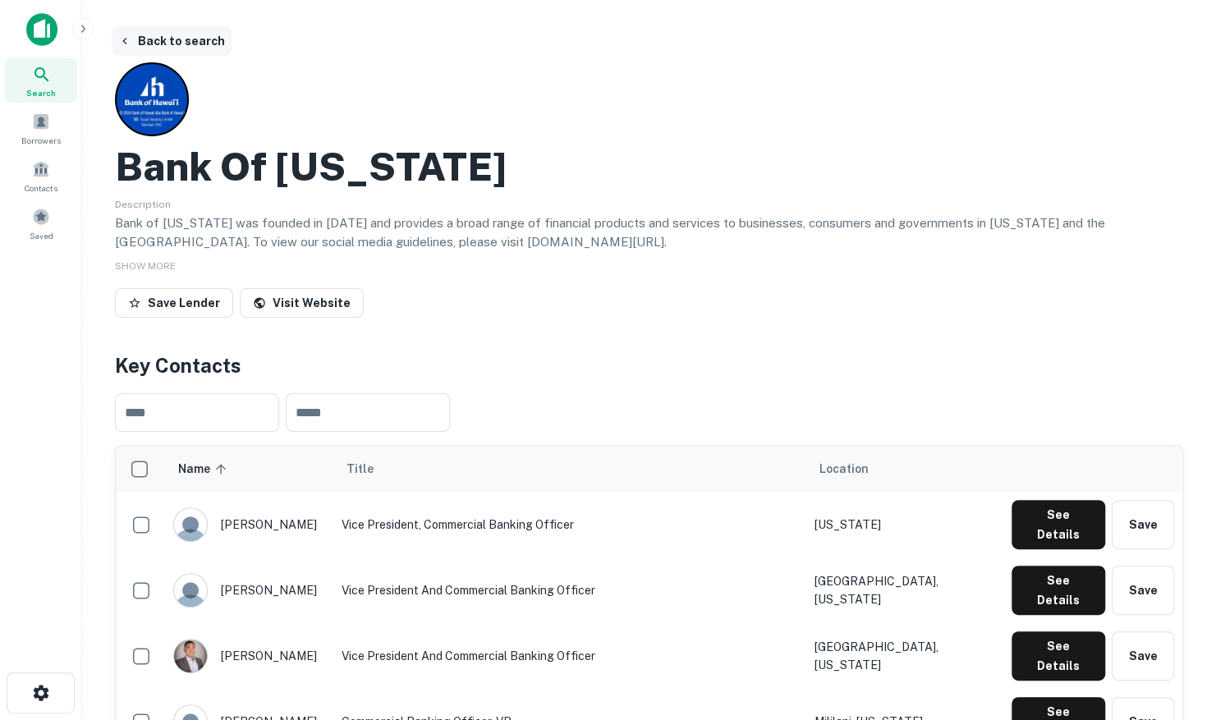
click at [144, 44] on button "Back to search" at bounding box center [172, 41] width 120 height 30
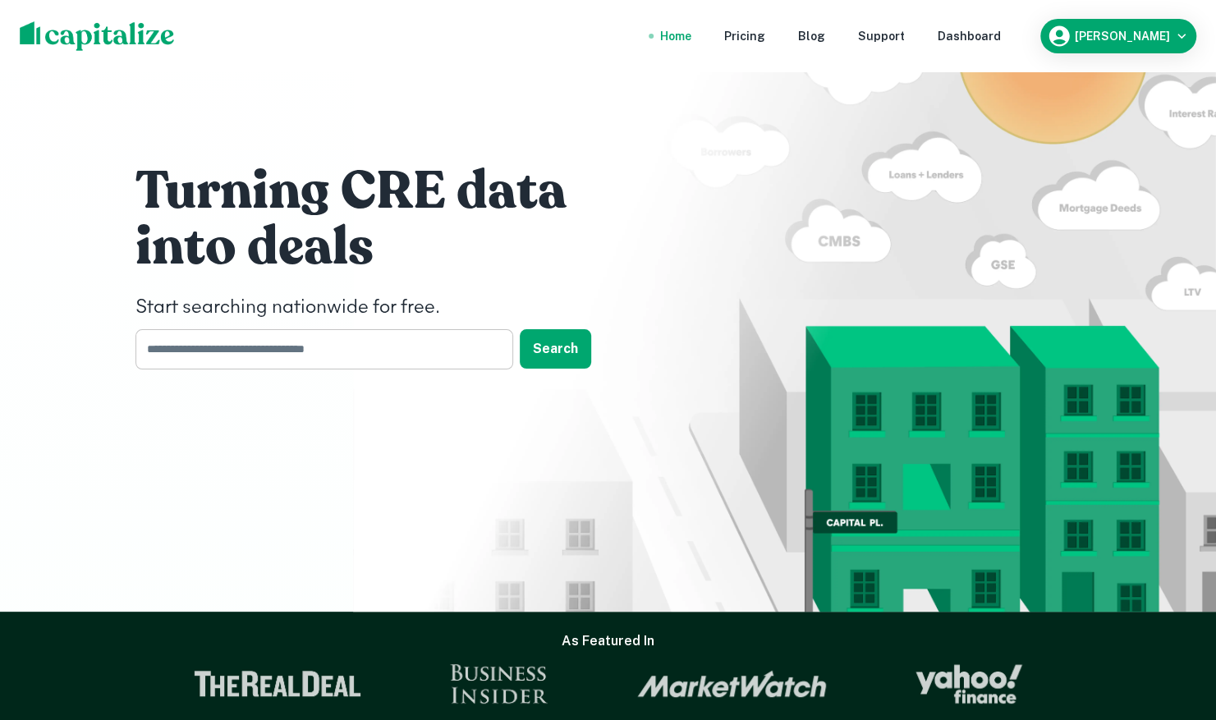
click at [363, 344] on input "text" at bounding box center [319, 349] width 366 height 40
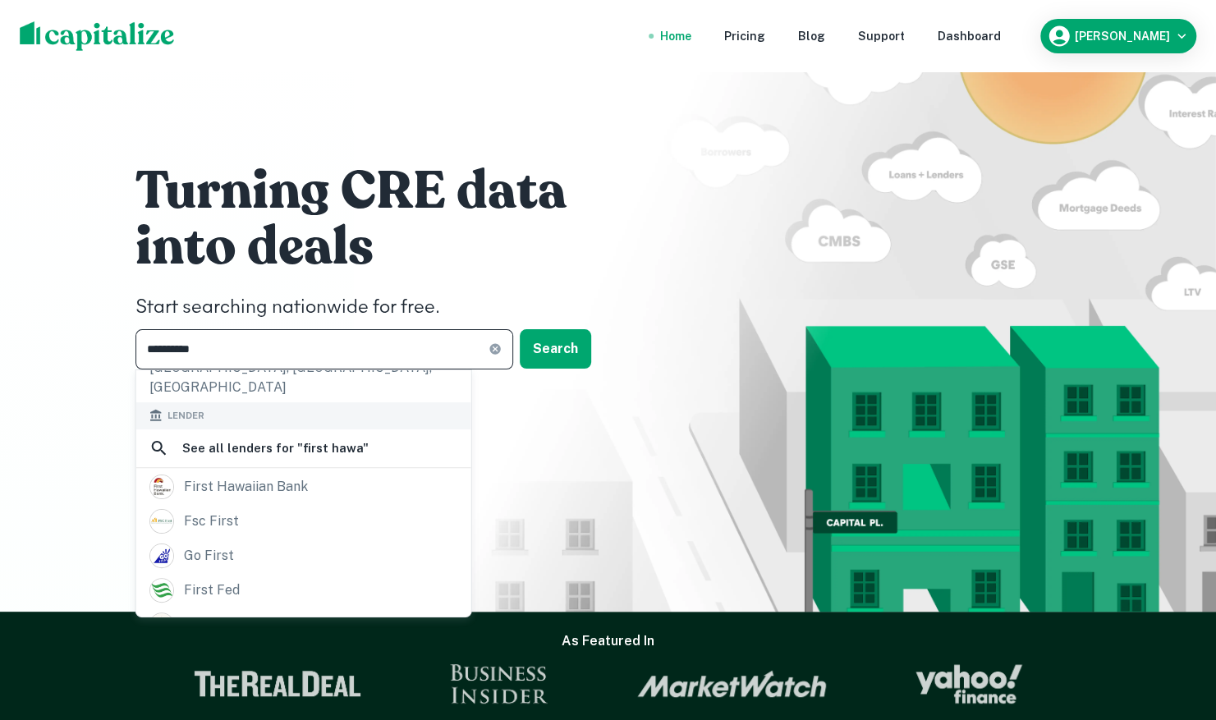
scroll to position [246, 0]
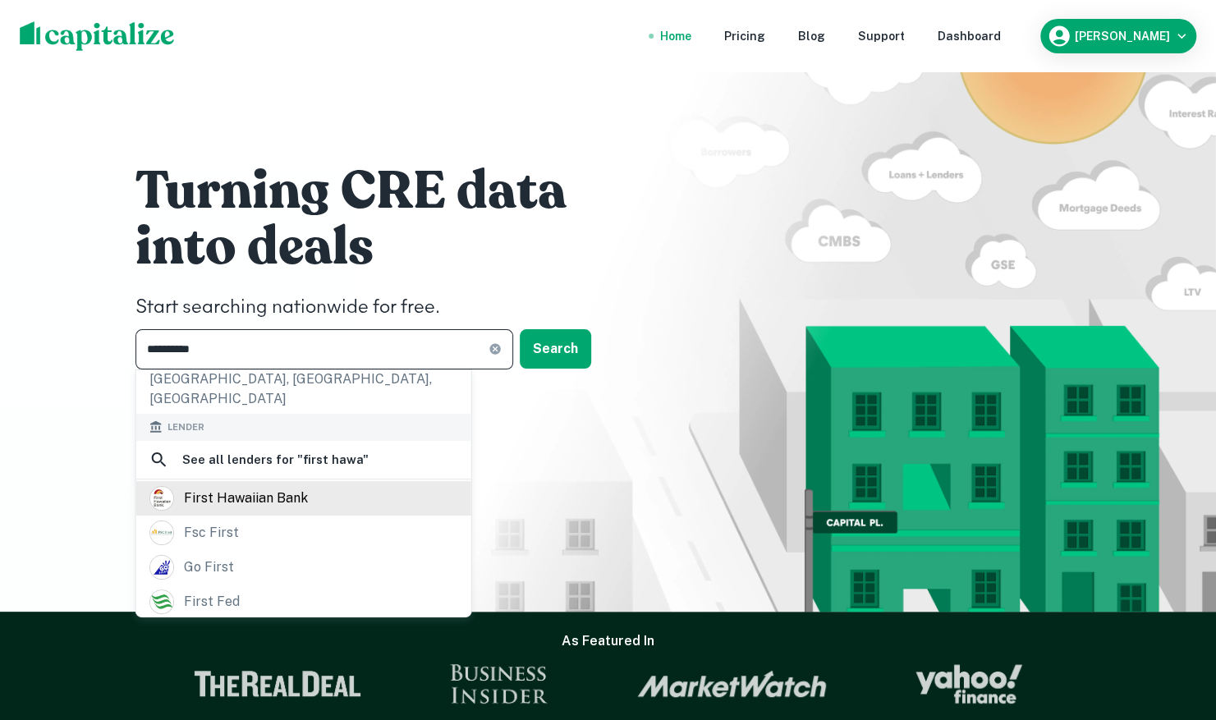
type input "**********"
click at [309, 484] on div "first hawaiian bank" at bounding box center [303, 498] width 335 height 34
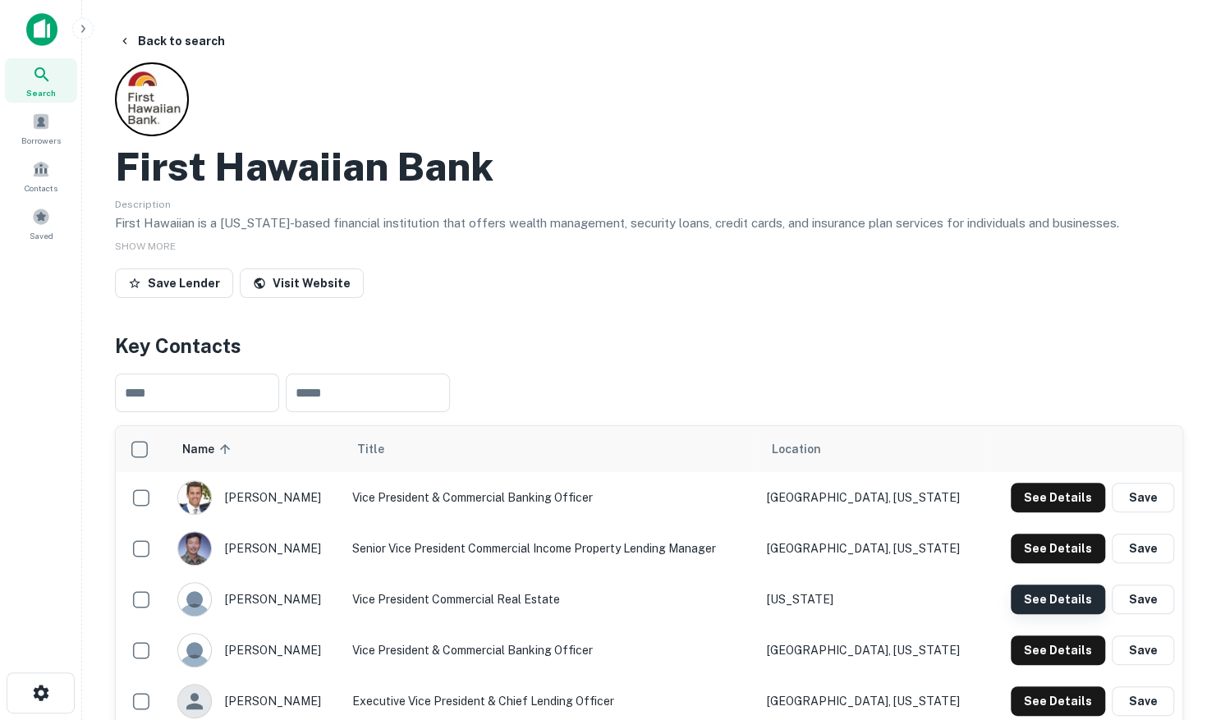
click at [1035, 603] on button "See Details" at bounding box center [1058, 600] width 94 height 30
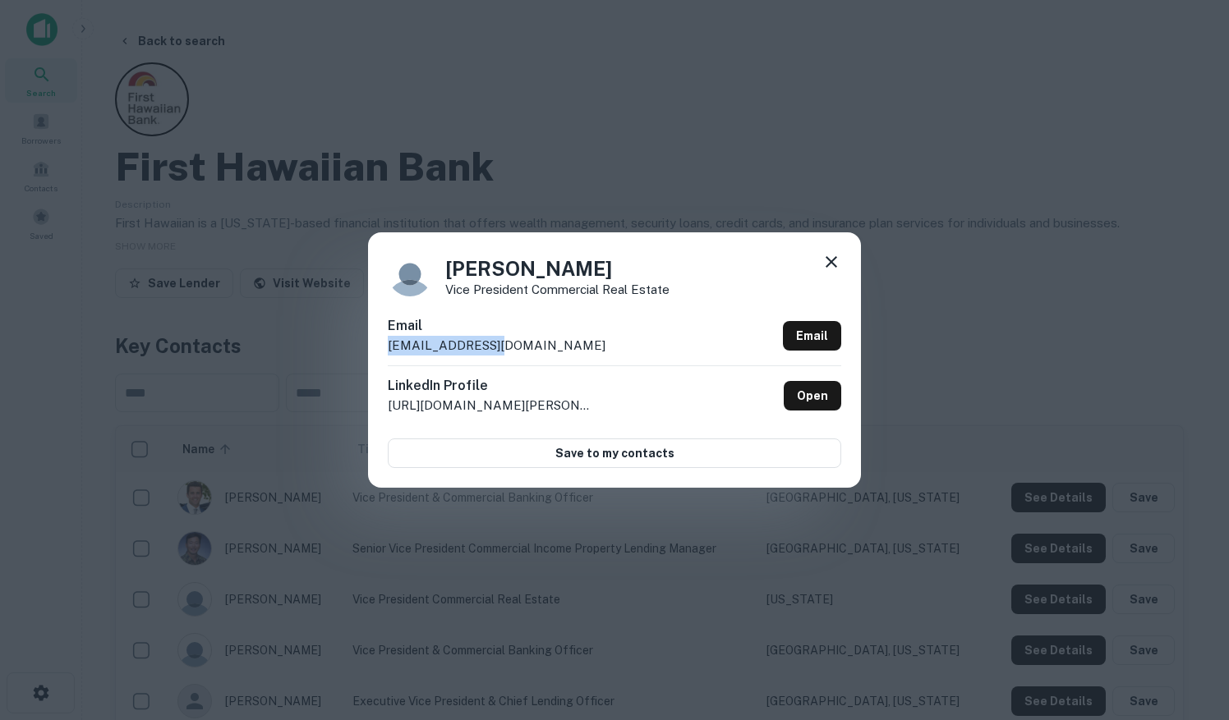
drag, startPoint x: 508, startPoint y: 350, endPoint x: 374, endPoint y: 347, distance: 133.9
click at [374, 347] on div "[PERSON_NAME] Vice President Commercial Real Estate Email [EMAIL_ADDRESS][DOMAI…" at bounding box center [614, 359] width 493 height 255
drag, startPoint x: 374, startPoint y: 347, endPoint x: 404, endPoint y: 348, distance: 30.4
copy p "[EMAIL_ADDRESS][DOMAIN_NAME]"
click at [834, 265] on icon at bounding box center [830, 261] width 11 height 11
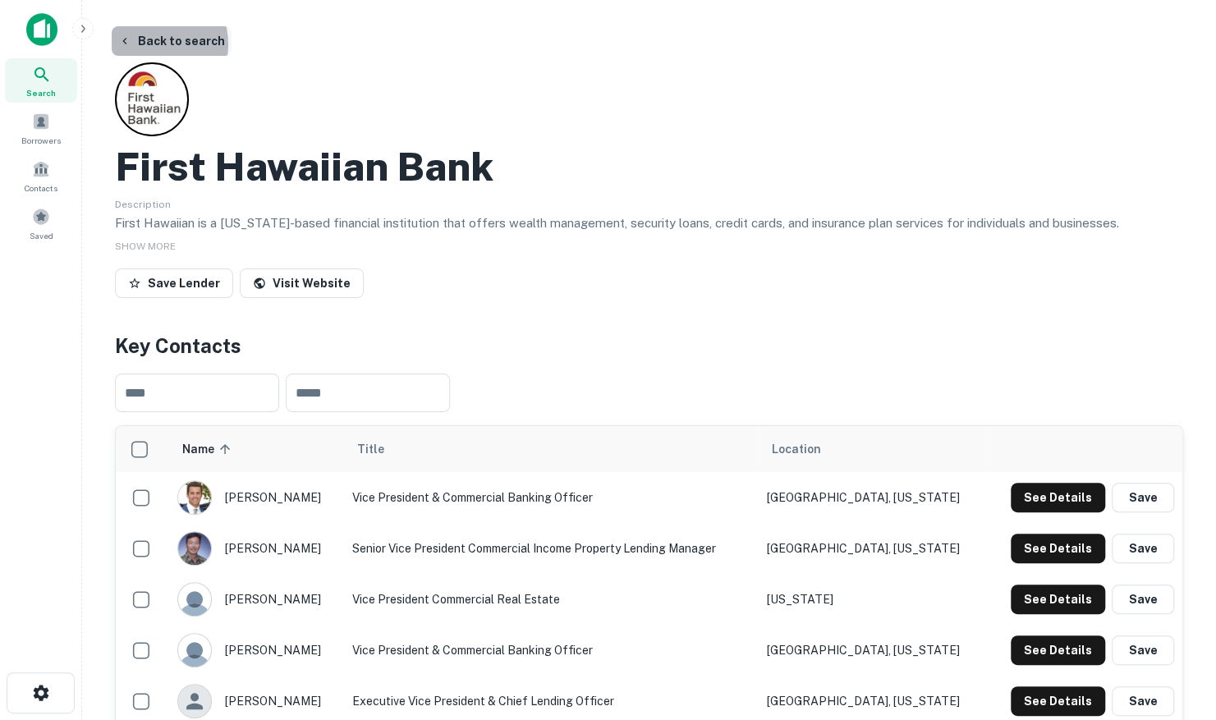
click at [149, 44] on button "Back to search" at bounding box center [172, 41] width 120 height 30
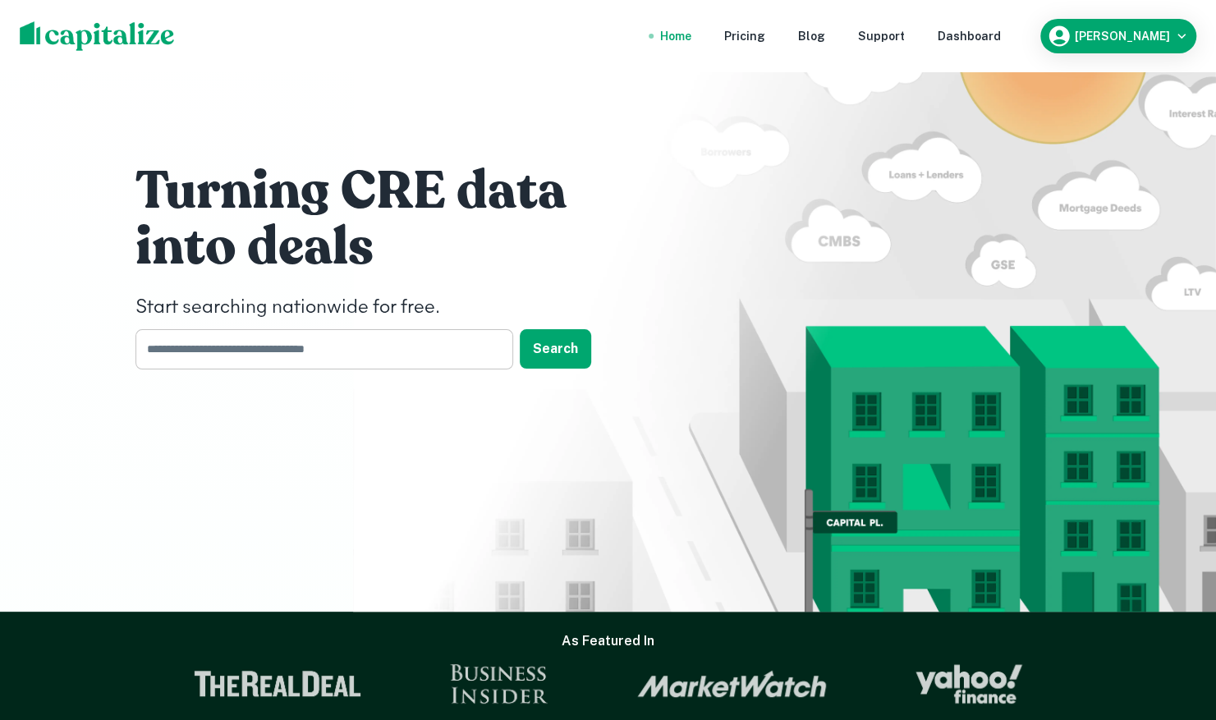
click at [235, 340] on input "text" at bounding box center [319, 349] width 366 height 40
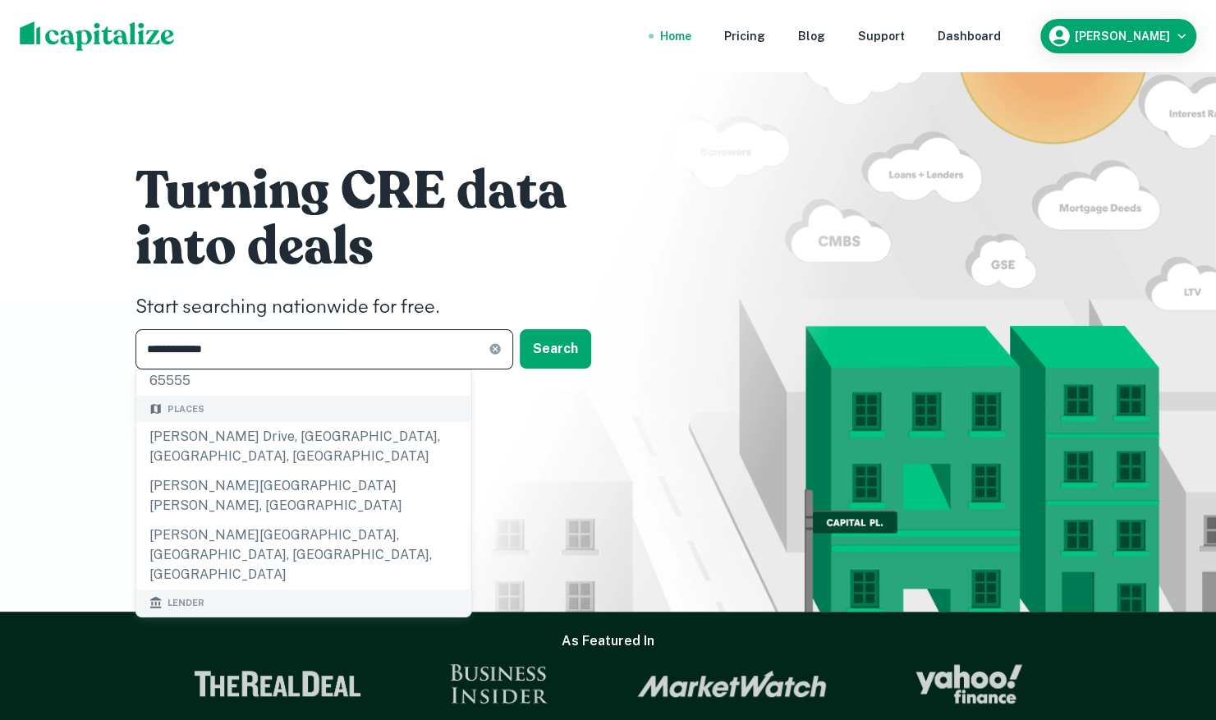
scroll to position [164, 0]
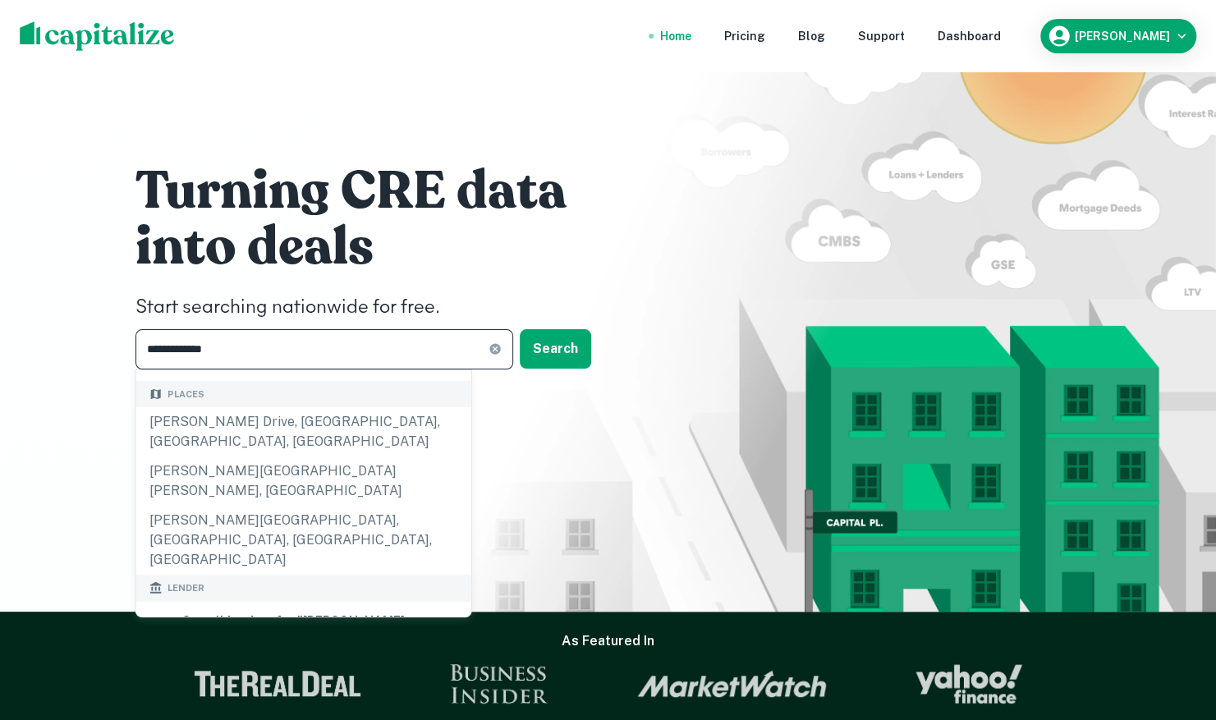
type input "**********"
click at [290, 701] on div "[PERSON_NAME] [PERSON_NAME] bank, n.a." at bounding box center [321, 720] width 274 height 39
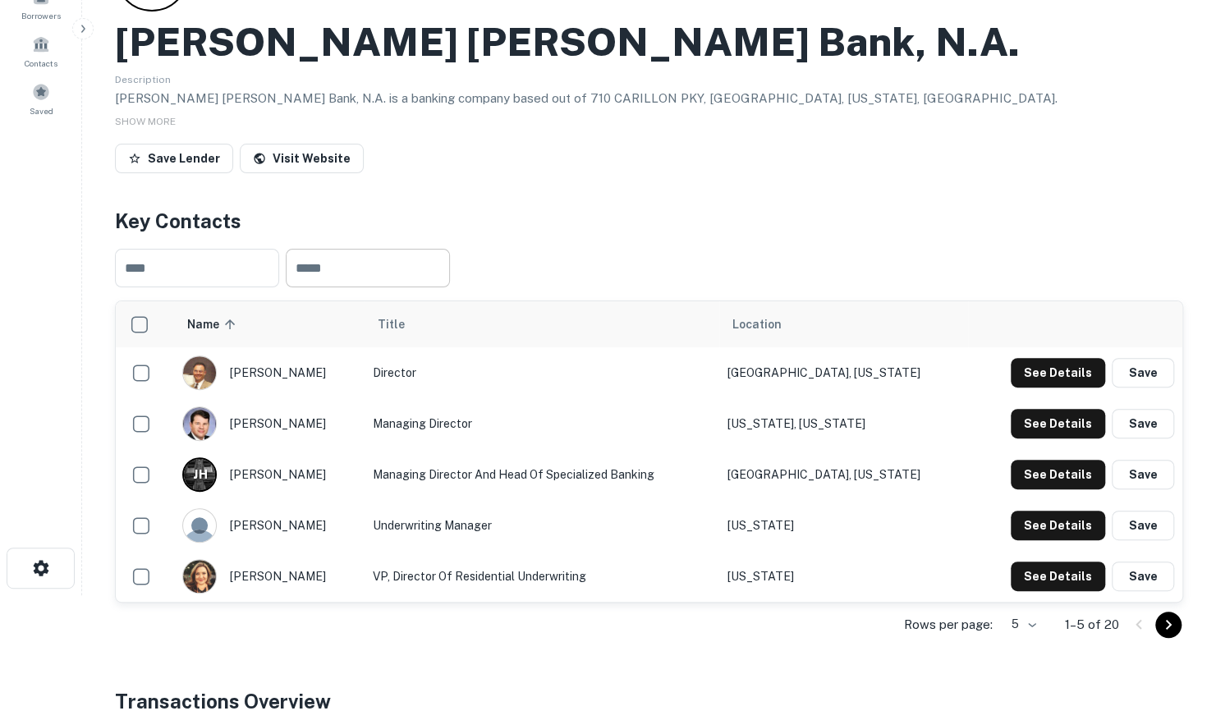
scroll to position [164, 0]
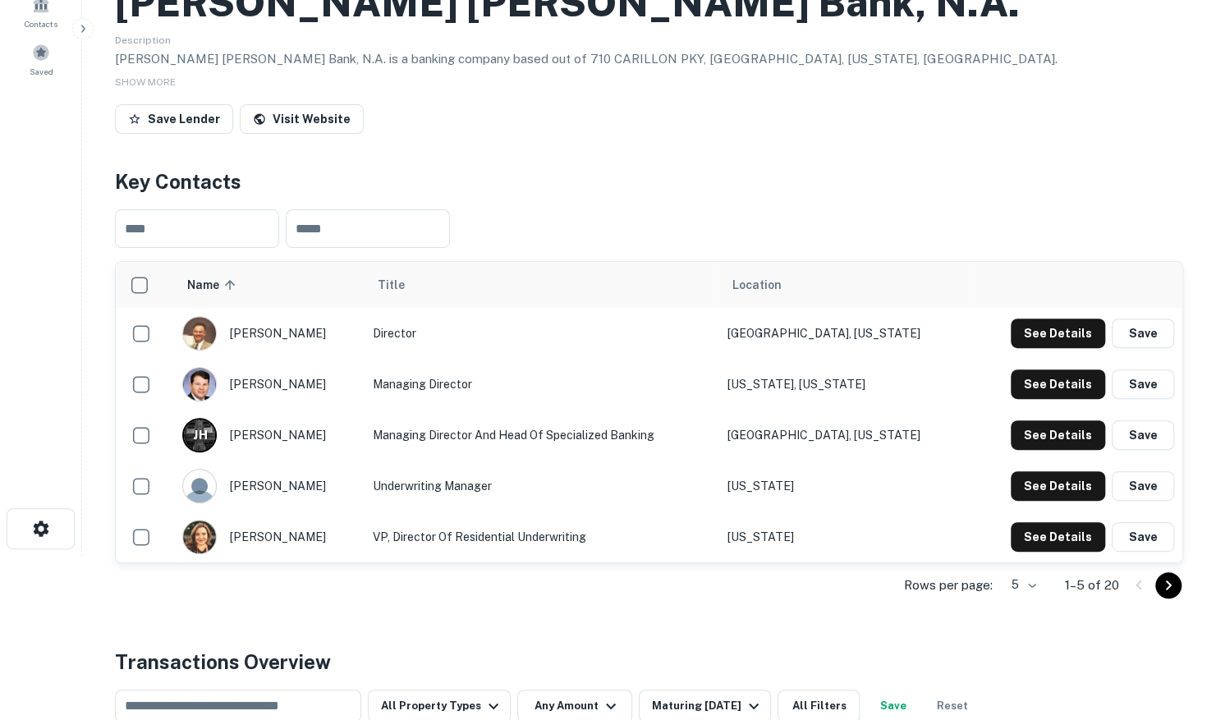
click at [1032, 556] on body "Search Borrowers Contacts Saved Back to search [PERSON_NAME] [PERSON_NAME] Bank…" at bounding box center [608, 196] width 1216 height 720
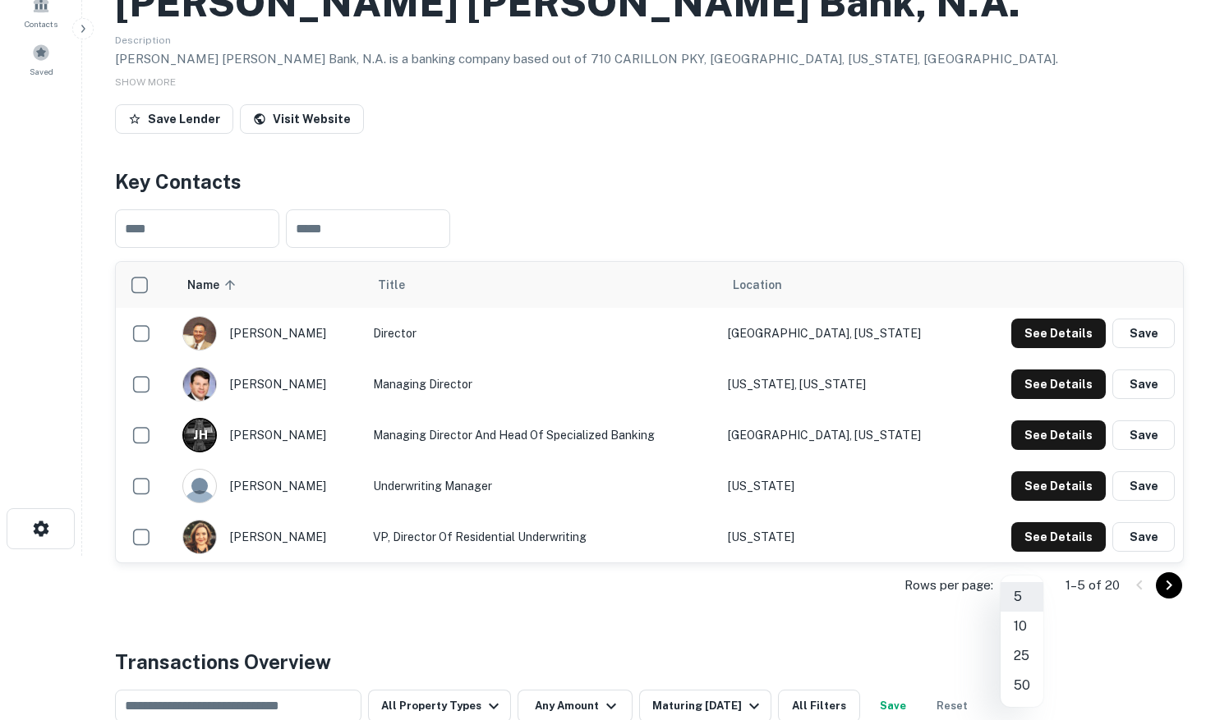
click at [1026, 664] on li "25" at bounding box center [1021, 656] width 43 height 30
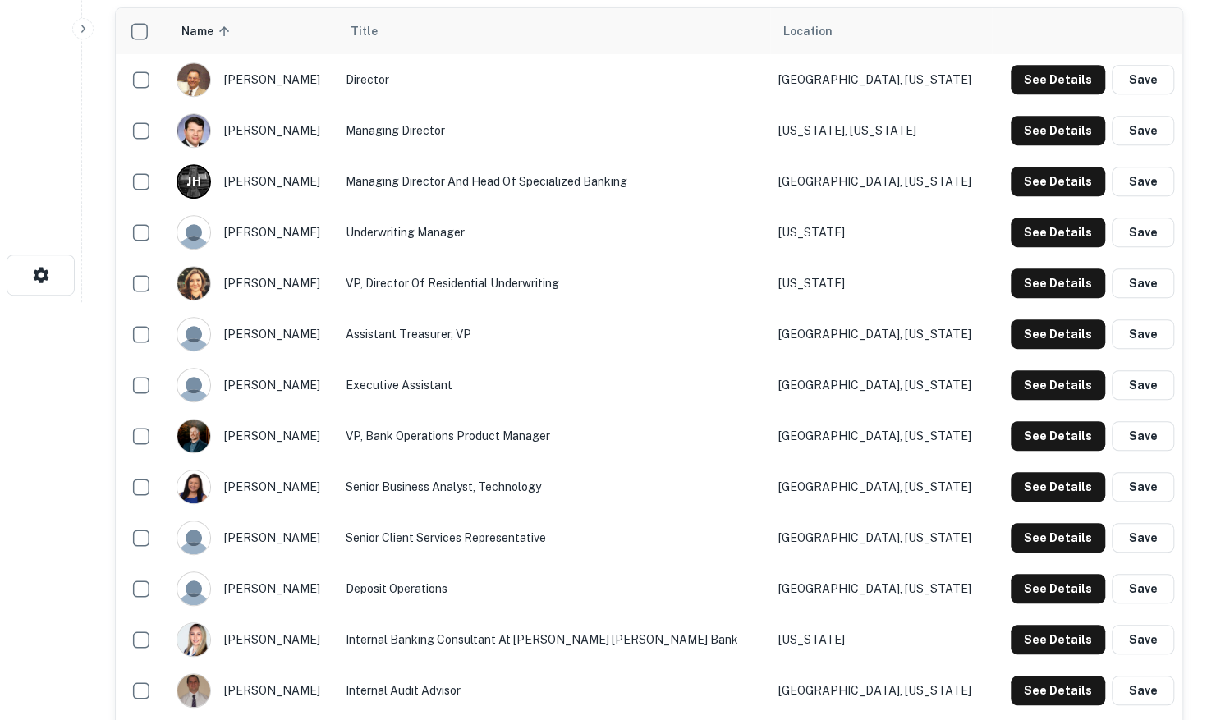
scroll to position [329, 0]
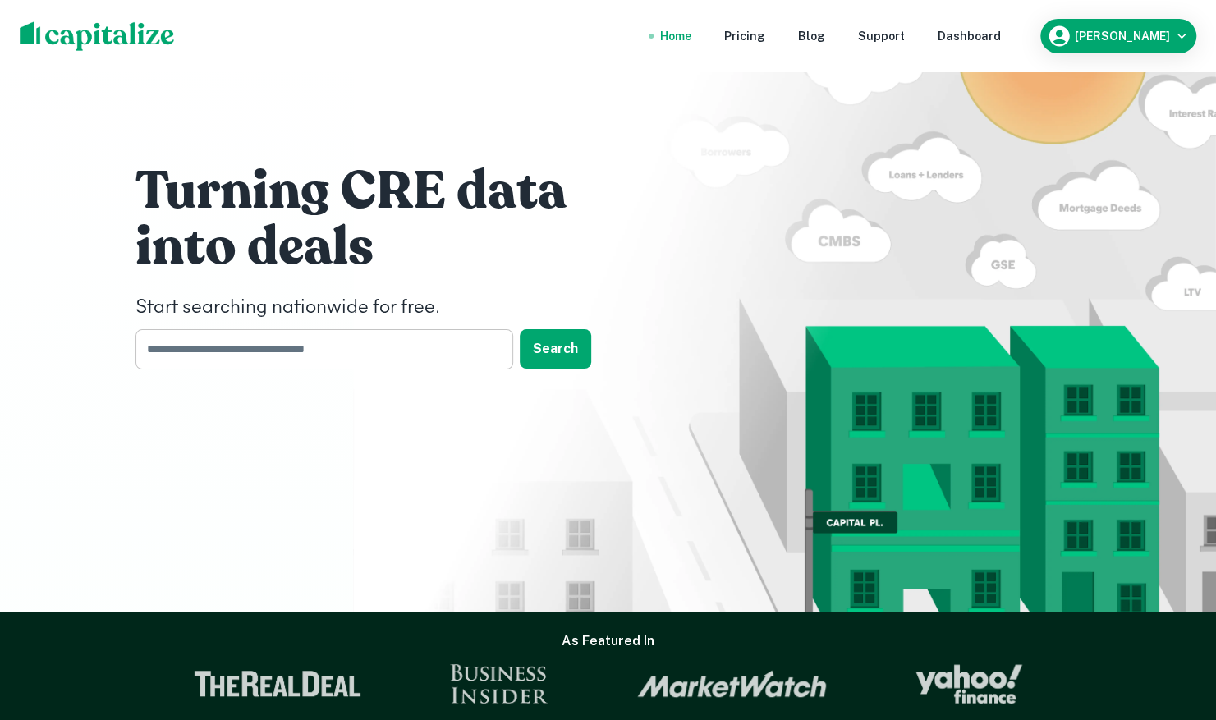
click at [291, 352] on input "text" at bounding box center [319, 349] width 366 height 40
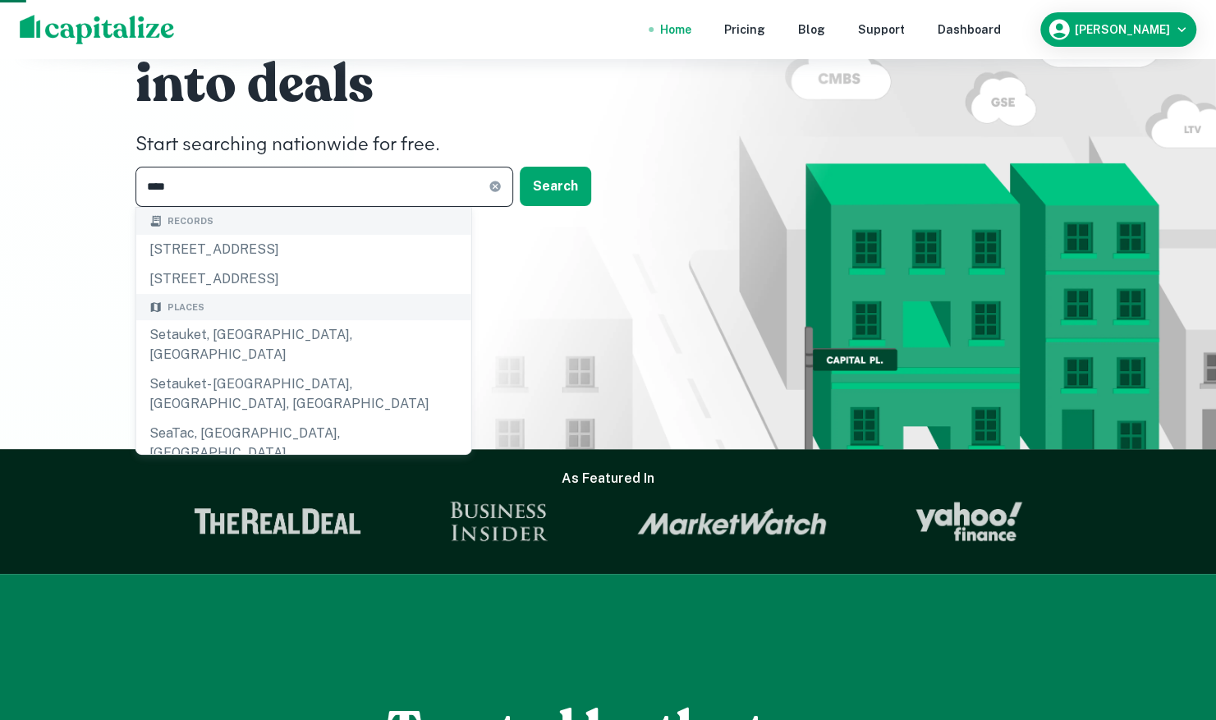
scroll to position [164, 0]
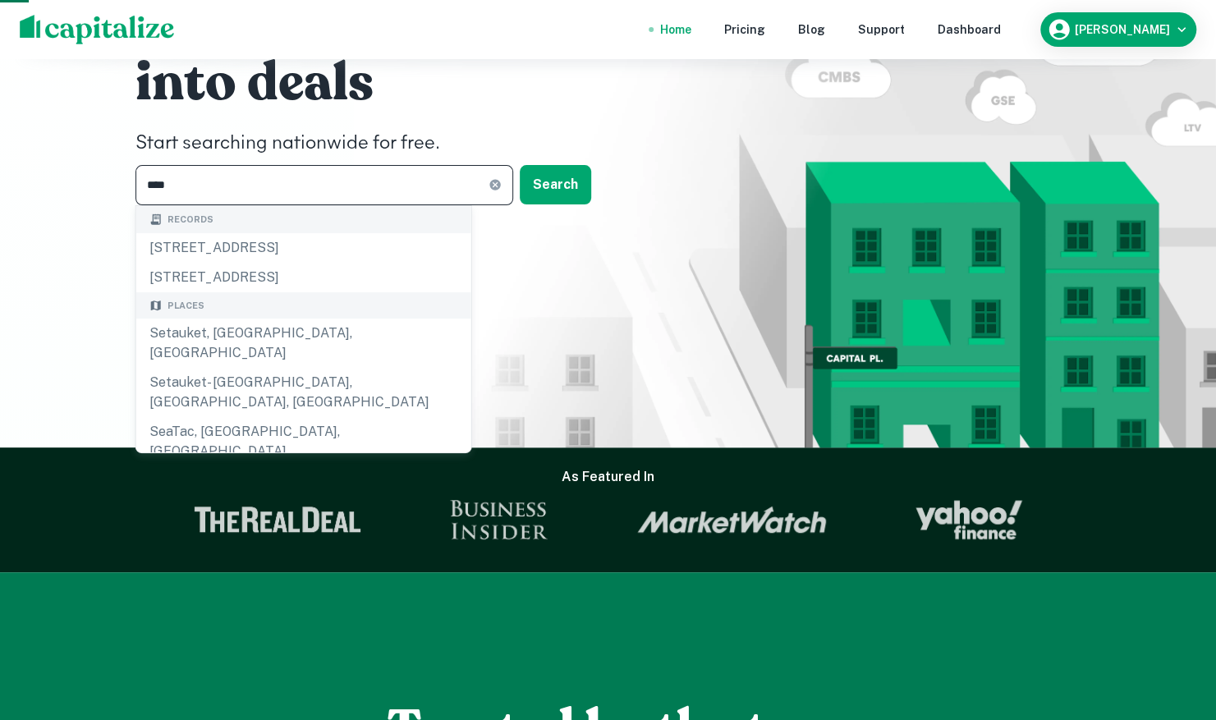
type input "*****"
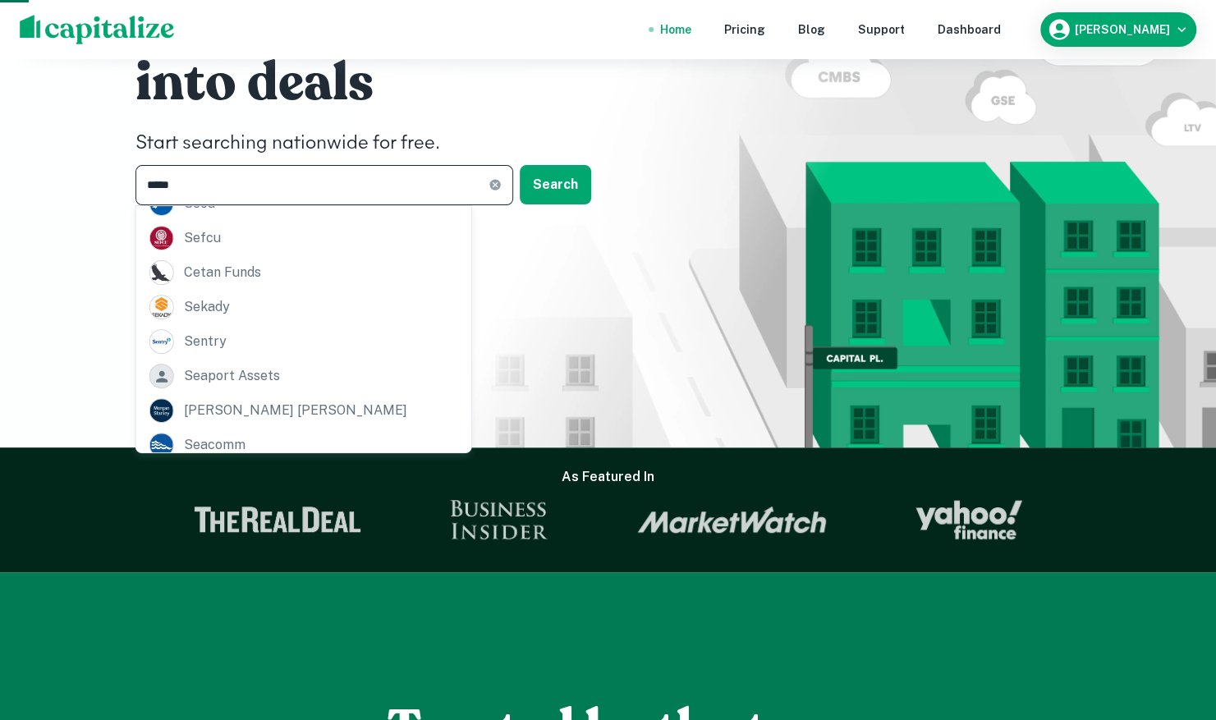
scroll to position [251, 0]
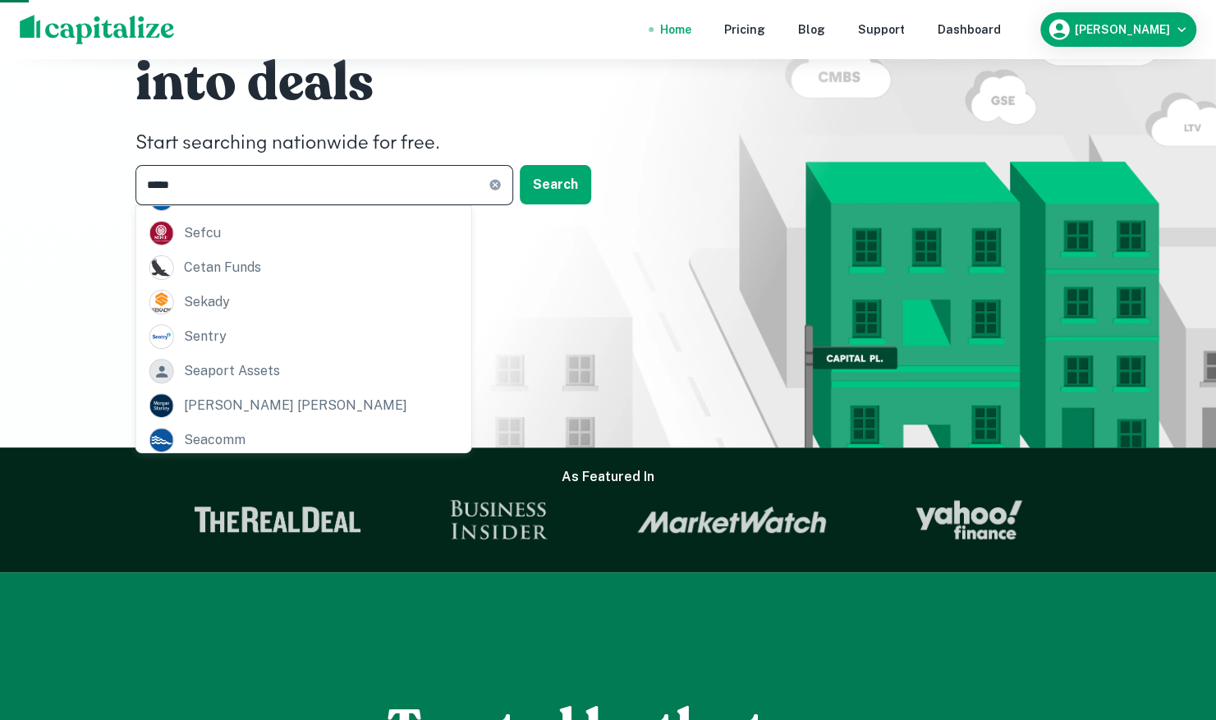
drag, startPoint x: 218, startPoint y: 174, endPoint x: 114, endPoint y: 174, distance: 103.5
click at [114, 174] on div "Turning CRE data into deals Start searching nationwide for free. ***** ​ Search" at bounding box center [608, 142] width 1216 height 612
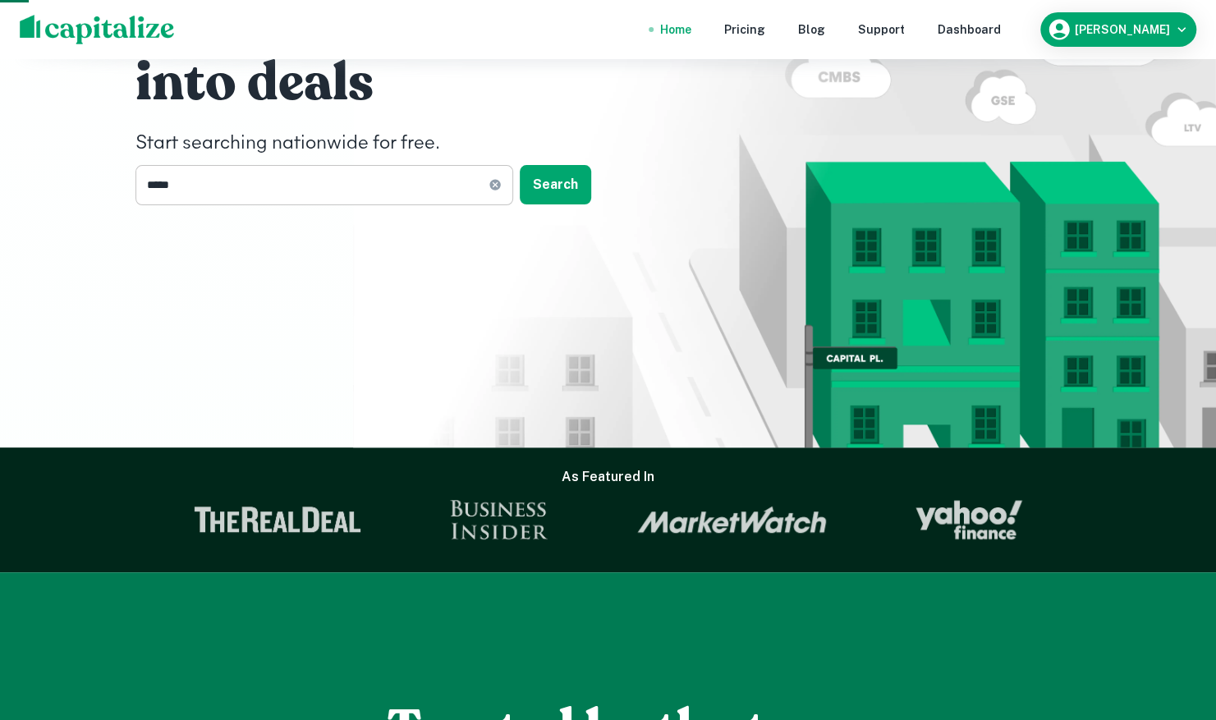
click at [493, 186] on icon at bounding box center [495, 184] width 13 height 13
click at [462, 185] on input "text" at bounding box center [319, 185] width 366 height 40
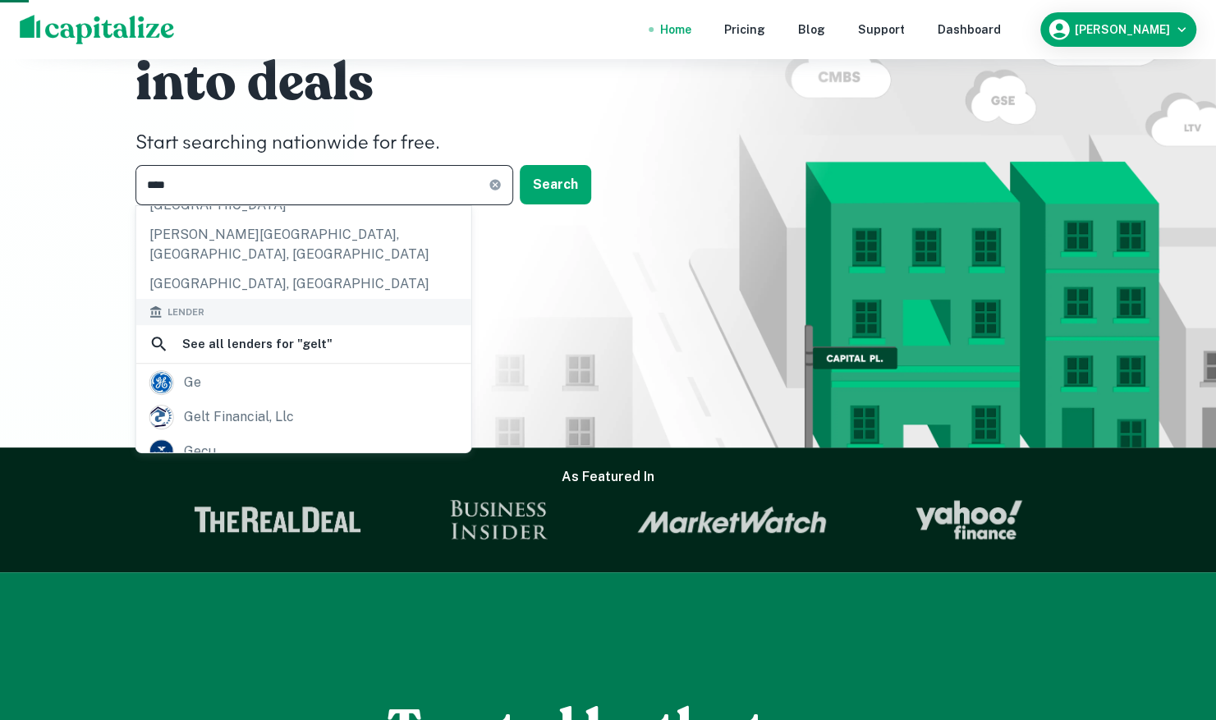
scroll to position [164, 0]
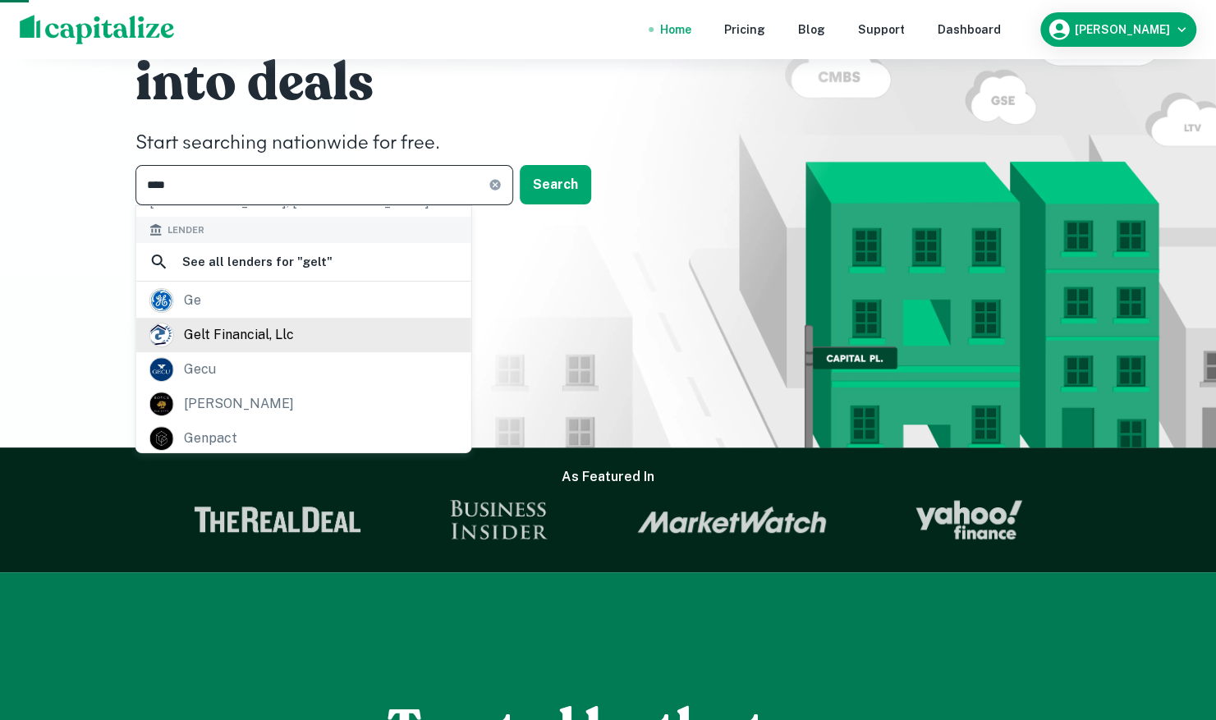
type input "****"
click at [224, 323] on div "gelt financial, llc" at bounding box center [239, 335] width 110 height 25
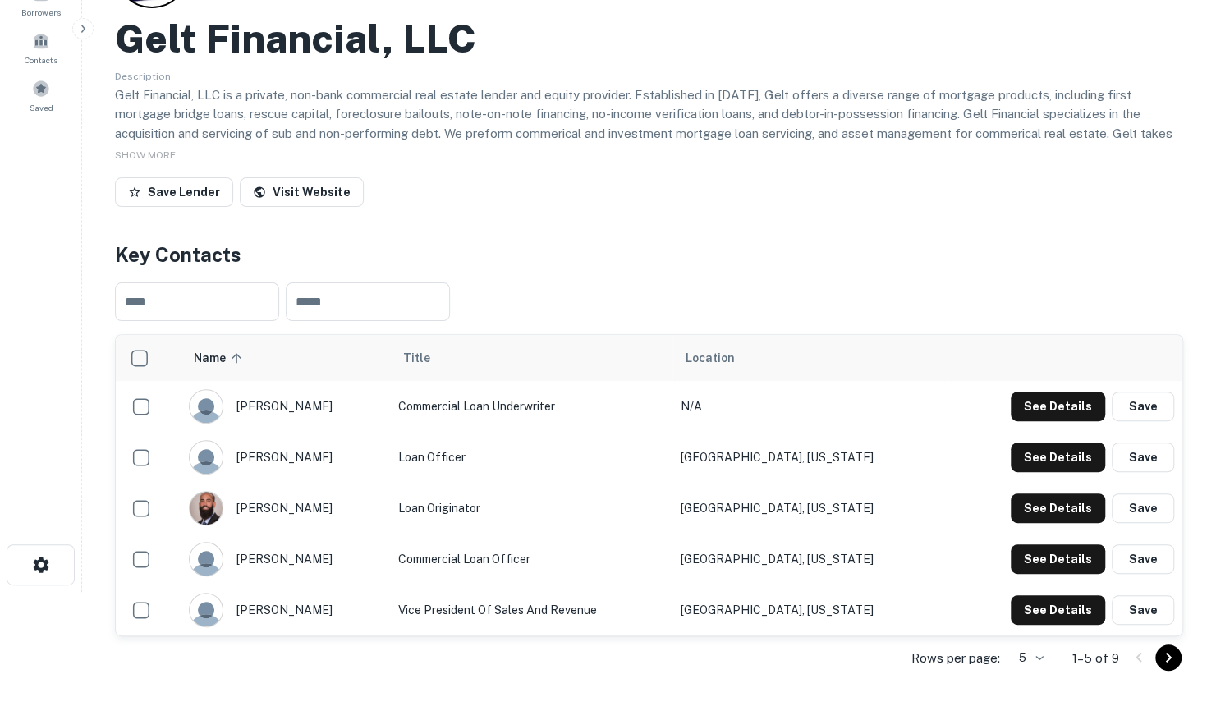
scroll to position [164, 0]
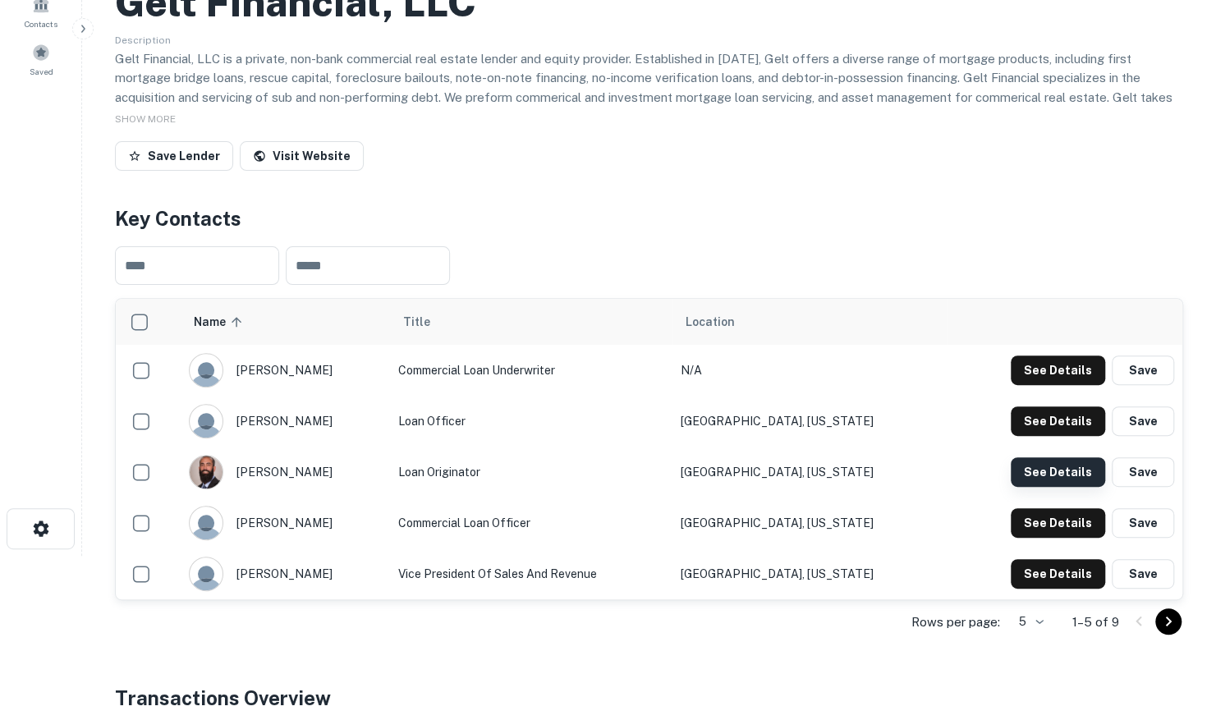
click at [1060, 473] on button "See Details" at bounding box center [1058, 472] width 94 height 30
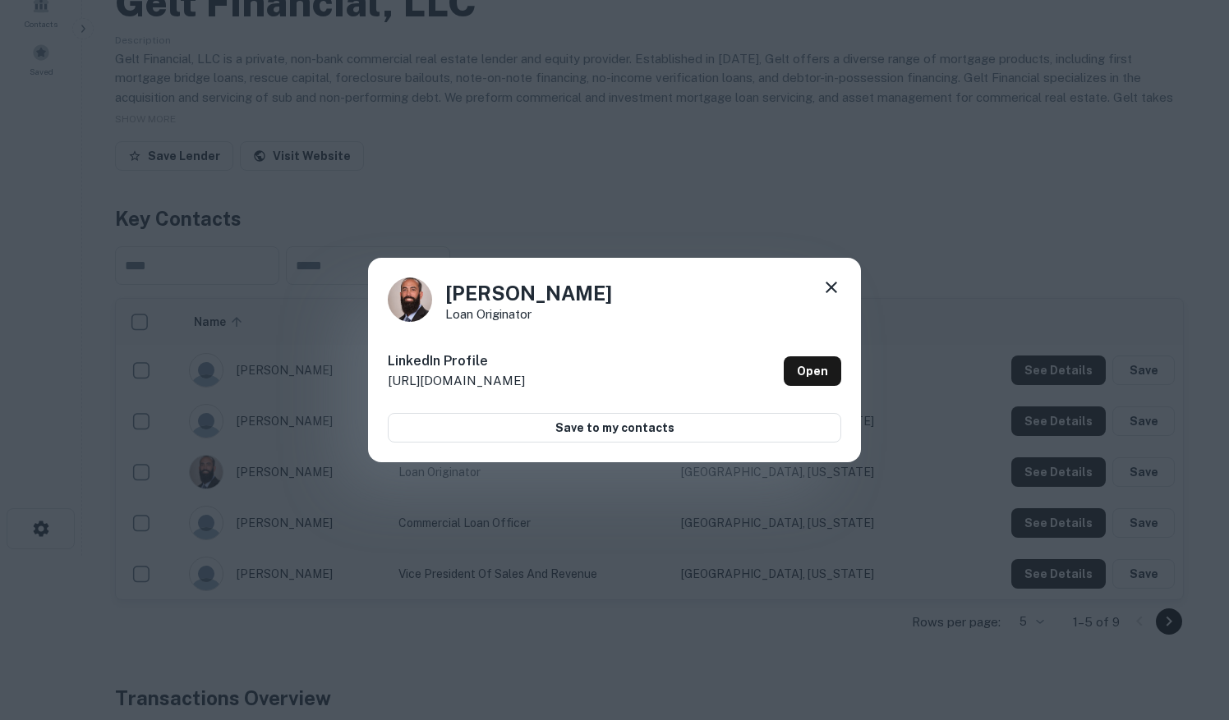
click at [830, 292] on icon at bounding box center [831, 288] width 20 height 20
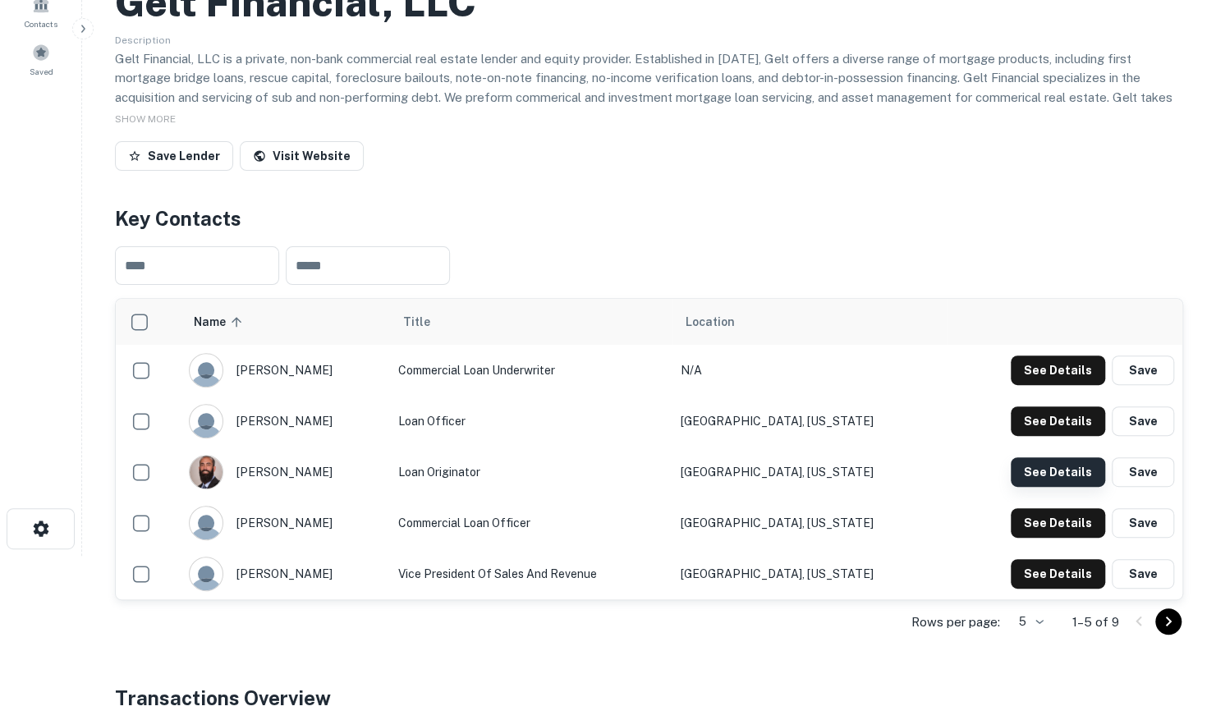
click at [1040, 469] on button "See Details" at bounding box center [1058, 472] width 94 height 30
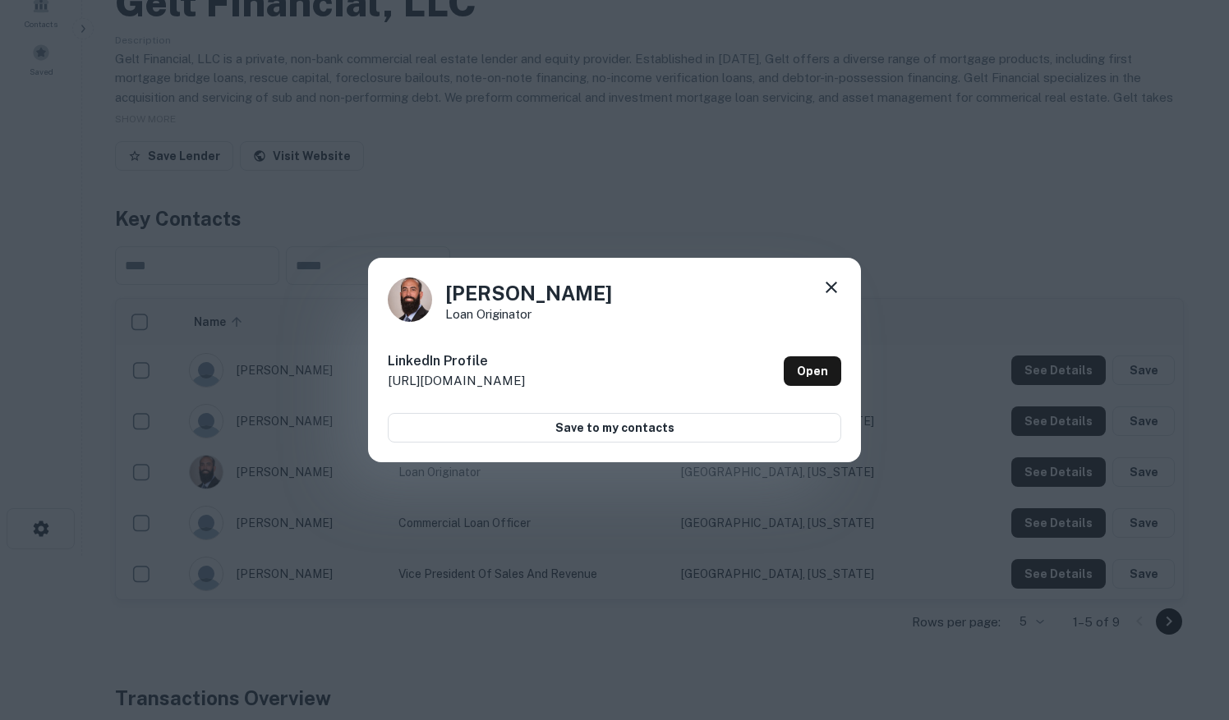
click at [832, 286] on icon at bounding box center [830, 287] width 11 height 11
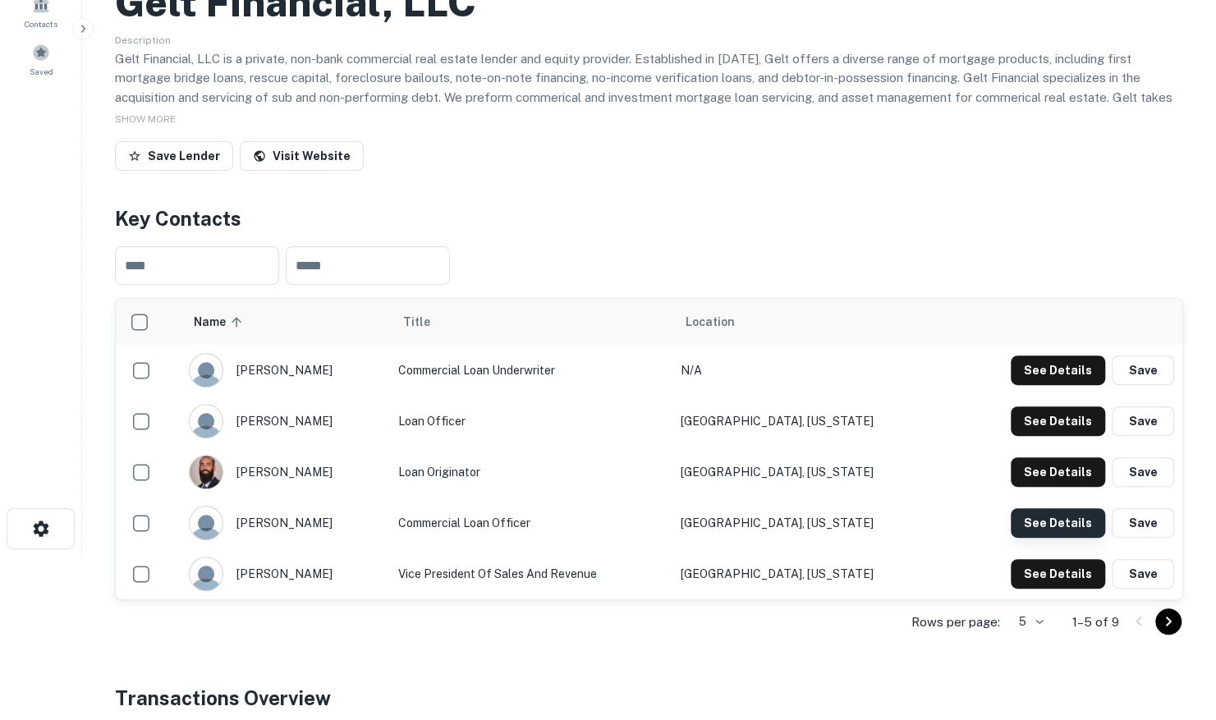
click at [1041, 519] on button "See Details" at bounding box center [1058, 523] width 94 height 30
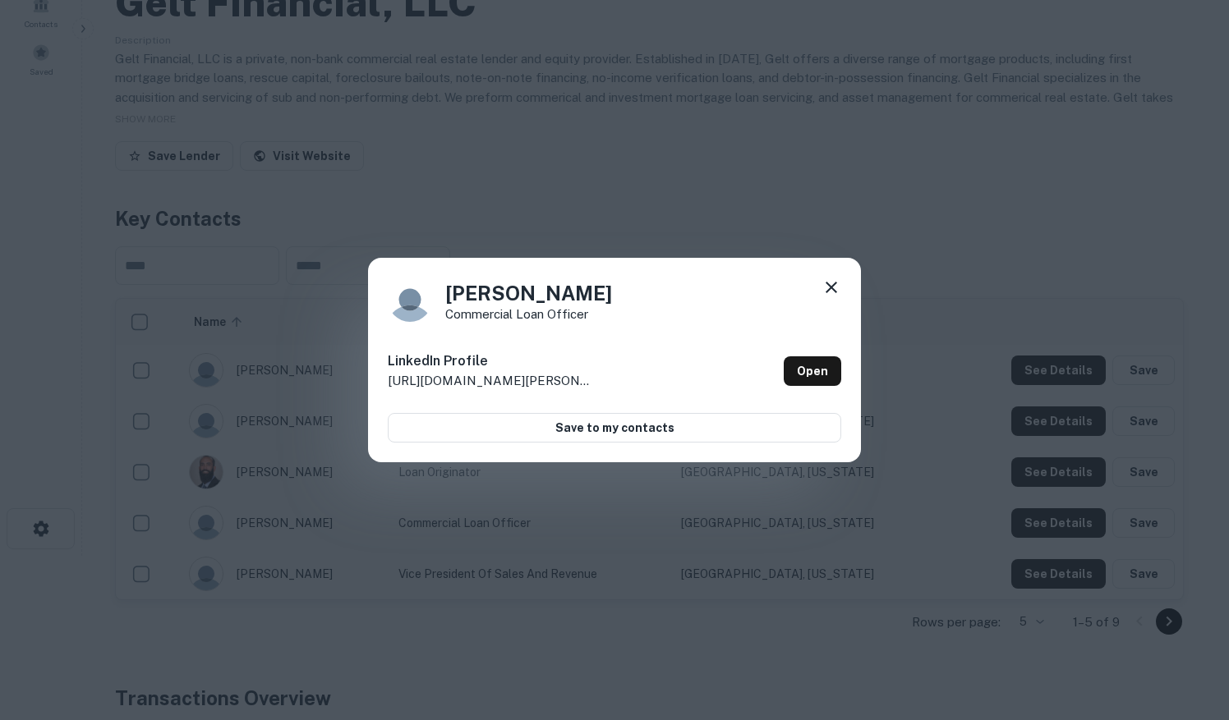
click at [833, 292] on icon at bounding box center [831, 288] width 20 height 20
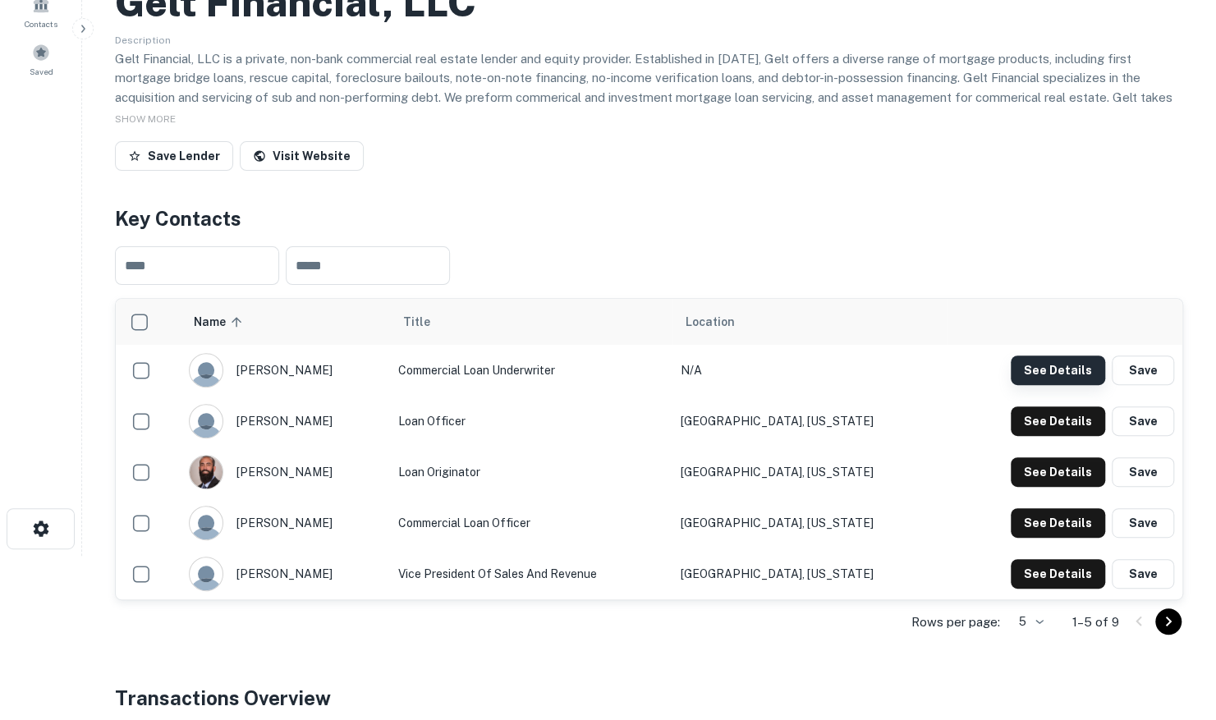
click at [1041, 375] on button "See Details" at bounding box center [1058, 371] width 94 height 30
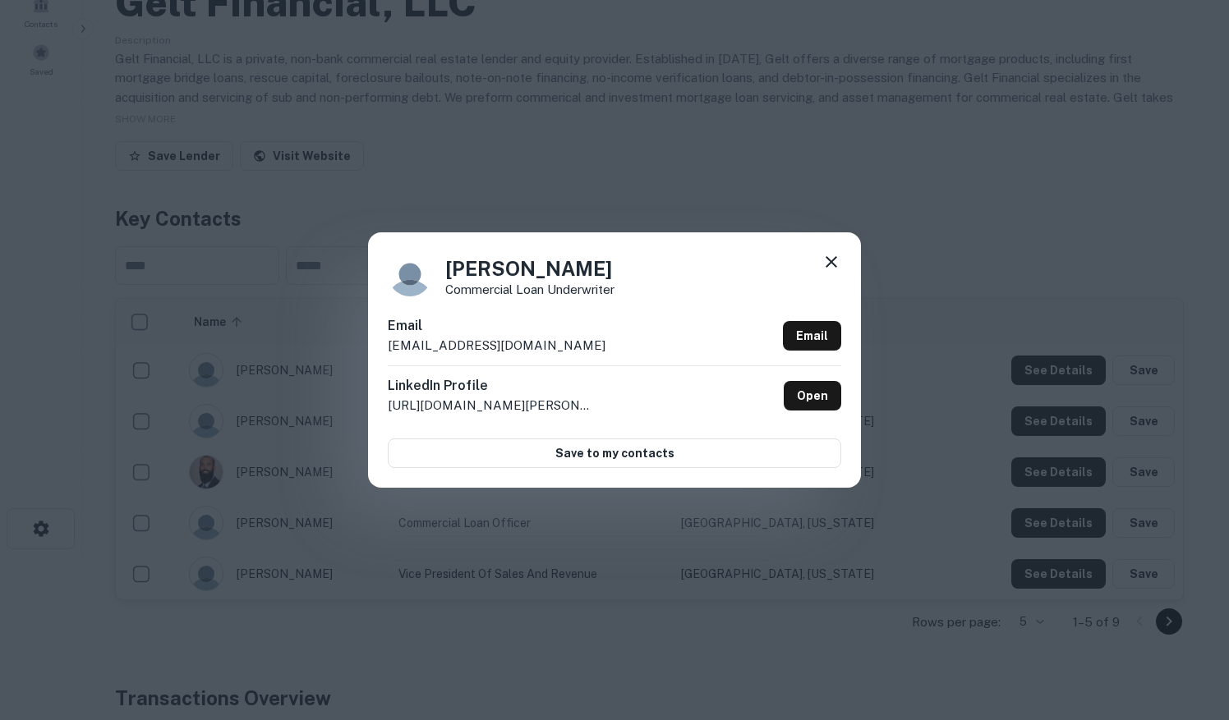
click at [830, 264] on icon at bounding box center [830, 261] width 11 height 11
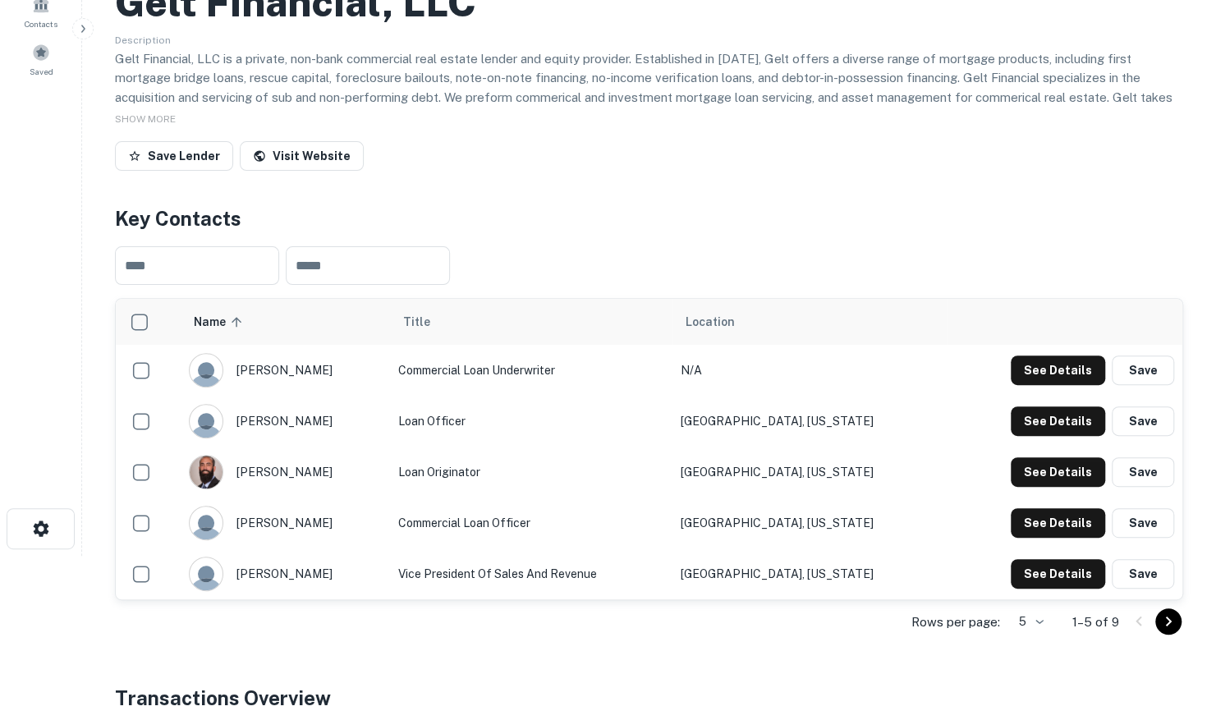
scroll to position [0, 0]
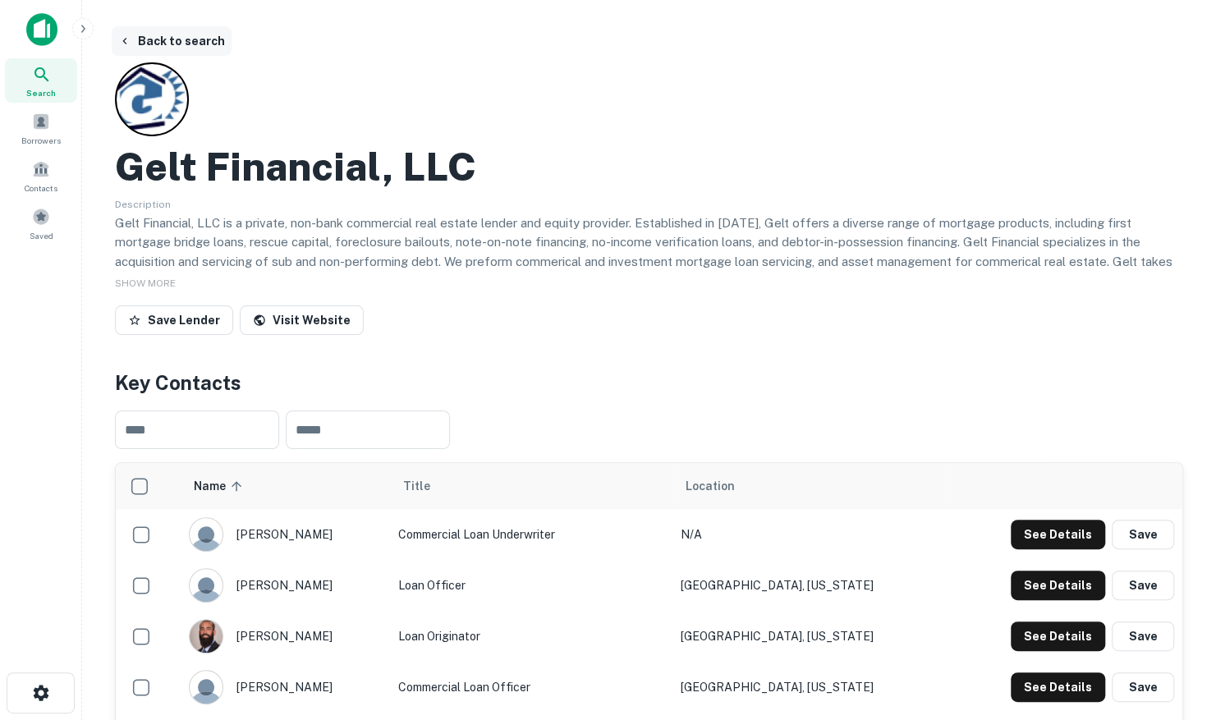
click at [161, 36] on button "Back to search" at bounding box center [172, 41] width 120 height 30
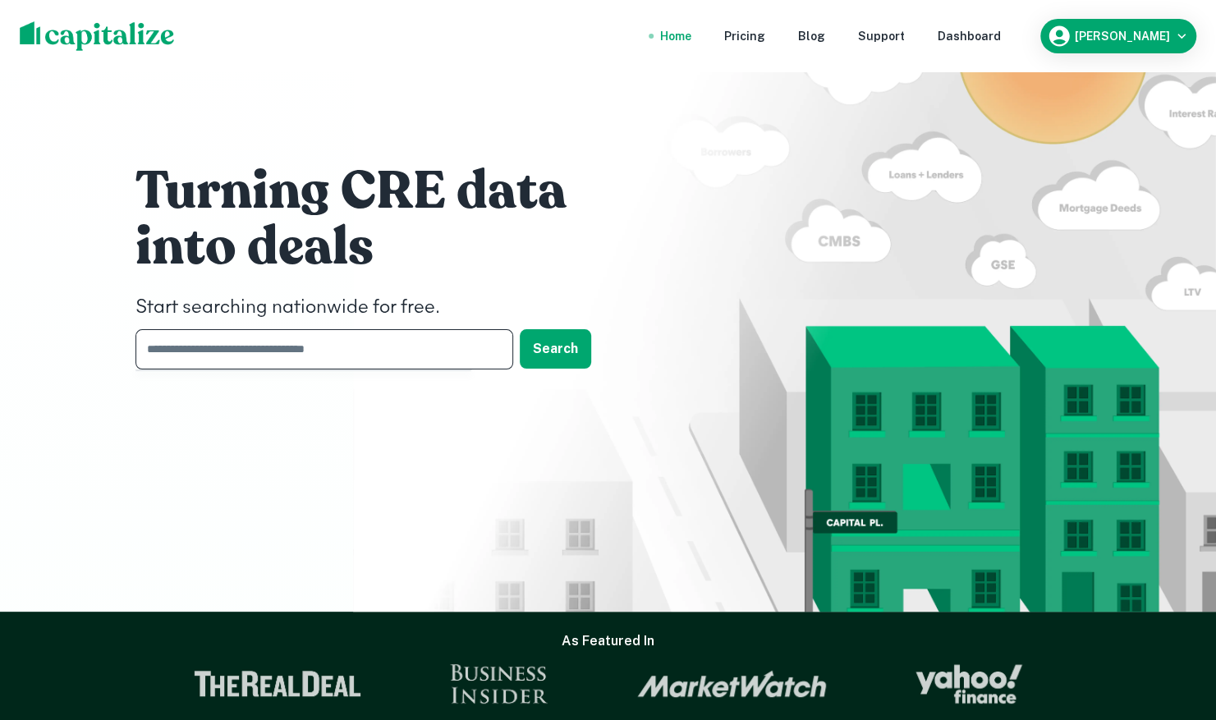
click at [237, 347] on input "text" at bounding box center [319, 349] width 366 height 40
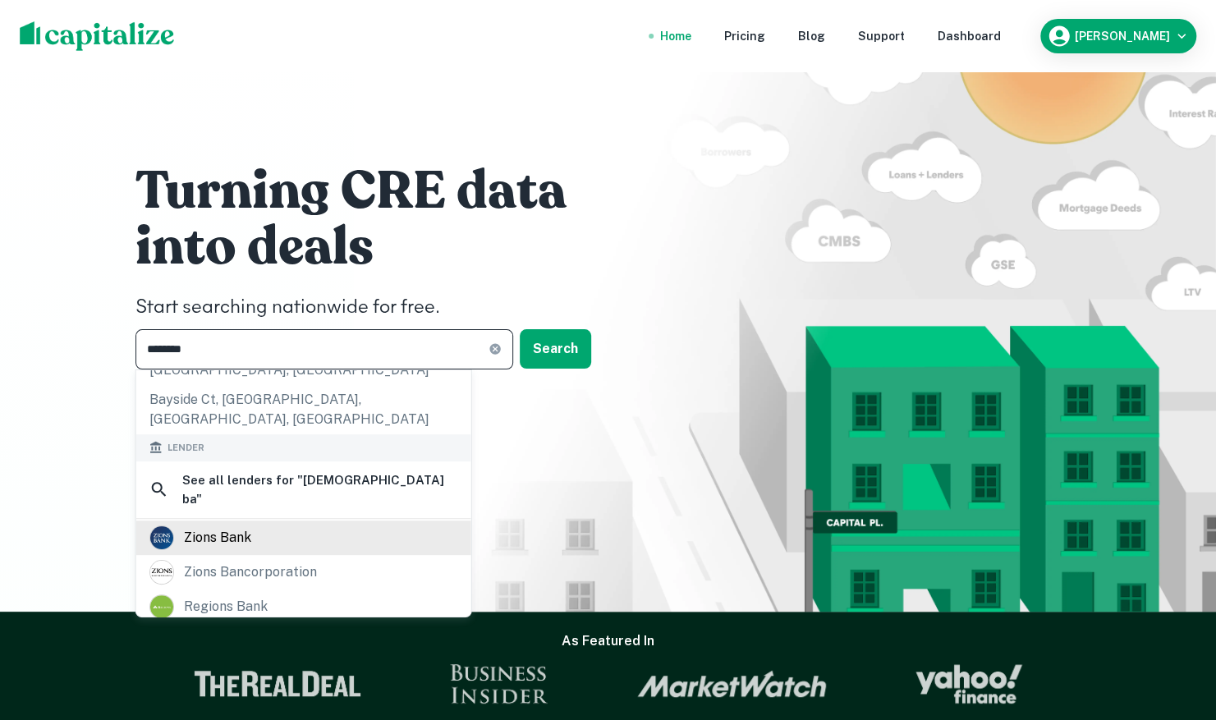
scroll to position [246, 0]
type input "********"
click at [259, 525] on div "zions bank" at bounding box center [303, 537] width 309 height 25
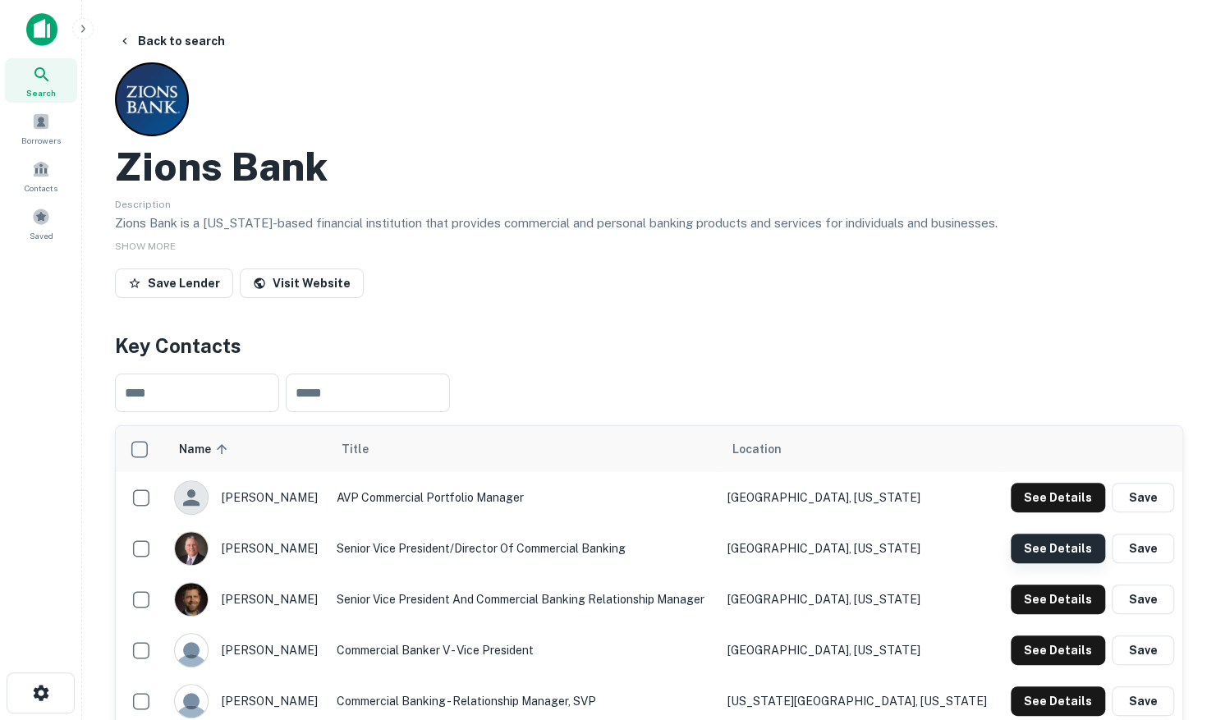
click at [1055, 545] on button "See Details" at bounding box center [1058, 549] width 94 height 30
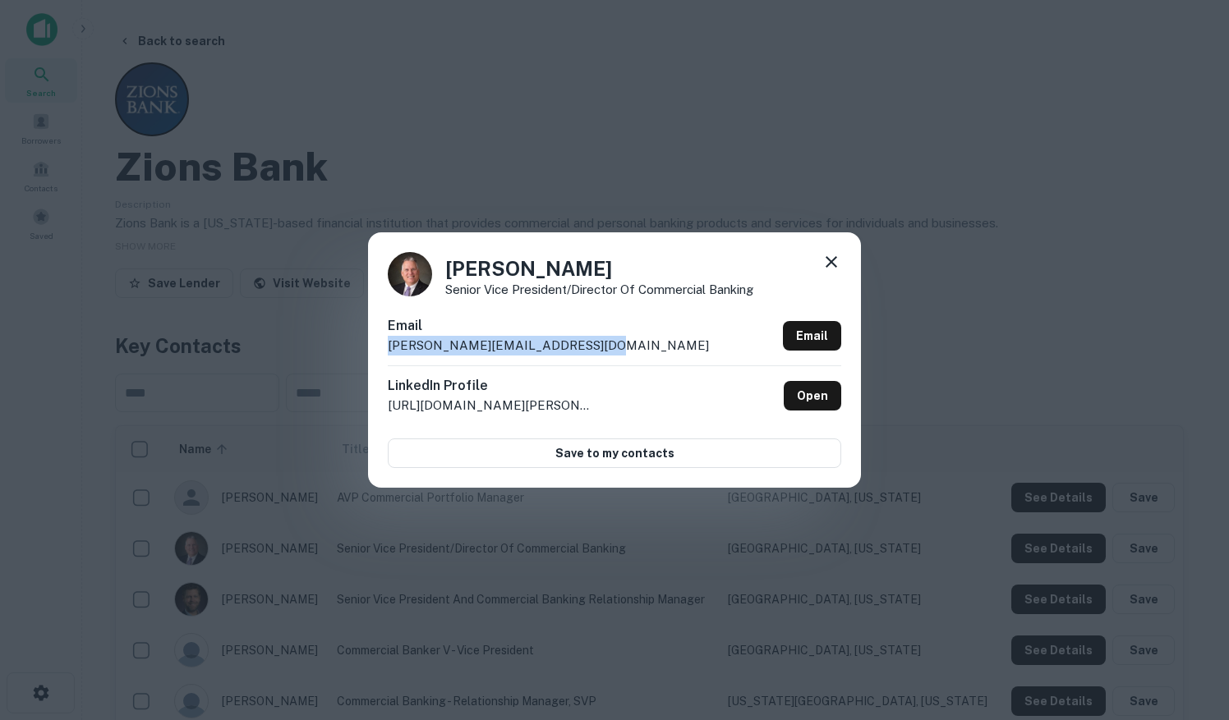
drag, startPoint x: 605, startPoint y: 351, endPoint x: 377, endPoint y: 341, distance: 227.7
click at [377, 341] on div "[PERSON_NAME] Senior Vice President/Director of Commercial Banking Email [PERSO…" at bounding box center [614, 359] width 493 height 255
drag, startPoint x: 377, startPoint y: 341, endPoint x: 393, endPoint y: 340, distance: 16.4
copy p "[PERSON_NAME][EMAIL_ADDRESS][DOMAIN_NAME]"
click at [834, 262] on icon at bounding box center [831, 262] width 20 height 20
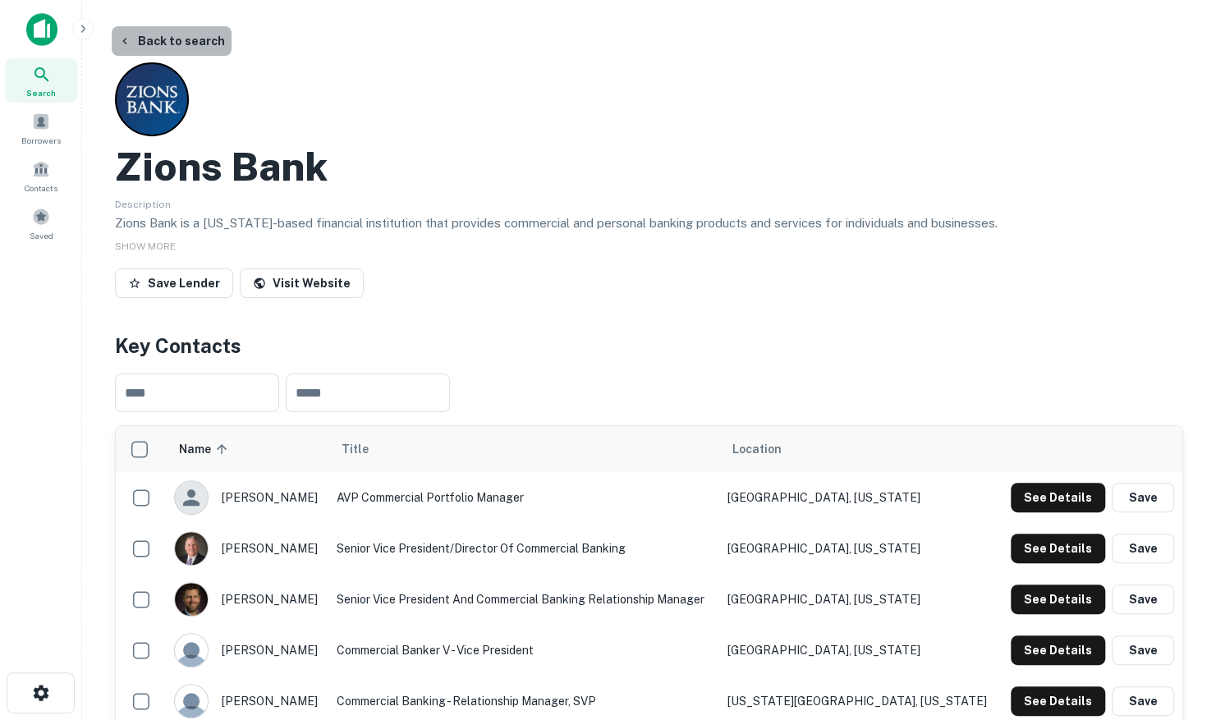
click at [186, 36] on button "Back to search" at bounding box center [172, 41] width 120 height 30
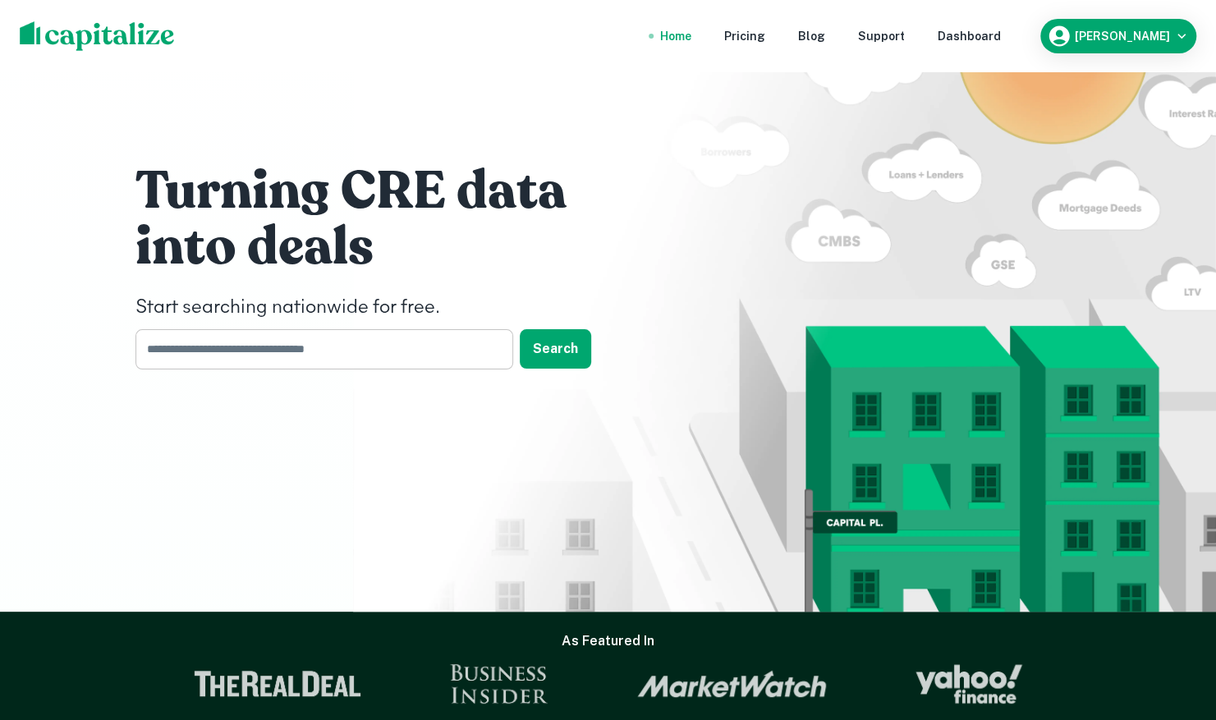
click at [277, 346] on input "text" at bounding box center [319, 349] width 366 height 40
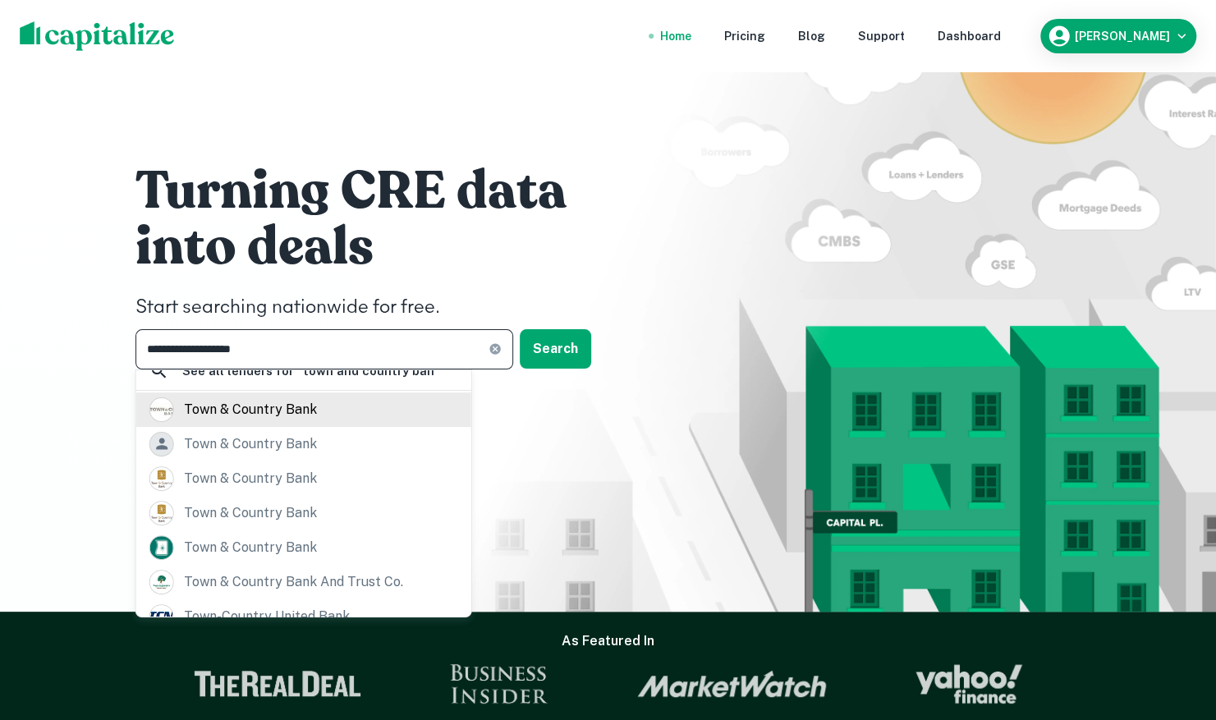
scroll to position [251, 0]
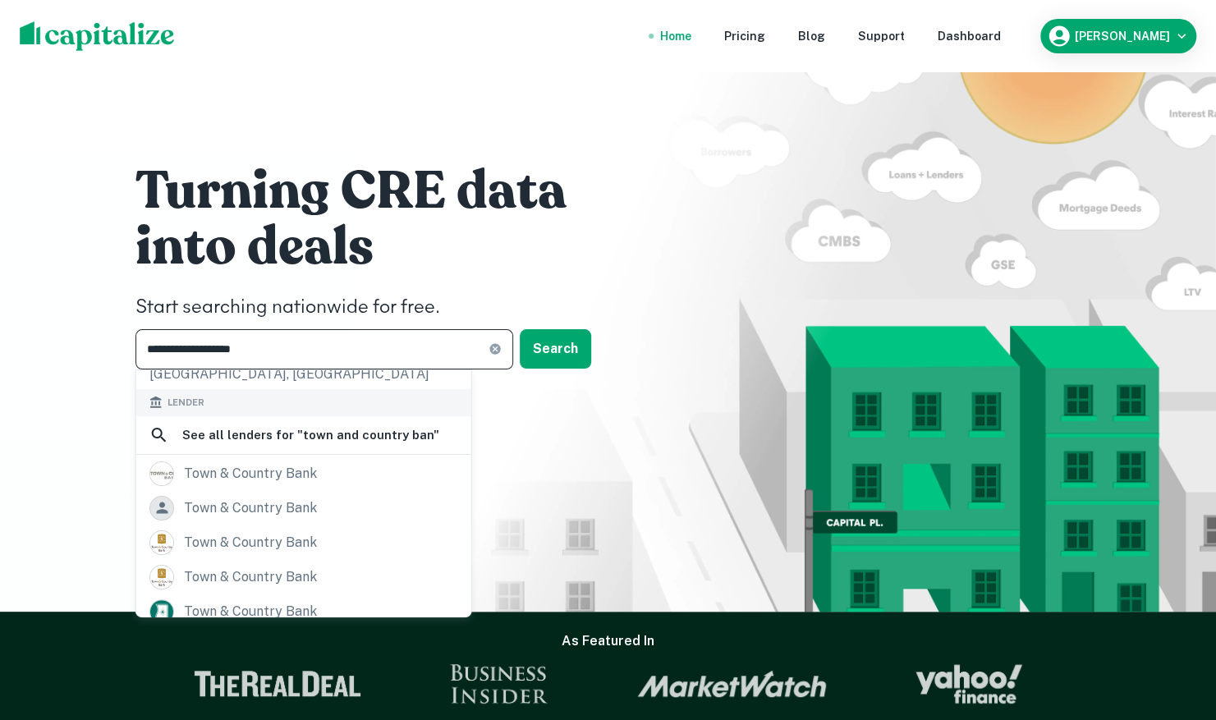
type input "**********"
click at [253, 360] on input "**********" at bounding box center [312, 349] width 353 height 40
drag, startPoint x: 271, startPoint y: 353, endPoint x: 110, endPoint y: 327, distance: 163.1
click at [110, 327] on div "**********" at bounding box center [608, 306] width 1216 height 612
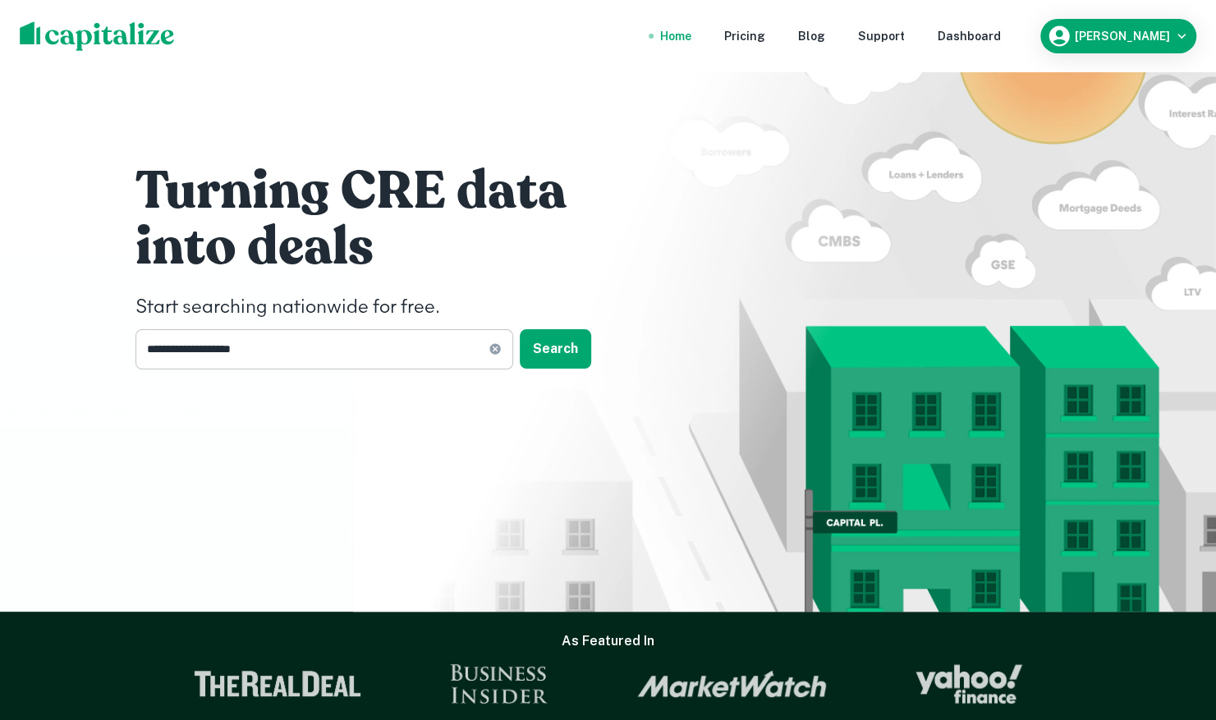
click at [329, 352] on input "**********" at bounding box center [312, 349] width 353 height 40
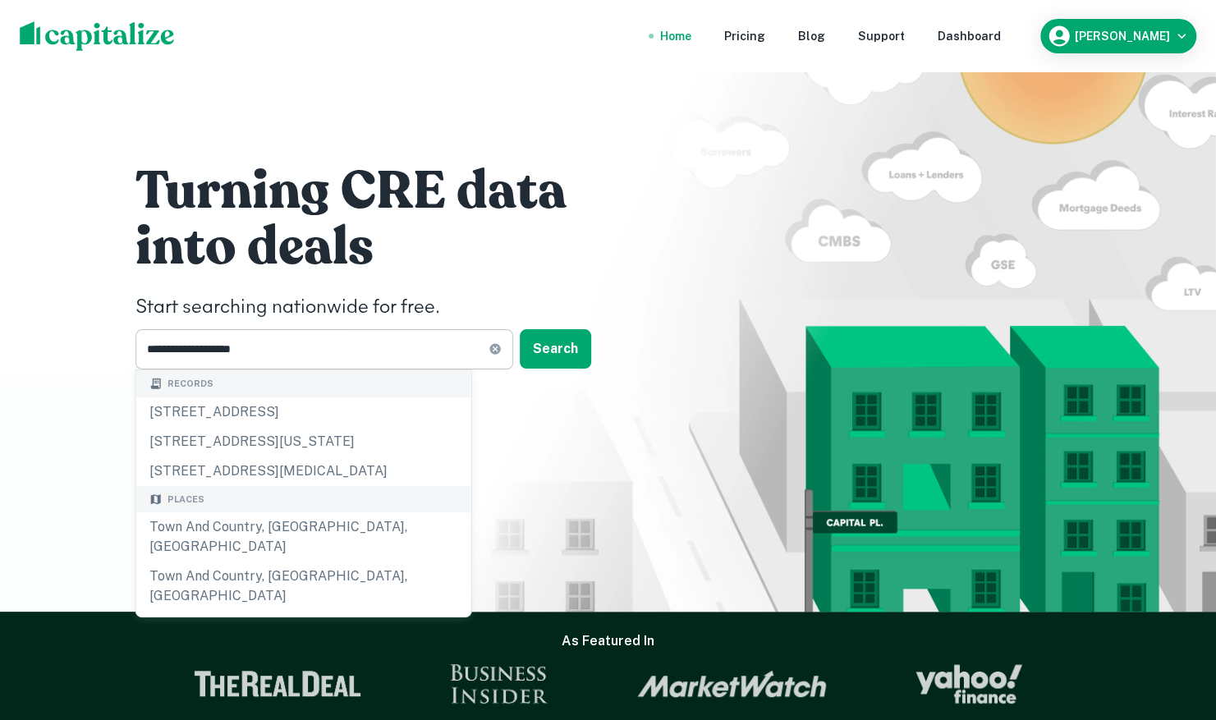
click at [499, 354] on icon at bounding box center [495, 348] width 13 height 13
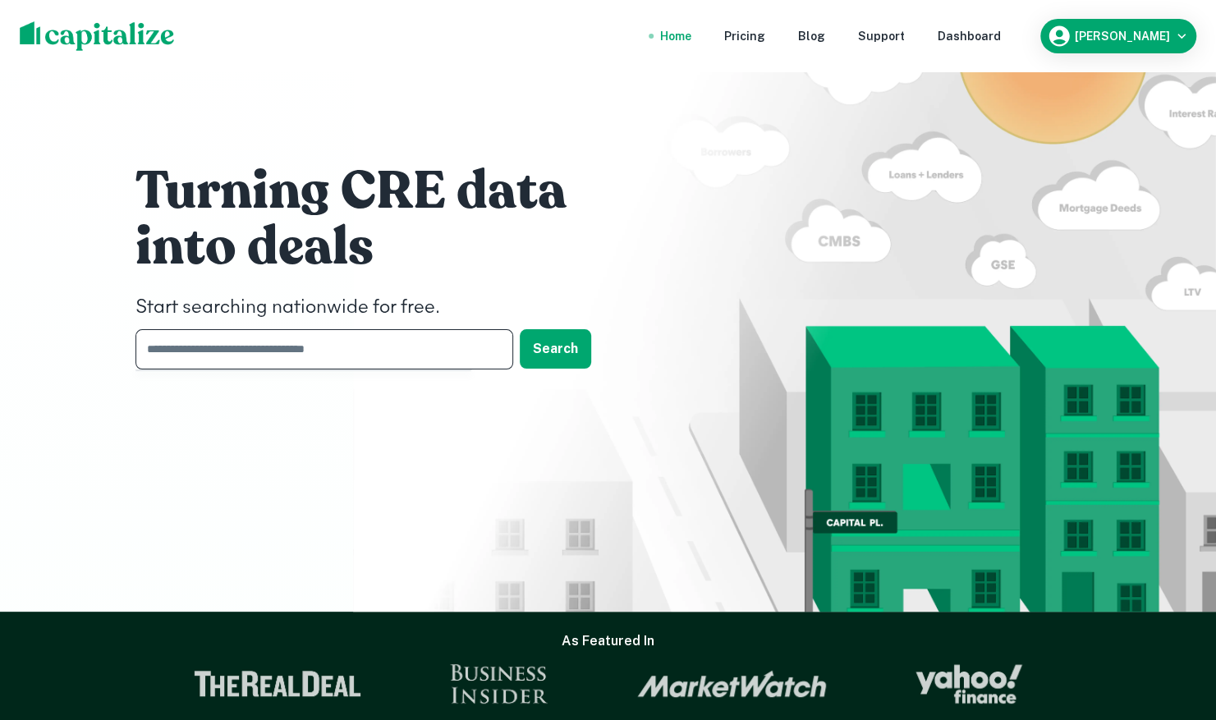
click at [414, 347] on input "text" at bounding box center [319, 349] width 366 height 40
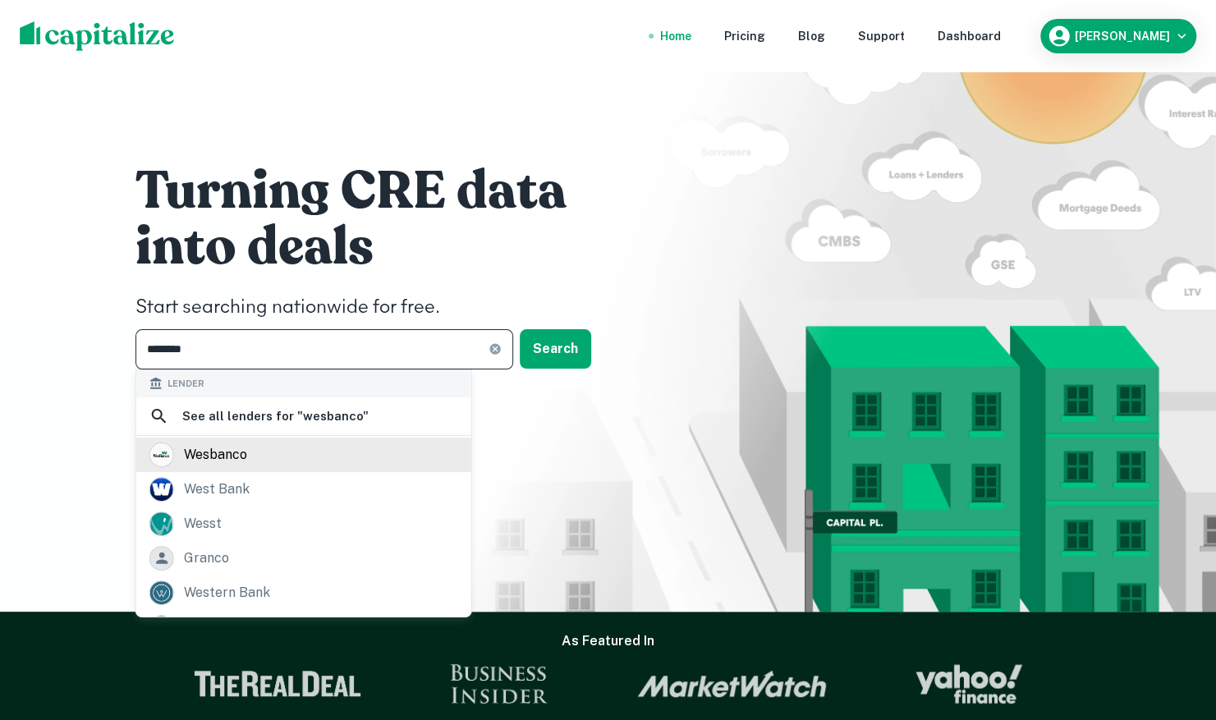
type input "********"
click at [338, 447] on div "wesbanco" at bounding box center [303, 455] width 309 height 25
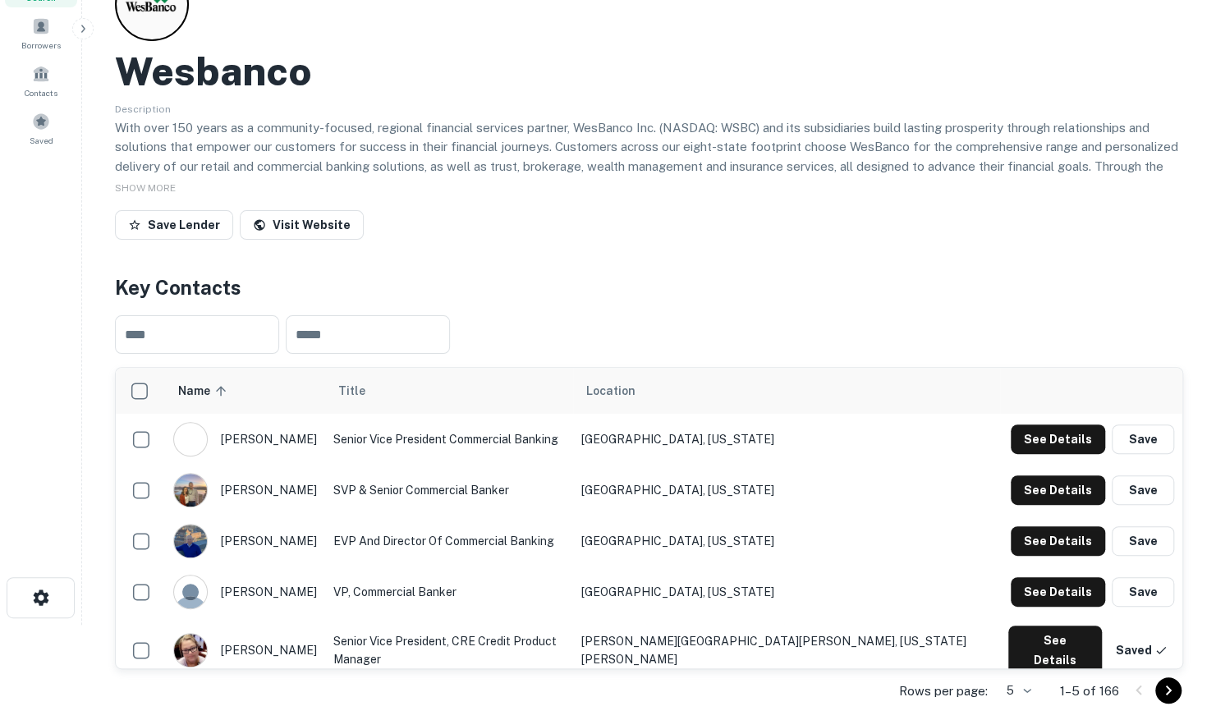
scroll to position [329, 0]
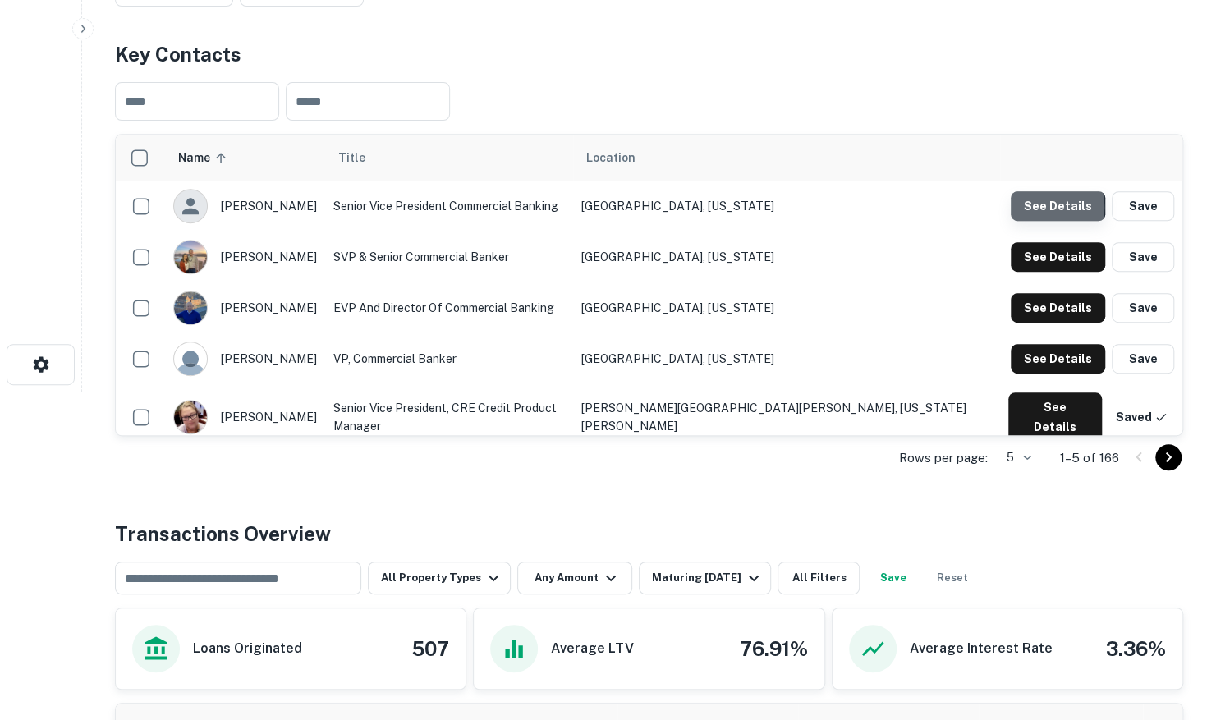
click at [1040, 207] on button "See Details" at bounding box center [1058, 206] width 94 height 30
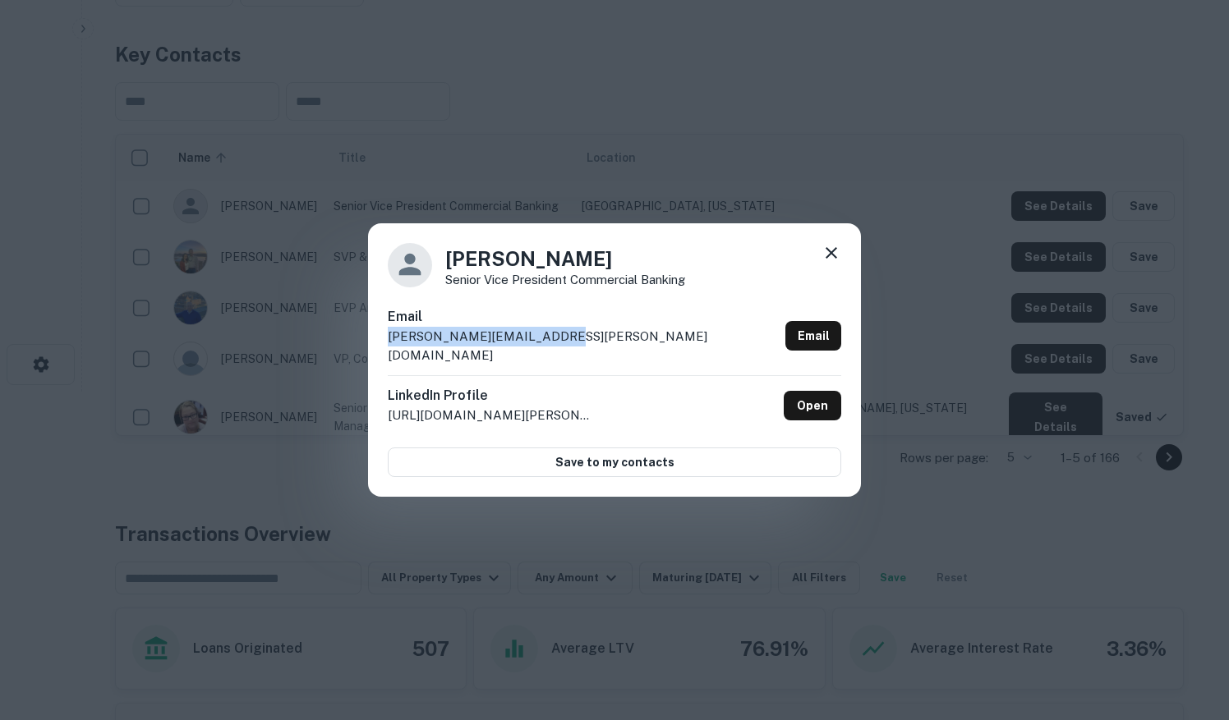
drag, startPoint x: 577, startPoint y: 345, endPoint x: 372, endPoint y: 345, distance: 204.5
click at [372, 345] on div "[PERSON_NAME] Senior Vice President Commercial Banking Email [PERSON_NAME][EMAI…" at bounding box center [614, 360] width 493 height 274
drag, startPoint x: 372, startPoint y: 345, endPoint x: 402, endPoint y: 347, distance: 30.4
copy p "[PERSON_NAME][EMAIL_ADDRESS][PERSON_NAME][DOMAIN_NAME]"
click at [826, 263] on icon at bounding box center [831, 253] width 20 height 20
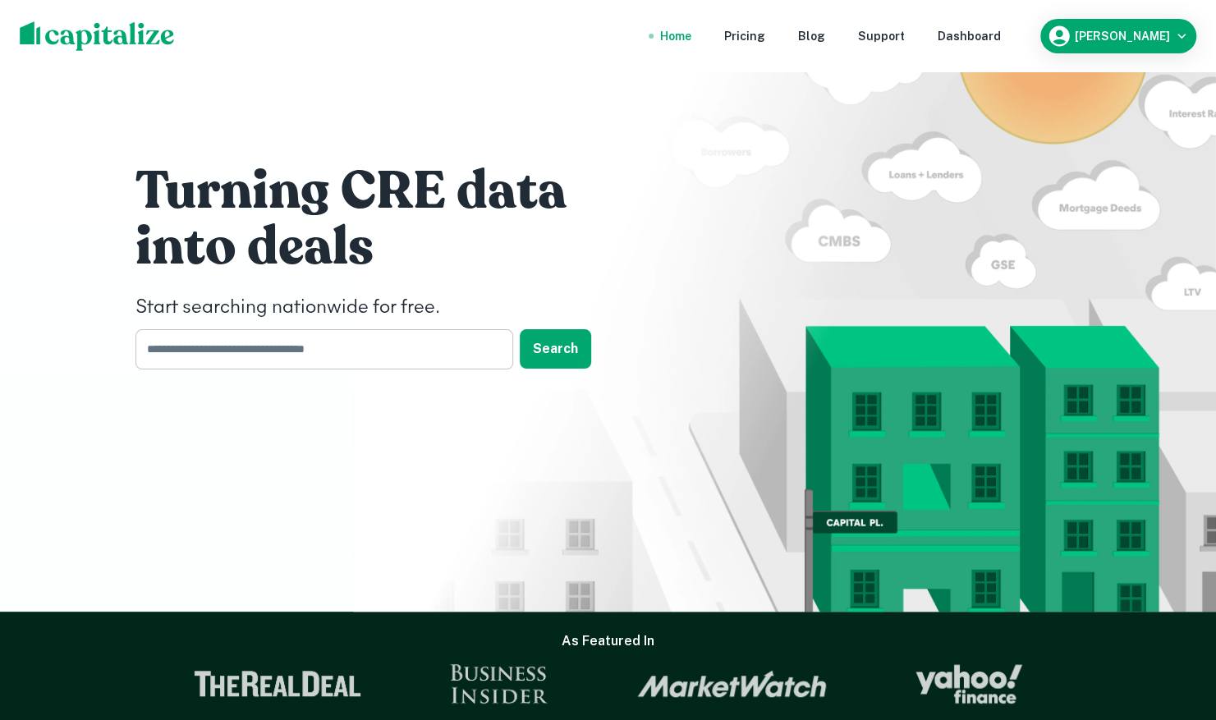
click at [269, 350] on input "text" at bounding box center [319, 349] width 366 height 40
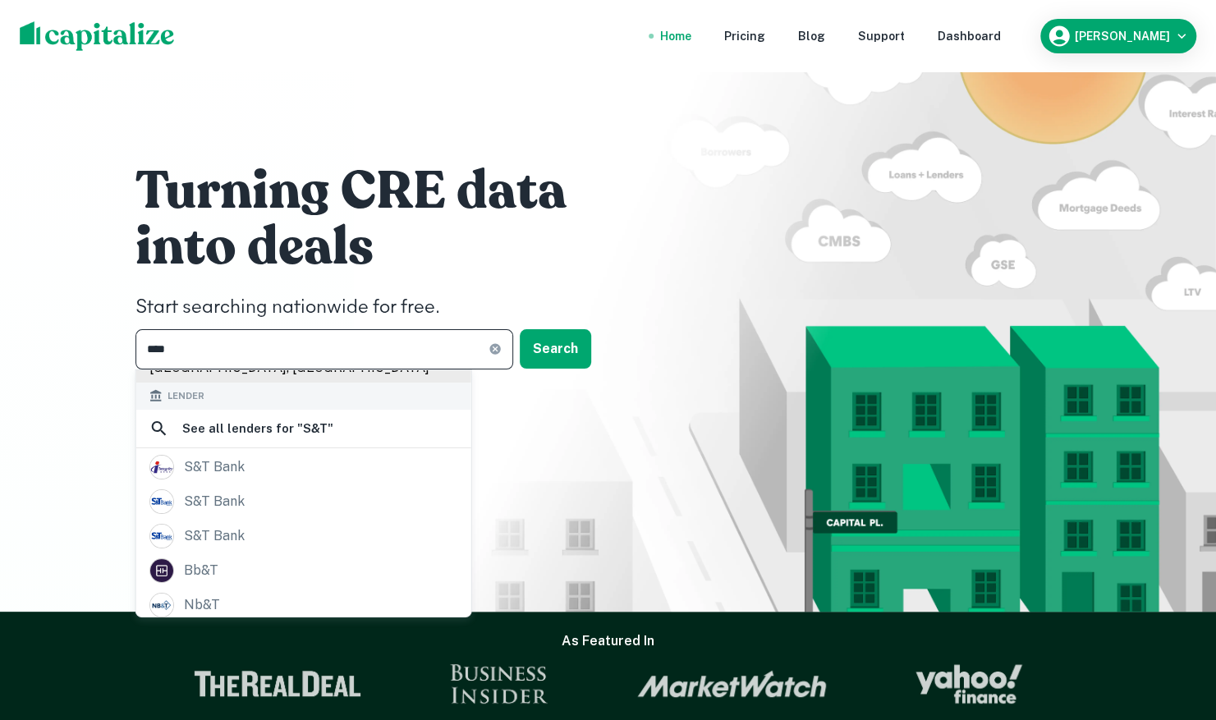
scroll to position [164, 0]
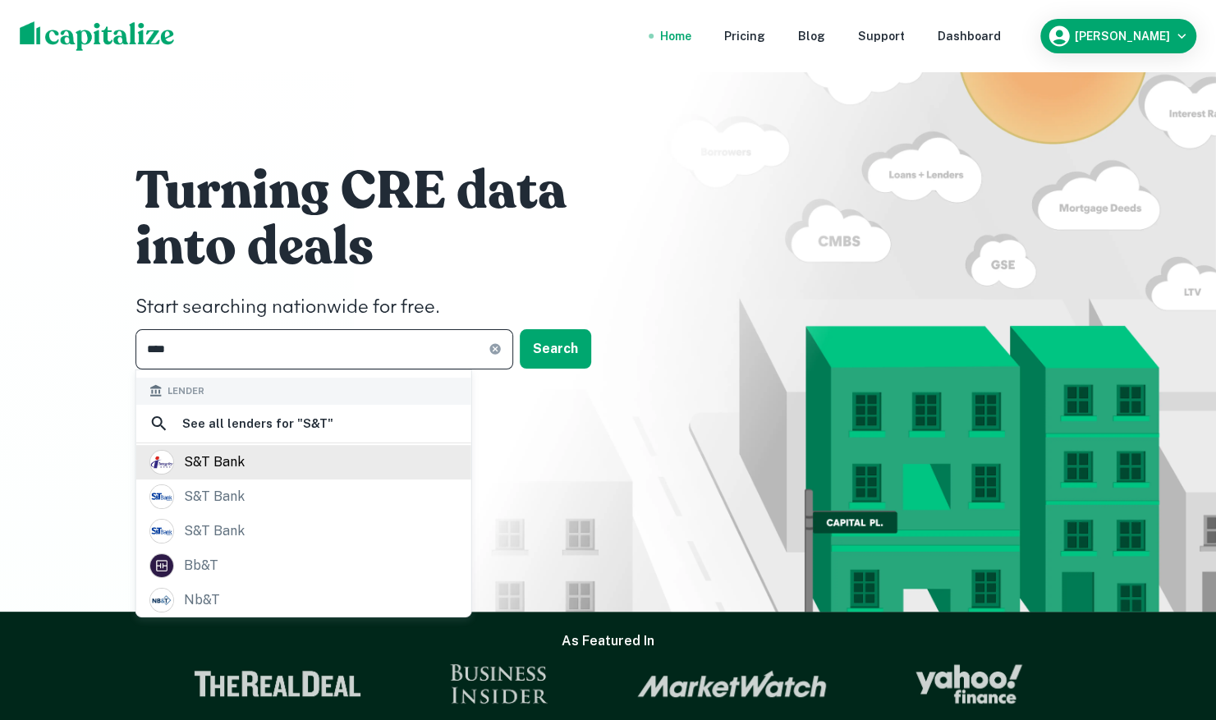
type input "***"
click at [233, 459] on div "s&t bank" at bounding box center [214, 462] width 61 height 25
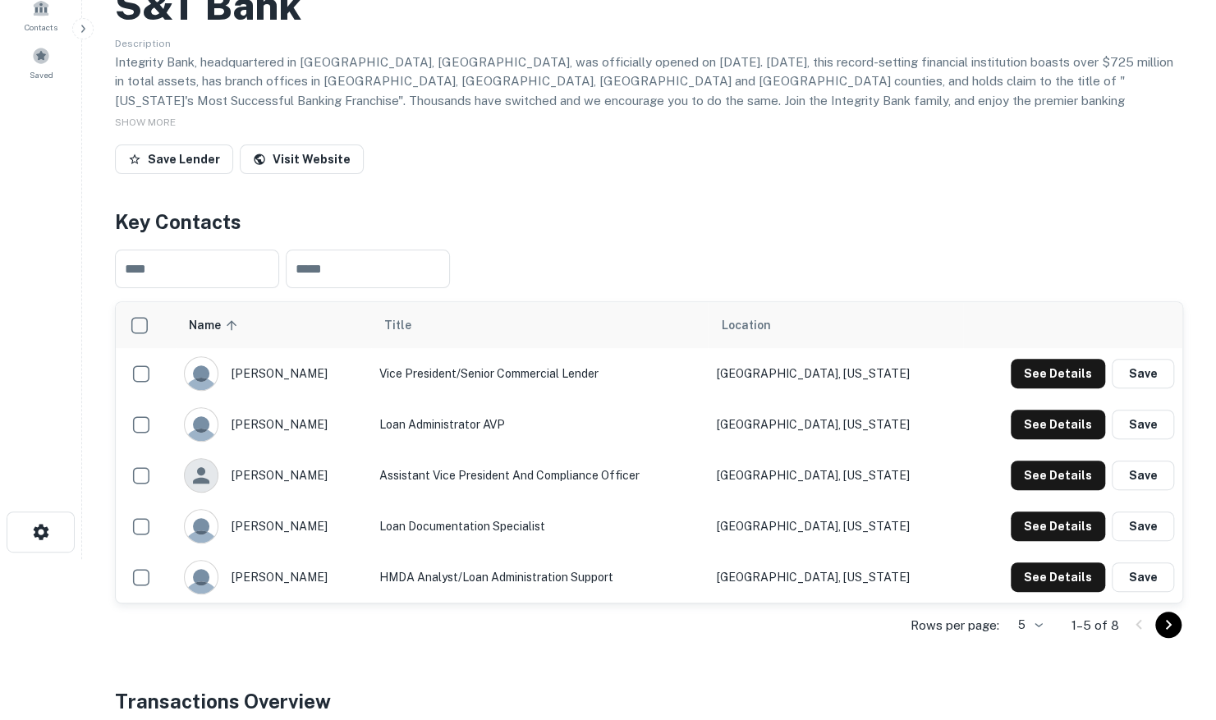
scroll to position [164, 0]
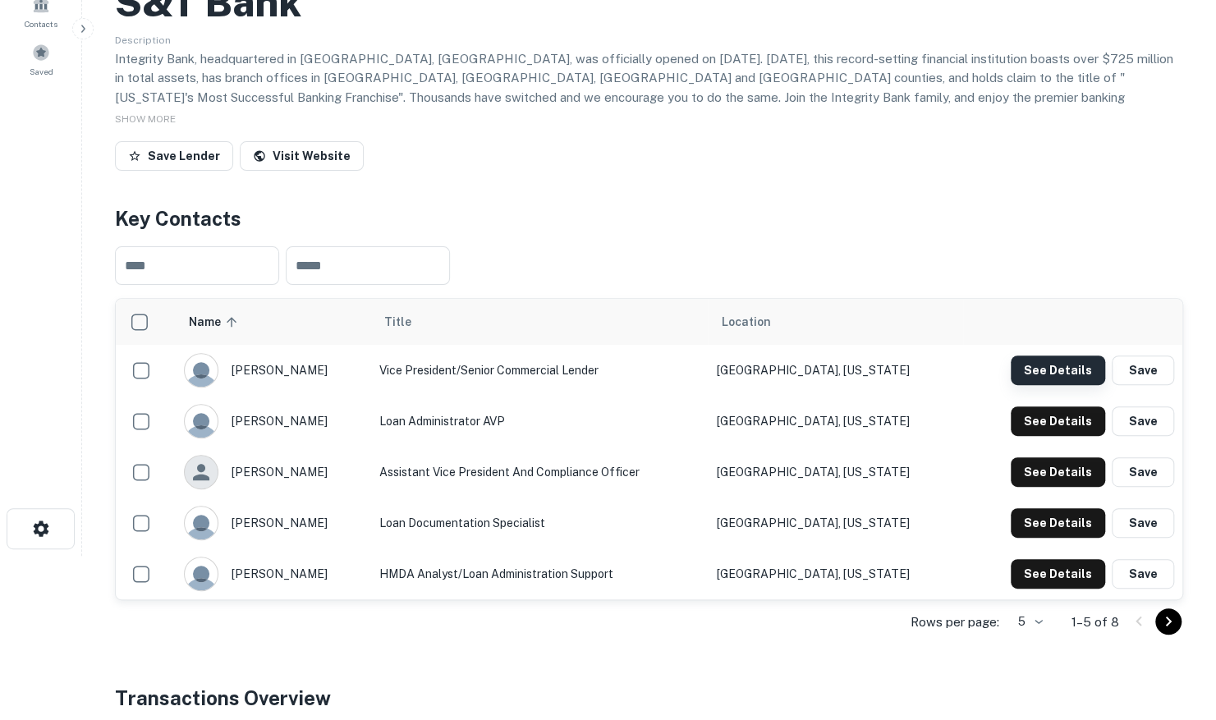
click at [1027, 368] on button "See Details" at bounding box center [1058, 371] width 94 height 30
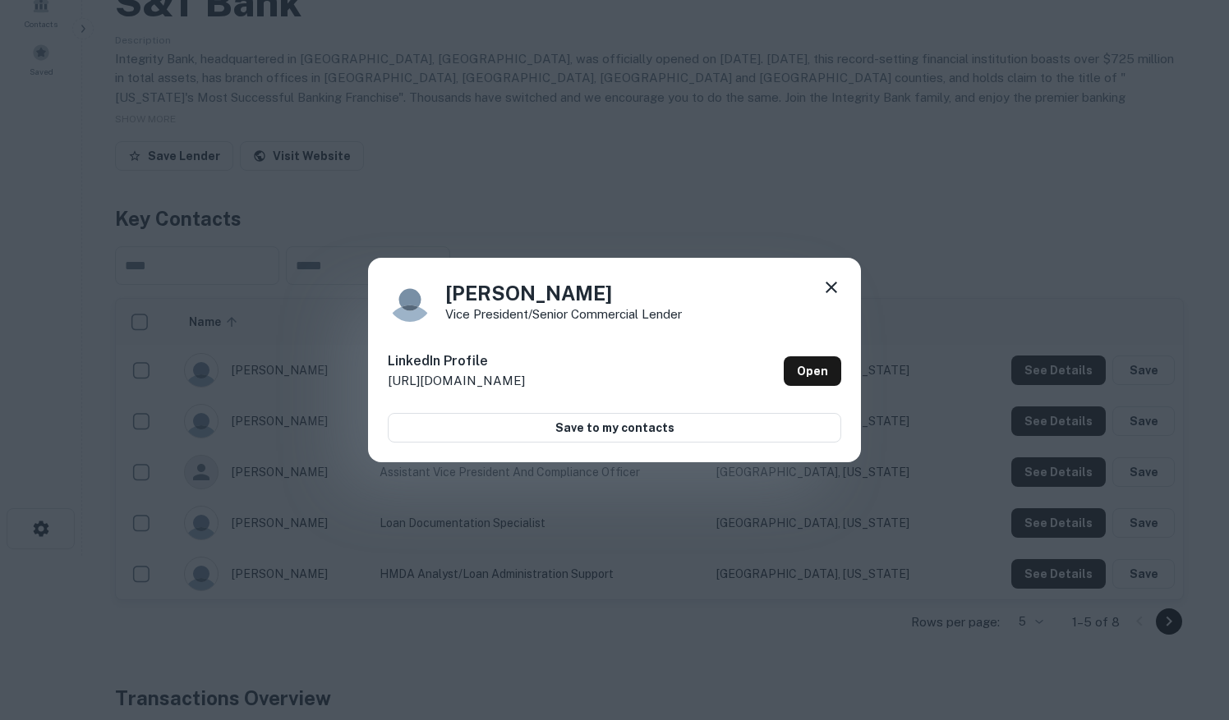
click at [836, 291] on icon at bounding box center [831, 288] width 20 height 20
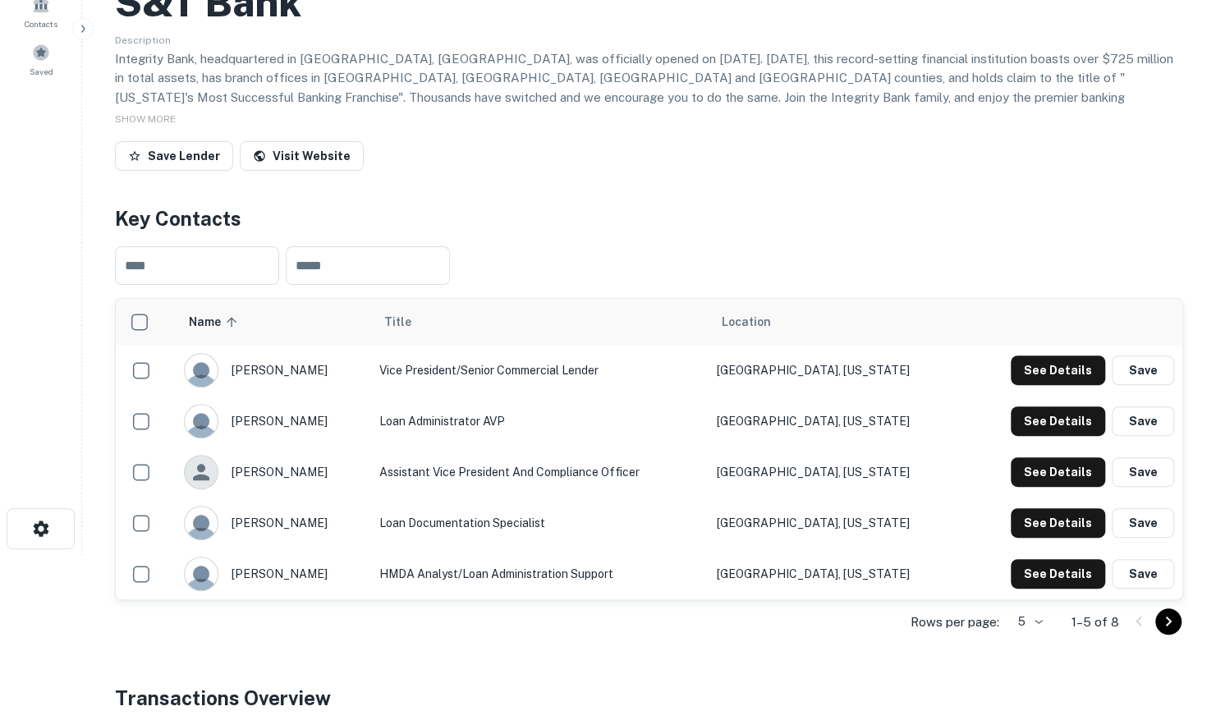
click at [1033, 556] on body "Search Borrowers Contacts Saved Back to search S&T Bank Description Integrity B…" at bounding box center [608, 196] width 1216 height 720
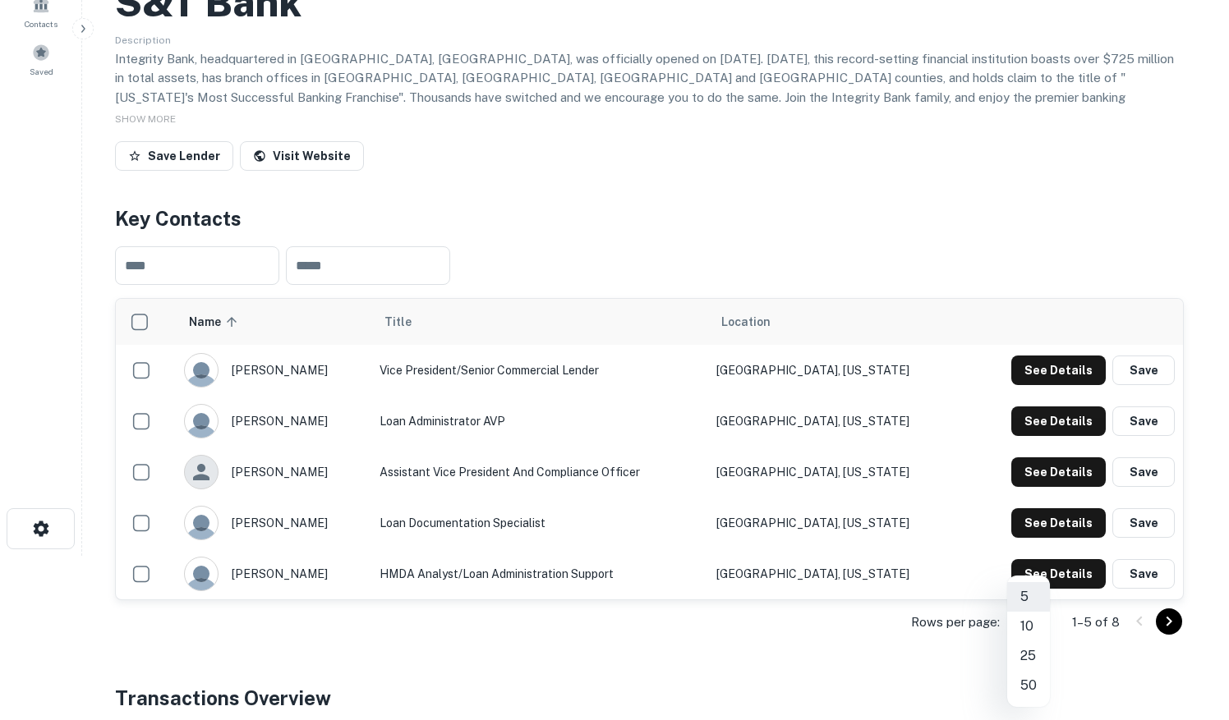
click at [1028, 623] on li "10" at bounding box center [1028, 627] width 43 height 30
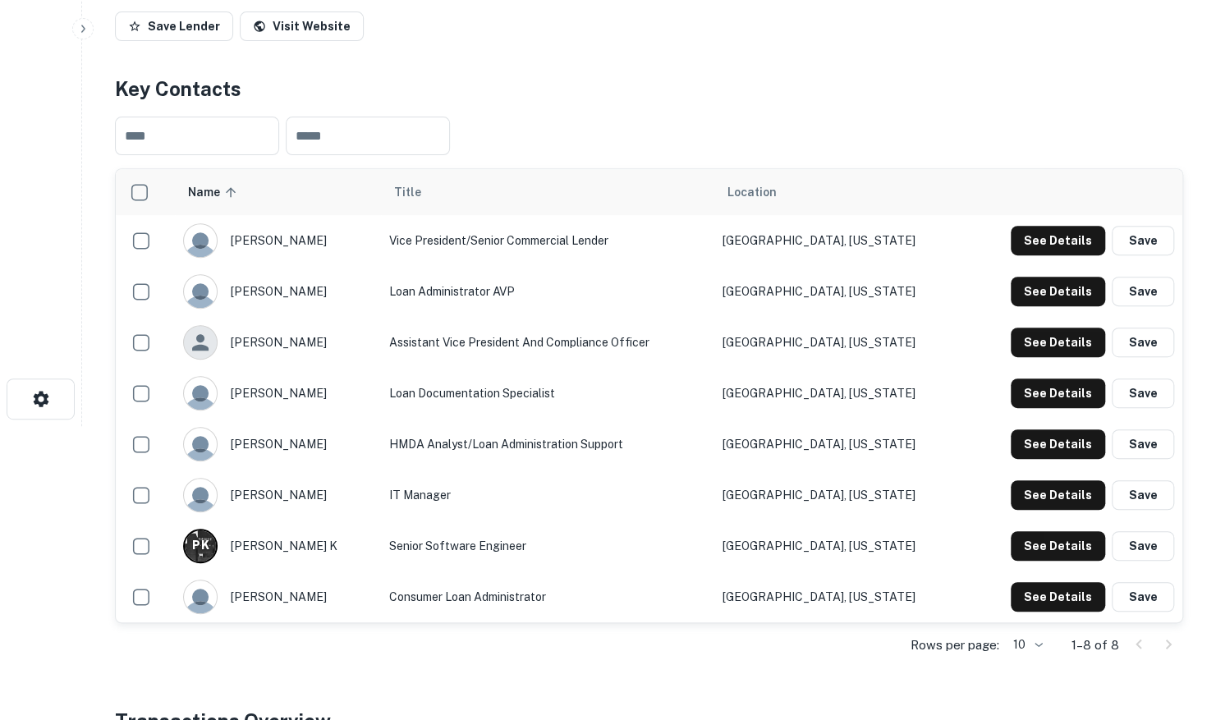
scroll to position [329, 0]
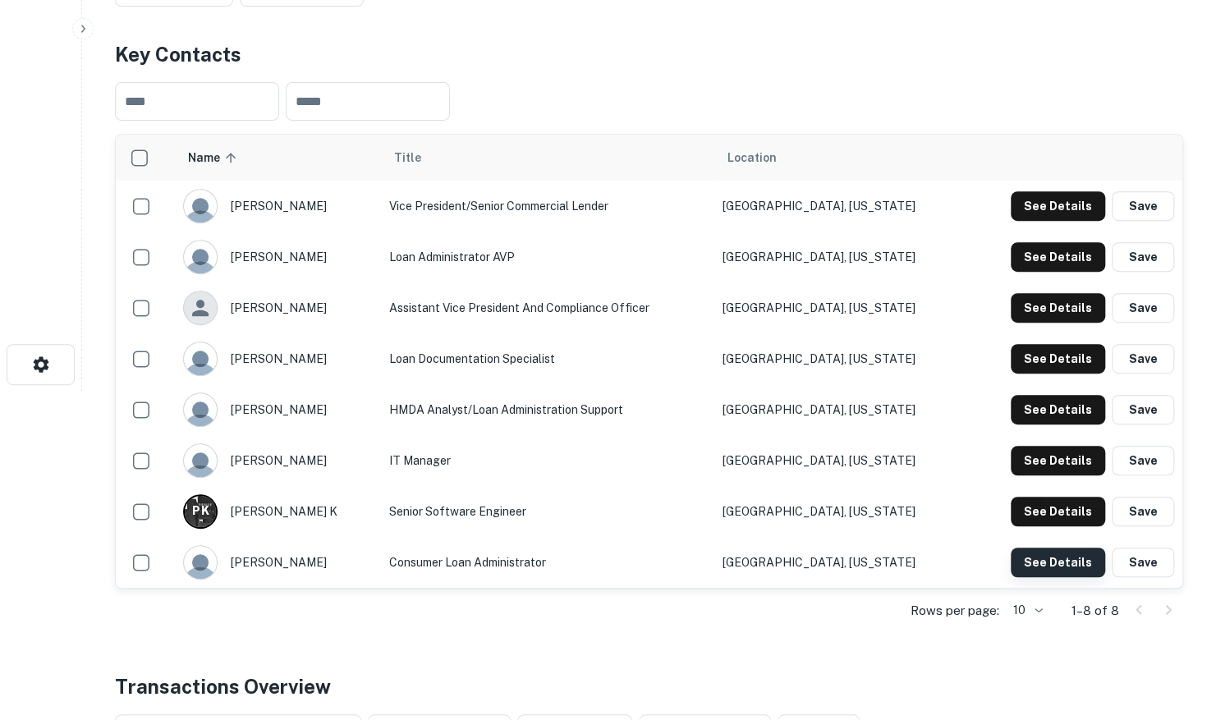
click at [1062, 559] on button "See Details" at bounding box center [1058, 563] width 94 height 30
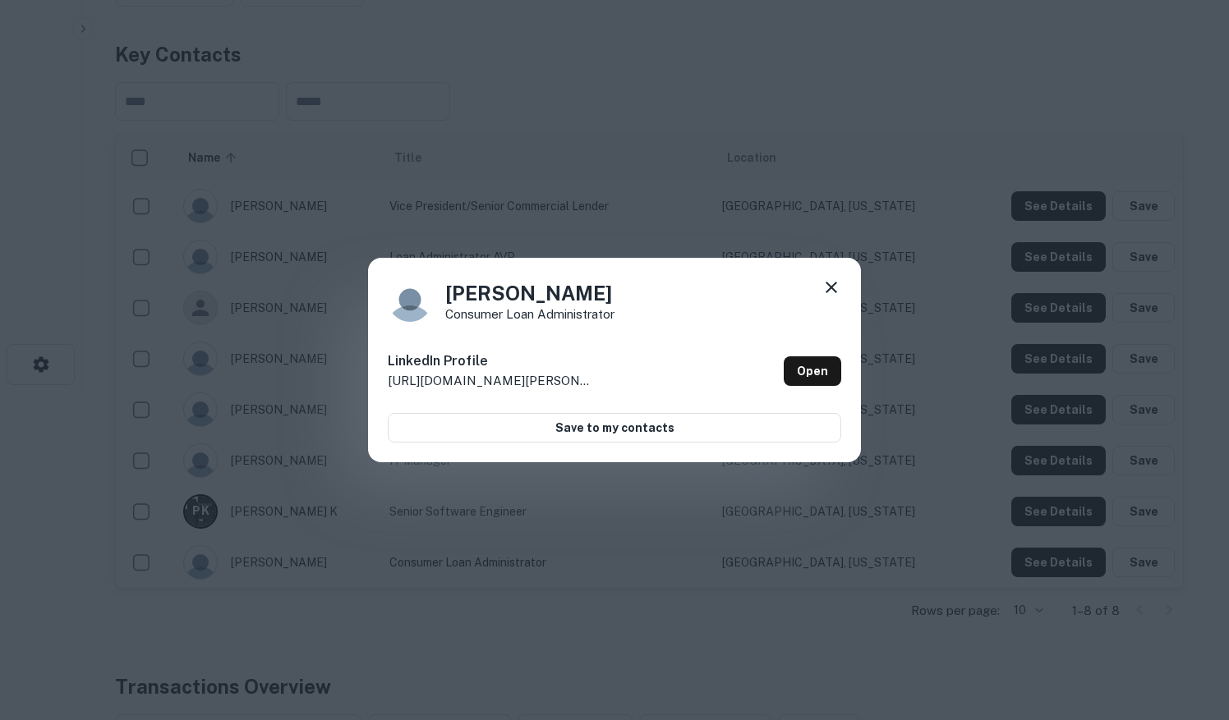
click at [831, 280] on icon at bounding box center [831, 288] width 20 height 20
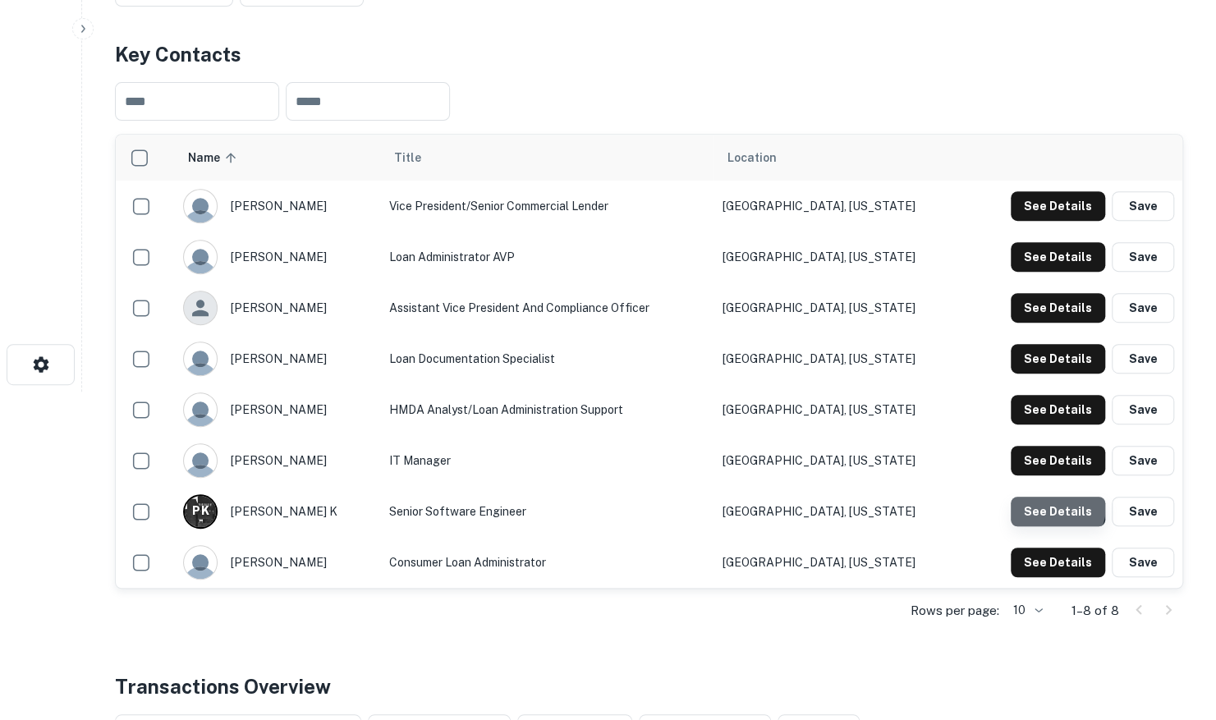
click at [1040, 503] on button "See Details" at bounding box center [1058, 512] width 94 height 30
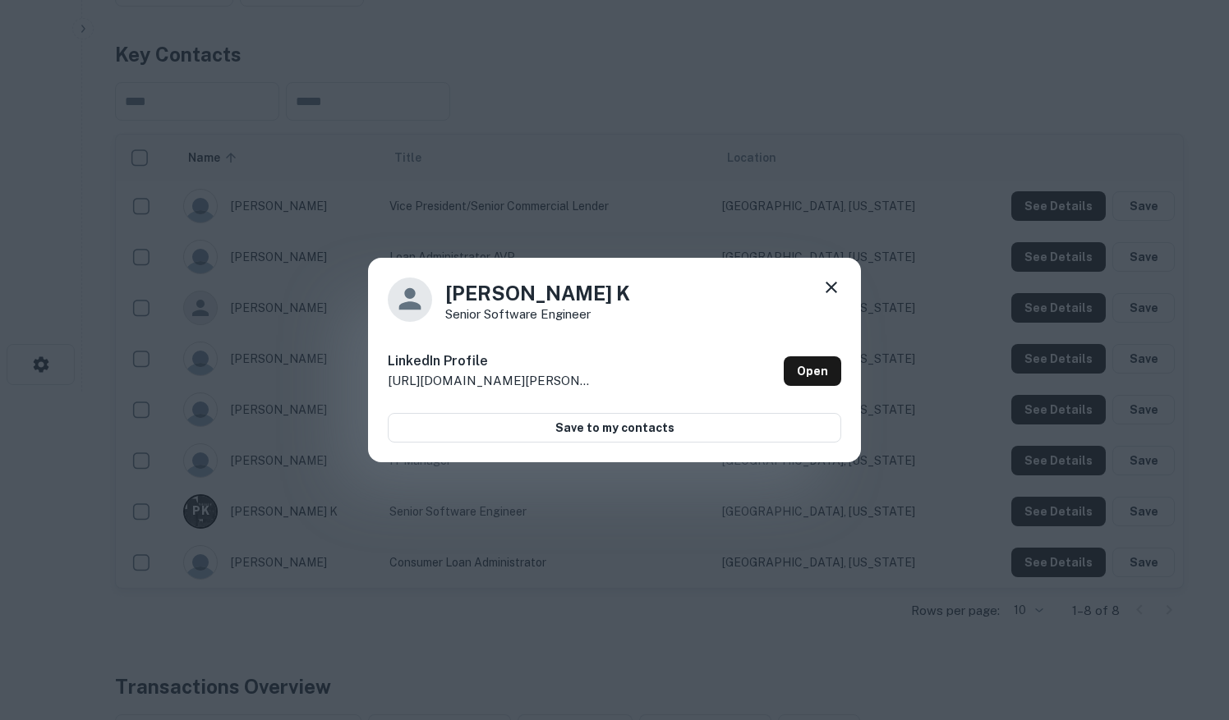
click at [828, 282] on icon at bounding box center [831, 288] width 20 height 20
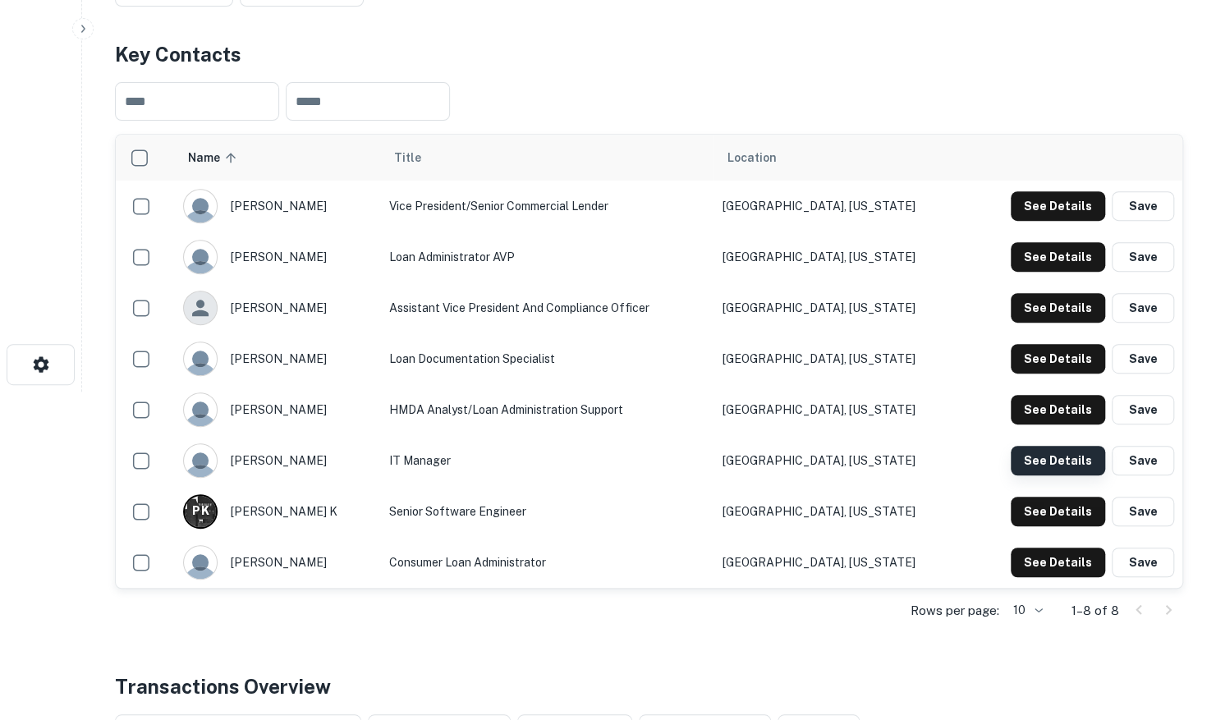
click at [1051, 467] on button "See Details" at bounding box center [1058, 461] width 94 height 30
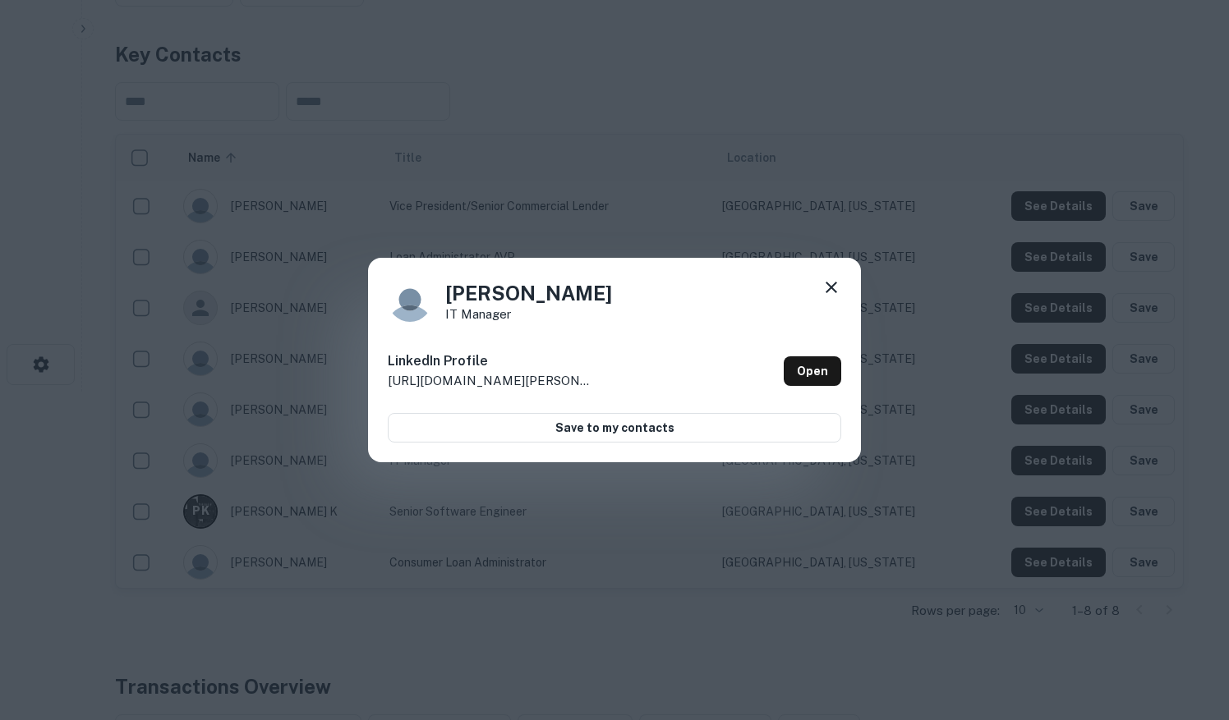
click at [830, 280] on icon at bounding box center [831, 288] width 20 height 20
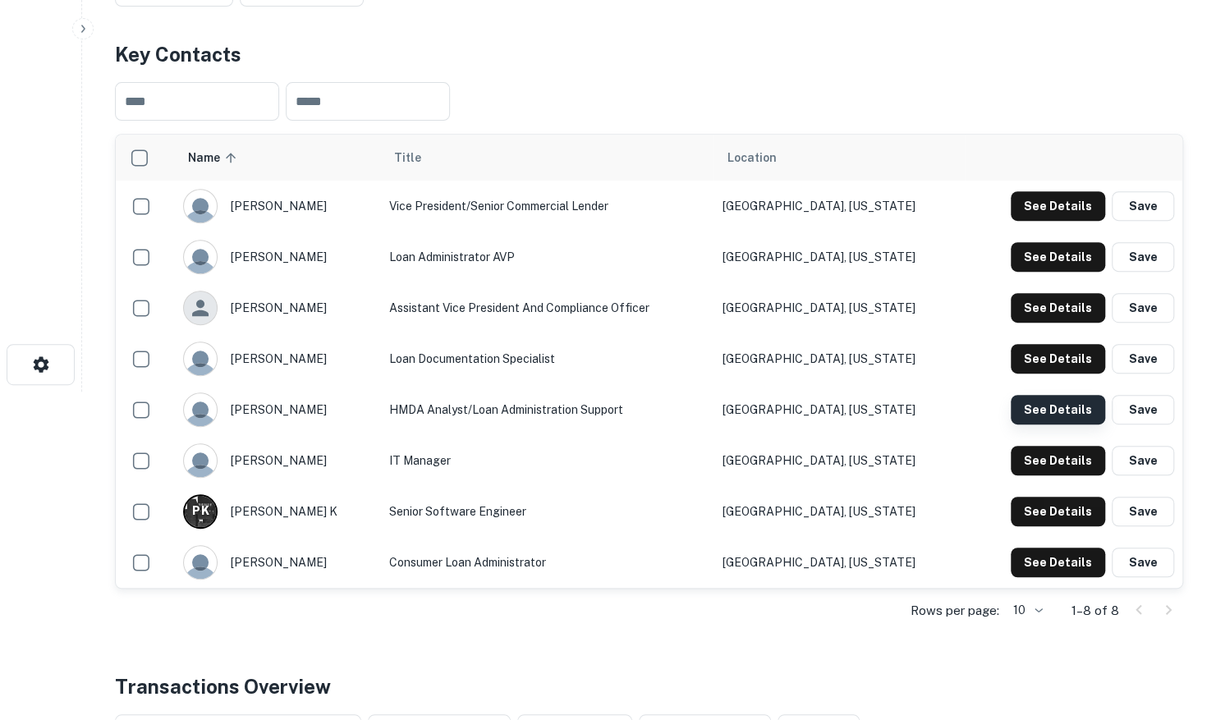
click at [1051, 396] on button "See Details" at bounding box center [1058, 410] width 94 height 30
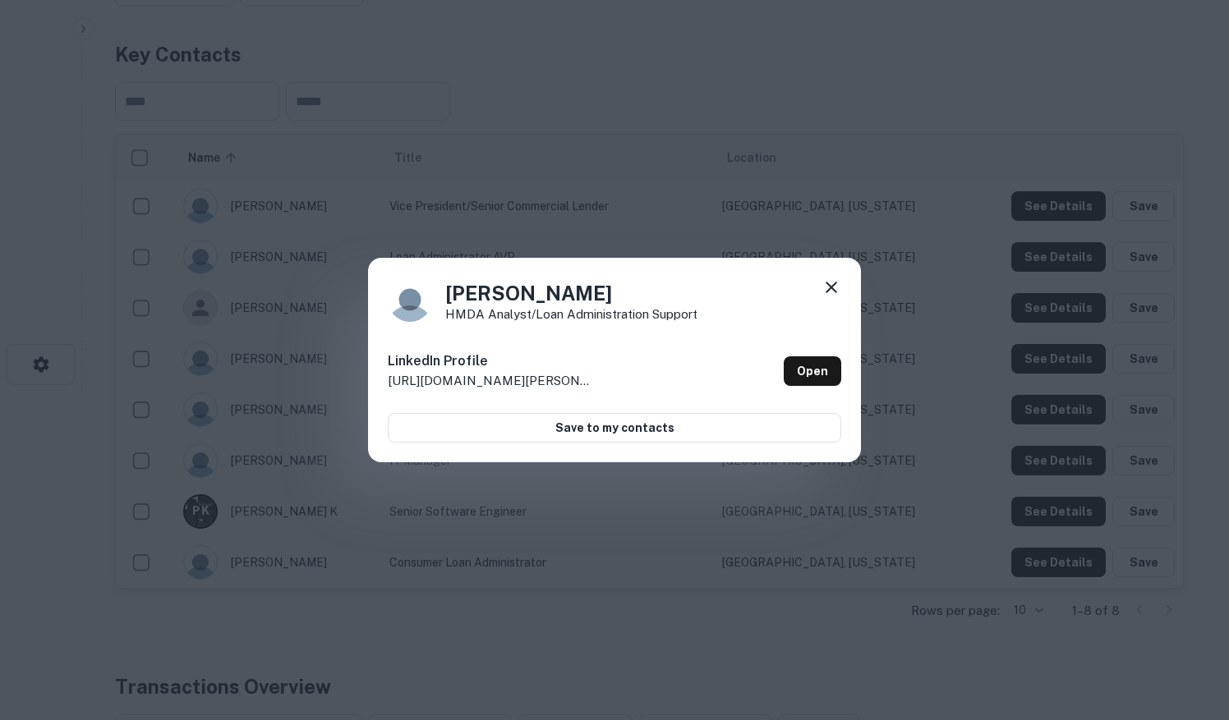
click at [834, 287] on icon at bounding box center [831, 288] width 20 height 20
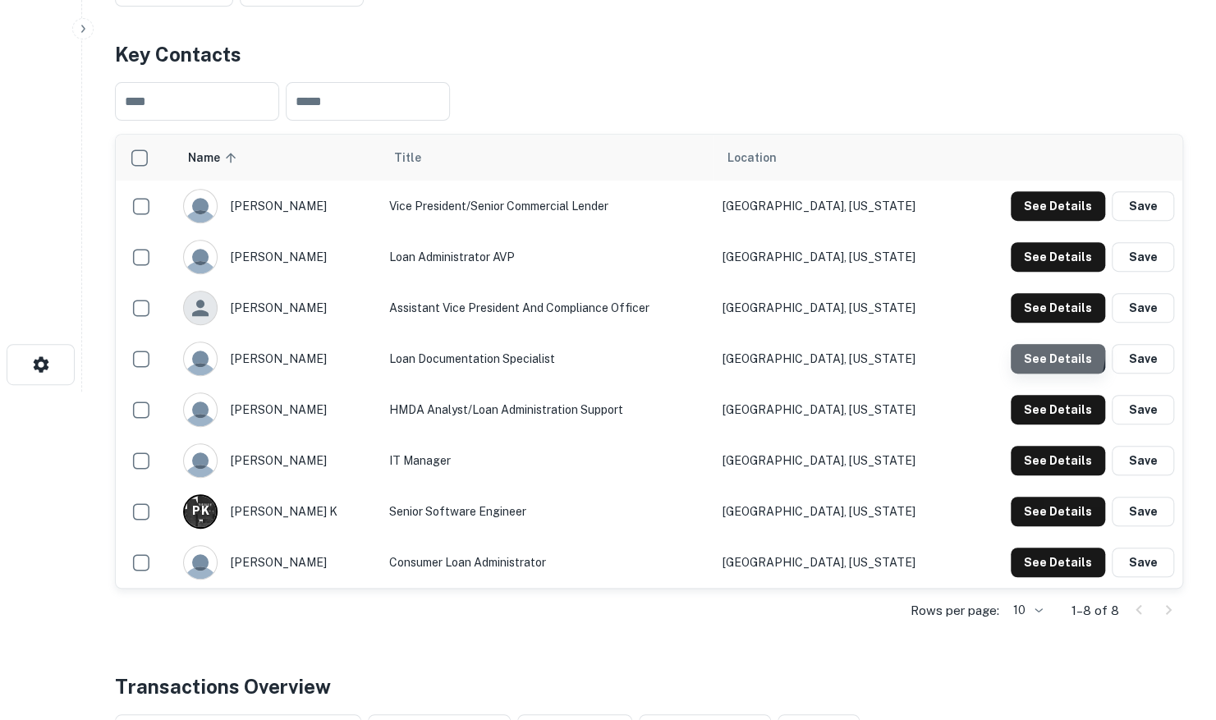
click at [1030, 351] on button "See Details" at bounding box center [1058, 359] width 94 height 30
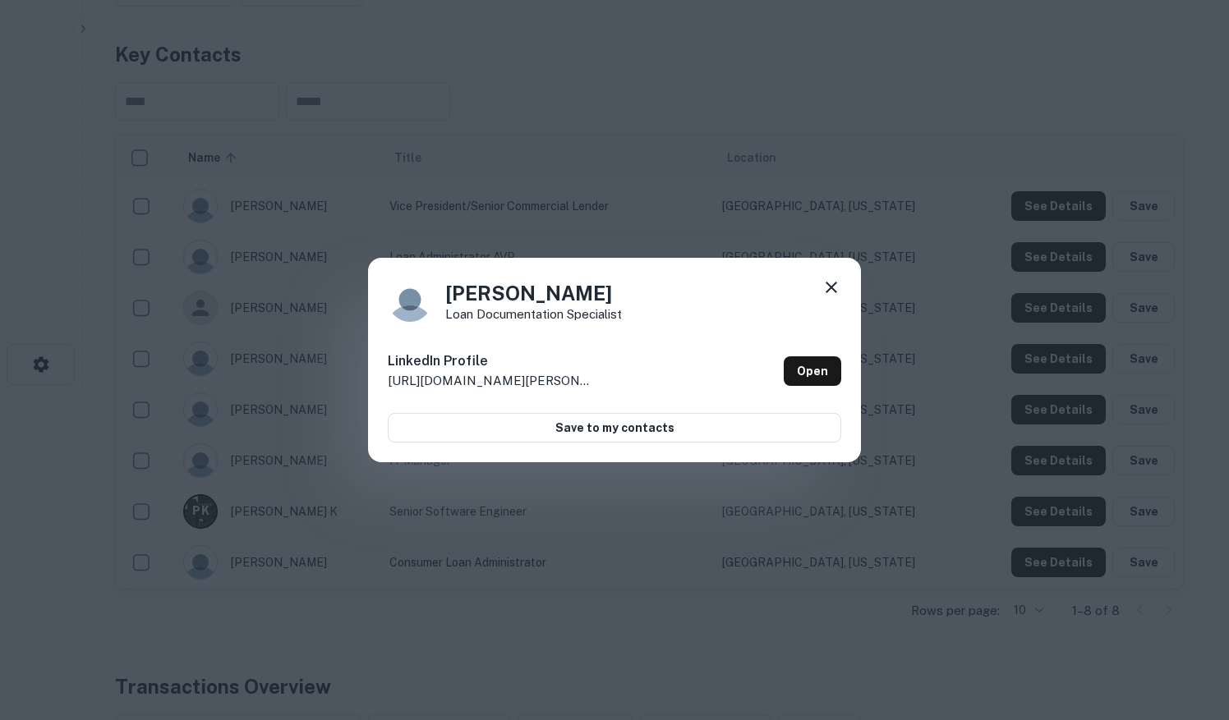
drag, startPoint x: 830, startPoint y: 283, endPoint x: 895, endPoint y: 297, distance: 67.3
click at [830, 283] on icon at bounding box center [831, 288] width 20 height 20
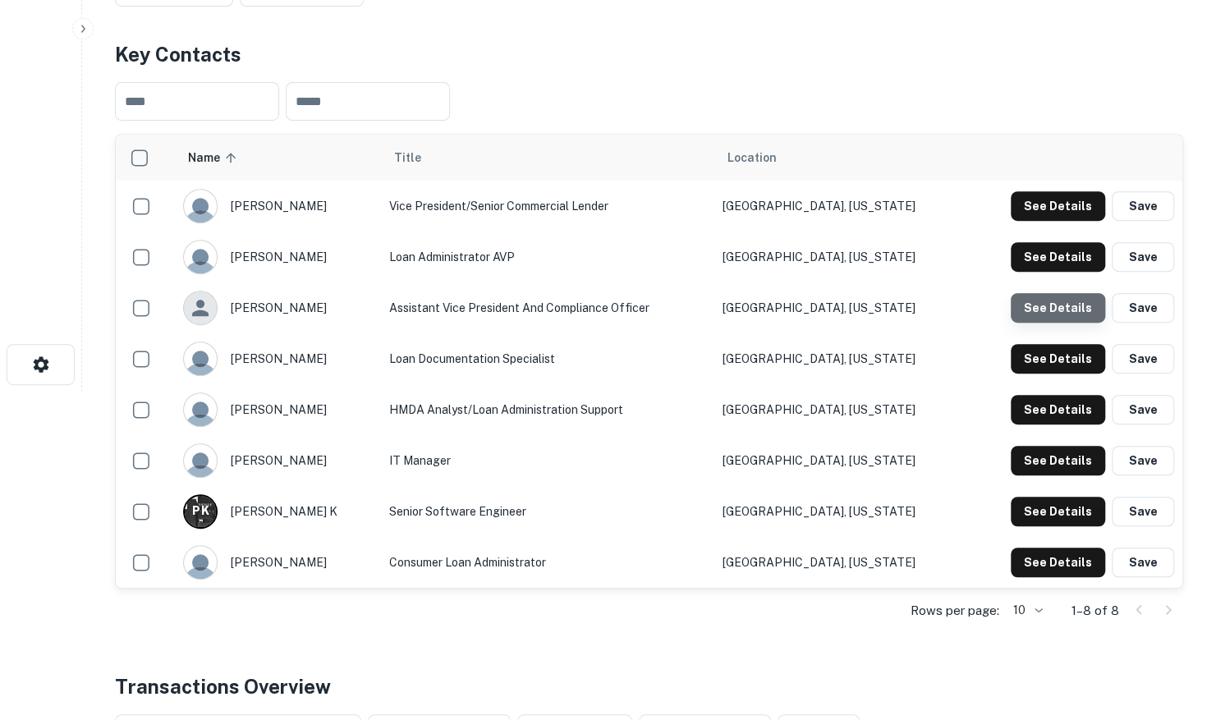
click at [1047, 321] on button "See Details" at bounding box center [1058, 308] width 94 height 30
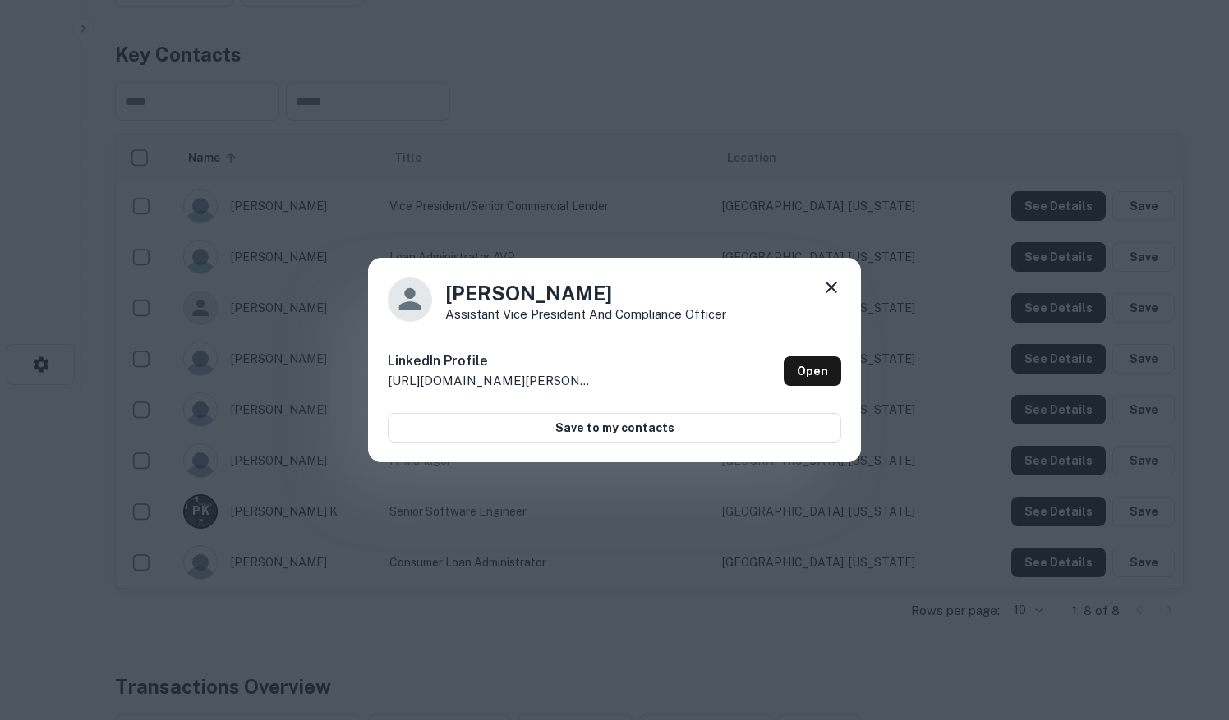
click at [821, 283] on icon at bounding box center [831, 288] width 20 height 20
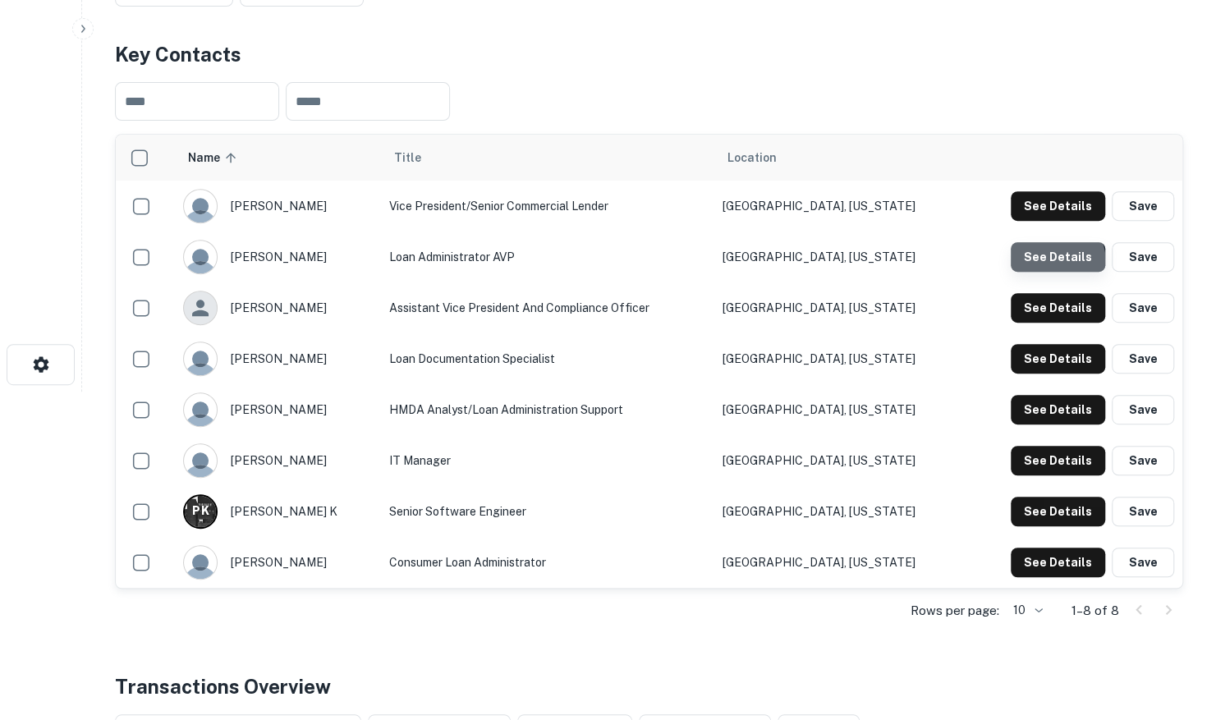
click at [1037, 265] on button "See Details" at bounding box center [1058, 257] width 94 height 30
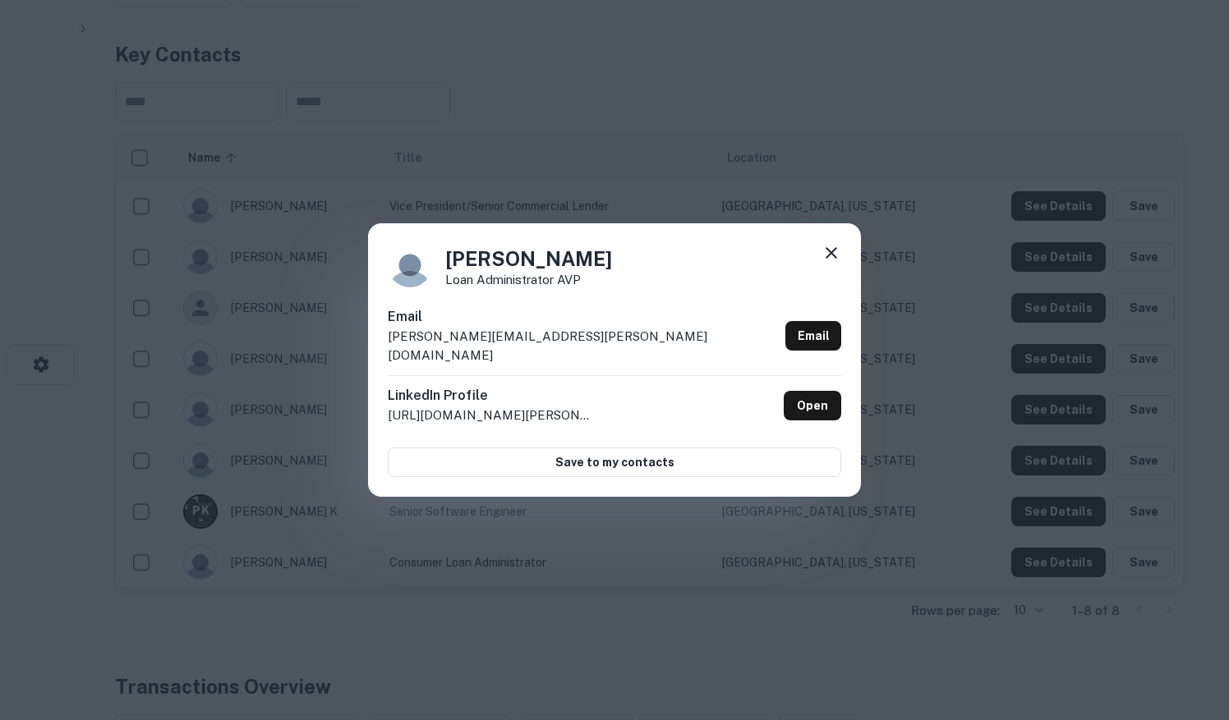
click at [831, 256] on icon at bounding box center [831, 253] width 20 height 20
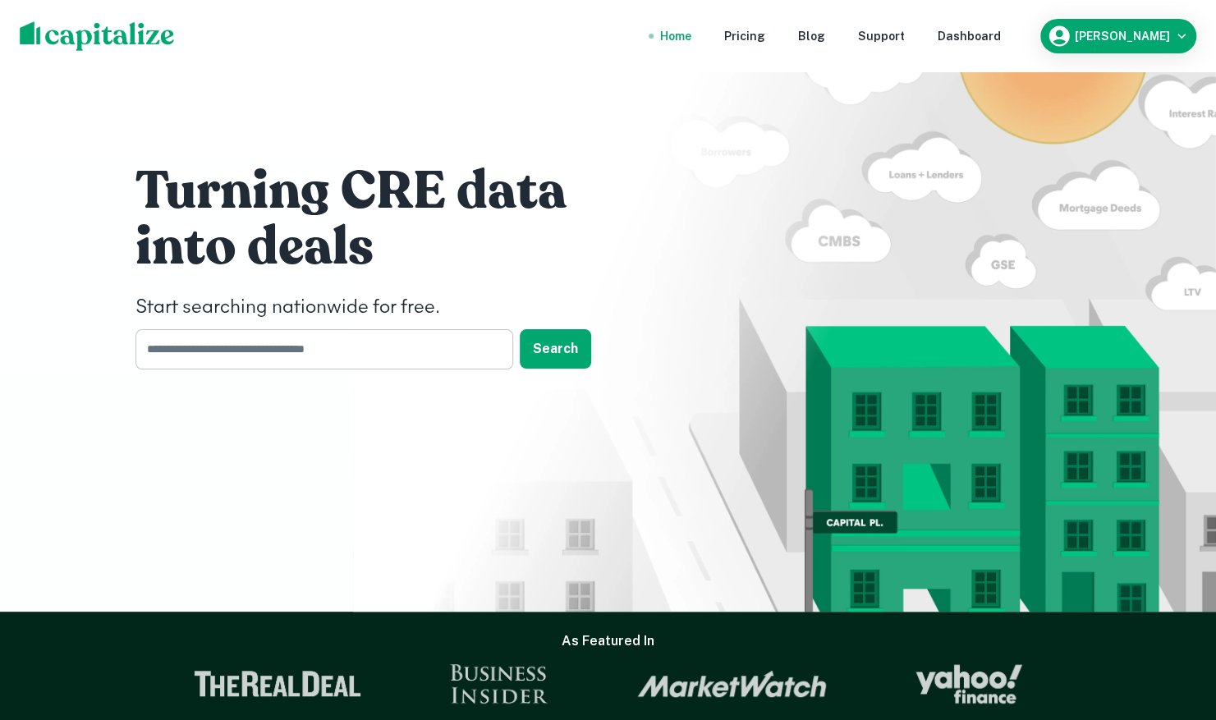
click at [245, 358] on input "text" at bounding box center [319, 349] width 366 height 40
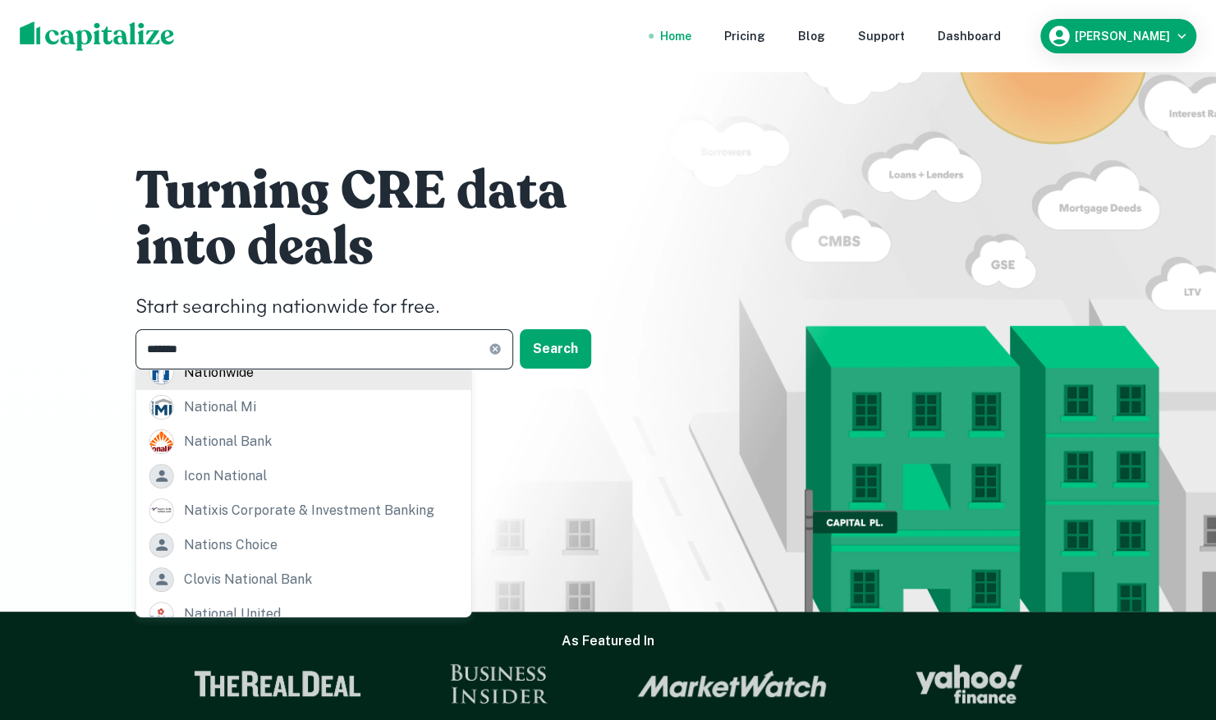
scroll to position [165, 0]
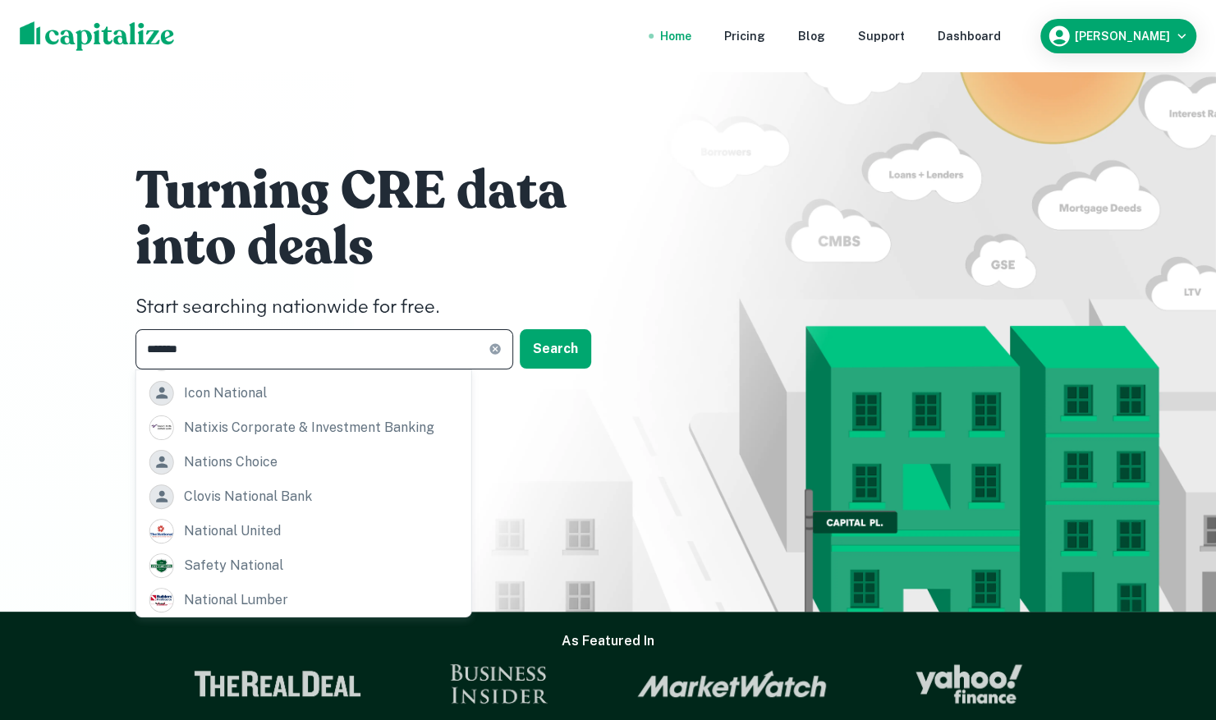
type input "*******"
